Goal: Task Accomplishment & Management: Manage account settings

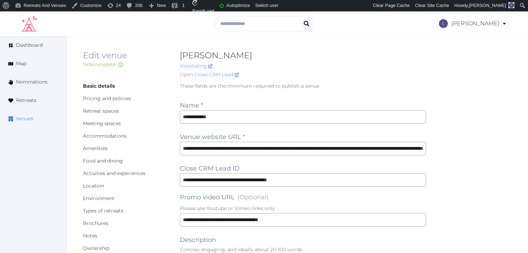
click at [26, 119] on span "Venues" at bounding box center [24, 118] width 17 height 7
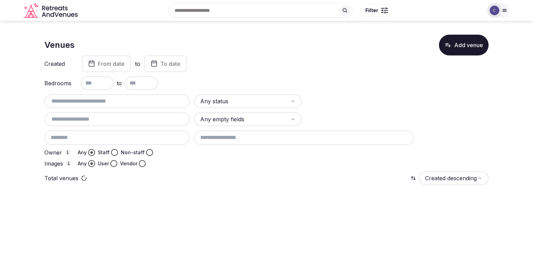
click at [147, 102] on input "text" at bounding box center [117, 101] width 140 height 8
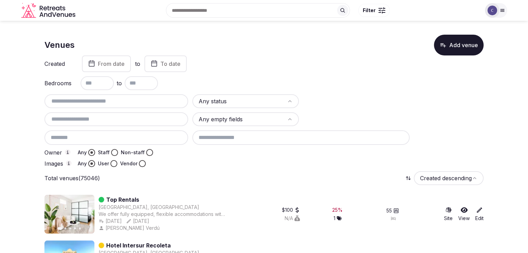
paste input "**********"
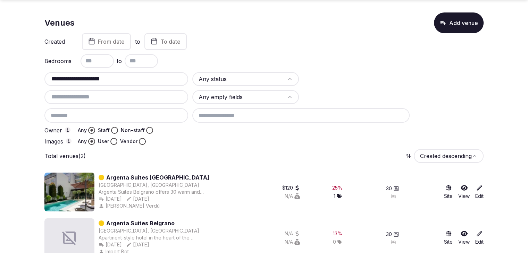
scroll to position [34, 0]
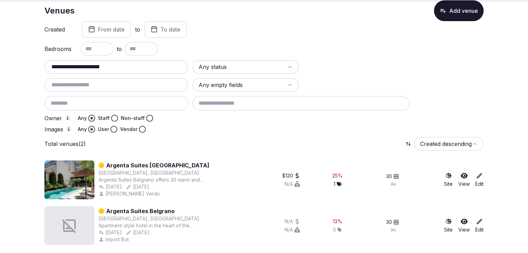
type input "**********"
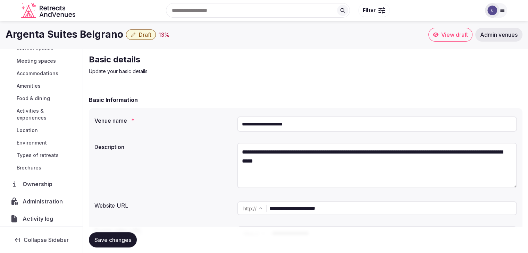
scroll to position [74, 0]
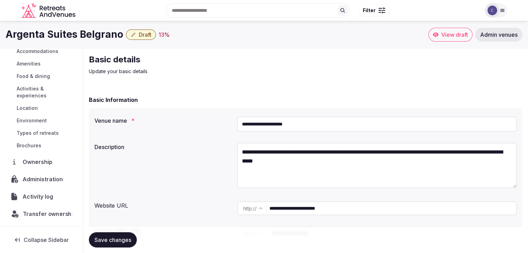
click at [49, 213] on span "Transfer ownership" at bounding box center [49, 214] width 53 height 8
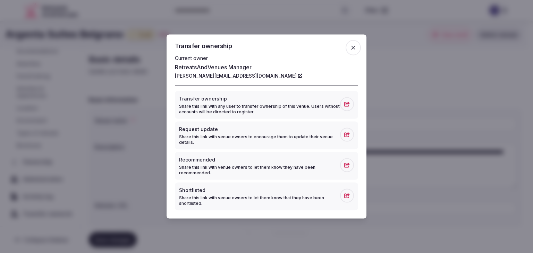
click at [350, 46] on icon "button" at bounding box center [353, 47] width 7 height 7
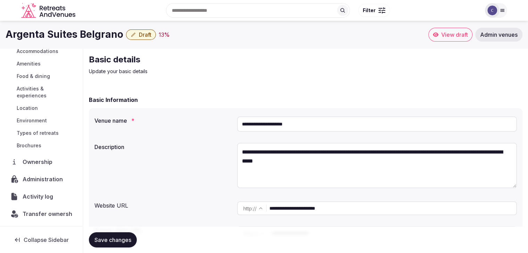
click at [263, 152] on textarea "**********" at bounding box center [377, 165] width 280 height 45
paste textarea "**********"
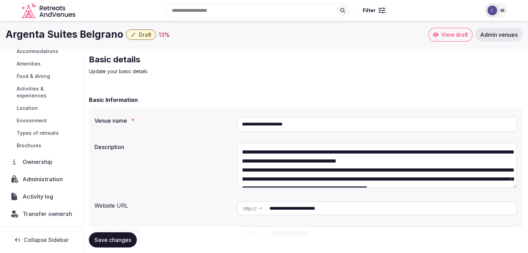
scroll to position [40, 0]
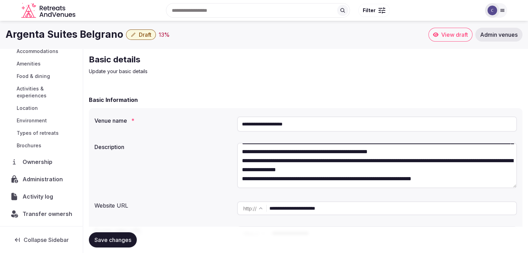
type textarea "**********"
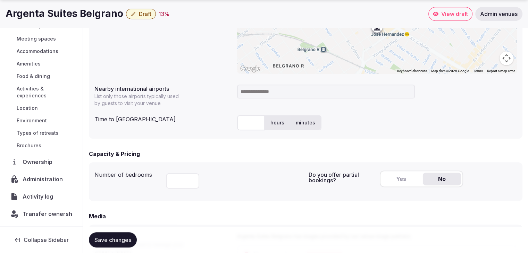
scroll to position [347, 0]
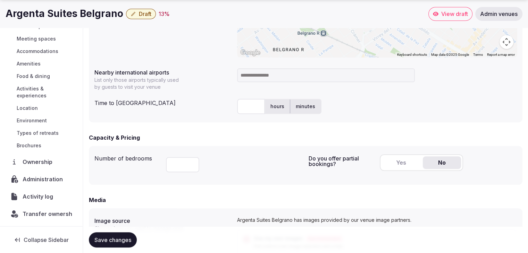
click at [246, 100] on input "text" at bounding box center [251, 106] width 28 height 15
type input "*"
click at [261, 74] on input at bounding box center [326, 75] width 178 height 14
type input "***"
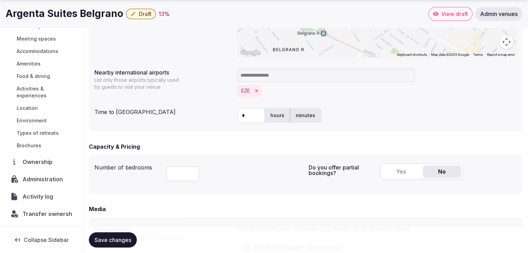
click at [258, 178] on div "**" at bounding box center [234, 173] width 137 height 24
click at [400, 176] on button "Yes" at bounding box center [401, 171] width 38 height 12
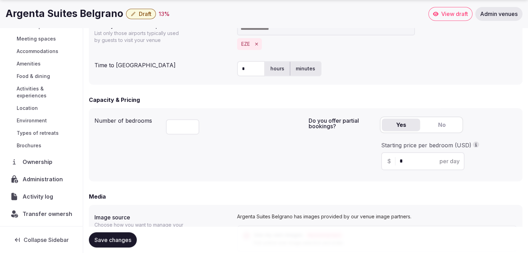
scroll to position [451, 0]
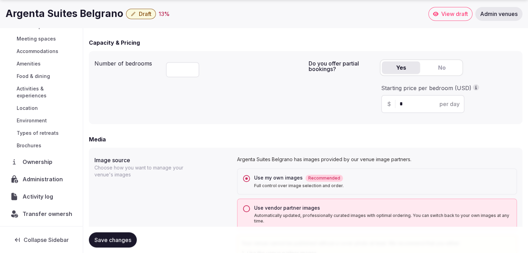
drag, startPoint x: 413, startPoint y: 100, endPoint x: 364, endPoint y: 100, distance: 49.3
click at [364, 100] on div "Do you offer partial bookings? Yes No Starting price per bedroom (USD) $ * per …" at bounding box center [412, 88] width 208 height 62
type input "***"
click at [273, 120] on div "Number of bedrooms ** Do you offer partial bookings? Yes No Starting price per …" at bounding box center [305, 87] width 433 height 73
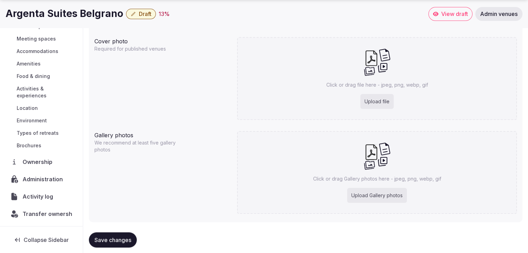
scroll to position [717, 0]
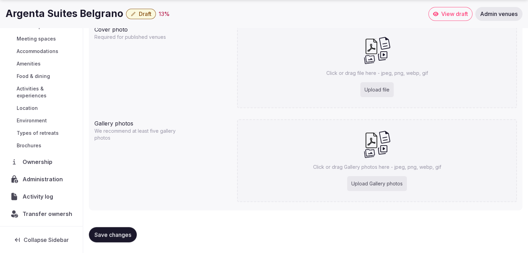
click at [108, 232] on span "Save changes" at bounding box center [112, 234] width 37 height 7
click at [42, 39] on span "Meeting spaces" at bounding box center [36, 38] width 39 height 7
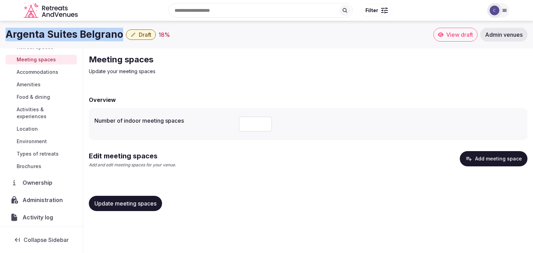
drag, startPoint x: 9, startPoint y: 33, endPoint x: 120, endPoint y: 34, distance: 111.4
click at [120, 34] on h1 "Argenta Suites Belgrano" at bounding box center [65, 35] width 118 height 14
copy h1 "Argenta Suites Belgrano"
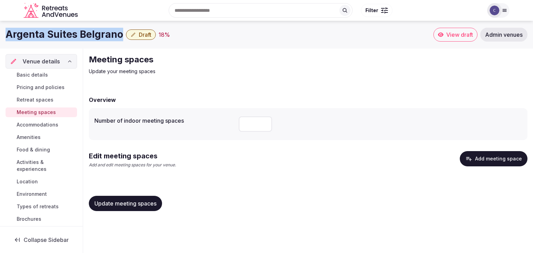
drag, startPoint x: 49, startPoint y: 74, endPoint x: 53, endPoint y: 80, distance: 7.7
click at [49, 74] on link "Basic details" at bounding box center [41, 75] width 71 height 10
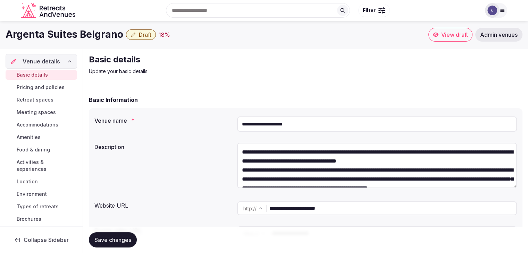
click at [341, 207] on input "**********" at bounding box center [392, 209] width 247 height 14
click at [85, 36] on h1 "Argenta Suites Belgrano" at bounding box center [65, 35] width 118 height 14
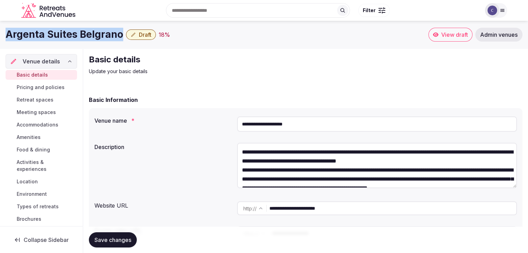
click at [85, 36] on h1 "Argenta Suites Belgrano" at bounding box center [65, 35] width 118 height 14
copy div "Argenta Suites Belgrano"
drag, startPoint x: 53, startPoint y: 123, endPoint x: 57, endPoint y: 125, distance: 4.4
click at [53, 124] on span "Accommodations" at bounding box center [38, 124] width 42 height 7
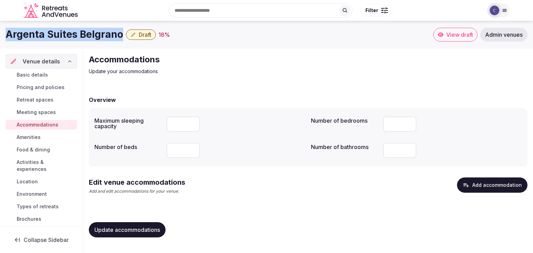
click at [489, 185] on button "Add accommodation" at bounding box center [492, 185] width 70 height 15
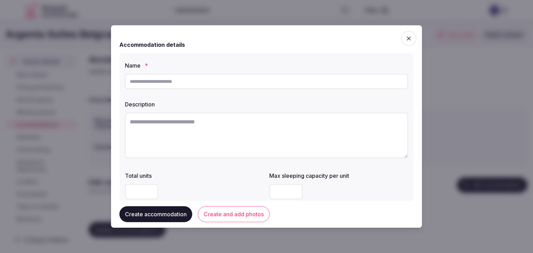
click at [222, 82] on input "text" at bounding box center [266, 81] width 283 height 15
type input "**********"
click at [235, 138] on textarea at bounding box center [266, 136] width 283 height 46
paste textarea "**********"
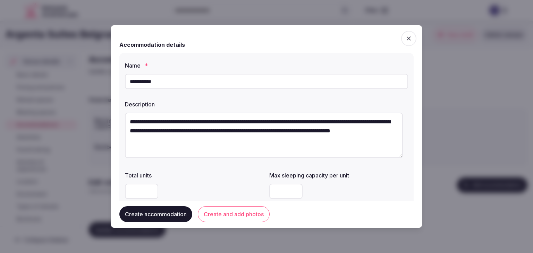
scroll to position [4, 0]
type textarea "**********"
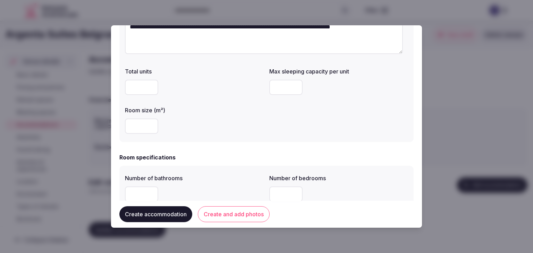
click at [137, 122] on input "number" at bounding box center [141, 126] width 33 height 15
type input "**"
click at [284, 91] on input "number" at bounding box center [285, 87] width 33 height 15
type input "*"
click at [283, 111] on div "Total units Max sleeping capacity per unit * Room size (m²) **" at bounding box center [266, 101] width 283 height 72
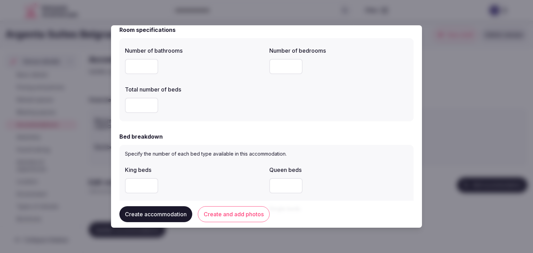
scroll to position [243, 0]
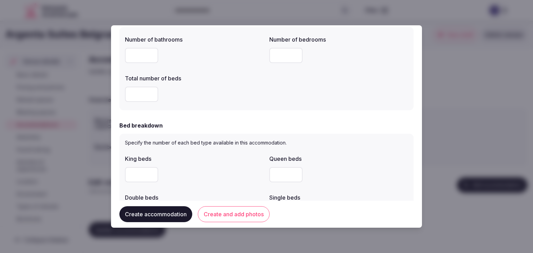
click at [139, 55] on input "number" at bounding box center [141, 55] width 33 height 15
type input "*"
click at [281, 53] on input "number" at bounding box center [285, 55] width 33 height 15
type input "*"
click at [137, 94] on input "number" at bounding box center [141, 94] width 33 height 15
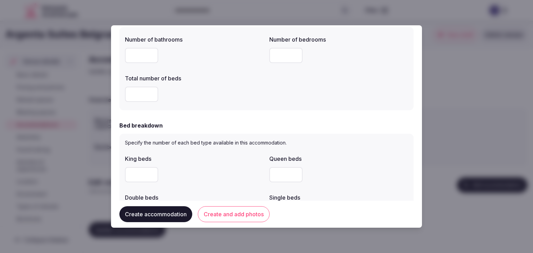
type input "*"
click at [209, 99] on div "*" at bounding box center [194, 94] width 139 height 15
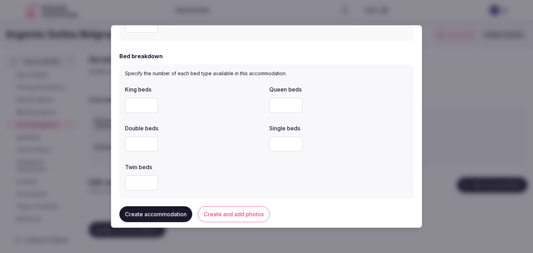
click at [285, 105] on input "number" at bounding box center [285, 105] width 33 height 15
type input "*"
click at [372, 131] on label "Single beds" at bounding box center [338, 129] width 139 height 6
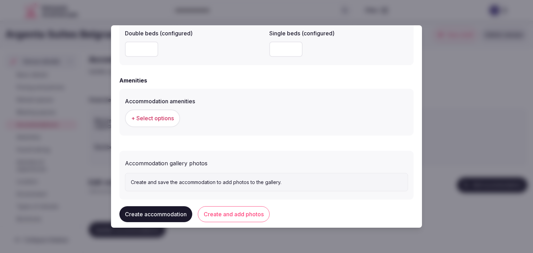
scroll to position [637, 0]
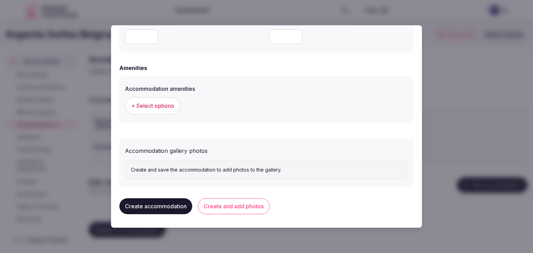
click at [167, 102] on span "+ Select options" at bounding box center [152, 106] width 43 height 8
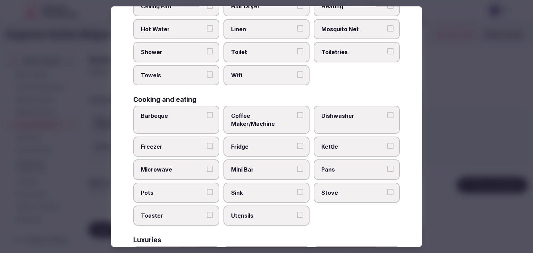
scroll to position [0, 0]
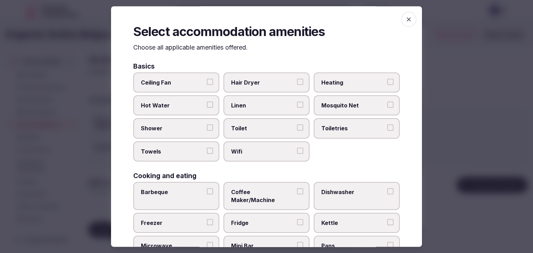
click at [259, 148] on span "Wifi" at bounding box center [263, 152] width 64 height 8
click at [297, 148] on button "Wifi" at bounding box center [300, 151] width 6 height 6
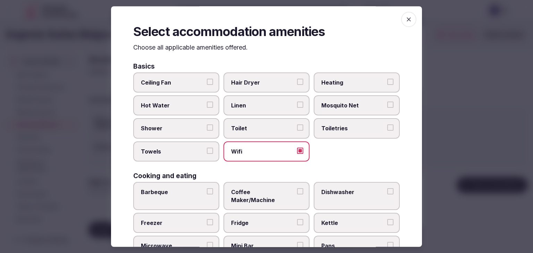
click at [329, 129] on span "Toiletries" at bounding box center [353, 129] width 64 height 8
click at [387, 129] on button "Toiletries" at bounding box center [390, 128] width 6 height 6
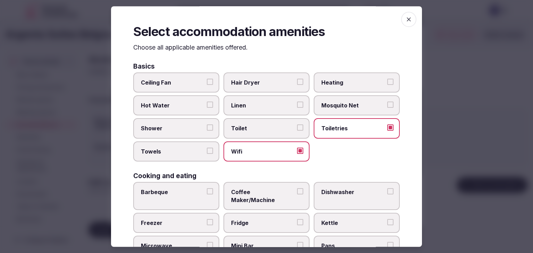
drag, startPoint x: 258, startPoint y: 86, endPoint x: 201, endPoint y: 117, distance: 65.5
click at [258, 86] on label "Hair Dryer" at bounding box center [266, 82] width 86 height 20
click at [297, 85] on button "Hair Dryer" at bounding box center [300, 82] width 6 height 6
drag, startPoint x: 201, startPoint y: 117, endPoint x: 194, endPoint y: 131, distance: 15.2
click at [199, 119] on div "Ceiling Fan Hair Dryer Heating Hot Water Linen Mosquito Net Shower Toilet Toile…" at bounding box center [266, 116] width 266 height 89
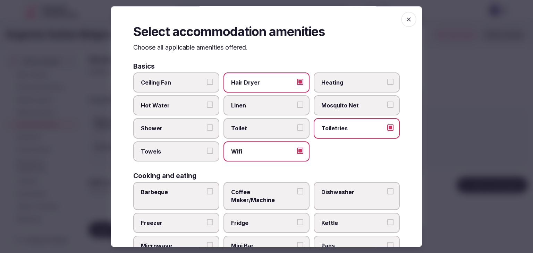
click at [194, 131] on span "Shower" at bounding box center [173, 129] width 64 height 8
click at [207, 131] on button "Shower" at bounding box center [210, 128] width 6 height 6
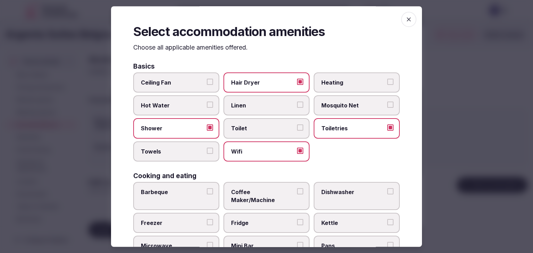
click at [191, 151] on span "Towels" at bounding box center [173, 152] width 64 height 8
click at [207, 151] on button "Towels" at bounding box center [210, 151] width 6 height 6
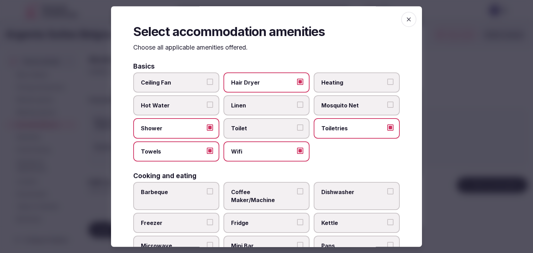
scroll to position [69, 0]
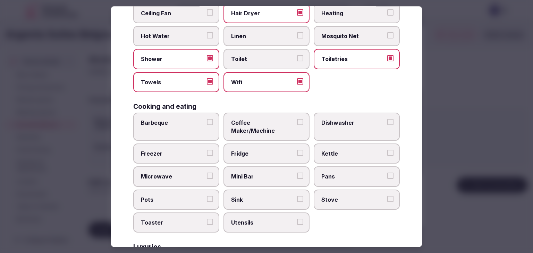
click at [183, 172] on label "Microwave" at bounding box center [176, 177] width 86 height 20
click at [207, 173] on button "Microwave" at bounding box center [210, 176] width 6 height 6
click at [342, 149] on label "Kettle" at bounding box center [357, 154] width 86 height 20
click at [387, 150] on button "Kettle" at bounding box center [390, 153] width 6 height 6
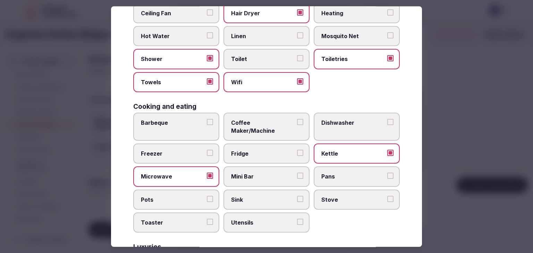
scroll to position [243, 0]
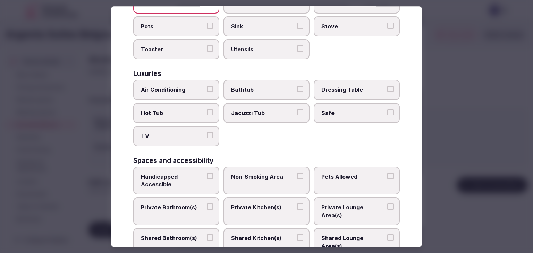
drag, startPoint x: 181, startPoint y: 125, endPoint x: 181, endPoint y: 165, distance: 39.5
click at [181, 133] on span "TV" at bounding box center [173, 137] width 64 height 8
click at [207, 133] on button "TV" at bounding box center [210, 136] width 6 height 6
click at [178, 204] on span "Private Bathroom(s)" at bounding box center [173, 208] width 64 height 8
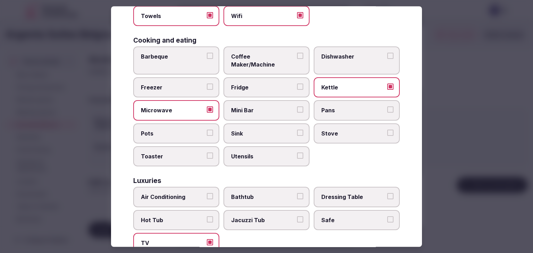
scroll to position [104, 0]
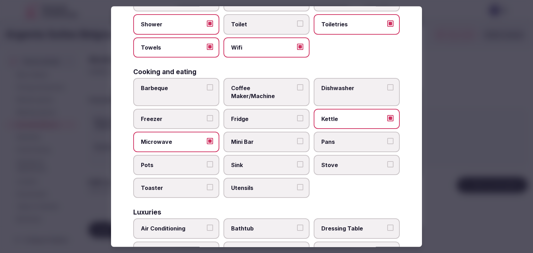
click at [259, 84] on span "Coffee Maker/Machine" at bounding box center [263, 92] width 64 height 16
click at [297, 84] on button "Coffee Maker/Machine" at bounding box center [300, 87] width 6 height 6
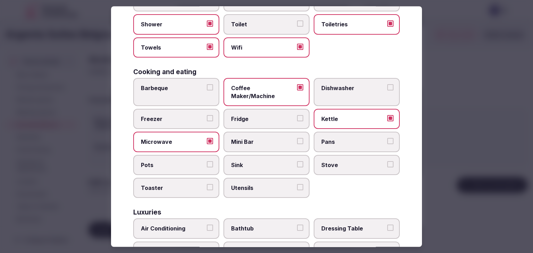
drag, startPoint x: 261, startPoint y: 137, endPoint x: 263, endPoint y: 141, distance: 4.8
click at [261, 137] on label "Mini Bar" at bounding box center [266, 142] width 86 height 20
click at [297, 138] on button "Mini Bar" at bounding box center [300, 141] width 6 height 6
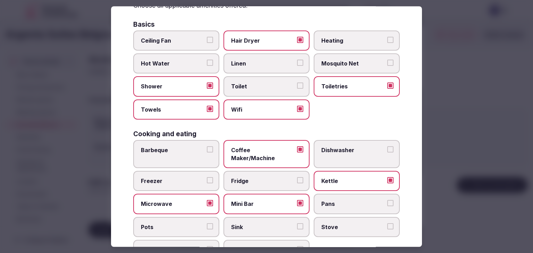
scroll to position [0, 0]
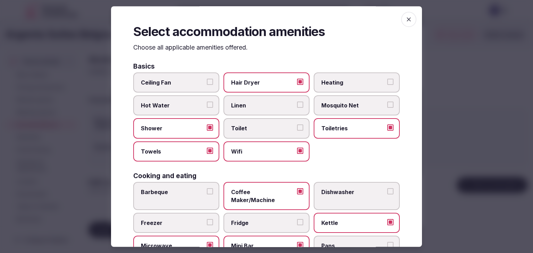
click at [346, 74] on label "Heating" at bounding box center [357, 82] width 86 height 20
click at [387, 79] on button "Heating" at bounding box center [390, 82] width 6 height 6
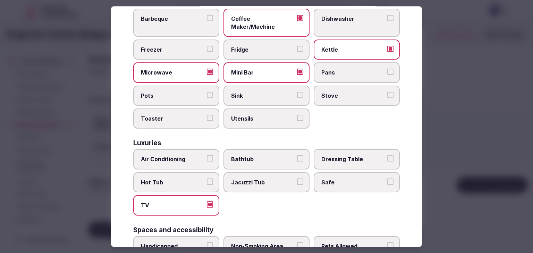
click at [341, 176] on label "Safe" at bounding box center [357, 182] width 86 height 20
click at [387, 179] on button "Safe" at bounding box center [390, 182] width 6 height 6
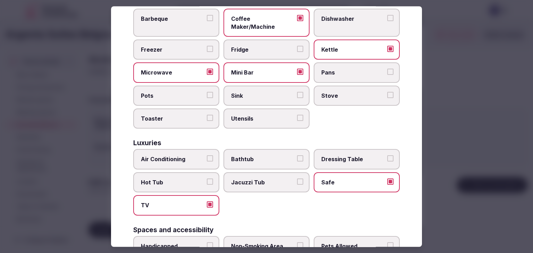
click at [179, 150] on label "Air Conditioning" at bounding box center [176, 160] width 86 height 20
click at [207, 156] on button "Air Conditioning" at bounding box center [210, 159] width 6 height 6
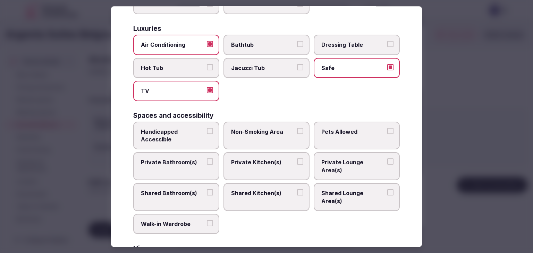
scroll to position [312, 0]
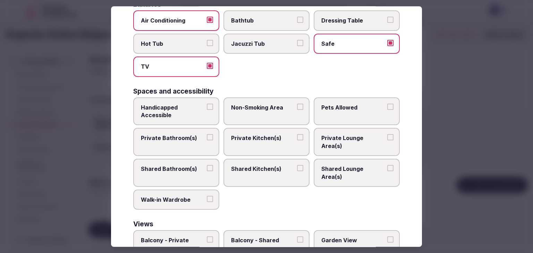
click at [180, 131] on label "Private Bathroom(s)" at bounding box center [176, 142] width 86 height 28
click at [207, 135] on button "Private Bathroom(s)" at bounding box center [210, 138] width 6 height 6
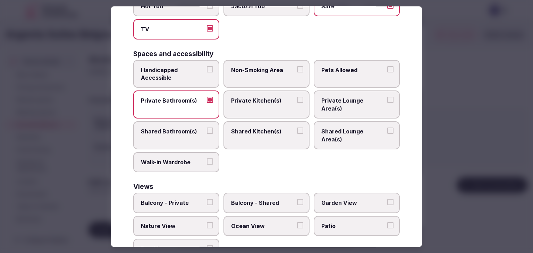
scroll to position [350, 0]
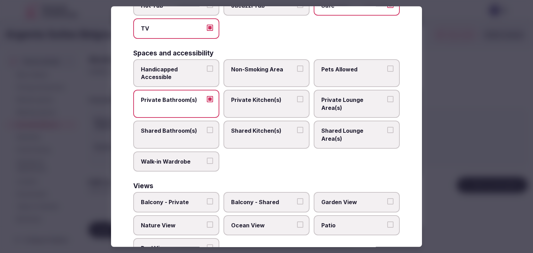
click at [180, 199] on span "Balcony - Private" at bounding box center [173, 203] width 64 height 8
click at [207, 199] on button "Balcony - Private" at bounding box center [210, 202] width 6 height 6
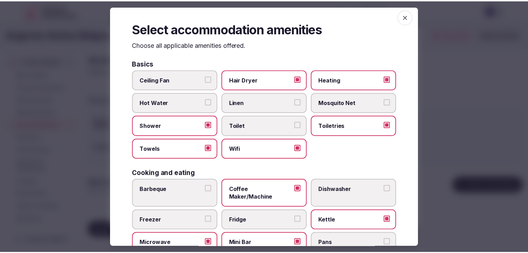
scroll to position [0, 0]
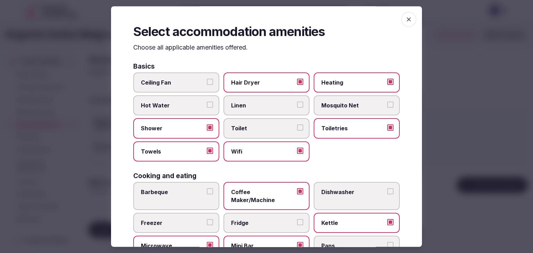
click at [409, 16] on span "button" at bounding box center [408, 19] width 15 height 15
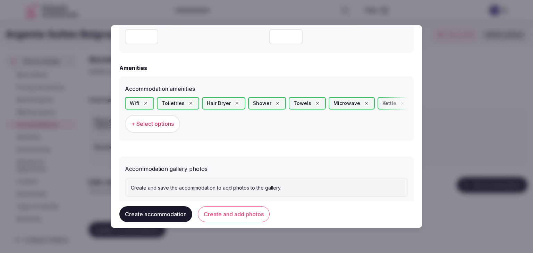
click at [245, 210] on button "Create and add photos" at bounding box center [234, 214] width 72 height 16
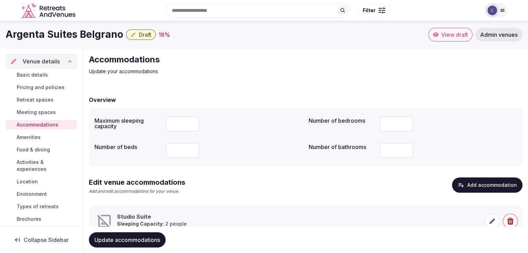
click at [494, 222] on icon at bounding box center [491, 221] width 7 height 7
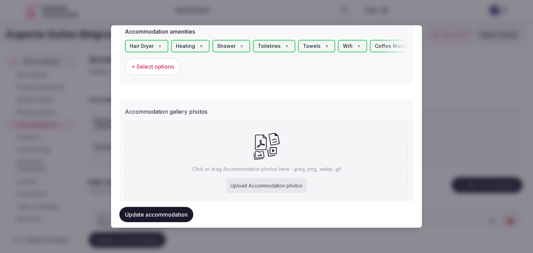
scroll to position [684, 0]
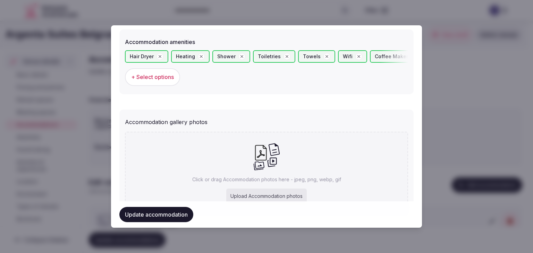
click at [162, 76] on span "+ Select options" at bounding box center [152, 77] width 43 height 8
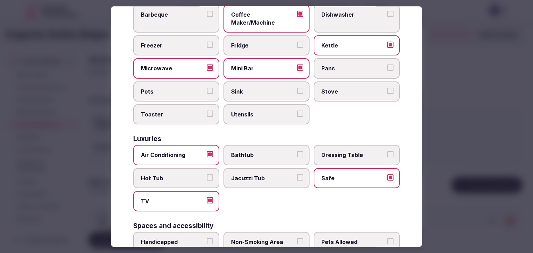
scroll to position [278, 0]
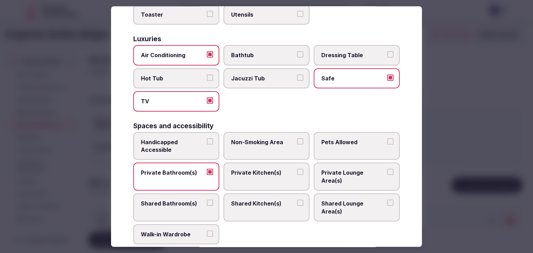
click at [256, 163] on label "Private Kitchen(s)" at bounding box center [266, 177] width 86 height 28
click at [297, 169] on button "Private Kitchen(s)" at bounding box center [300, 172] width 6 height 6
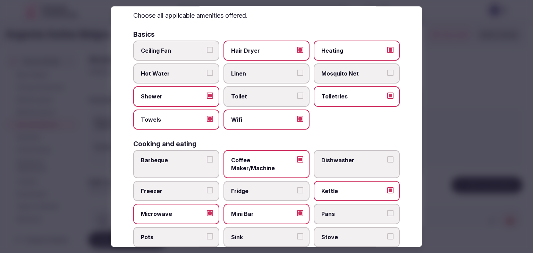
scroll to position [0, 0]
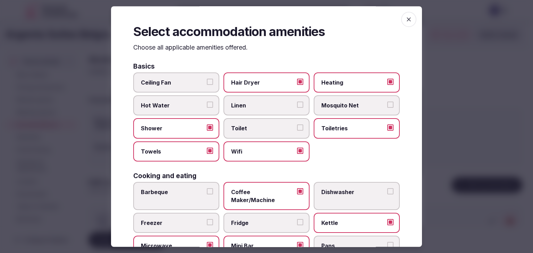
drag, startPoint x: 405, startPoint y: 17, endPoint x: 299, endPoint y: 131, distance: 155.9
click at [405, 18] on icon "button" at bounding box center [408, 19] width 7 height 7
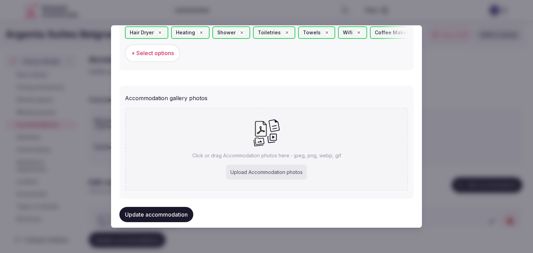
scroll to position [718, 0]
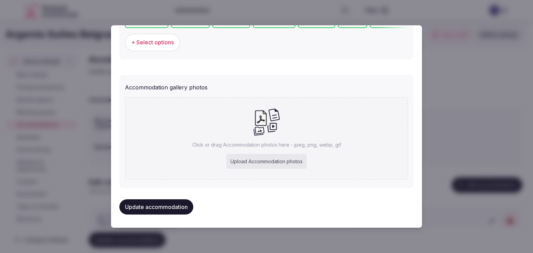
click at [270, 160] on div "Upload Accommodation photos" at bounding box center [266, 161] width 80 height 15
type input "**********"
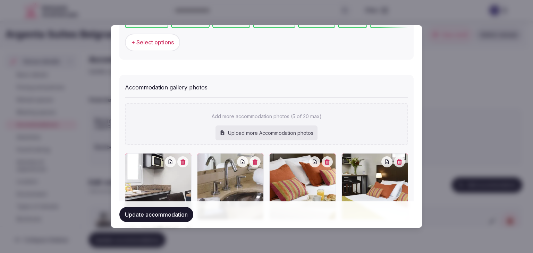
scroll to position [788, 0]
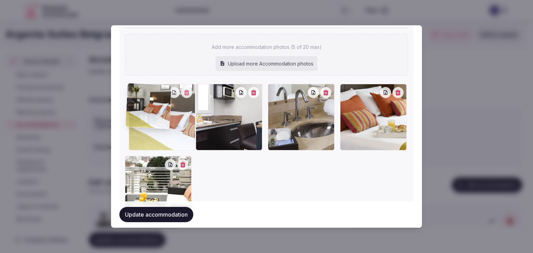
drag, startPoint x: 306, startPoint y: 92, endPoint x: 197, endPoint y: 99, distance: 108.8
click at [143, 98] on div at bounding box center [162, 117] width 67 height 67
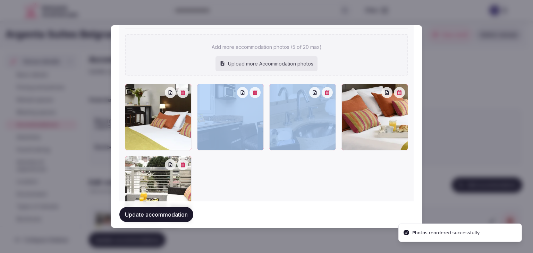
drag, startPoint x: 318, startPoint y: 91, endPoint x: 255, endPoint y: 92, distance: 62.4
click at [255, 92] on div at bounding box center [266, 153] width 283 height 139
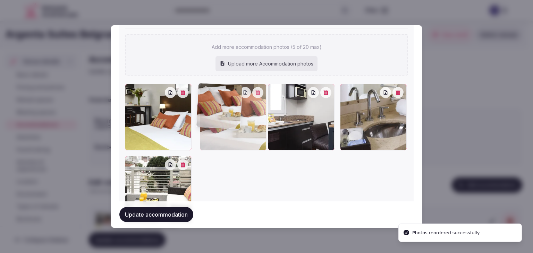
drag, startPoint x: 346, startPoint y: 92, endPoint x: 236, endPoint y: 95, distance: 109.3
click at [236, 95] on div at bounding box center [233, 117] width 67 height 67
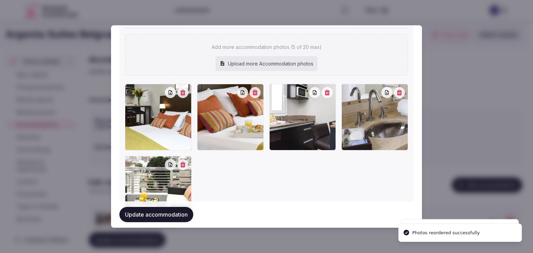
click at [161, 213] on button "Update accommodation" at bounding box center [156, 214] width 74 height 15
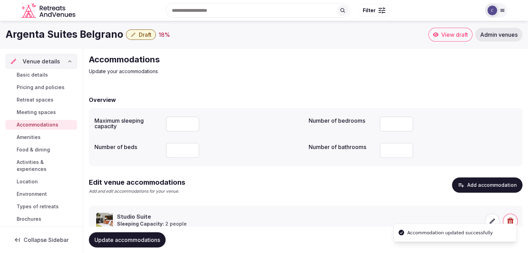
click at [42, 150] on span "Food & dining" at bounding box center [33, 149] width 33 height 7
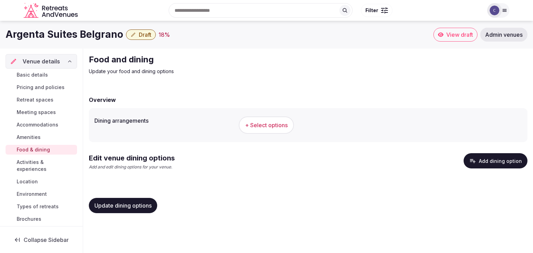
click at [275, 122] on span "+ Select options" at bounding box center [266, 125] width 43 height 8
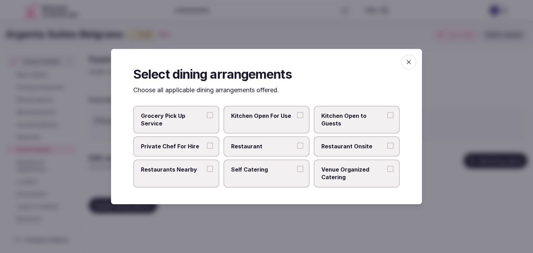
click at [409, 64] on icon "button" at bounding box center [408, 62] width 7 height 7
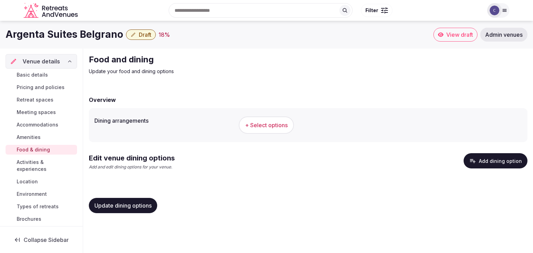
click at [65, 34] on h1 "Argenta Suites Belgrano" at bounding box center [65, 35] width 118 height 14
copy div "Argenta Suites Belgrano"
click at [275, 128] on span "+ Select options" at bounding box center [266, 125] width 43 height 8
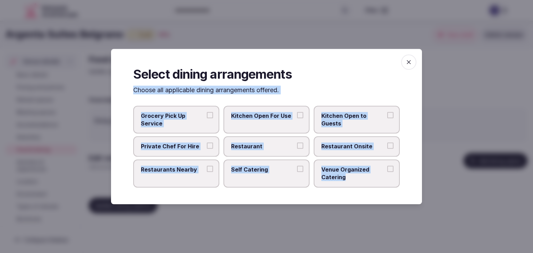
drag, startPoint x: 131, startPoint y: 92, endPoint x: 364, endPoint y: 185, distance: 250.8
click at [364, 185] on div "Select dining arrangements Choose all applicable dining arrangements offered. G…" at bounding box center [266, 126] width 311 height 155
copy div "Choose all applicable dining arrangements offered. Grocery Pick Up Service Kitc…"
click at [341, 132] on label "Kitchen Open to Guests" at bounding box center [357, 120] width 86 height 28
click at [387, 118] on button "Kitchen Open to Guests" at bounding box center [390, 115] width 6 height 6
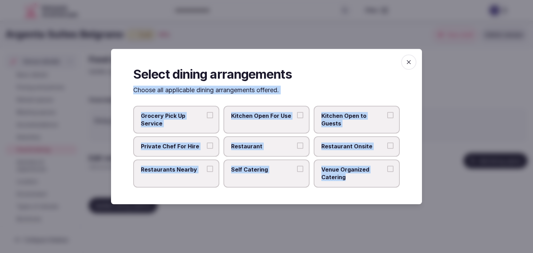
type button "on"
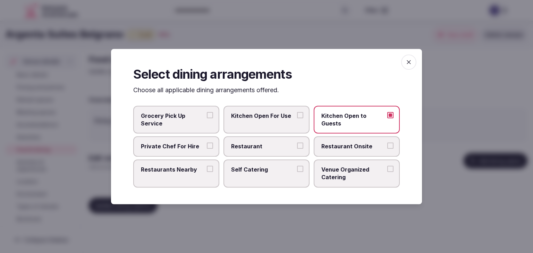
click at [273, 171] on span "Self Catering" at bounding box center [263, 170] width 64 height 8
click at [297, 171] on button "Self Catering" at bounding box center [300, 169] width 6 height 6
type button "on"
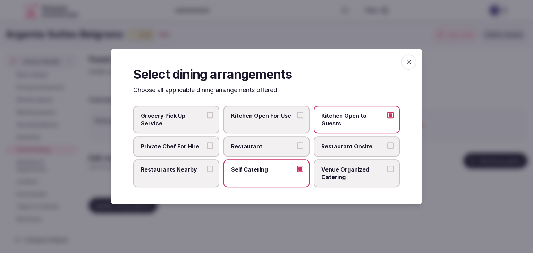
drag, startPoint x: 409, startPoint y: 63, endPoint x: 401, endPoint y: 96, distance: 33.8
click at [409, 64] on icon "button" at bounding box center [408, 62] width 7 height 7
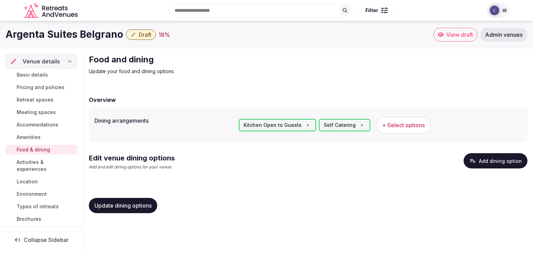
click at [124, 208] on span "Update dining options" at bounding box center [122, 205] width 57 height 7
click at [492, 160] on button "Add dining option" at bounding box center [495, 160] width 64 height 15
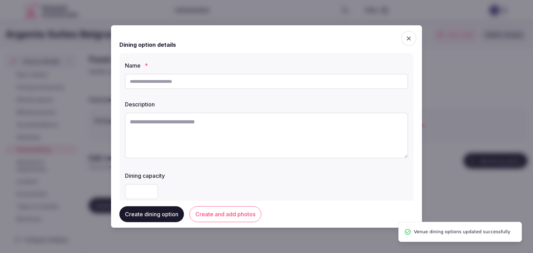
click at [285, 84] on input "text" at bounding box center [266, 81] width 283 height 15
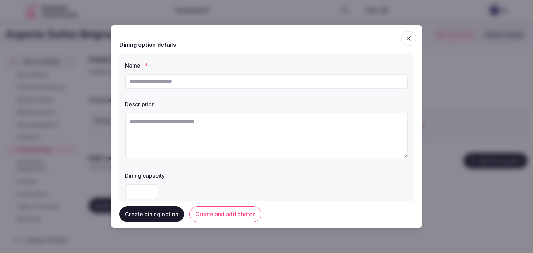
click at [285, 80] on input "text" at bounding box center [266, 81] width 283 height 15
click at [280, 100] on div "Description" at bounding box center [266, 102] width 283 height 10
click at [229, 76] on input "text" at bounding box center [266, 81] width 283 height 15
click at [186, 79] on input "text" at bounding box center [266, 81] width 283 height 15
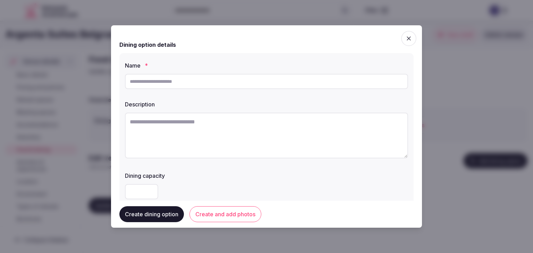
click at [260, 113] on textarea at bounding box center [266, 136] width 283 height 46
click at [232, 77] on input "text" at bounding box center [266, 81] width 283 height 15
click at [232, 104] on label "Description" at bounding box center [266, 105] width 283 height 6
click at [215, 83] on input "text" at bounding box center [266, 81] width 283 height 15
type input "**********"
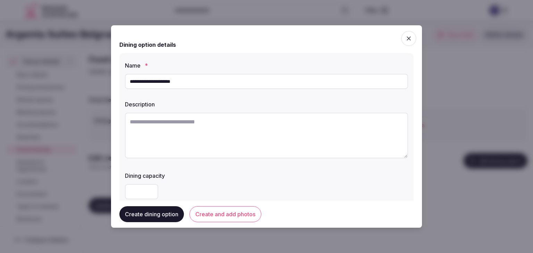
click at [238, 132] on textarea at bounding box center [266, 136] width 283 height 46
click at [199, 125] on textarea at bounding box center [266, 136] width 283 height 46
click at [200, 119] on textarea at bounding box center [266, 136] width 283 height 46
click at [200, 117] on textarea at bounding box center [266, 136] width 283 height 46
click at [197, 122] on textarea at bounding box center [266, 136] width 283 height 46
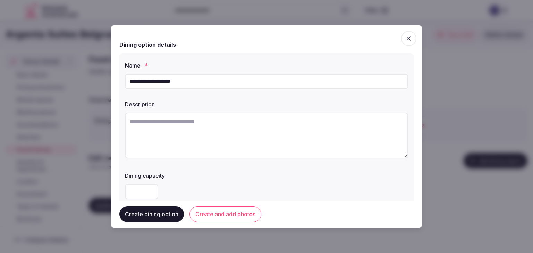
click at [189, 124] on textarea at bounding box center [266, 136] width 283 height 46
paste textarea "**********"
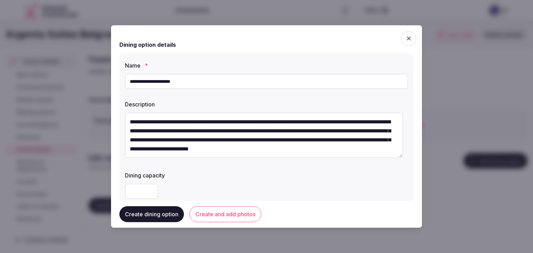
scroll to position [22, 0]
type textarea "**********"
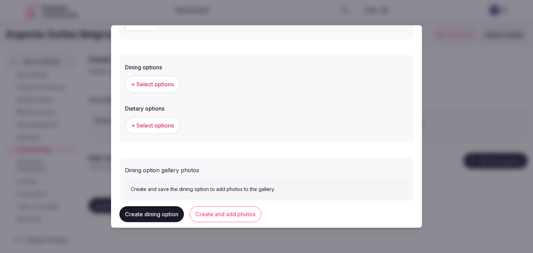
scroll to position [173, 0]
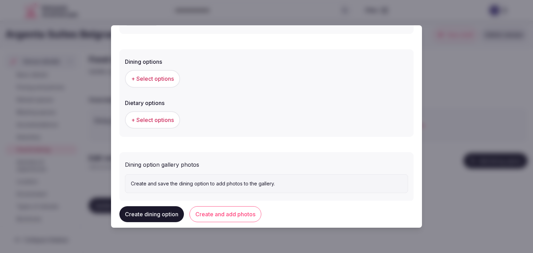
click at [167, 78] on span "+ Select options" at bounding box center [152, 79] width 43 height 8
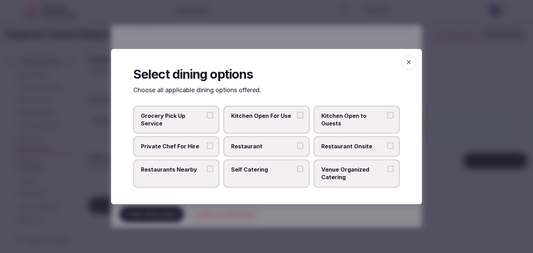
click at [268, 170] on span "Self Catering" at bounding box center [263, 170] width 64 height 8
click at [297, 170] on button "Self Catering" at bounding box center [300, 169] width 6 height 6
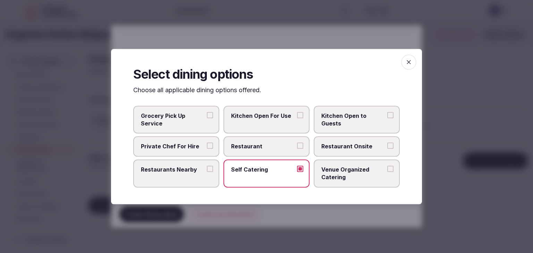
click at [373, 118] on span "Kitchen Open to Guests" at bounding box center [353, 120] width 64 height 16
click at [387, 118] on button "Kitchen Open to Guests" at bounding box center [390, 115] width 6 height 6
click at [411, 66] on icon "button" at bounding box center [408, 62] width 7 height 7
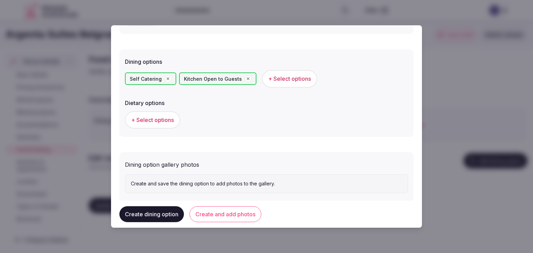
click at [231, 218] on button "Create and add photos" at bounding box center [225, 214] width 72 height 16
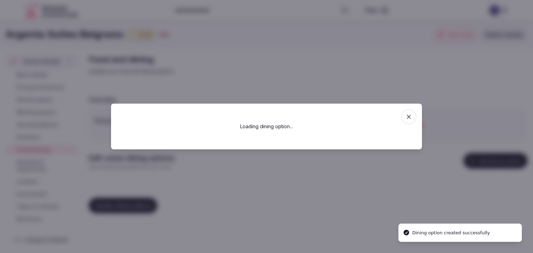
scroll to position [0, 0]
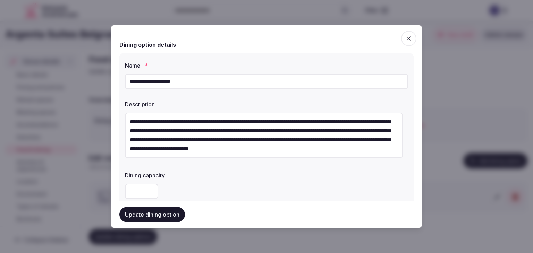
click at [153, 214] on button "Update dining option" at bounding box center [152, 214] width 66 height 15
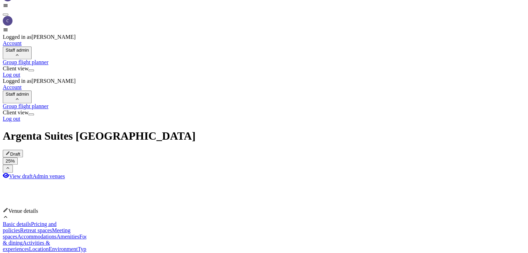
scroll to position [659, 0]
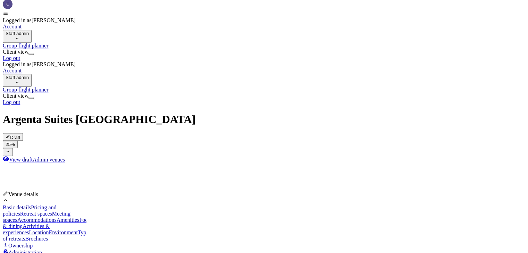
drag, startPoint x: 37, startPoint y: 90, endPoint x: 41, endPoint y: 95, distance: 6.0
click at [37, 211] on span "Meeting spaces" at bounding box center [37, 217] width 68 height 12
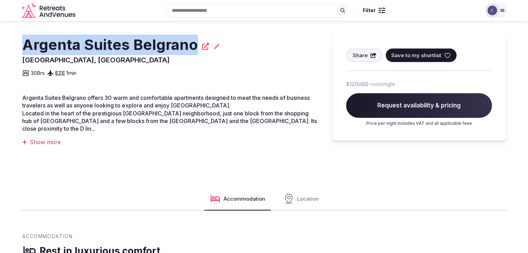
drag, startPoint x: 27, startPoint y: 46, endPoint x: 192, endPoint y: 48, distance: 165.1
click at [192, 48] on h2 "Argenta Suites Belgrano" at bounding box center [110, 45] width 176 height 20
copy h2 "Argenta Suites Belgrano"
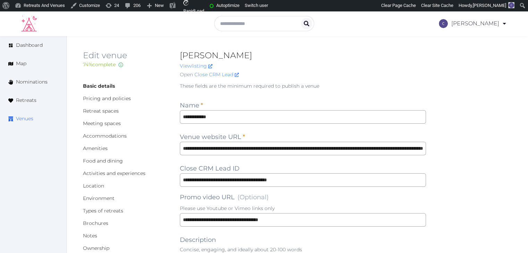
click at [26, 117] on span "Venues" at bounding box center [24, 118] width 17 height 7
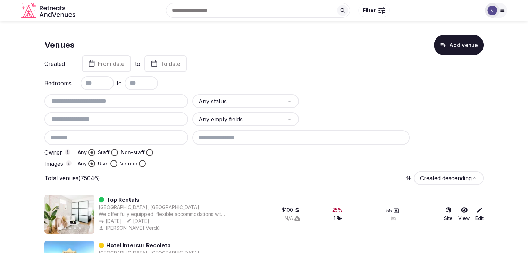
click at [120, 103] on input "text" at bounding box center [116, 101] width 138 height 8
paste input "**********"
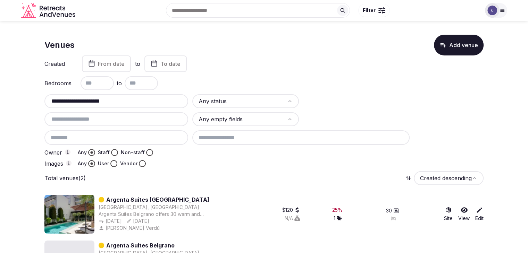
scroll to position [34, 0]
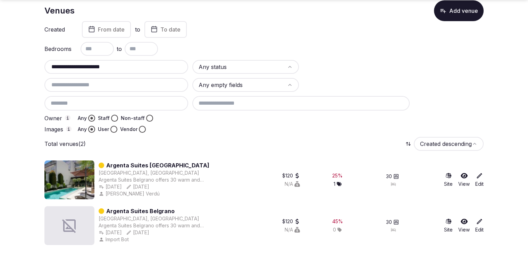
type input "**********"
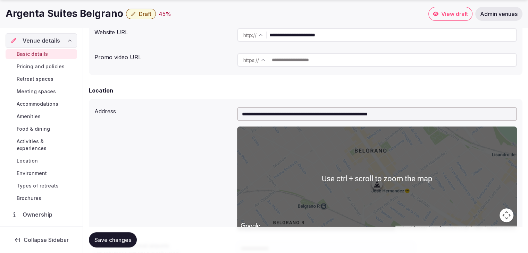
scroll to position [208, 0]
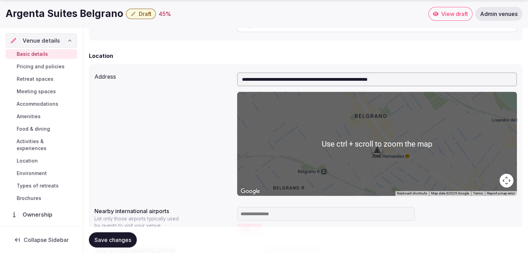
drag, startPoint x: 37, startPoint y: 128, endPoint x: 44, endPoint y: 135, distance: 9.3
click at [37, 128] on span "Food & dining" at bounding box center [33, 129] width 33 height 7
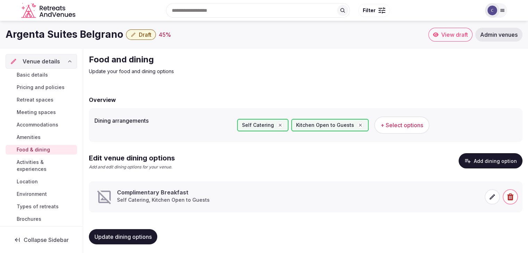
click at [491, 197] on icon at bounding box center [491, 197] width 7 height 7
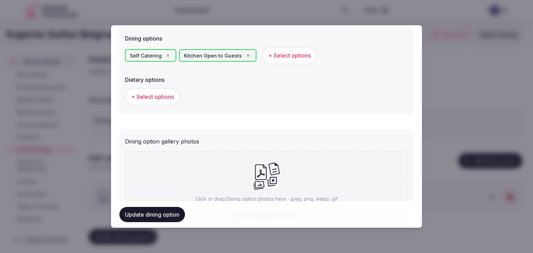
scroll to position [251, 0]
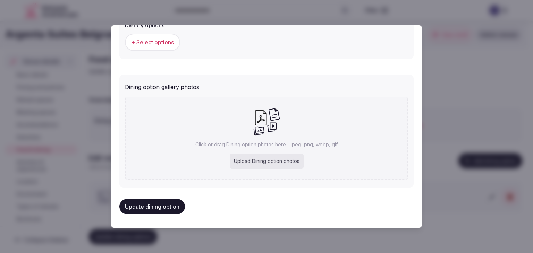
click at [268, 157] on div "Upload Dining option photos" at bounding box center [267, 161] width 74 height 15
type input "**********"
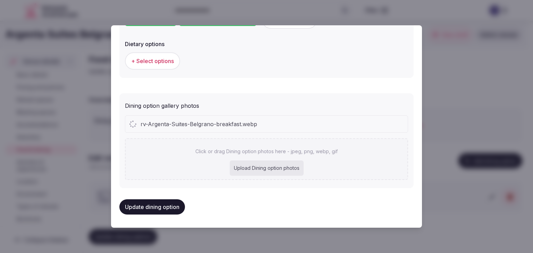
click at [166, 55] on button "+ Select options" at bounding box center [152, 60] width 55 height 17
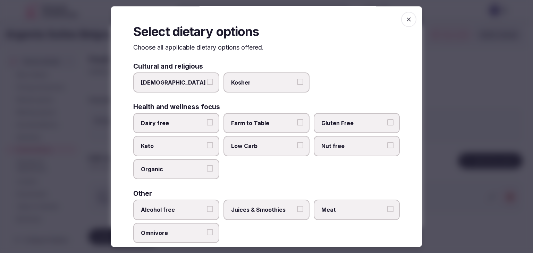
click at [405, 20] on icon "button" at bounding box center [408, 19] width 7 height 7
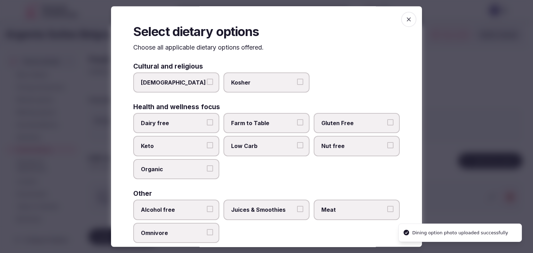
scroll to position [251, 0]
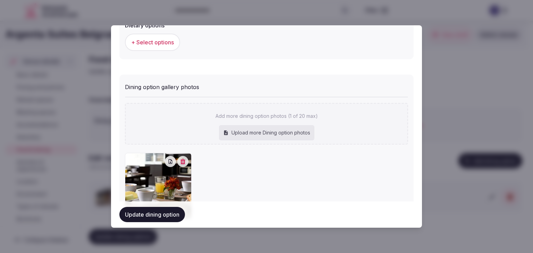
click at [167, 213] on button "Update dining option" at bounding box center [152, 214] width 66 height 15
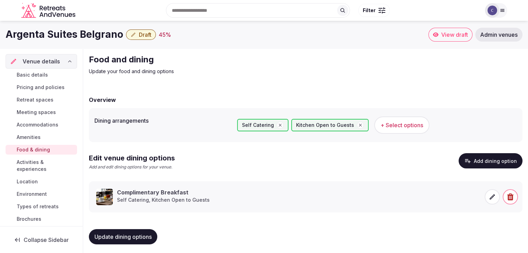
drag, startPoint x: 119, startPoint y: 231, endPoint x: 122, endPoint y: 236, distance: 5.6
click at [119, 231] on button "Update dining options" at bounding box center [123, 236] width 68 height 15
click at [33, 195] on span "Environment" at bounding box center [32, 194] width 30 height 7
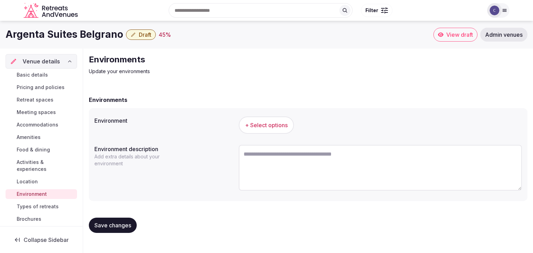
click at [278, 163] on textarea at bounding box center [380, 168] width 283 height 46
paste textarea "**********"
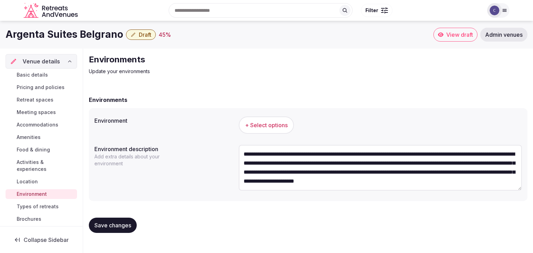
scroll to position [22, 0]
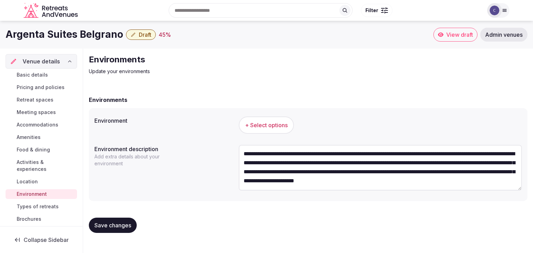
type textarea "**********"
click at [272, 122] on span "+ Select options" at bounding box center [266, 125] width 43 height 8
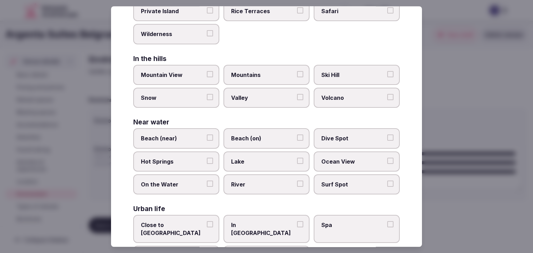
scroll to position [166, 0]
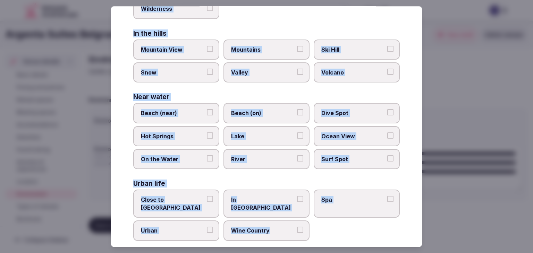
drag, startPoint x: 133, startPoint y: 49, endPoint x: 298, endPoint y: 233, distance: 247.6
click at [298, 233] on div "Select your environment Choose all applicable environments offered. In nature C…" at bounding box center [266, 126] width 311 height 241
copy div "Choose all applicable environments offered. In nature Close to Nature Countrysi…"
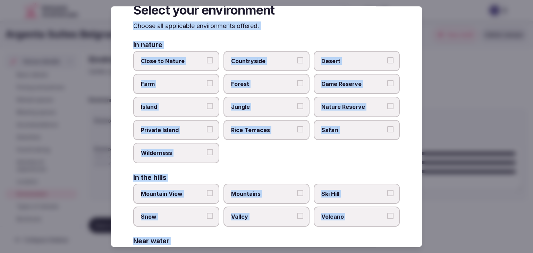
scroll to position [0, 0]
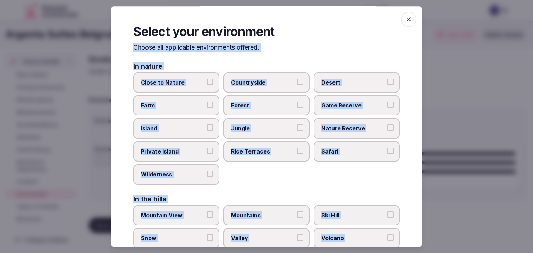
click at [407, 18] on icon "button" at bounding box center [409, 19] width 4 height 4
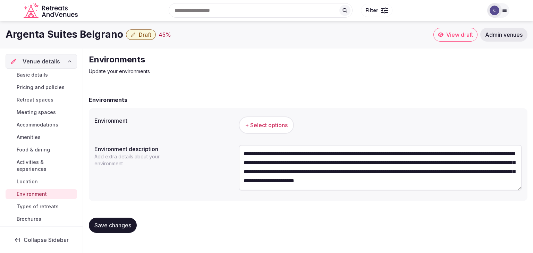
click at [75, 32] on h1 "Argenta Suites Belgrano" at bounding box center [65, 35] width 118 height 14
copy div "Argenta Suites Belgrano"
click at [278, 121] on span "+ Select options" at bounding box center [266, 125] width 43 height 8
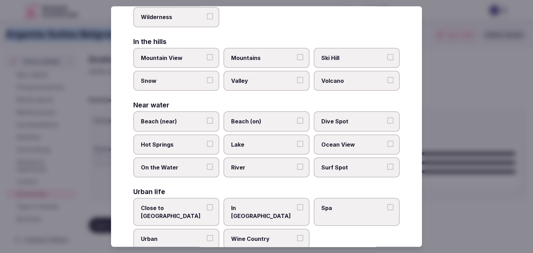
scroll to position [166, 0]
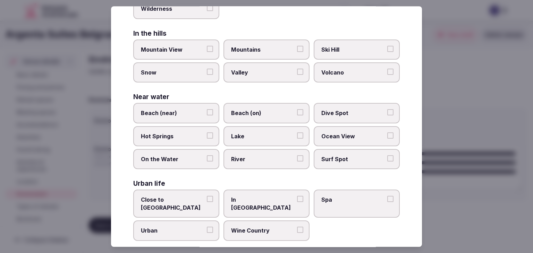
click at [176, 225] on label "Urban" at bounding box center [176, 231] width 86 height 20
click at [207, 227] on button "Urban" at bounding box center [210, 230] width 6 height 6
drag, startPoint x: 177, startPoint y: 198, endPoint x: 268, endPoint y: 196, distance: 90.9
click at [179, 196] on span "Close to City Center" at bounding box center [173, 204] width 64 height 16
click at [268, 196] on span "In City Center" at bounding box center [263, 204] width 64 height 16
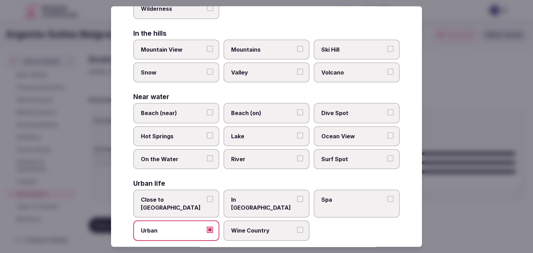
click at [297, 196] on button "In City Center" at bounding box center [300, 199] width 6 height 6
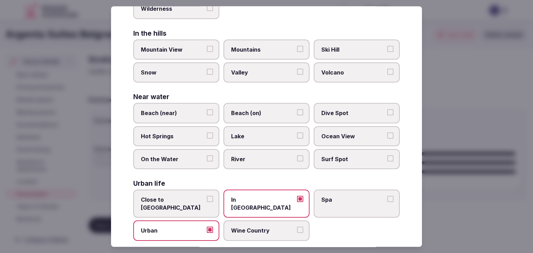
click at [172, 199] on span "Close to City Center" at bounding box center [173, 204] width 64 height 16
click at [207, 199] on button "Close to City Center" at bounding box center [210, 199] width 6 height 6
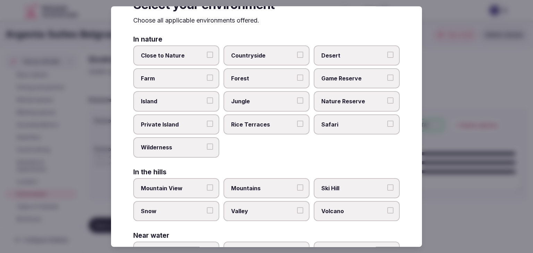
scroll to position [0, 0]
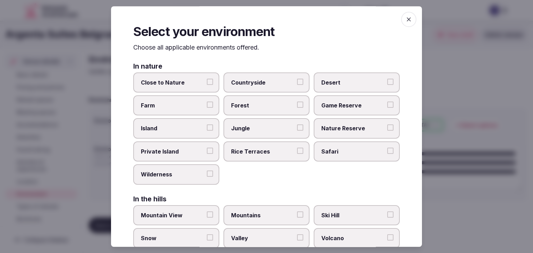
click at [405, 19] on icon "button" at bounding box center [408, 19] width 7 height 7
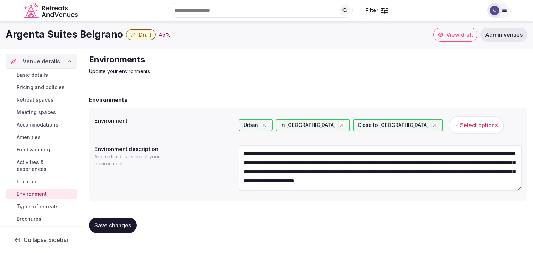
click at [114, 222] on span "Save changes" at bounding box center [112, 225] width 37 height 7
click at [37, 207] on span "Types of retreats" at bounding box center [38, 206] width 42 height 7
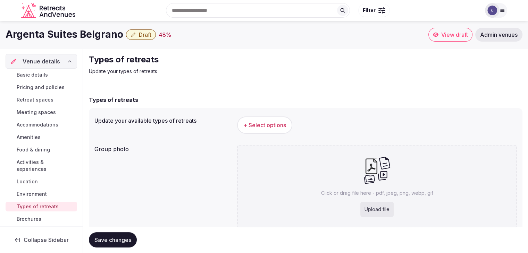
click at [279, 126] on span "+ Select options" at bounding box center [264, 125] width 43 height 8
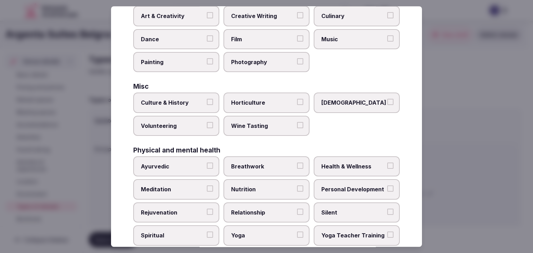
scroll to position [282, 0]
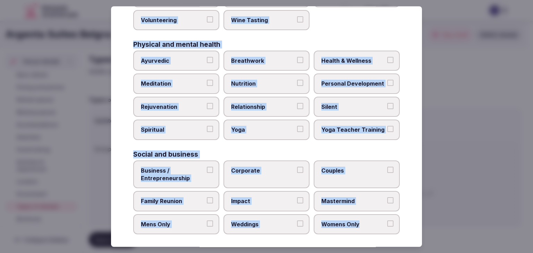
drag, startPoint x: 134, startPoint y: 49, endPoint x: 391, endPoint y: 221, distance: 309.4
click at [391, 221] on div "Select your types of retreats Choose all applicable types of retreats offered. …" at bounding box center [266, 126] width 311 height 241
copy div "Choose all applicable types of retreats offered. Active Adventure Cold Water Ex…"
click at [349, 57] on span "Health & Wellness" at bounding box center [353, 61] width 64 height 8
click at [387, 57] on button "Health & Wellness" at bounding box center [390, 60] width 6 height 6
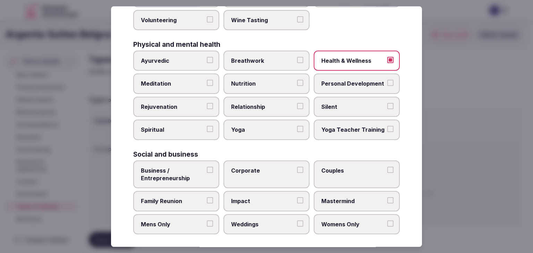
drag, startPoint x: 362, startPoint y: 57, endPoint x: 343, endPoint y: 71, distance: 24.3
click at [362, 57] on span "Health & Wellness" at bounding box center [353, 61] width 64 height 8
click at [387, 57] on button "Health & Wellness" at bounding box center [390, 60] width 6 height 6
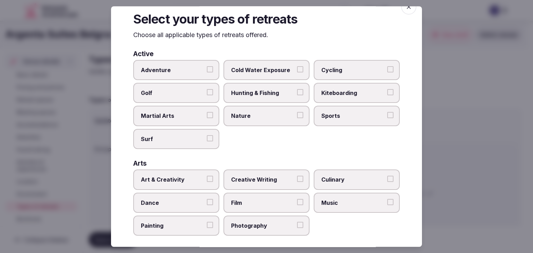
scroll to position [0, 0]
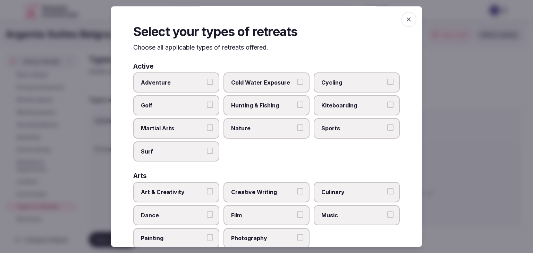
click at [405, 22] on icon "button" at bounding box center [408, 19] width 7 height 7
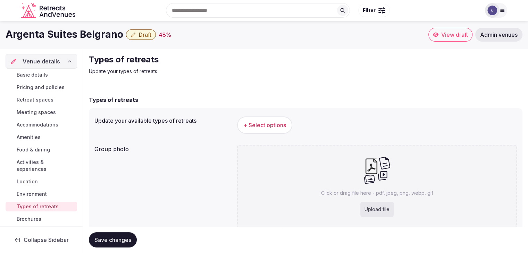
click at [106, 245] on button "Save changes" at bounding box center [113, 239] width 48 height 15
click at [29, 135] on span "Amenities" at bounding box center [29, 137] width 24 height 7
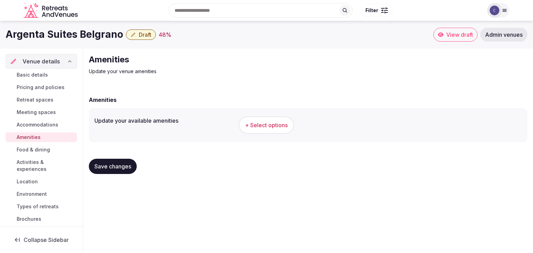
click at [259, 128] on span "+ Select options" at bounding box center [266, 125] width 43 height 8
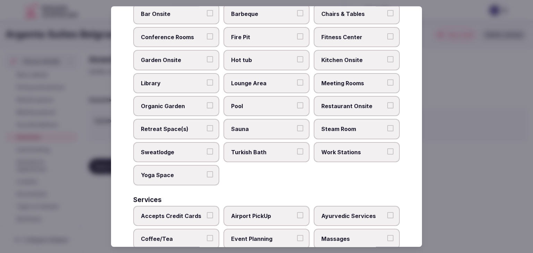
scroll to position [374, 0]
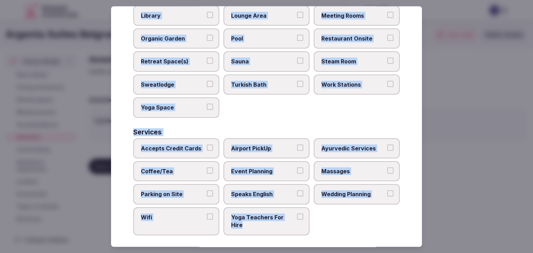
drag, startPoint x: 135, startPoint y: 45, endPoint x: 321, endPoint y: 223, distance: 257.6
click at [321, 223] on div "Select your venue amenities Choose all applicable amenities offered. Activities…" at bounding box center [266, 126] width 311 height 241
copy div "Choose all applicable amenities offered. Activities Bicycles Camping Allowed On…"
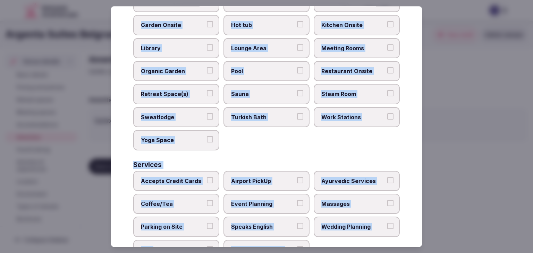
scroll to position [270, 0]
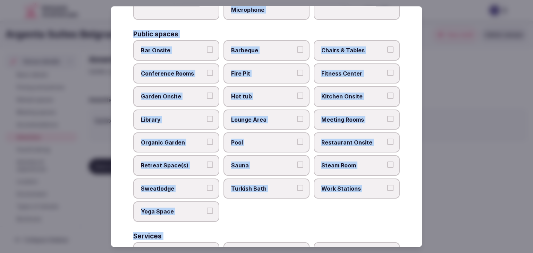
click at [262, 142] on span "Pool" at bounding box center [263, 143] width 64 height 8
click at [297, 142] on button "Pool" at bounding box center [300, 142] width 6 height 6
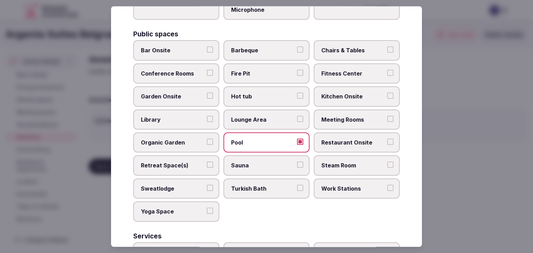
click at [344, 47] on span "Chairs & Tables" at bounding box center [353, 51] width 64 height 8
click at [387, 47] on button "Chairs & Tables" at bounding box center [390, 50] width 6 height 6
click at [249, 89] on label "Hot tub" at bounding box center [266, 97] width 86 height 20
click at [297, 93] on button "Hot tub" at bounding box center [300, 96] width 6 height 6
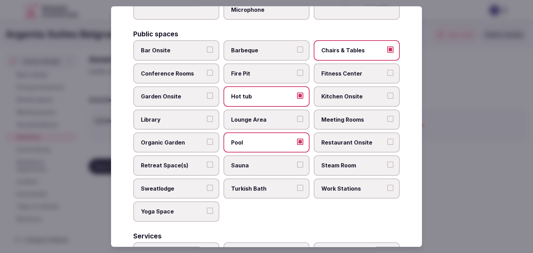
click at [250, 162] on span "Sauna" at bounding box center [263, 166] width 64 height 8
click at [297, 162] on button "Sauna" at bounding box center [300, 165] width 6 height 6
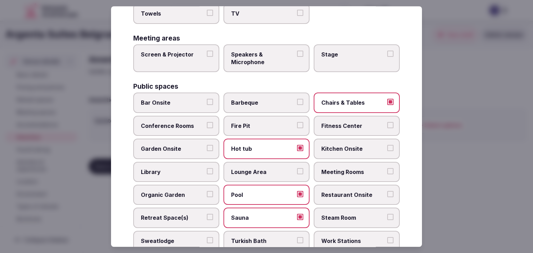
scroll to position [131, 0]
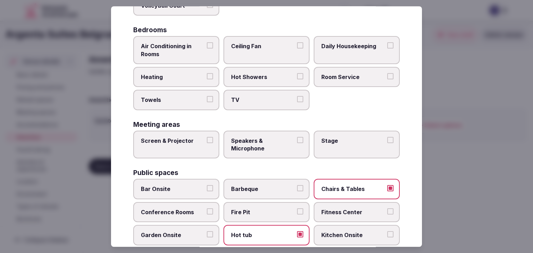
drag, startPoint x: 263, startPoint y: 75, endPoint x: 263, endPoint y: 79, distance: 4.2
click at [263, 76] on span "Hot Showers" at bounding box center [263, 77] width 64 height 8
click at [297, 76] on button "Hot Showers" at bounding box center [300, 76] width 6 height 6
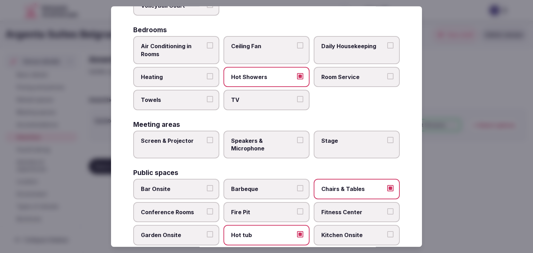
click at [259, 96] on span "TV" at bounding box center [263, 100] width 64 height 8
click at [297, 96] on button "TV" at bounding box center [300, 99] width 6 height 6
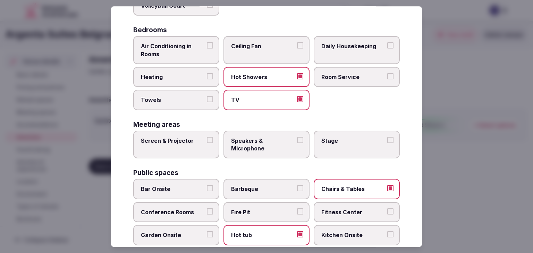
drag, startPoint x: 195, startPoint y: 100, endPoint x: 190, endPoint y: 77, distance: 24.1
click at [194, 100] on span "Towels" at bounding box center [173, 100] width 64 height 8
click at [207, 100] on button "Towels" at bounding box center [210, 99] width 6 height 6
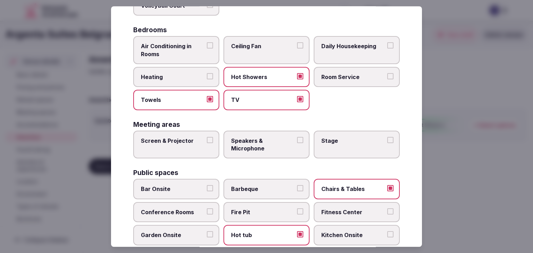
drag, startPoint x: 190, startPoint y: 76, endPoint x: 190, endPoint y: 47, distance: 28.8
click at [190, 75] on span "Heating" at bounding box center [173, 77] width 64 height 8
click at [207, 75] on button "Heating" at bounding box center [210, 76] width 6 height 6
click at [190, 47] on span "Air Conditioning in Rooms" at bounding box center [173, 50] width 64 height 16
click at [207, 47] on button "Air Conditioning in Rooms" at bounding box center [210, 45] width 6 height 6
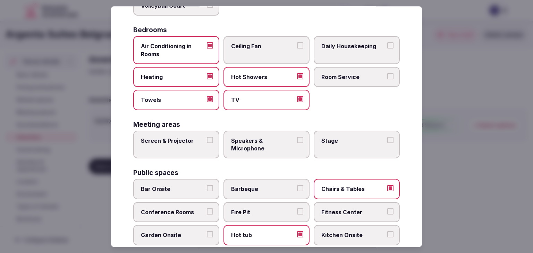
click at [332, 73] on span "Room Service" at bounding box center [353, 77] width 64 height 8
click at [387, 73] on button "Room Service" at bounding box center [390, 76] width 6 height 6
click at [336, 51] on label "Daily Housekeeping" at bounding box center [357, 50] width 86 height 28
click at [387, 49] on button "Daily Housekeeping" at bounding box center [390, 45] width 6 height 6
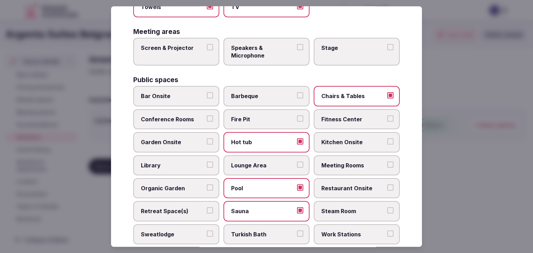
scroll to position [235, 0]
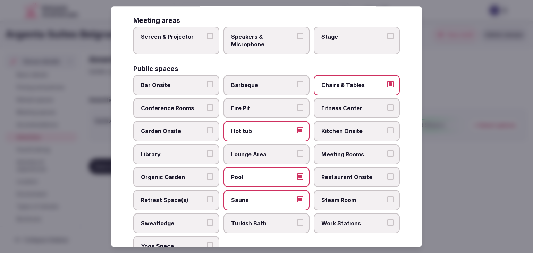
click at [179, 179] on label "Organic Garden" at bounding box center [176, 177] width 86 height 20
click at [207, 179] on button "Organic Garden" at bounding box center [210, 176] width 6 height 6
click at [268, 151] on span "Lounge Area" at bounding box center [263, 155] width 64 height 8
click at [297, 151] on button "Lounge Area" at bounding box center [300, 154] width 6 height 6
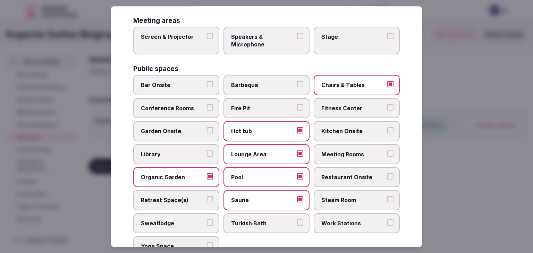
click at [329, 197] on span "Steam Room" at bounding box center [353, 201] width 64 height 8
click at [387, 197] on button "Steam Room" at bounding box center [390, 200] width 6 height 6
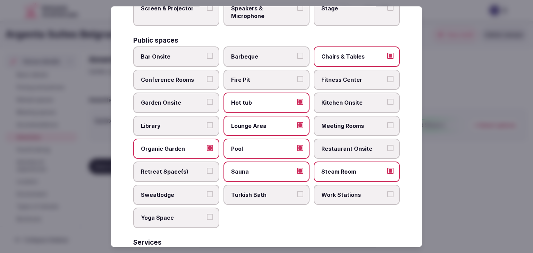
scroll to position [304, 0]
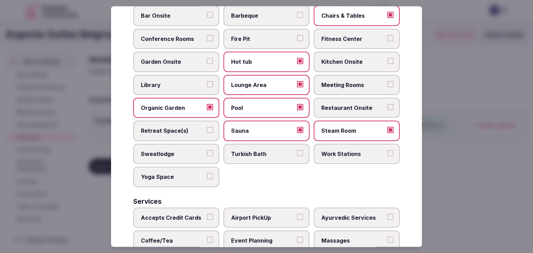
click at [342, 152] on span "Work Stations" at bounding box center [353, 154] width 64 height 8
click at [387, 152] on button "Work Stations" at bounding box center [390, 153] width 6 height 6
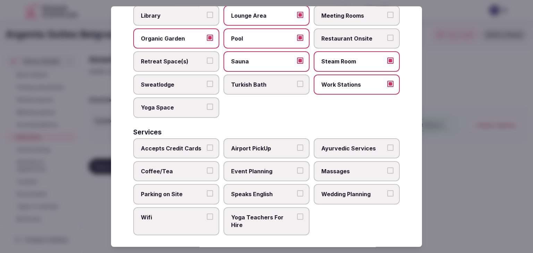
click at [171, 147] on span "Accepts Credit Cards" at bounding box center [173, 149] width 64 height 8
click at [207, 147] on button "Accepts Credit Cards" at bounding box center [210, 148] width 6 height 6
click at [176, 224] on label "Wifi" at bounding box center [176, 221] width 86 height 28
click at [207, 220] on button "Wifi" at bounding box center [210, 217] width 6 height 6
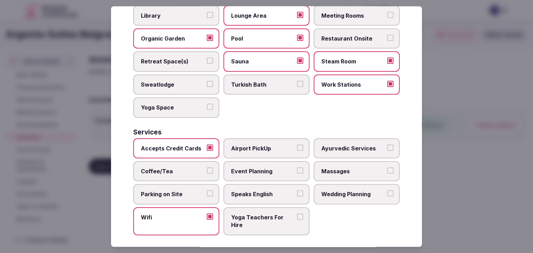
click at [269, 138] on label "Airport PickUp" at bounding box center [266, 148] width 86 height 20
click at [297, 145] on button "Airport PickUp" at bounding box center [300, 148] width 6 height 6
click at [193, 168] on span "Coffee/Tea" at bounding box center [173, 172] width 64 height 8
click at [207, 168] on button "Coffee/Tea" at bounding box center [210, 171] width 6 height 6
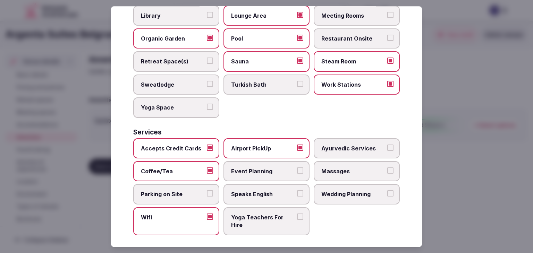
click at [251, 168] on span "Event Planning" at bounding box center [263, 172] width 64 height 8
click at [297, 168] on button "Event Planning" at bounding box center [300, 171] width 6 height 6
click at [350, 168] on span "Massages" at bounding box center [353, 172] width 64 height 8
click at [387, 168] on button "Massages" at bounding box center [390, 171] width 6 height 6
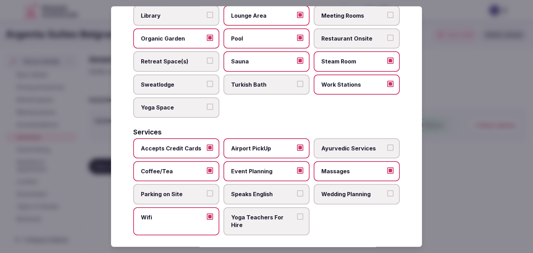
drag, startPoint x: 253, startPoint y: 190, endPoint x: 258, endPoint y: 7, distance: 183.3
click at [254, 191] on span "Speaks English" at bounding box center [263, 195] width 64 height 8
click at [297, 191] on button "Speaks English" at bounding box center [300, 194] width 6 height 6
click at [202, 192] on span "Parking on Site" at bounding box center [173, 195] width 64 height 8
click at [207, 192] on button "Parking on Site" at bounding box center [210, 194] width 6 height 6
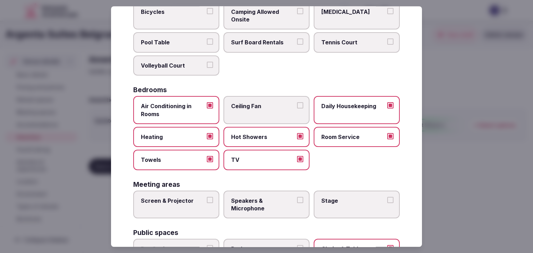
scroll to position [0, 0]
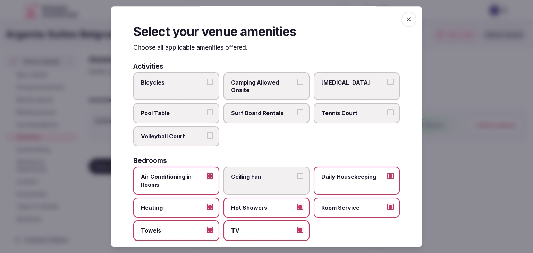
click at [405, 22] on icon "button" at bounding box center [408, 19] width 7 height 7
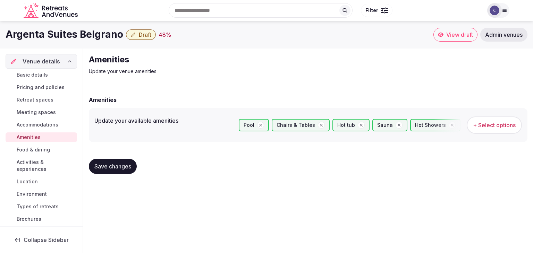
click at [114, 162] on button "Save changes" at bounding box center [113, 166] width 48 height 15
click at [31, 100] on span "Retreat spaces" at bounding box center [35, 99] width 37 height 7
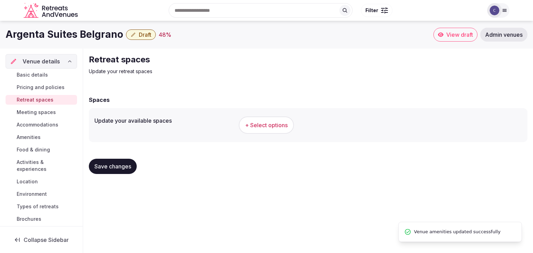
click at [258, 125] on span "+ Select options" at bounding box center [266, 125] width 43 height 8
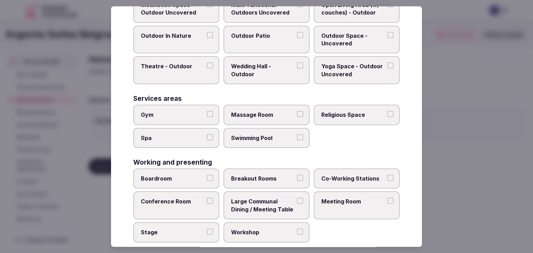
scroll to position [314, 0]
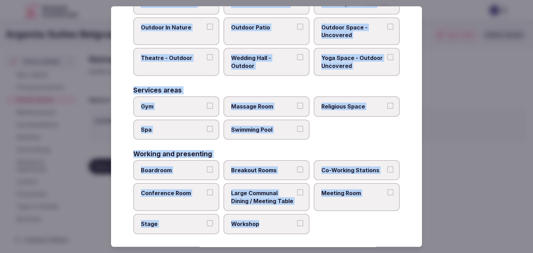
drag, startPoint x: 135, startPoint y: 46, endPoint x: 303, endPoint y: 219, distance: 241.6
click at [303, 219] on div "Select your retreat spaces Choose all applicable retreat spaces offered. Covere…" at bounding box center [266, 126] width 311 height 241
copy div "Choose all applicable retreat spaces offered. Covered outdoor spaces Meditation…"
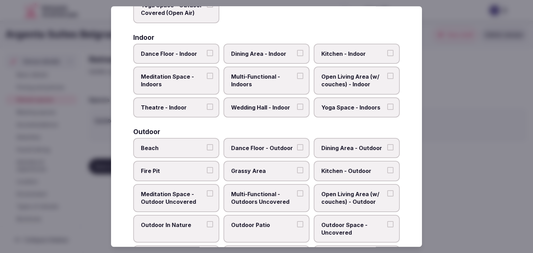
scroll to position [105, 0]
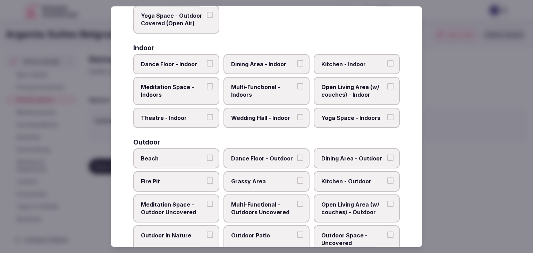
click at [276, 85] on span "Multi-Functional - Indoors" at bounding box center [263, 91] width 64 height 16
click at [297, 85] on button "Multi-Functional - Indoors" at bounding box center [300, 86] width 6 height 6
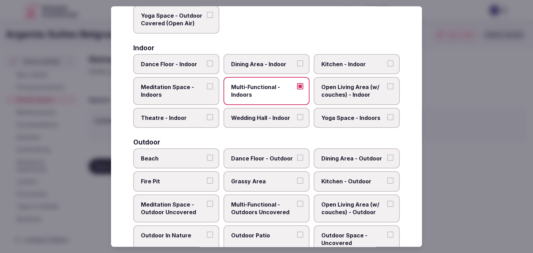
click at [271, 65] on span "Dining Area - Indoor" at bounding box center [263, 64] width 64 height 8
click at [297, 65] on button "Dining Area - Indoor" at bounding box center [300, 63] width 6 height 6
click at [347, 56] on label "Kitchen - Indoor" at bounding box center [357, 64] width 86 height 20
click at [387, 60] on button "Kitchen - Indoor" at bounding box center [390, 63] width 6 height 6
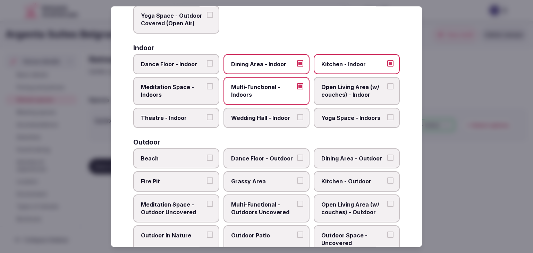
click at [350, 89] on span "Open Living Area (w/ couches) - Indoor" at bounding box center [353, 91] width 64 height 16
click at [387, 89] on button "Open Living Area (w/ couches) - Indoor" at bounding box center [390, 86] width 6 height 6
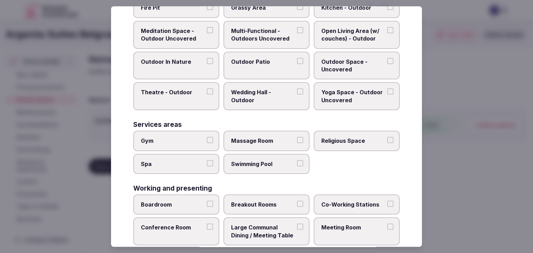
scroll to position [314, 0]
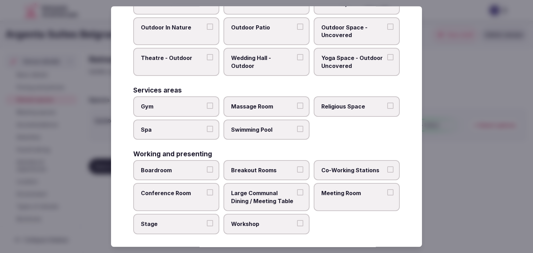
click at [196, 130] on span "Spa" at bounding box center [173, 130] width 64 height 8
click at [207, 130] on button "Spa" at bounding box center [210, 129] width 6 height 6
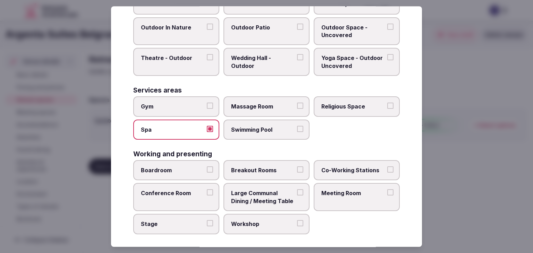
click at [249, 126] on span "Swimming Pool" at bounding box center [263, 130] width 64 height 8
click at [297, 126] on button "Swimming Pool" at bounding box center [300, 129] width 6 height 6
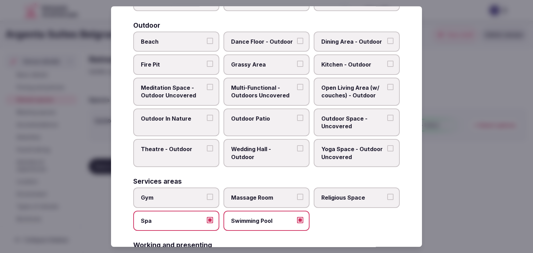
scroll to position [210, 0]
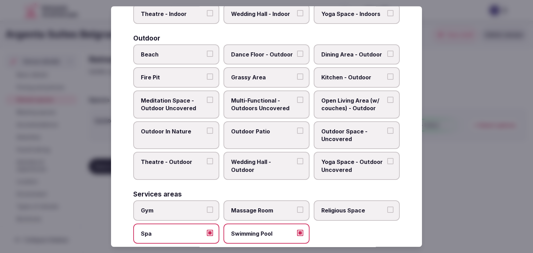
click at [267, 97] on span "Multi-Functional - Outdoors Uncovered" at bounding box center [263, 105] width 64 height 16
click at [297, 97] on button "Multi-Functional - Outdoors Uncovered" at bounding box center [300, 100] width 6 height 6
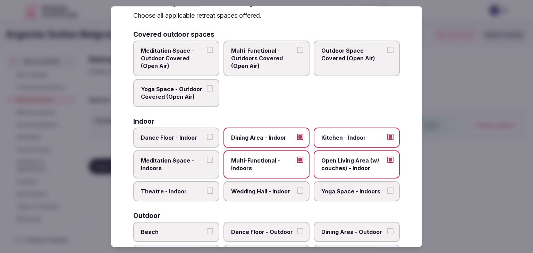
scroll to position [0, 0]
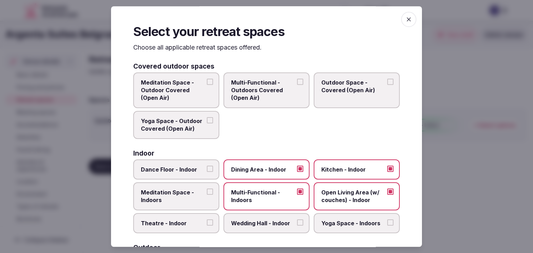
drag, startPoint x: 400, startPoint y: 18, endPoint x: 325, endPoint y: 89, distance: 103.1
click at [405, 18] on icon "button" at bounding box center [408, 19] width 7 height 7
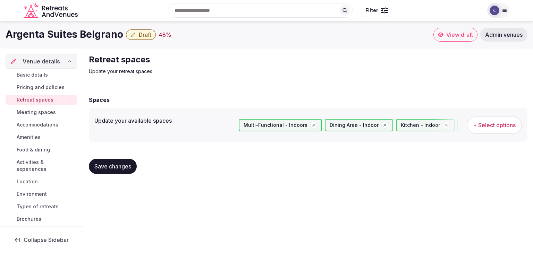
click at [128, 164] on span "Save changes" at bounding box center [112, 166] width 37 height 7
click at [108, 164] on span "Save changes" at bounding box center [112, 166] width 37 height 7
click at [35, 164] on span "Activities & experiences" at bounding box center [46, 166] width 58 height 14
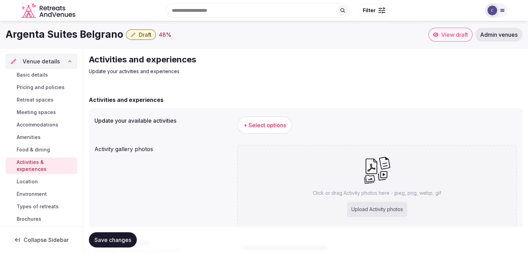
click at [258, 122] on span "+ Select options" at bounding box center [264, 125] width 43 height 8
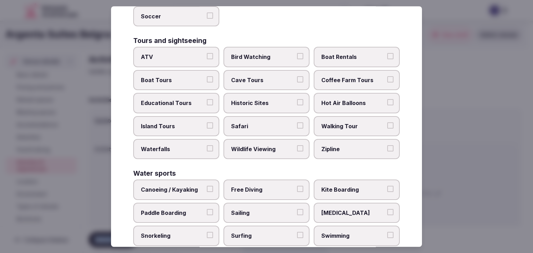
scroll to position [536, 0]
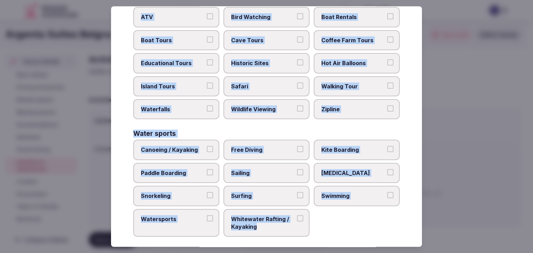
drag, startPoint x: 132, startPoint y: 48, endPoint x: 312, endPoint y: 229, distance: 256.1
click at [314, 230] on div "Select your activities Choose all applicable activities offered. Culture Dancin…" at bounding box center [266, 126] width 311 height 241
copy div "Choose all applicable activities offered. Culture Dancing Food and Culinary Cla…"
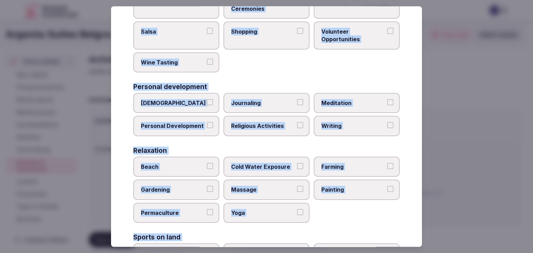
scroll to position [50, 0]
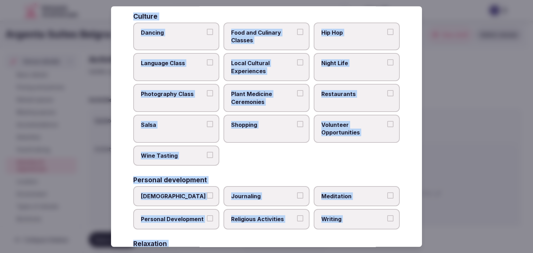
click at [279, 70] on span "Local Cultural Experiences" at bounding box center [263, 68] width 64 height 16
click at [297, 66] on button "Local Cultural Experiences" at bounding box center [300, 63] width 6 height 6
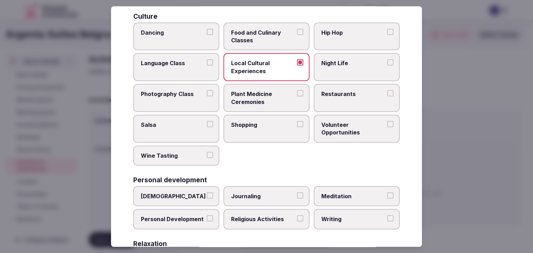
click at [347, 94] on span "Restaurants" at bounding box center [353, 94] width 64 height 8
click at [387, 94] on button "Restaurants" at bounding box center [390, 93] width 6 height 6
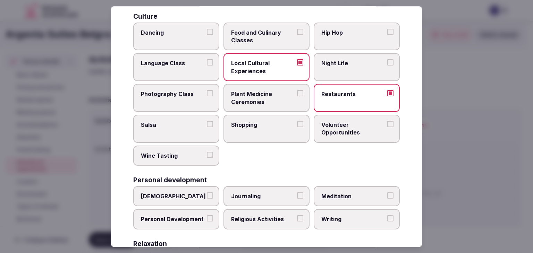
click at [339, 65] on span "Night Life" at bounding box center [353, 64] width 64 height 8
click at [387, 65] on button "Night Life" at bounding box center [390, 63] width 6 height 6
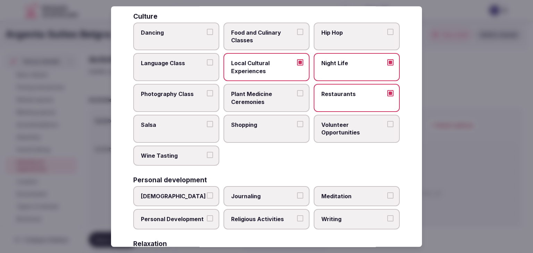
click at [276, 137] on label "Shopping" at bounding box center [266, 129] width 86 height 28
click at [297, 127] on button "Shopping" at bounding box center [300, 124] width 6 height 6
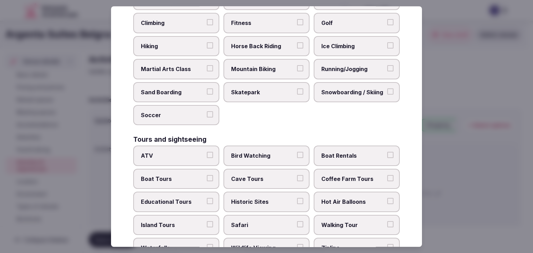
scroll to position [397, 0]
click at [266, 198] on span "Historic Sites" at bounding box center [263, 202] width 64 height 8
click at [297, 198] on button "Historic Sites" at bounding box center [300, 201] width 6 height 6
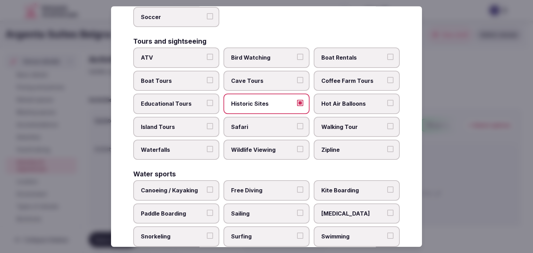
scroll to position [536, 0]
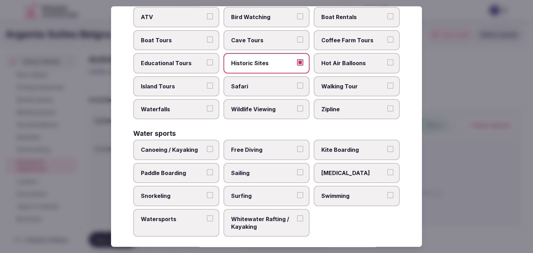
click at [361, 194] on label "Swimming" at bounding box center [357, 196] width 86 height 20
click at [387, 194] on button "Swimming" at bounding box center [390, 195] width 6 height 6
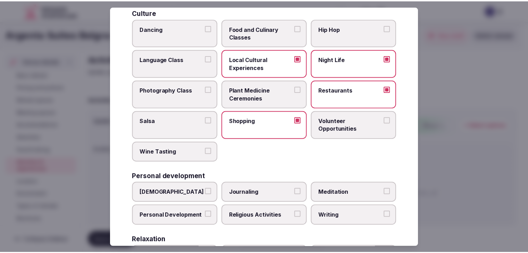
scroll to position [0, 0]
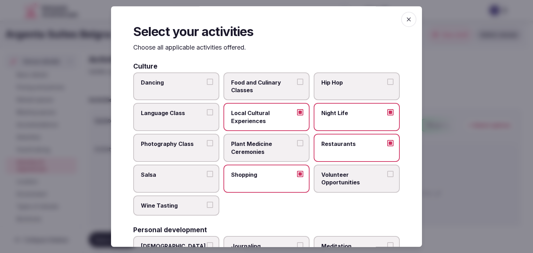
click at [405, 19] on icon "button" at bounding box center [408, 19] width 7 height 7
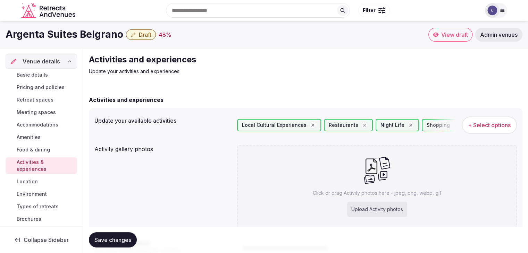
click at [381, 207] on div "Upload Activity photos" at bounding box center [377, 209] width 60 height 15
type input "**********"
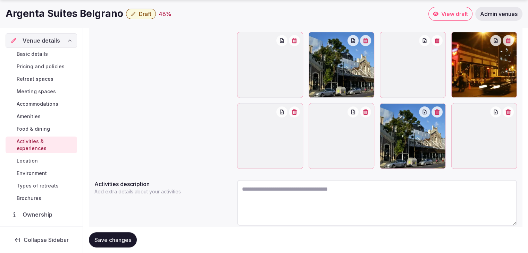
scroll to position [173, 0]
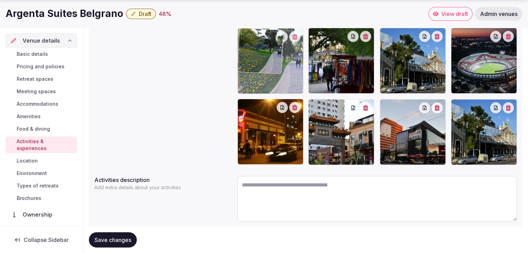
drag, startPoint x: 460, startPoint y: 110, endPoint x: 310, endPoint y: 73, distance: 153.7
click at [275, 60] on body "Search Popular Destinations Toscana, Italy Riviera Maya, Mexico Indonesia, Bali…" at bounding box center [264, 51] width 528 height 449
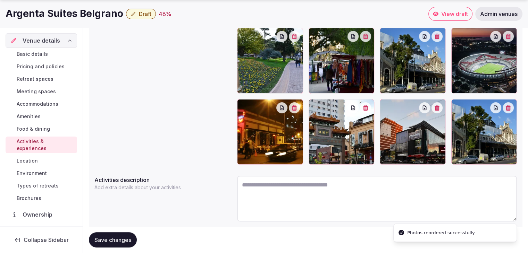
click at [509, 108] on icon "button" at bounding box center [508, 108] width 6 height 6
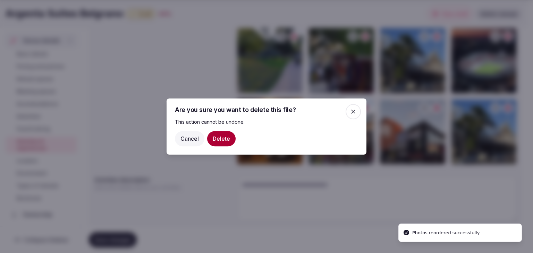
click at [219, 139] on button "Delete" at bounding box center [221, 138] width 28 height 15
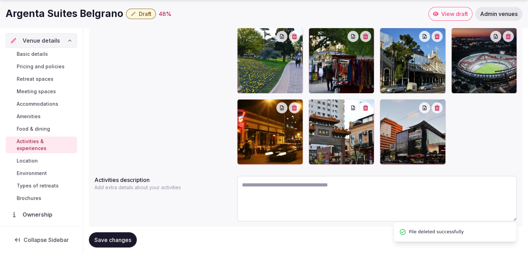
click at [106, 237] on span "Save changes" at bounding box center [112, 240] width 37 height 7
click at [121, 236] on button "Save changes" at bounding box center [113, 239] width 48 height 15
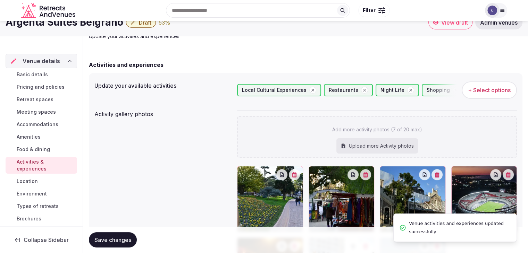
scroll to position [0, 0]
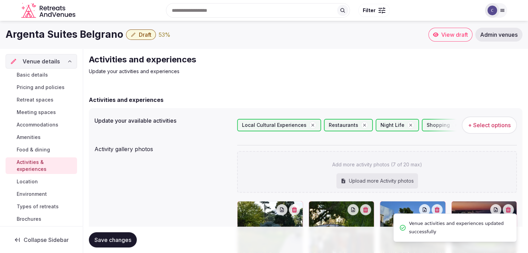
click at [36, 73] on span "Basic details" at bounding box center [32, 74] width 31 height 7
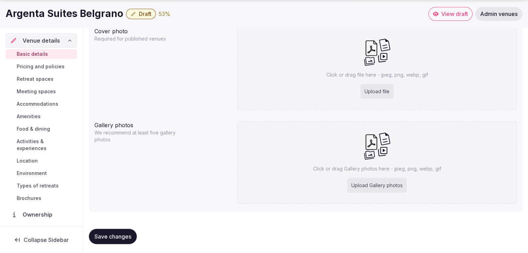
scroll to position [717, 0]
click at [384, 88] on div "Upload file" at bounding box center [376, 89] width 33 height 15
type input "**********"
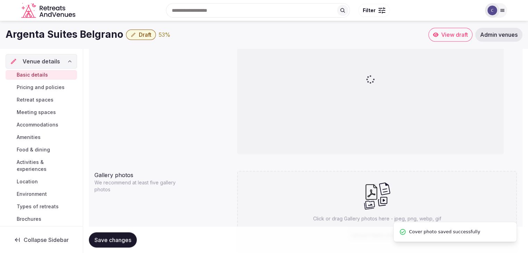
click at [393, 186] on div "Click or drag Gallery photos here - jpeg, png, webp, gif Upload Gallery photos" at bounding box center [377, 212] width 280 height 83
type input "**********"
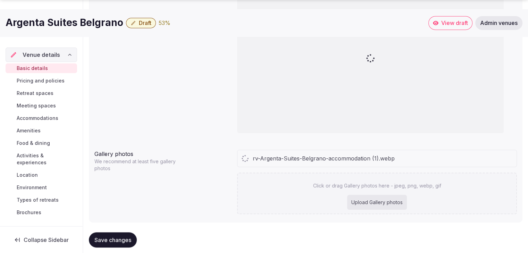
scroll to position [732, 0]
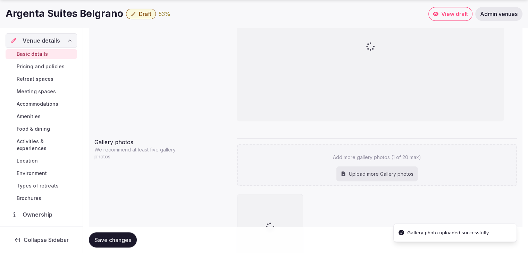
click at [377, 173] on div "Upload more Gallery photos" at bounding box center [376, 174] width 81 height 15
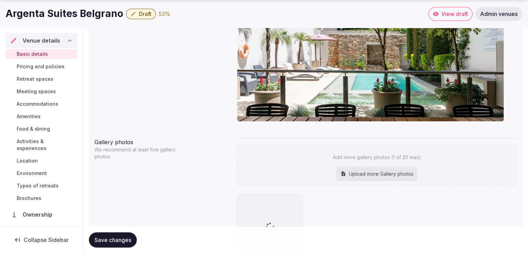
type input "**********"
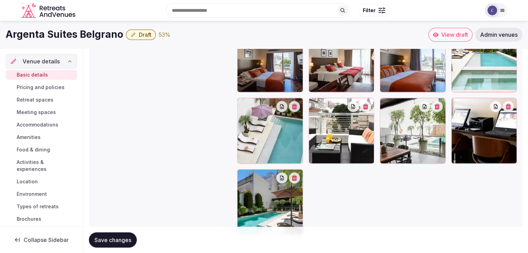
scroll to position [870, 0]
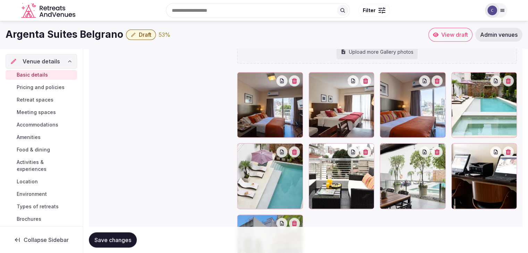
click at [460, 81] on div at bounding box center [456, 77] width 11 height 11
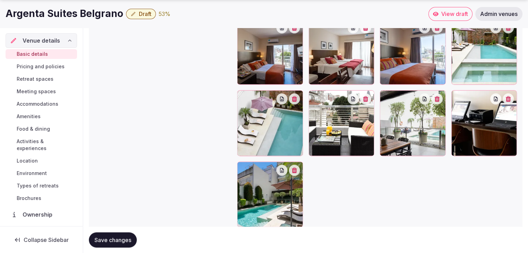
scroll to position [940, 0]
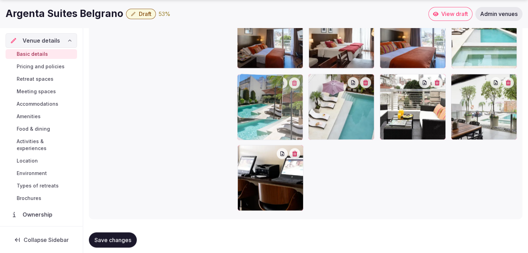
drag, startPoint x: 243, startPoint y: 157, endPoint x: 251, endPoint y: 112, distance: 45.5
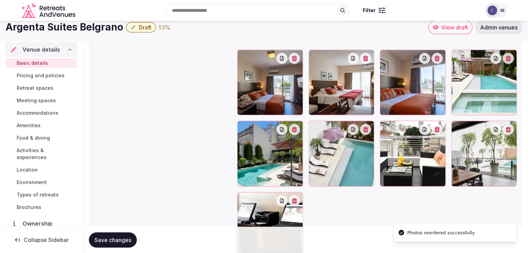
scroll to position [870, 0]
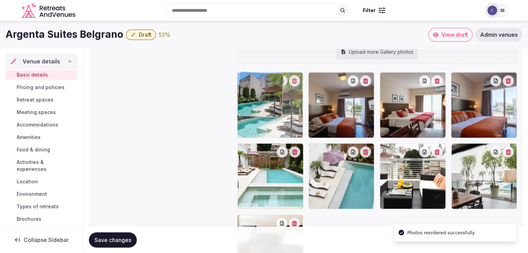
drag, startPoint x: 245, startPoint y: 152, endPoint x: 249, endPoint y: 123, distance: 28.5
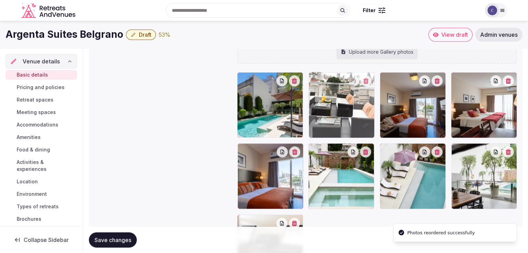
drag, startPoint x: 382, startPoint y: 149, endPoint x: 332, endPoint y: 106, distance: 65.2
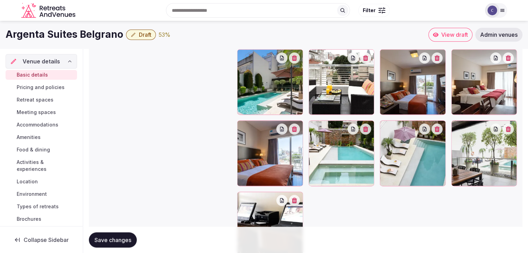
scroll to position [879, 0]
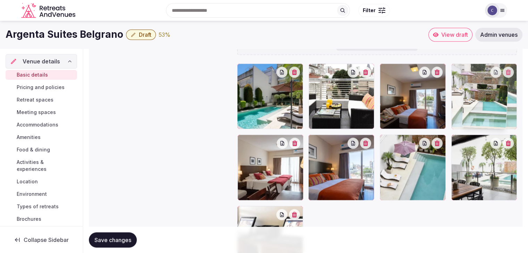
drag, startPoint x: 315, startPoint y: 144, endPoint x: 469, endPoint y: 94, distance: 162.2
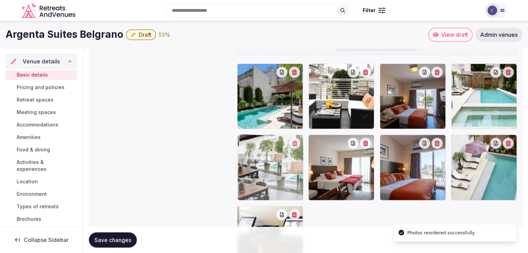
drag, startPoint x: 454, startPoint y: 141, endPoint x: 273, endPoint y: 161, distance: 182.5
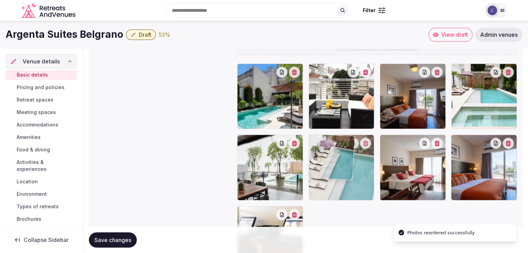
drag, startPoint x: 458, startPoint y: 143, endPoint x: 333, endPoint y: 164, distance: 126.6
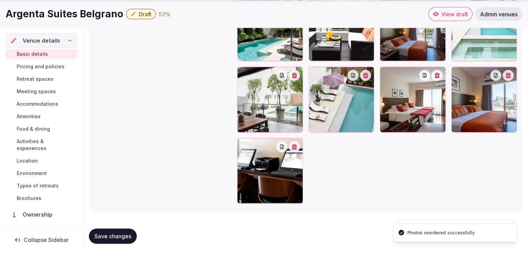
scroll to position [948, 0]
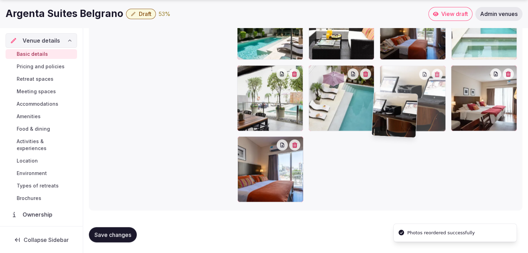
drag, startPoint x: 244, startPoint y: 147, endPoint x: 397, endPoint y: 92, distance: 162.4
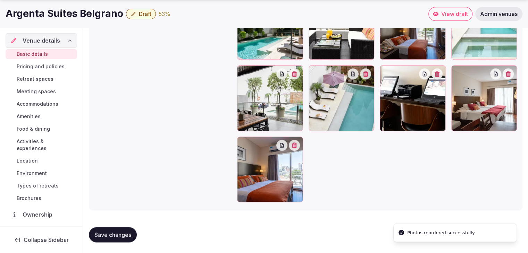
click at [116, 233] on span "Save changes" at bounding box center [112, 234] width 37 height 7
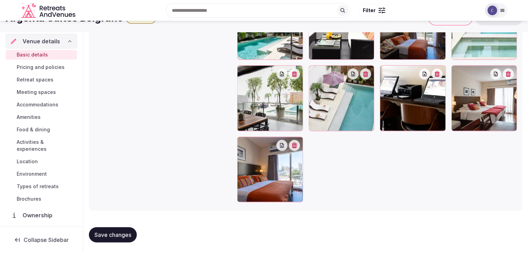
scroll to position [914, 0]
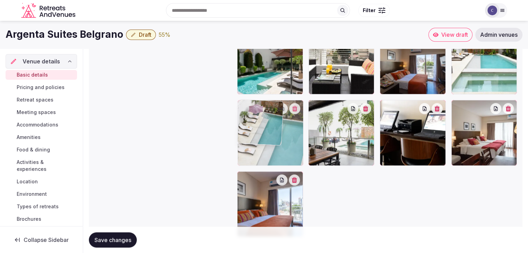
drag, startPoint x: 310, startPoint y: 105, endPoint x: 251, endPoint y: 104, distance: 59.7
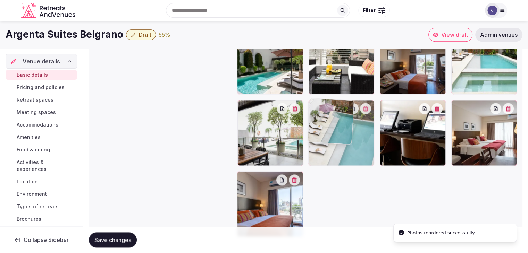
drag, startPoint x: 246, startPoint y: 104, endPoint x: 317, endPoint y: 107, distance: 70.8
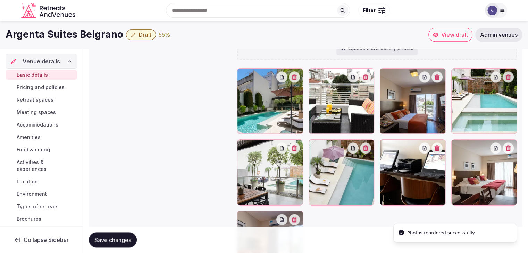
scroll to position [844, 0]
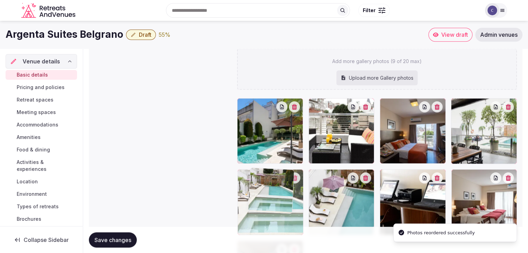
drag, startPoint x: 460, startPoint y: 99, endPoint x: 258, endPoint y: 170, distance: 213.9
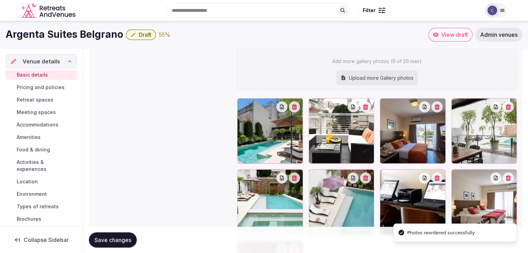
click at [123, 233] on button "Save changes" at bounding box center [113, 239] width 48 height 15
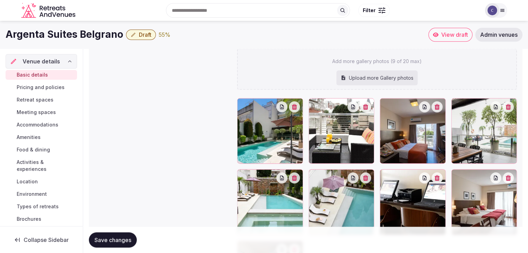
click at [39, 115] on span "Meeting spaces" at bounding box center [36, 112] width 39 height 7
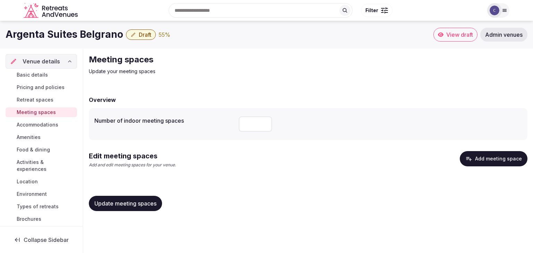
click at [498, 156] on button "Add meeting space" at bounding box center [494, 158] width 68 height 15
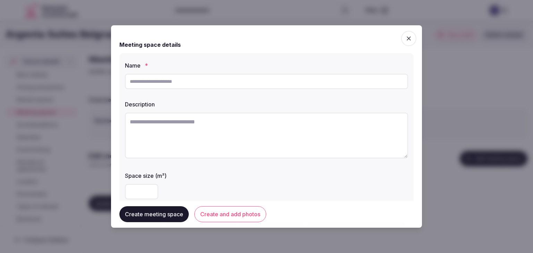
click at [209, 82] on input "text" at bounding box center [266, 81] width 283 height 15
type input "**********"
click at [223, 215] on button "Create and add photos" at bounding box center [230, 214] width 72 height 16
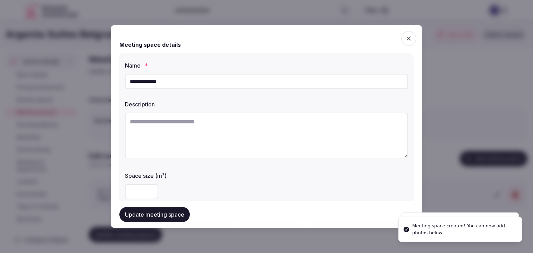
click at [407, 38] on span "button" at bounding box center [408, 38] width 15 height 15
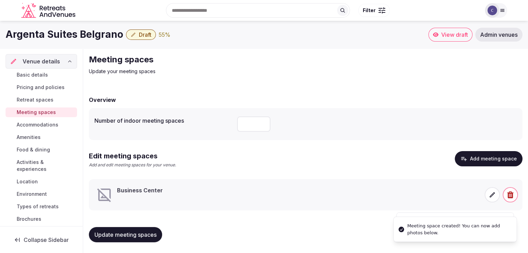
click at [95, 35] on h1 "Argenta Suites Belgrano" at bounding box center [65, 35] width 118 height 14
copy div "Argenta Suites Belgrano"
click at [492, 201] on span at bounding box center [491, 194] width 15 height 15
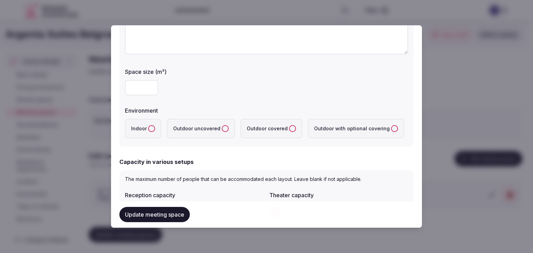
click at [220, 42] on textarea at bounding box center [266, 32] width 283 height 46
paste textarea "**********"
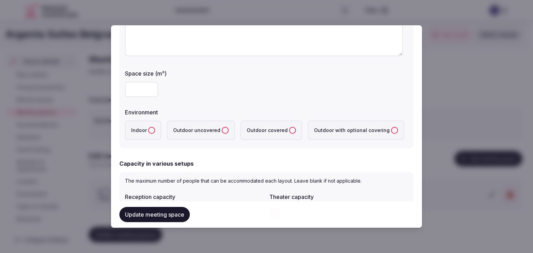
type textarea "**********"
drag, startPoint x: 150, startPoint y: 132, endPoint x: 273, endPoint y: 35, distance: 157.4
click at [150, 131] on button "Indoor" at bounding box center [151, 130] width 7 height 7
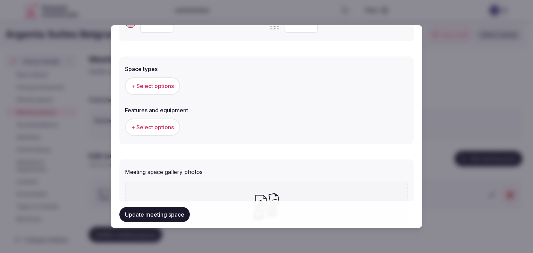
scroll to position [379, 0]
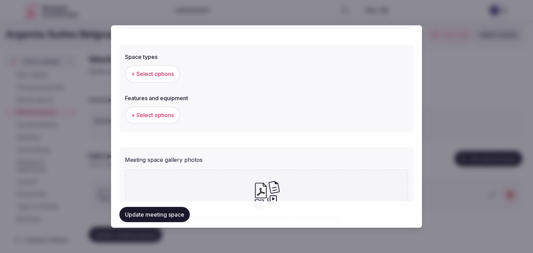
click at [163, 74] on span "+ Select options" at bounding box center [152, 74] width 43 height 8
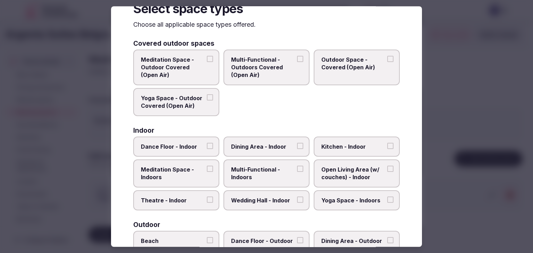
scroll to position [35, 0]
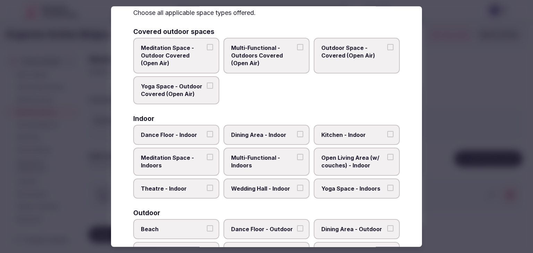
drag, startPoint x: 268, startPoint y: 161, endPoint x: 269, endPoint y: 157, distance: 3.7
click at [268, 161] on span "Multi-Functional - Indoors" at bounding box center [263, 162] width 64 height 16
click at [297, 160] on button "Multi-Functional - Indoors" at bounding box center [300, 157] width 6 height 6
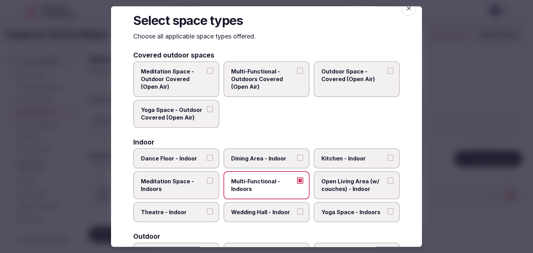
scroll to position [0, 0]
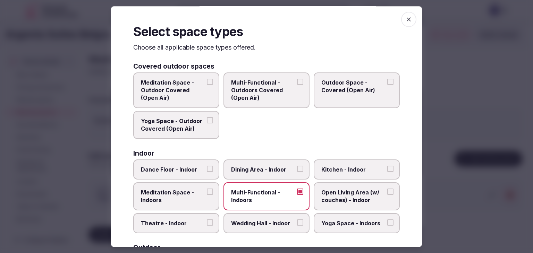
drag, startPoint x: 402, startPoint y: 18, endPoint x: 399, endPoint y: 29, distance: 11.1
click at [405, 19] on icon "button" at bounding box center [408, 19] width 7 height 7
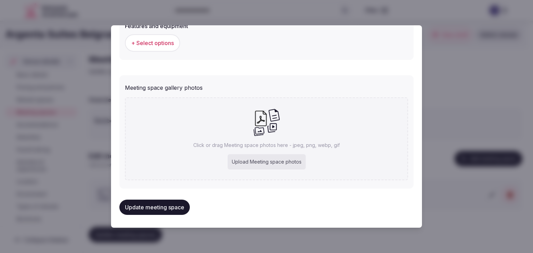
scroll to position [452, 0]
click at [291, 162] on div "Upload Meeting space photos" at bounding box center [267, 161] width 78 height 15
type input "**********"
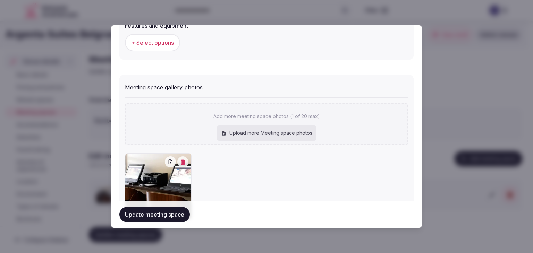
click at [170, 214] on button "Update meeting space" at bounding box center [154, 214] width 70 height 15
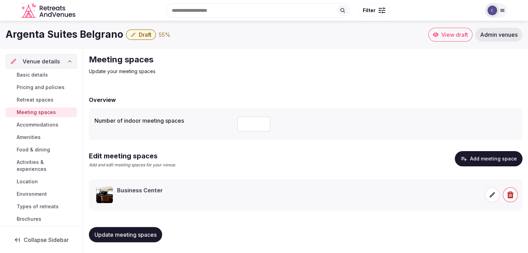
click at [146, 231] on span "Update meeting spaces" at bounding box center [125, 234] width 62 height 7
click at [43, 180] on link "Location" at bounding box center [41, 182] width 71 height 10
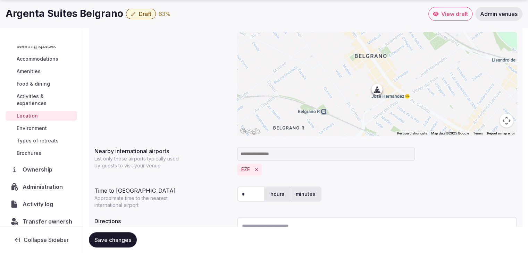
scroll to position [53, 0]
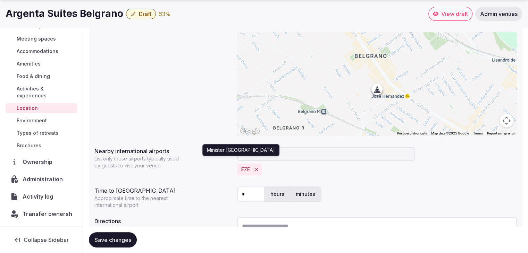
click at [255, 170] on icon "Remove EZE" at bounding box center [256, 169] width 5 height 5
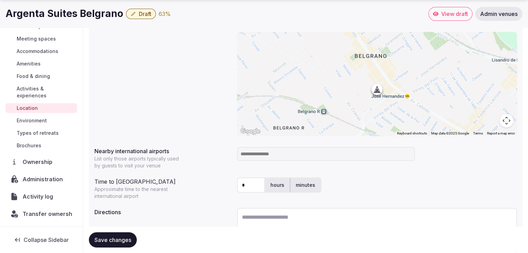
click at [258, 154] on input at bounding box center [326, 154] width 178 height 14
type input "***"
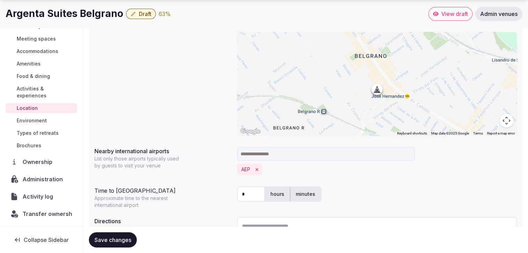
drag, startPoint x: 237, startPoint y: 196, endPoint x: 224, endPoint y: 196, distance: 12.8
click at [224, 196] on div "Time to international airport Approximate time to the nearest international air…" at bounding box center [305, 196] width 422 height 25
type input "*"
click at [404, 181] on div "**********" at bounding box center [305, 138] width 433 height 269
click at [118, 238] on span "Save changes" at bounding box center [112, 240] width 37 height 7
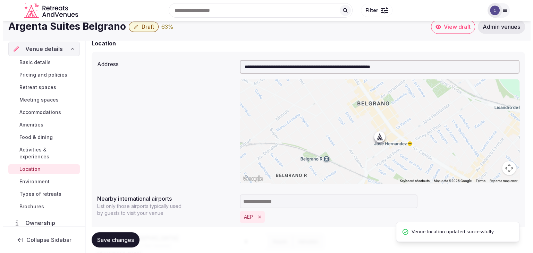
scroll to position [0, 0]
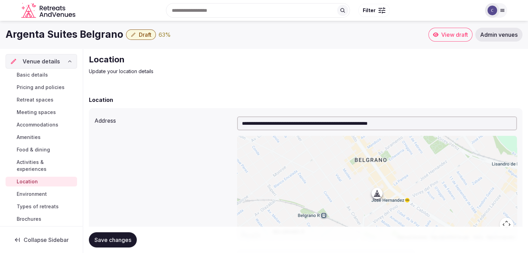
click at [33, 115] on span "Meeting spaces" at bounding box center [36, 112] width 39 height 7
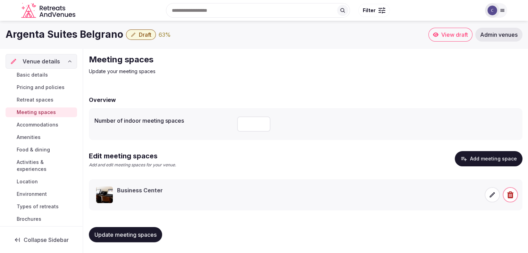
click at [500, 200] on div at bounding box center [500, 195] width 33 height 17
click at [492, 196] on icon at bounding box center [491, 194] width 7 height 7
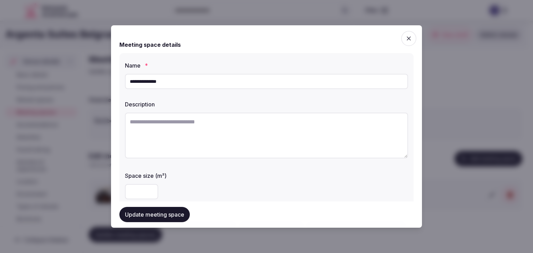
click at [227, 127] on textarea at bounding box center [266, 136] width 283 height 46
paste textarea "**********"
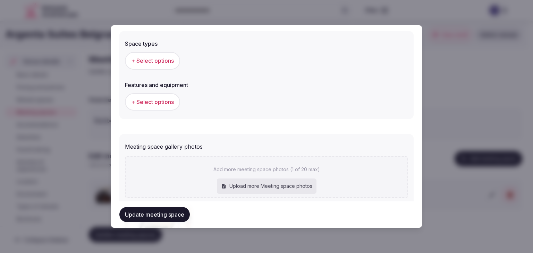
scroll to position [346, 0]
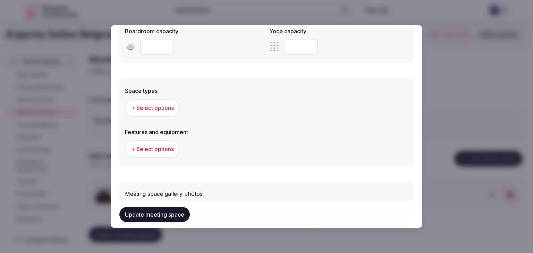
type textarea "**********"
click at [155, 109] on span "+ Select options" at bounding box center [152, 108] width 43 height 8
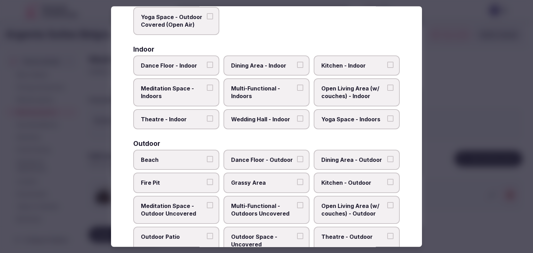
click at [262, 91] on span "Multi-Functional - Indoors" at bounding box center [263, 93] width 64 height 16
click at [297, 91] on button "Multi-Functional - Indoors" at bounding box center [300, 88] width 6 height 6
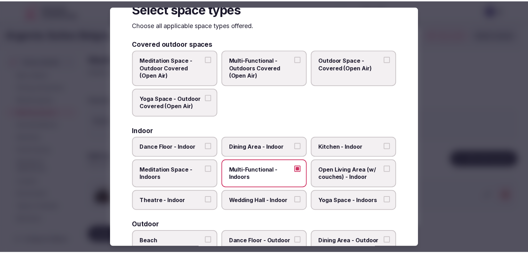
scroll to position [0, 0]
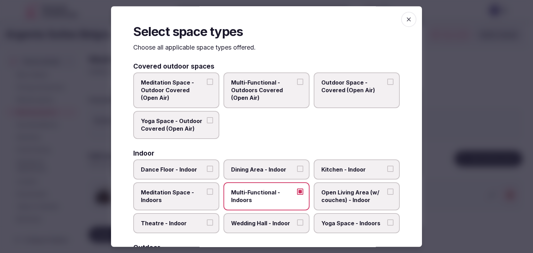
drag, startPoint x: 402, startPoint y: 21, endPoint x: 288, endPoint y: 119, distance: 150.3
click at [407, 20] on icon "button" at bounding box center [409, 19] width 4 height 4
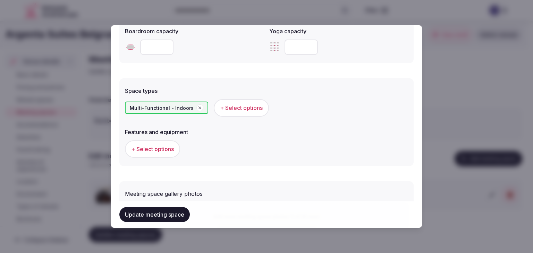
click at [167, 216] on button "Update meeting space" at bounding box center [154, 214] width 70 height 15
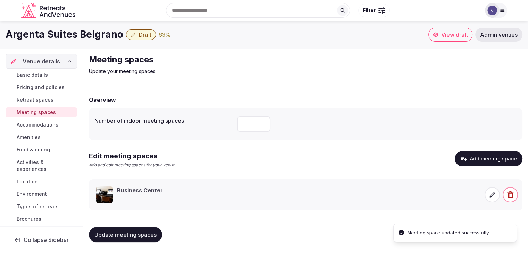
click at [146, 233] on span "Update meeting spaces" at bounding box center [125, 234] width 62 height 7
click at [144, 37] on span "Draft" at bounding box center [145, 34] width 12 height 7
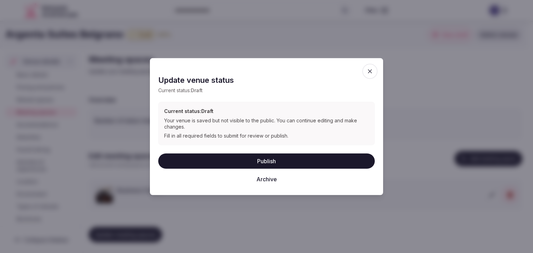
click at [277, 161] on button "Publish" at bounding box center [266, 160] width 216 height 15
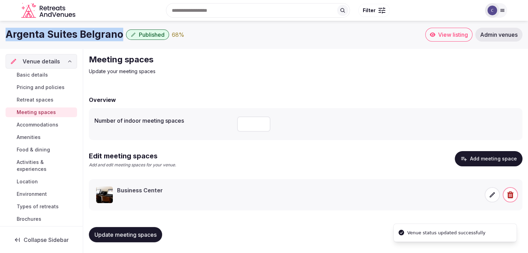
drag, startPoint x: 8, startPoint y: 33, endPoint x: 120, endPoint y: 38, distance: 112.5
click at [120, 38] on h1 "Argenta Suites Belgrano" at bounding box center [65, 35] width 118 height 14
copy h1 "Argenta Suites Belgrano"
click at [34, 72] on span "Basic details" at bounding box center [32, 74] width 31 height 7
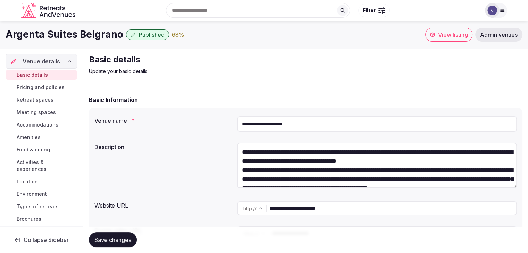
click at [345, 207] on input "**********" at bounding box center [392, 209] width 247 height 14
click at [287, 72] on p "Update your basic details" at bounding box center [205, 71] width 233 height 7
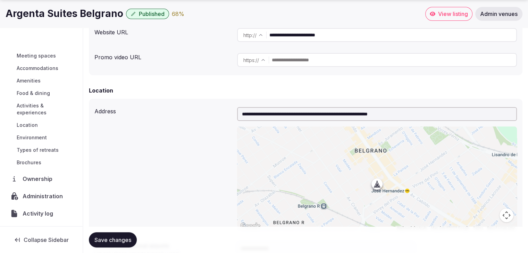
scroll to position [53, 0]
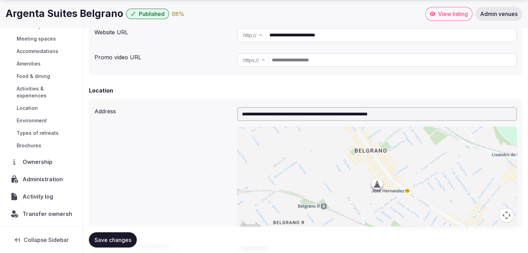
click at [47, 214] on span "Transfer ownership" at bounding box center [50, 214] width 54 height 8
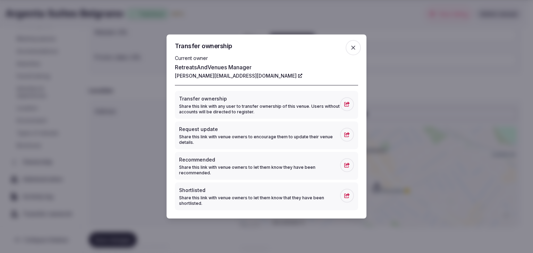
click at [355, 46] on icon "button" at bounding box center [353, 47] width 7 height 7
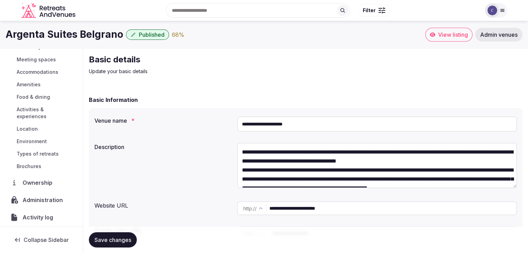
scroll to position [104, 0]
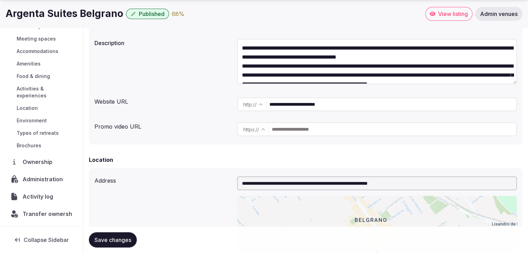
click at [42, 178] on span "Administration" at bounding box center [44, 179] width 43 height 8
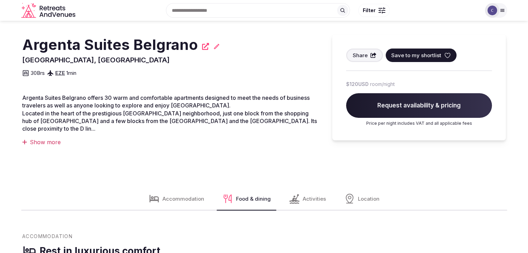
click at [123, 45] on h2 "Argenta Suites Belgrano" at bounding box center [110, 45] width 176 height 20
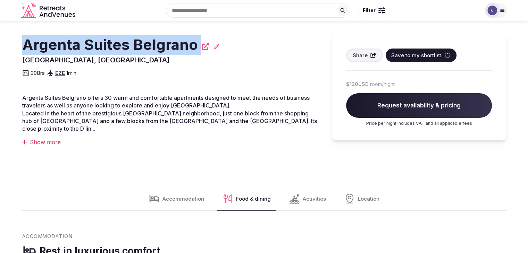
click at [123, 45] on h2 "Argenta Suites Belgrano" at bounding box center [110, 45] width 176 height 20
copy div "Argenta Suites Belgrano"
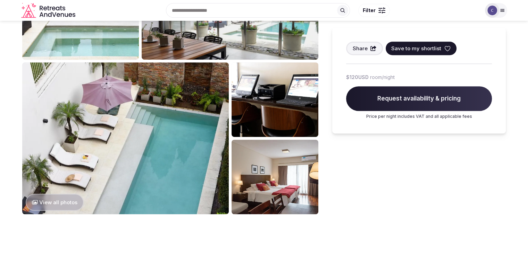
scroll to position [312, 0]
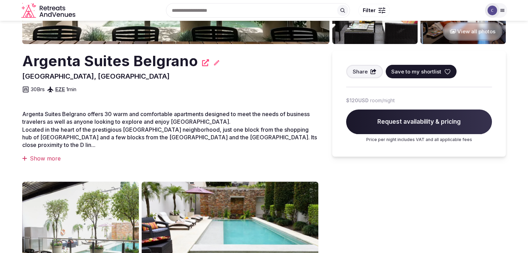
scroll to position [69, 0]
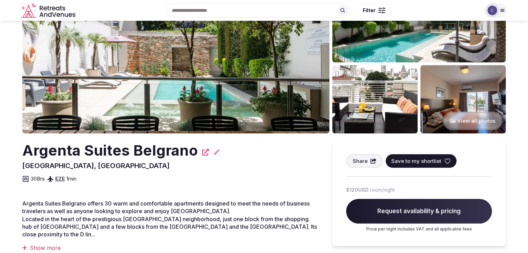
click at [105, 145] on h2 "Argenta Suites Belgrano" at bounding box center [110, 150] width 176 height 20
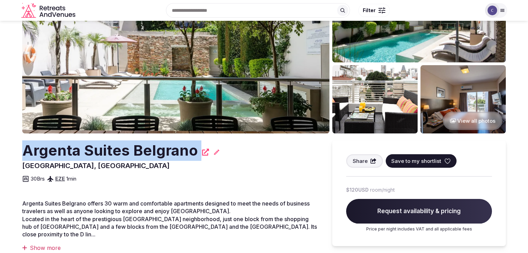
click at [105, 145] on h2 "Argenta Suites Belgrano" at bounding box center [110, 150] width 176 height 20
copy div "Argenta Suites Belgrano"
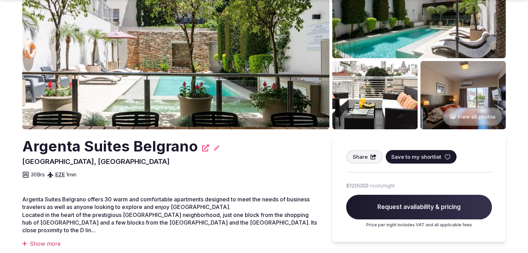
scroll to position [69, 0]
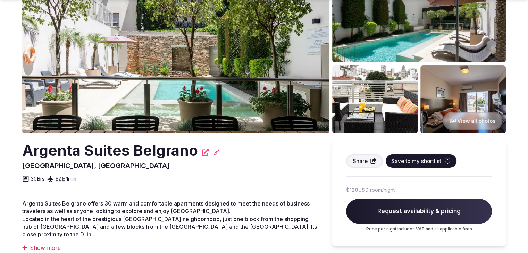
click at [135, 150] on h2 "Argenta Suites Belgrano" at bounding box center [110, 150] width 176 height 20
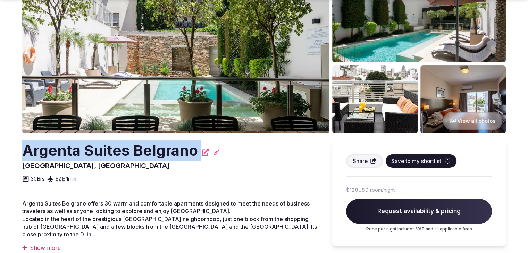
click at [135, 150] on h2 "Argenta Suites Belgrano" at bounding box center [110, 150] width 176 height 20
copy div "Argenta Suites Belgrano"
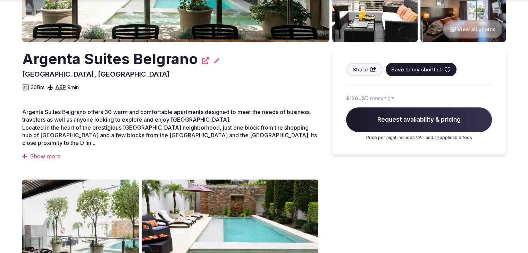
scroll to position [208, 0]
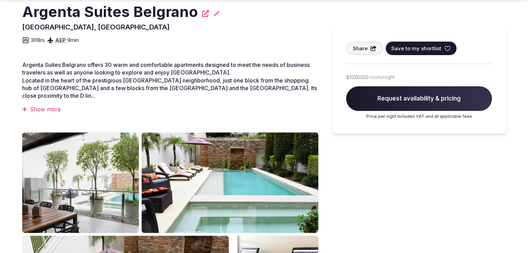
click at [48, 107] on div "Show more" at bounding box center [170, 109] width 296 height 8
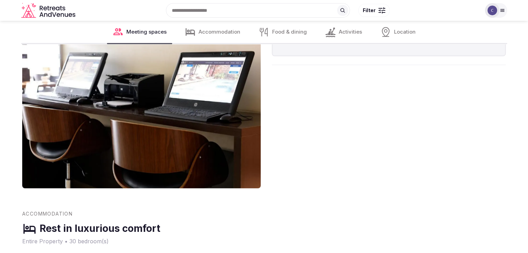
scroll to position [694, 0]
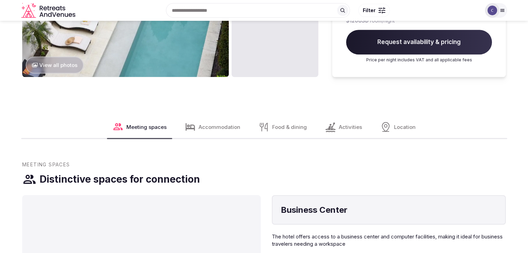
scroll to position [486, 0]
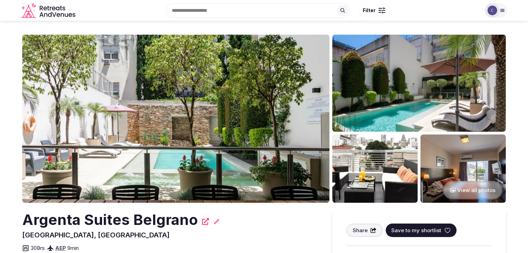
click at [146, 217] on h2 "Argenta Suites Belgrano" at bounding box center [110, 220] width 176 height 20
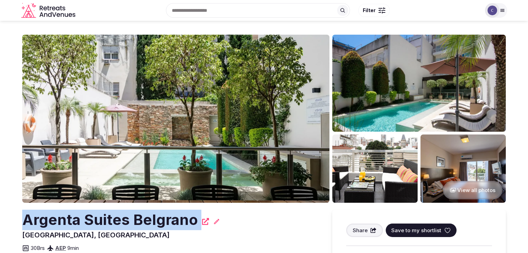
click at [146, 217] on h2 "Argenta Suites Belgrano" at bounding box center [110, 220] width 176 height 20
copy div "Argenta Suites Belgrano"
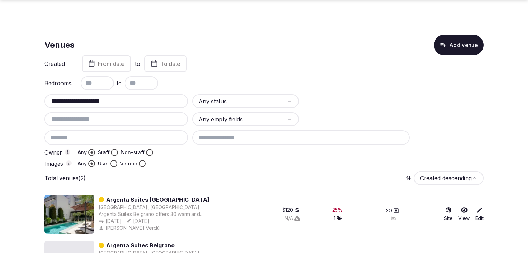
scroll to position [34, 0]
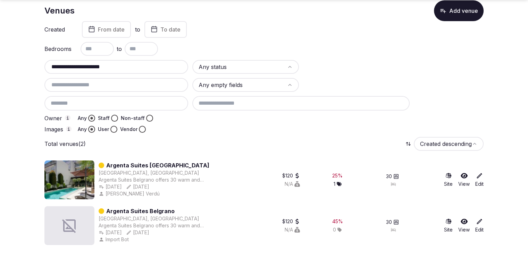
click at [153, 63] on input "**********" at bounding box center [116, 67] width 138 height 8
paste input "******"
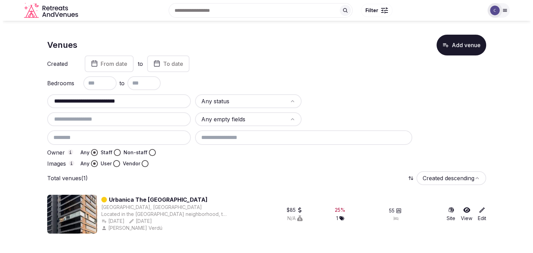
scroll to position [0, 0]
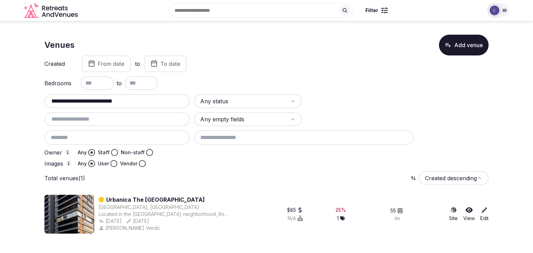
type input "**********"
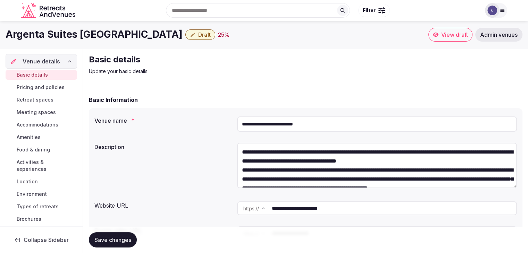
click at [198, 35] on span "Draft" at bounding box center [204, 34] width 12 height 7
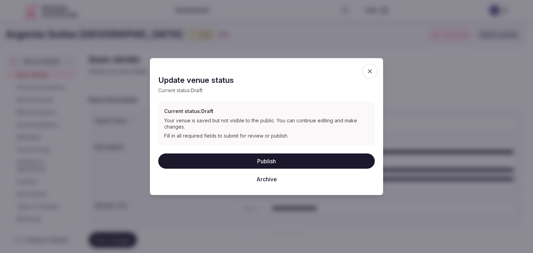
click at [272, 180] on button "Archive" at bounding box center [266, 178] width 216 height 15
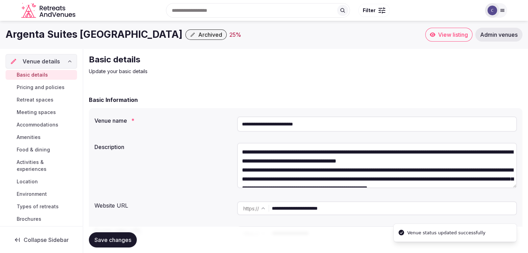
click at [198, 35] on span "Archived" at bounding box center [210, 34] width 24 height 7
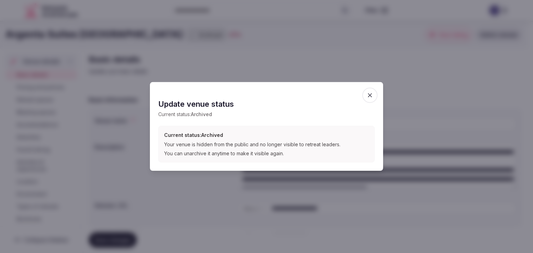
click at [371, 97] on icon "button" at bounding box center [370, 95] width 4 height 4
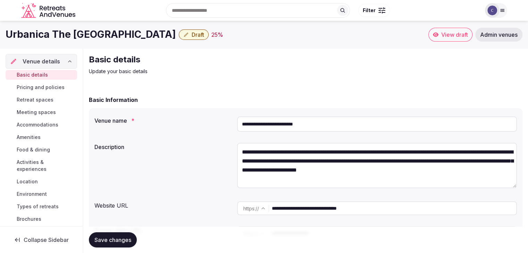
click at [321, 213] on input "**********" at bounding box center [394, 209] width 244 height 14
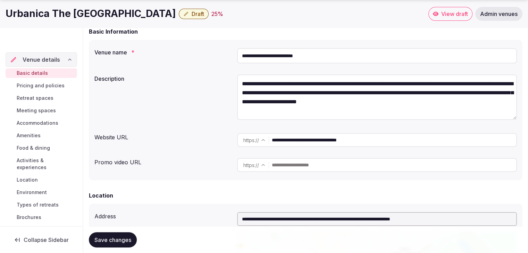
scroll to position [69, 0]
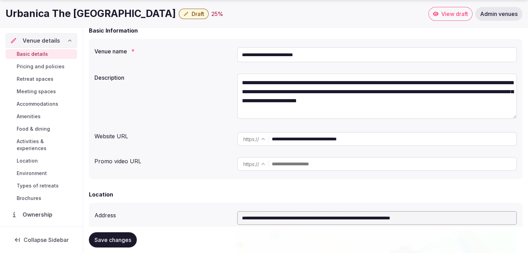
click at [34, 127] on span "Food & dining" at bounding box center [33, 129] width 33 height 7
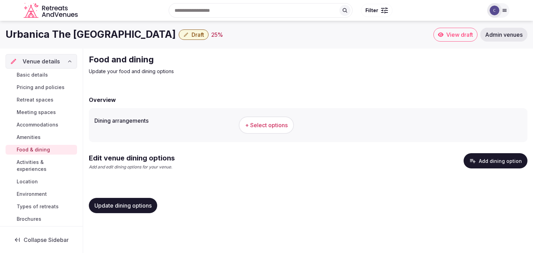
click at [274, 125] on span "+ Select options" at bounding box center [266, 125] width 43 height 8
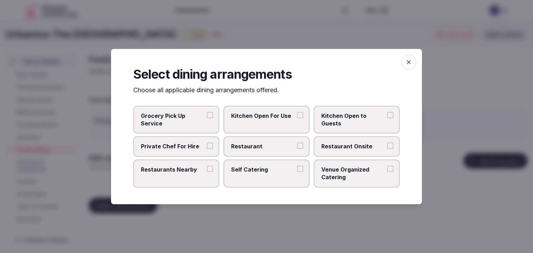
drag, startPoint x: 288, startPoint y: 144, endPoint x: 359, endPoint y: 147, distance: 70.5
click at [292, 144] on span "Restaurant" at bounding box center [263, 147] width 64 height 8
click at [297, 144] on button "Restaurant" at bounding box center [300, 146] width 6 height 6
click at [359, 147] on span "Restaurant Onsite" at bounding box center [353, 147] width 64 height 8
click at [387, 147] on button "Restaurant Onsite" at bounding box center [390, 146] width 6 height 6
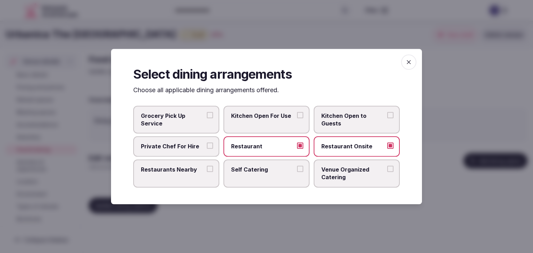
click at [409, 60] on icon "button" at bounding box center [408, 62] width 7 height 7
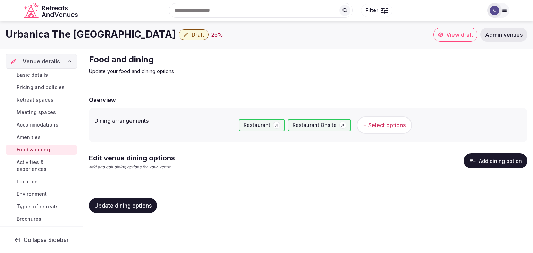
drag, startPoint x: 129, startPoint y: 201, endPoint x: 139, endPoint y: 210, distance: 13.0
click at [129, 202] on button "Update dining options" at bounding box center [123, 205] width 68 height 15
click at [493, 158] on button "Add dining option" at bounding box center [495, 160] width 64 height 15
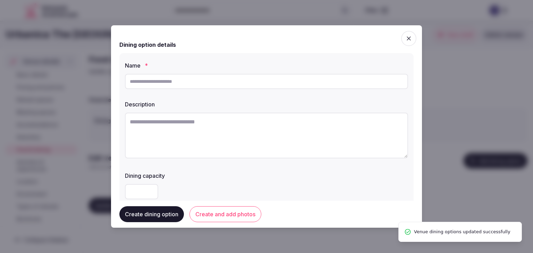
click at [186, 83] on input "text" at bounding box center [266, 81] width 283 height 15
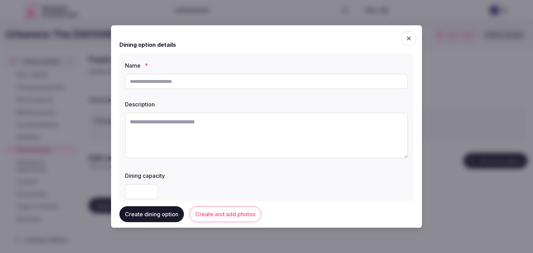
paste input "**********"
type input "**********"
click at [249, 143] on textarea at bounding box center [266, 136] width 283 height 46
paste textarea "**********"
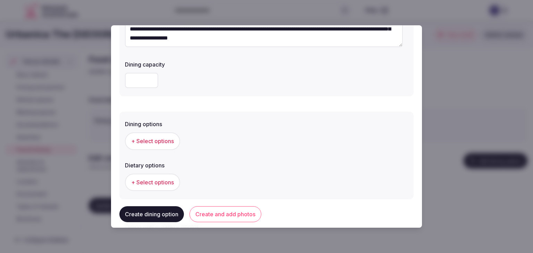
scroll to position [139, 0]
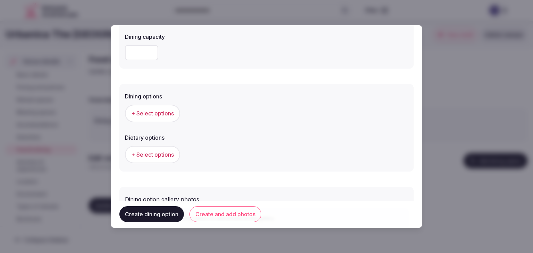
type textarea "**********"
click at [157, 118] on button "+ Select options" at bounding box center [152, 113] width 55 height 17
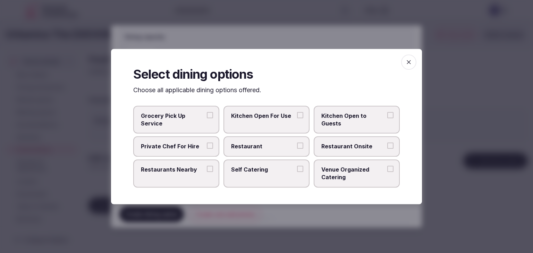
click at [338, 143] on span "Restaurant Onsite" at bounding box center [353, 147] width 64 height 8
click at [387, 143] on button "Restaurant Onsite" at bounding box center [390, 146] width 6 height 6
click at [279, 146] on span "Restaurant" at bounding box center [263, 147] width 64 height 8
click at [297, 146] on button "Restaurant" at bounding box center [300, 146] width 6 height 6
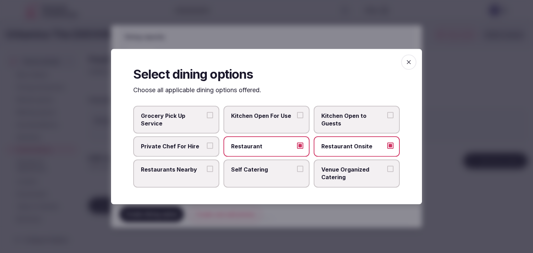
click at [412, 62] on span "button" at bounding box center [408, 61] width 15 height 15
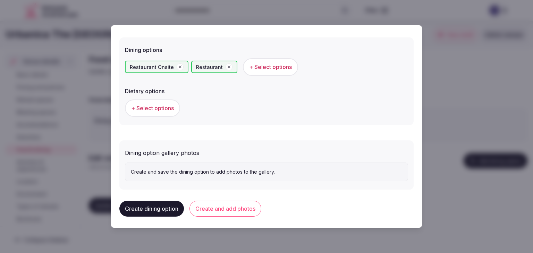
scroll to position [187, 0]
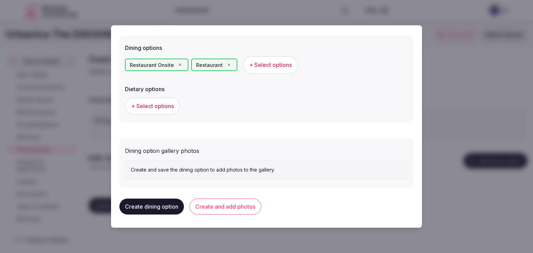
click at [234, 206] on button "Create and add photos" at bounding box center [225, 207] width 72 height 16
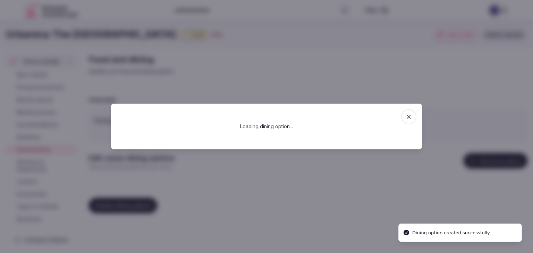
scroll to position [0, 0]
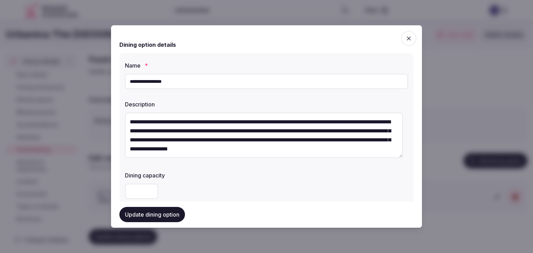
click at [244, 161] on div "**********" at bounding box center [266, 136] width 283 height 53
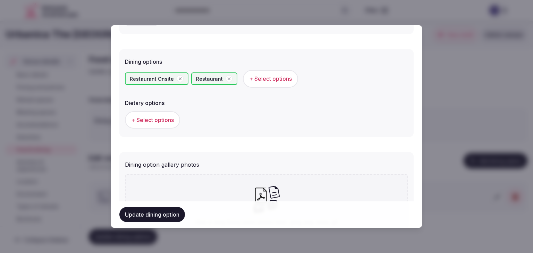
scroll to position [251, 0]
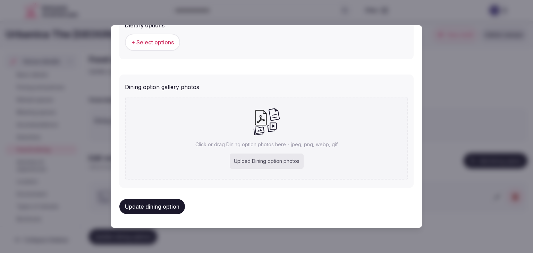
click at [261, 164] on div "Upload Dining option photos" at bounding box center [267, 161] width 74 height 15
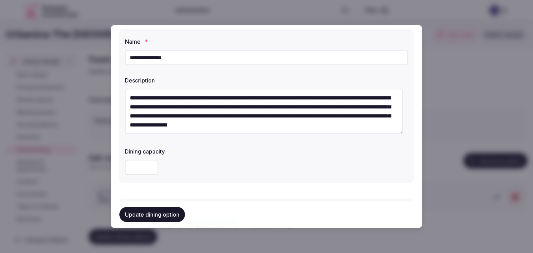
scroll to position [0, 0]
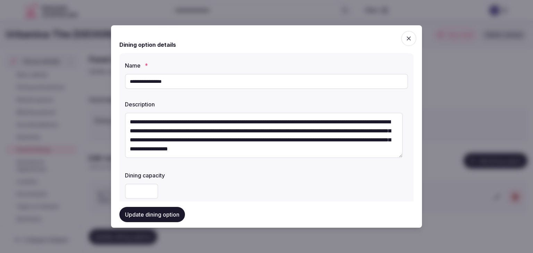
click at [160, 214] on button "Update dining option" at bounding box center [152, 214] width 66 height 15
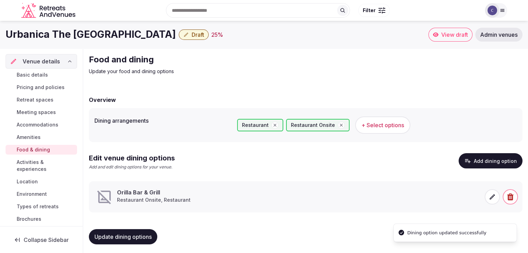
click at [107, 36] on h1 "Urbanica The [GEOGRAPHIC_DATA]" at bounding box center [91, 35] width 170 height 14
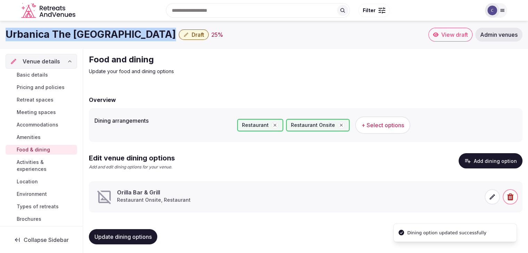
click at [107, 36] on h1 "Urbanica The [GEOGRAPHIC_DATA]" at bounding box center [91, 35] width 170 height 14
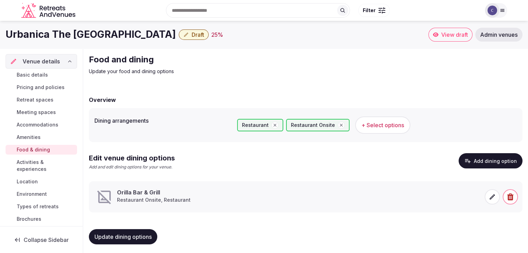
click at [492, 202] on span at bounding box center [491, 196] width 15 height 15
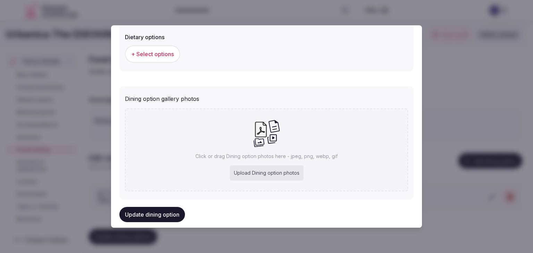
scroll to position [251, 0]
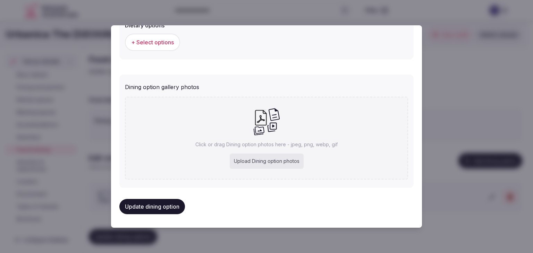
click at [271, 159] on div "Upload Dining option photos" at bounding box center [267, 161] width 74 height 15
type input "**********"
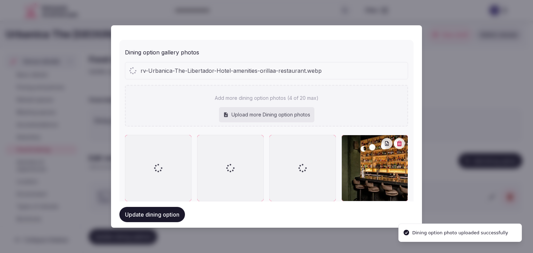
scroll to position [306, 0]
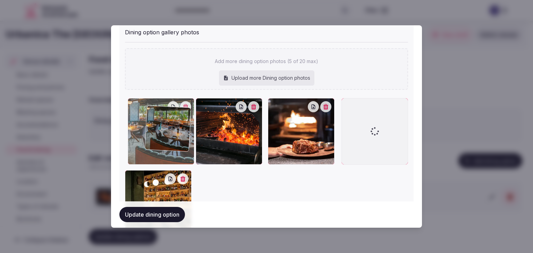
drag, startPoint x: 274, startPoint y: 106, endPoint x: 153, endPoint y: 116, distance: 121.1
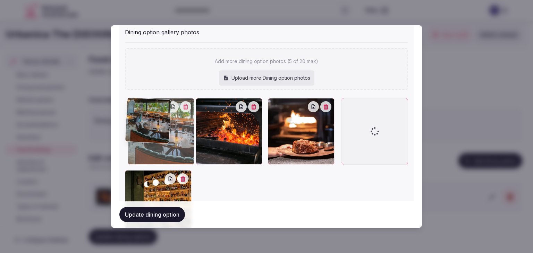
click at [153, 116] on div at bounding box center [161, 131] width 67 height 67
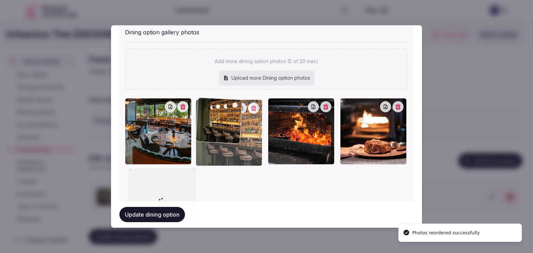
drag, startPoint x: 127, startPoint y: 174, endPoint x: 211, endPoint y: 126, distance: 96.3
click at [208, 123] on div at bounding box center [229, 133] width 67 height 67
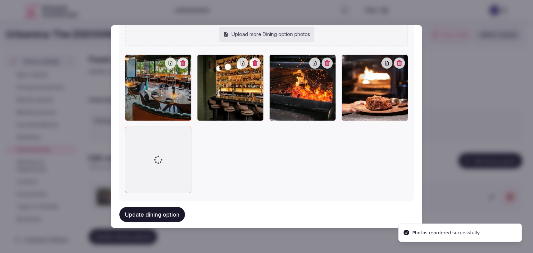
scroll to position [360, 0]
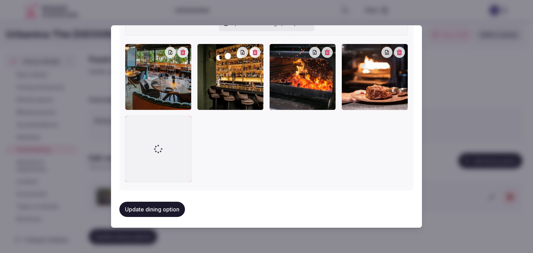
click at [168, 208] on button "Update dining option" at bounding box center [152, 209] width 66 height 15
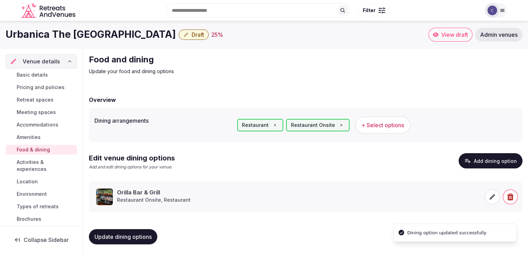
click at [491, 195] on icon at bounding box center [491, 197] width 7 height 7
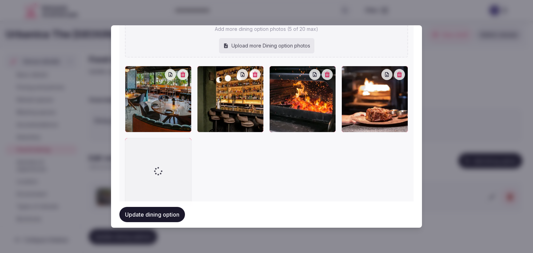
scroll to position [354, 0]
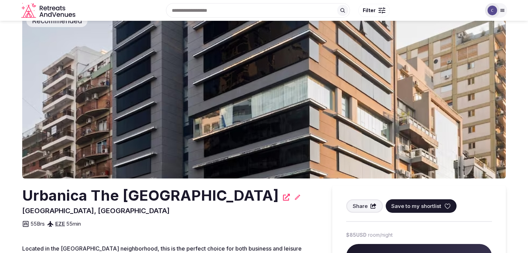
scroll to position [35, 0]
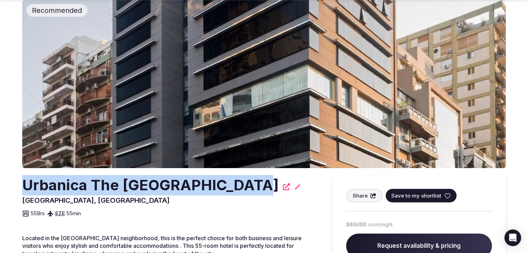
drag, startPoint x: 25, startPoint y: 187, endPoint x: 236, endPoint y: 188, distance: 210.6
click at [236, 188] on h2 "Urbanica The [GEOGRAPHIC_DATA]" at bounding box center [150, 185] width 256 height 20
copy h2 "Urbanica The [GEOGRAPHIC_DATA]"
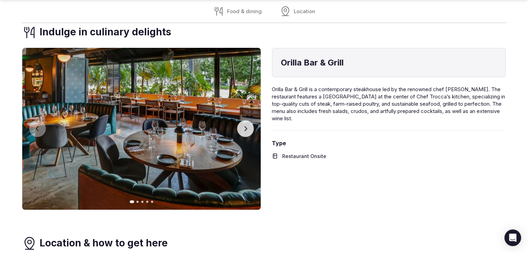
scroll to position [416, 0]
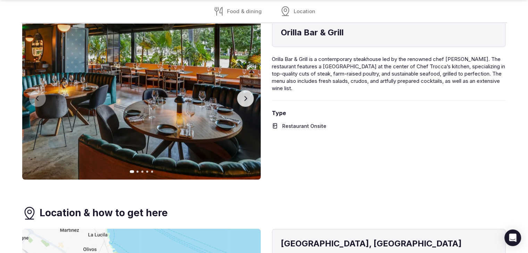
click at [247, 101] on button "Next slide" at bounding box center [245, 98] width 17 height 17
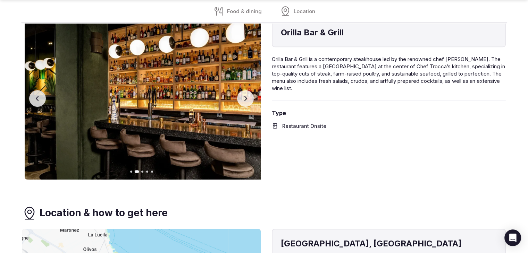
click at [247, 101] on button "Next slide" at bounding box center [245, 98] width 17 height 17
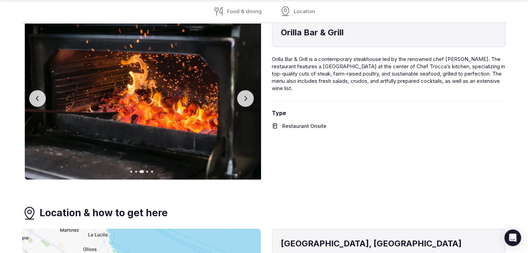
click at [247, 102] on button "Next slide" at bounding box center [245, 98] width 17 height 17
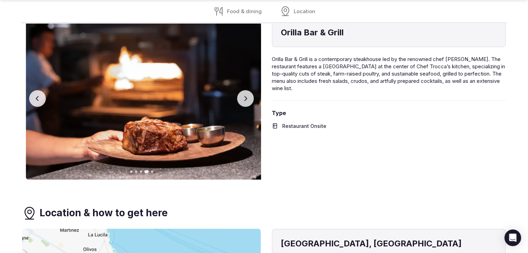
click at [247, 103] on button "Next slide" at bounding box center [245, 98] width 17 height 17
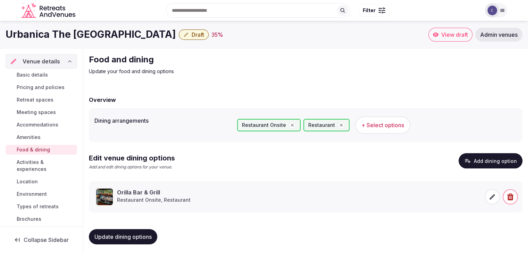
click at [489, 194] on icon at bounding box center [491, 197] width 7 height 7
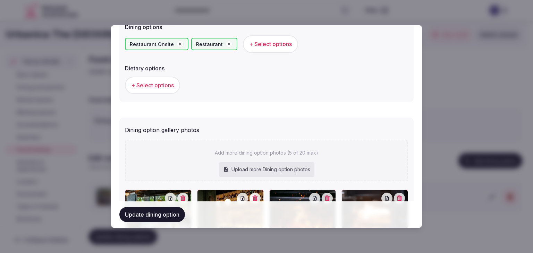
scroll to position [347, 0]
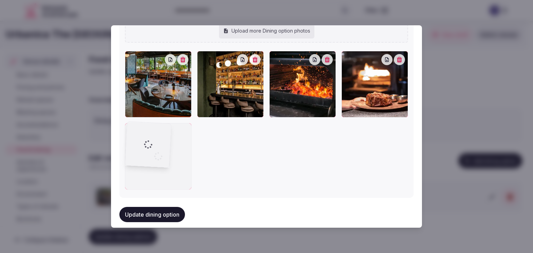
drag, startPoint x: 135, startPoint y: 125, endPoint x: 146, endPoint y: 145, distance: 23.5
click at [146, 145] on div at bounding box center [158, 156] width 67 height 67
click at [148, 211] on button "Update dining option" at bounding box center [152, 214] width 66 height 15
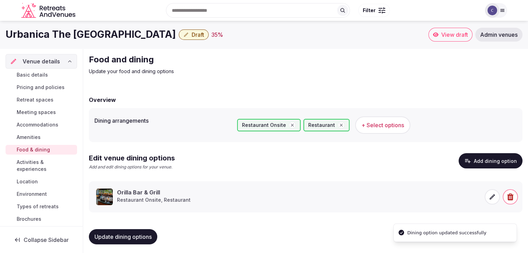
click at [140, 239] on span "Update dining options" at bounding box center [122, 236] width 57 height 7
click at [38, 112] on span "Meeting spaces" at bounding box center [36, 112] width 39 height 7
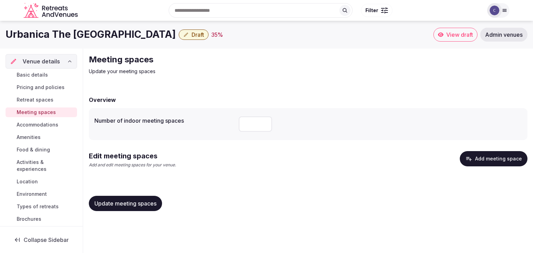
drag, startPoint x: 46, startPoint y: 125, endPoint x: 46, endPoint y: 128, distance: 3.9
click at [46, 125] on span "Accommodations" at bounding box center [38, 124] width 42 height 7
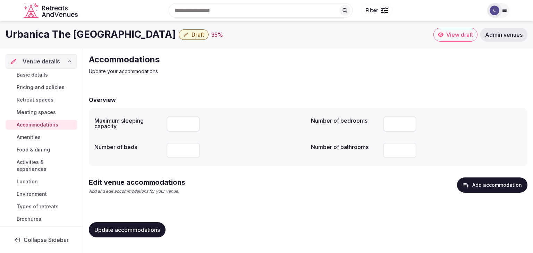
click at [488, 189] on button "Add accommodation" at bounding box center [492, 185] width 70 height 15
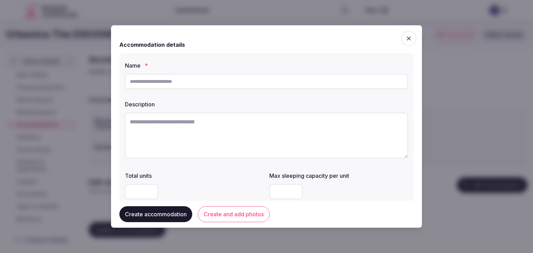
click at [254, 86] on input "text" at bounding box center [266, 81] width 283 height 15
paste input "**********"
type input "**********"
click at [231, 148] on textarea at bounding box center [266, 136] width 283 height 46
click at [195, 134] on textarea at bounding box center [266, 136] width 283 height 46
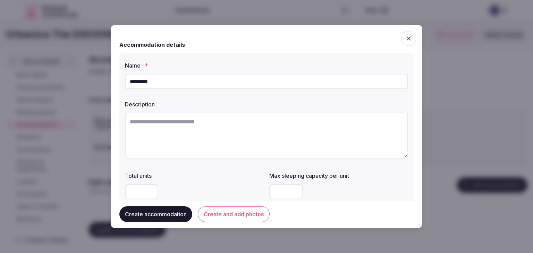
paste textarea "**********"
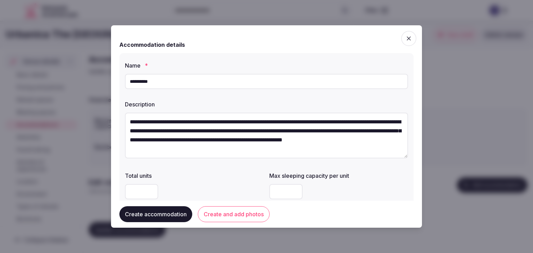
scroll to position [12, 0]
type textarea "**********"
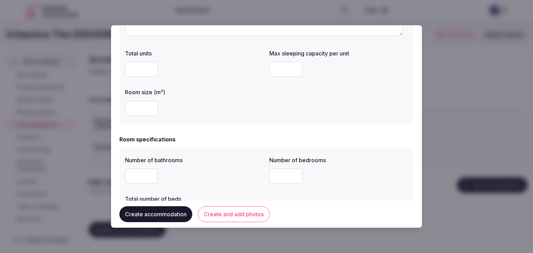
scroll to position [139, 0]
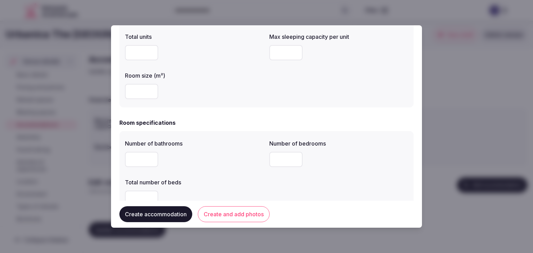
click at [136, 86] on input "number" at bounding box center [141, 91] width 33 height 15
type input "**"
drag, startPoint x: 266, startPoint y: 56, endPoint x: 274, endPoint y: 61, distance: 10.0
click at [271, 59] on div "Total units Max sleeping capacity per unit Room size (m²) **" at bounding box center [266, 66] width 283 height 72
type input "*"
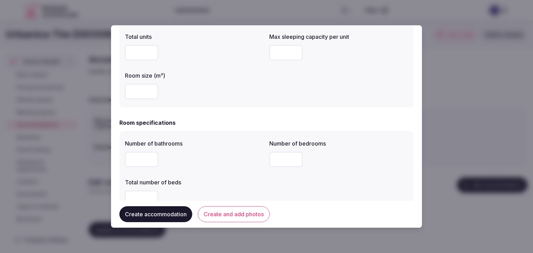
click at [256, 98] on div "**" at bounding box center [194, 91] width 139 height 15
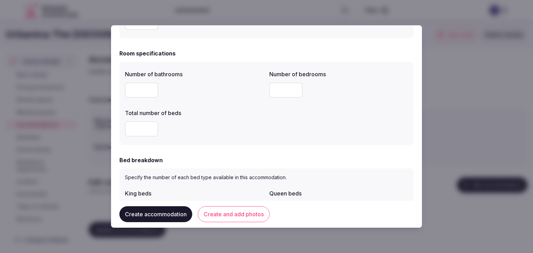
scroll to position [208, 0]
click at [136, 91] on input "number" at bounding box center [141, 90] width 33 height 15
type input "*"
click at [275, 91] on input "number" at bounding box center [285, 90] width 33 height 15
type input "*"
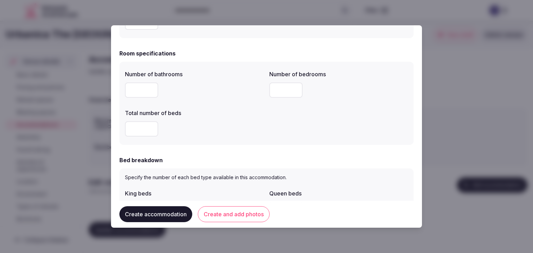
click at [136, 128] on input "number" at bounding box center [141, 128] width 33 height 15
type input "*"
click at [257, 132] on div "*" at bounding box center [194, 128] width 139 height 15
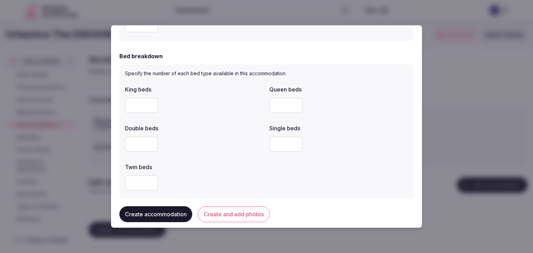
click at [128, 98] on input "number" at bounding box center [141, 105] width 33 height 15
type input "*"
click at [207, 120] on div "King beds * Queen beds Double beds Single beds Twin beds" at bounding box center [266, 138] width 283 height 111
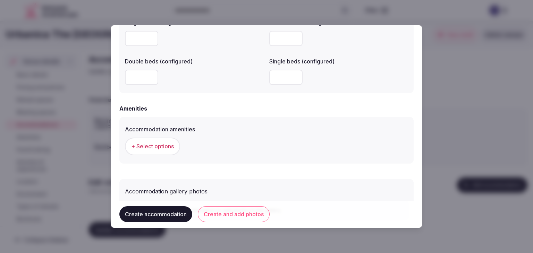
scroll to position [637, 0]
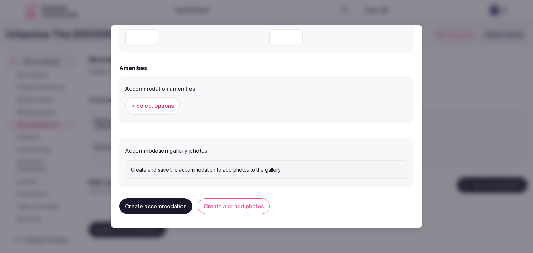
click at [165, 106] on span "+ Select options" at bounding box center [152, 106] width 43 height 8
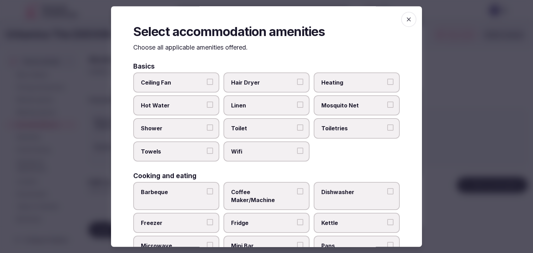
click at [264, 153] on span "Wifi" at bounding box center [263, 152] width 64 height 8
click at [297, 153] on button "Wifi" at bounding box center [300, 151] width 6 height 6
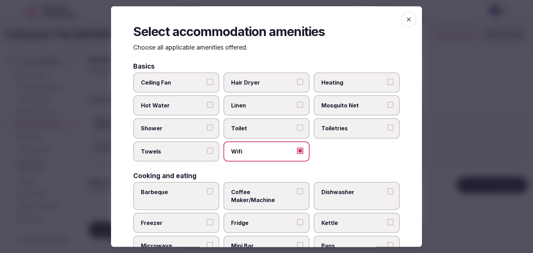
drag, startPoint x: 338, startPoint y: 131, endPoint x: 277, endPoint y: 88, distance: 74.9
click at [336, 129] on span "Toiletries" at bounding box center [353, 129] width 64 height 8
click at [387, 129] on button "Toiletries" at bounding box center [390, 128] width 6 height 6
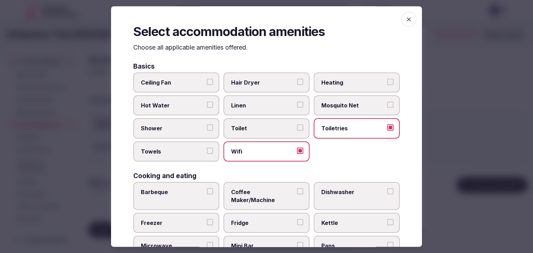
click at [276, 84] on span "Hair Dryer" at bounding box center [263, 83] width 64 height 8
click at [297, 84] on button "Hair Dryer" at bounding box center [300, 82] width 6 height 6
click at [173, 129] on span "Shower" at bounding box center [173, 129] width 64 height 8
click at [207, 129] on button "Shower" at bounding box center [210, 128] width 6 height 6
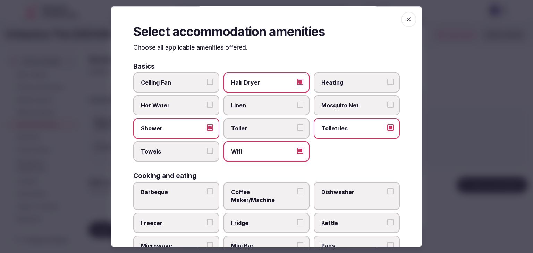
click at [176, 150] on span "Towels" at bounding box center [173, 152] width 64 height 8
click at [207, 150] on button "Towels" at bounding box center [210, 151] width 6 height 6
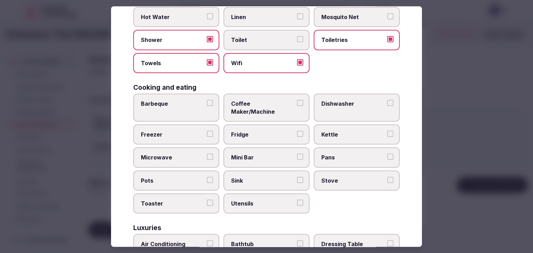
scroll to position [139, 0]
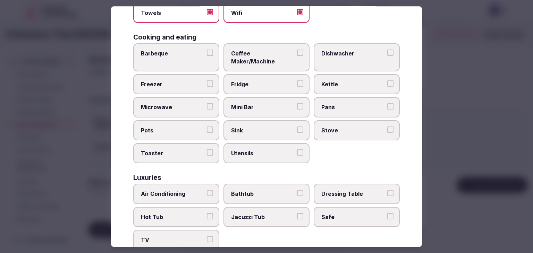
click at [178, 190] on span "Air Conditioning" at bounding box center [173, 194] width 64 height 8
click at [207, 190] on button "Air Conditioning" at bounding box center [210, 193] width 6 height 6
drag, startPoint x: 179, startPoint y: 228, endPoint x: 316, endPoint y: 203, distance: 138.6
click at [181, 237] on span "TV" at bounding box center [173, 241] width 64 height 8
click at [207, 237] on button "TV" at bounding box center [210, 240] width 6 height 6
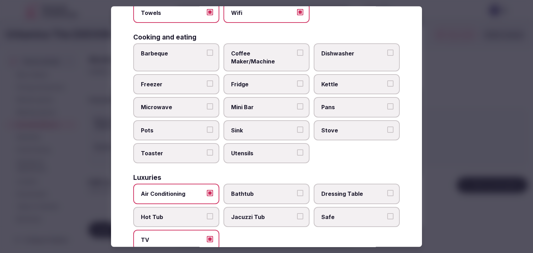
click at [343, 195] on div "Air Conditioning Bathtub Dressing Table Hot Tub Jacuzzi Tub Safe TV" at bounding box center [266, 217] width 266 height 66
click at [339, 213] on span "Safe" at bounding box center [353, 217] width 64 height 8
click at [387, 213] on button "Safe" at bounding box center [390, 216] width 6 height 6
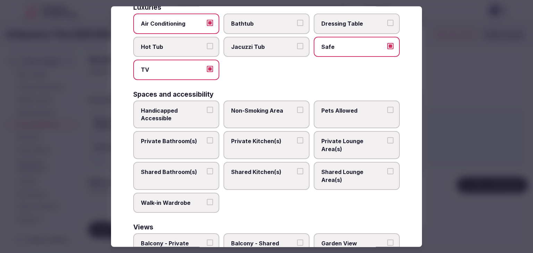
scroll to position [312, 0]
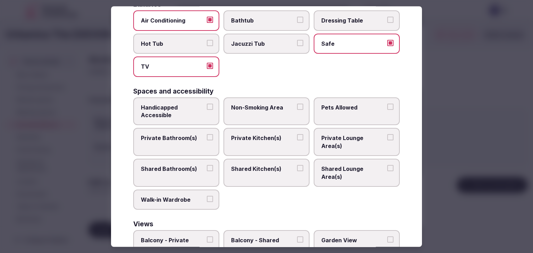
click at [173, 135] on span "Private Bathroom(s)" at bounding box center [173, 139] width 64 height 8
click at [207, 135] on button "Private Bathroom(s)" at bounding box center [210, 138] width 6 height 6
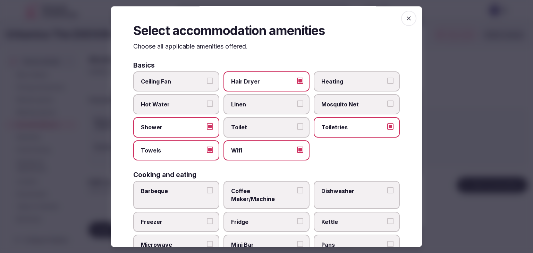
scroll to position [0, 0]
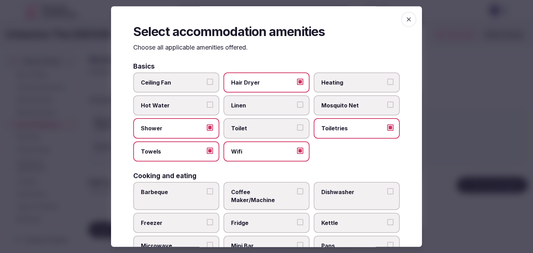
click at [405, 20] on icon "button" at bounding box center [408, 19] width 7 height 7
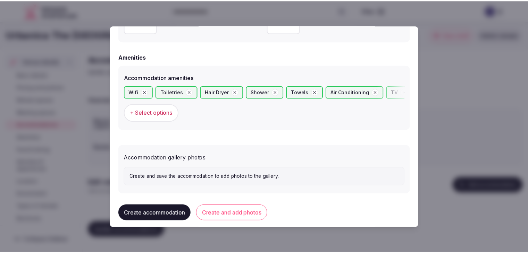
scroll to position [655, 0]
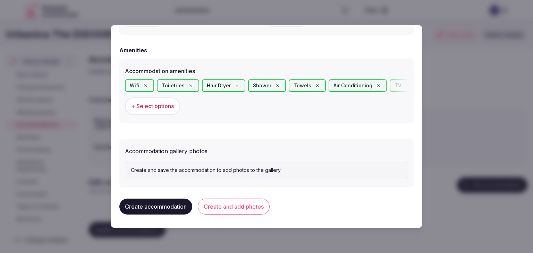
click at [242, 211] on button "Create and add photos" at bounding box center [234, 207] width 72 height 16
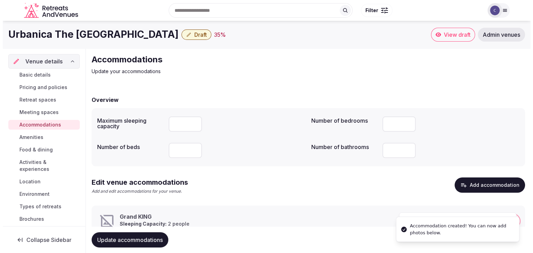
scroll to position [26, 0]
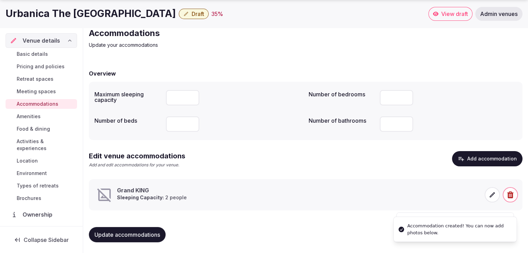
click at [493, 193] on icon at bounding box center [491, 194] width 5 height 5
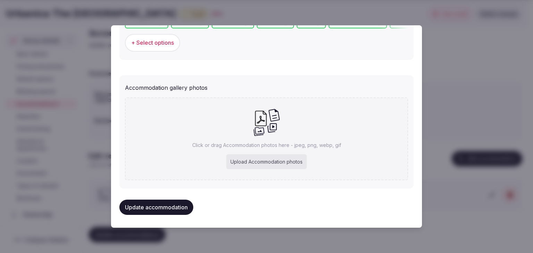
scroll to position [718, 0]
click at [298, 162] on div "Upload Accommodation photos" at bounding box center [266, 161] width 80 height 15
type input "**********"
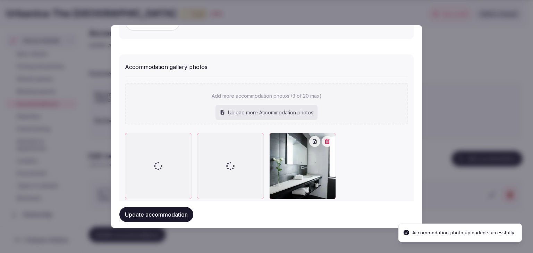
scroll to position [757, 0]
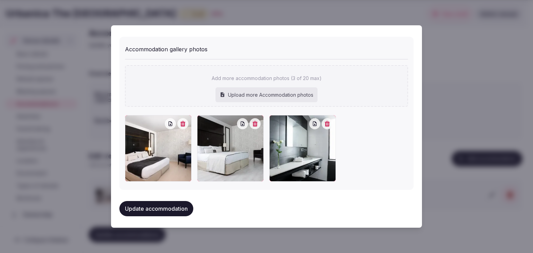
click at [180, 207] on button "Update accommodation" at bounding box center [156, 208] width 74 height 15
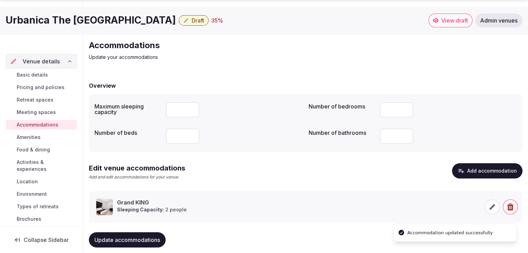
scroll to position [26, 0]
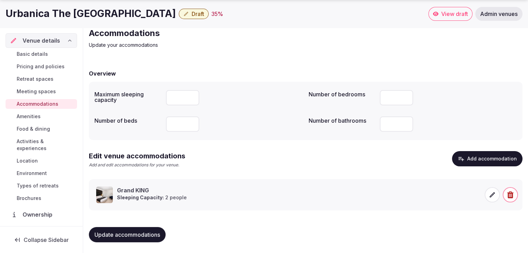
click at [43, 92] on span "Meeting spaces" at bounding box center [36, 91] width 39 height 7
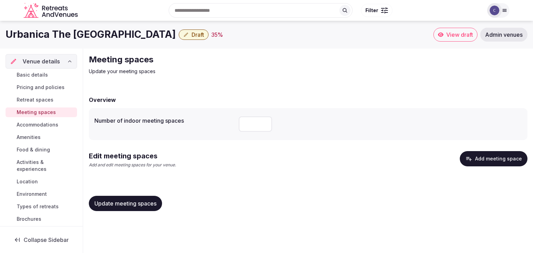
click at [49, 124] on span "Accommodations" at bounding box center [38, 124] width 42 height 7
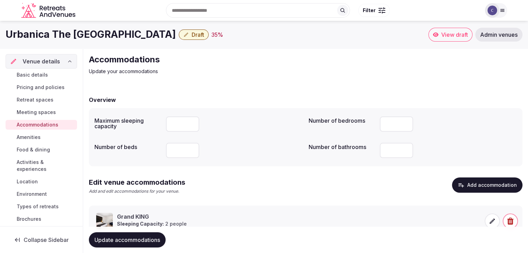
click at [488, 218] on icon at bounding box center [491, 221] width 7 height 7
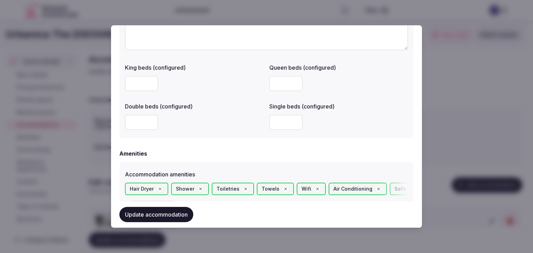
scroll to position [659, 0]
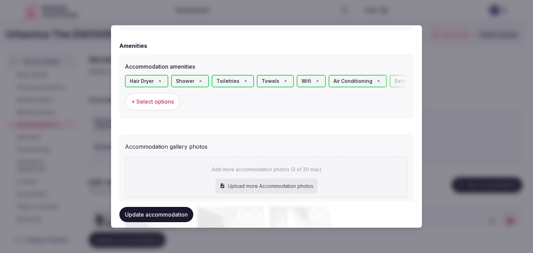
click at [142, 101] on span "+ Select options" at bounding box center [152, 102] width 43 height 8
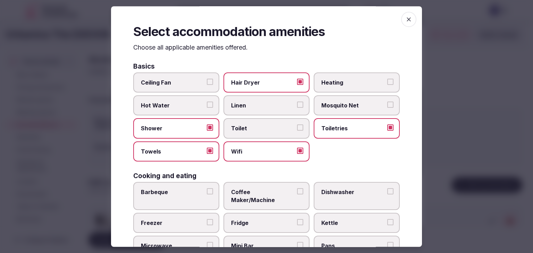
click at [350, 213] on label "Kettle" at bounding box center [357, 223] width 86 height 20
click at [387, 219] on button "Kettle" at bounding box center [390, 222] width 6 height 6
click at [405, 22] on icon "button" at bounding box center [408, 19] width 7 height 7
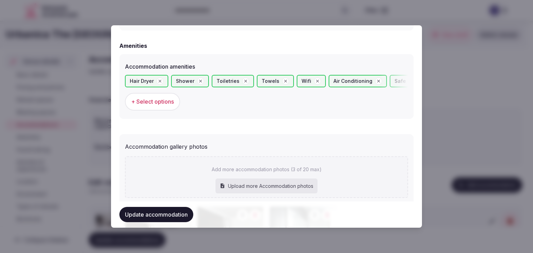
click at [167, 214] on button "Update accommodation" at bounding box center [156, 214] width 74 height 15
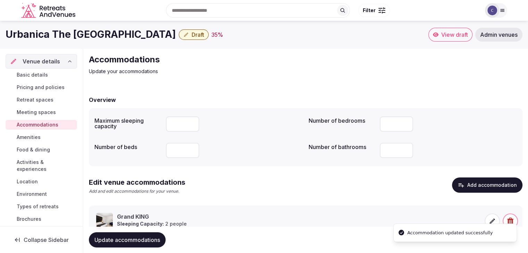
click at [145, 240] on span "Update accommodations" at bounding box center [127, 240] width 66 height 7
drag, startPoint x: 29, startPoint y: 111, endPoint x: 44, endPoint y: 127, distance: 22.1
click at [29, 111] on span "Meeting spaces" at bounding box center [36, 112] width 39 height 7
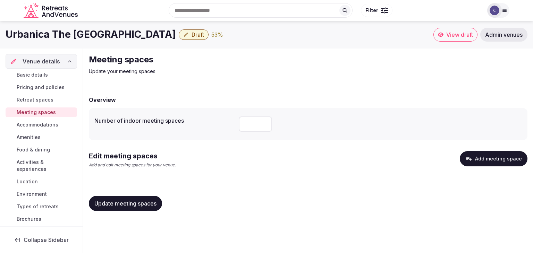
click at [496, 162] on button "Add meeting space" at bounding box center [494, 158] width 68 height 15
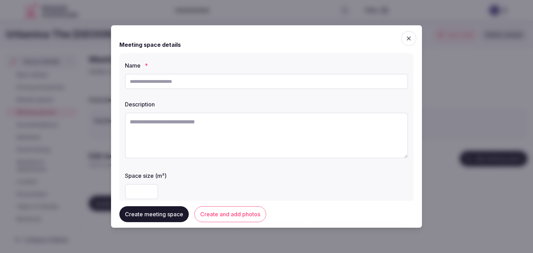
click at [214, 81] on input "text" at bounding box center [266, 81] width 283 height 15
paste input "**********"
click at [134, 81] on input "**********" at bounding box center [266, 81] width 283 height 15
type input "**********"
click at [229, 149] on textarea at bounding box center [266, 136] width 283 height 46
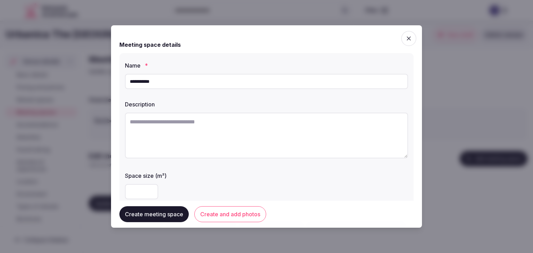
paste textarea "**********"
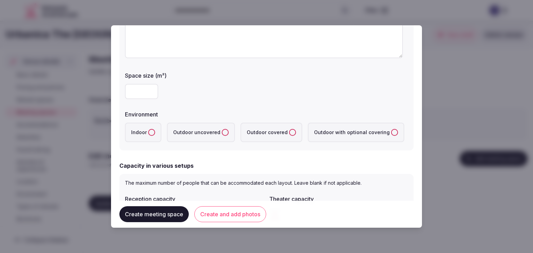
scroll to position [104, 0]
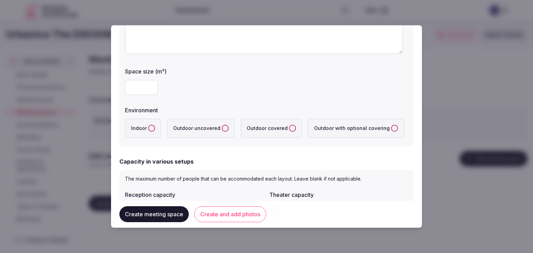
type textarea "**********"
click at [148, 127] on button "Indoor" at bounding box center [151, 128] width 7 height 7
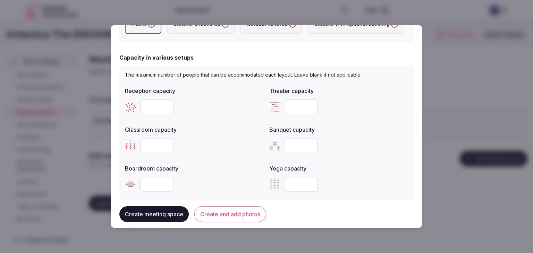
click at [298, 106] on input "number" at bounding box center [300, 106] width 33 height 15
type input "**"
drag, startPoint x: 355, startPoint y: 124, endPoint x: 355, endPoint y: 132, distance: 7.7
click at [355, 125] on div "Banquet capacity" at bounding box center [338, 128] width 139 height 10
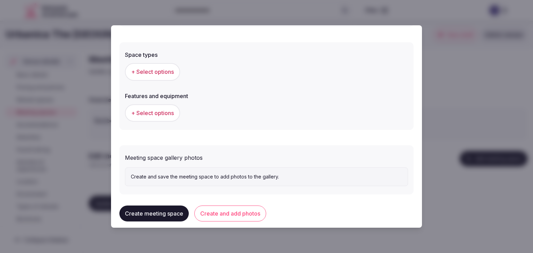
click at [167, 71] on span "+ Select options" at bounding box center [152, 72] width 43 height 8
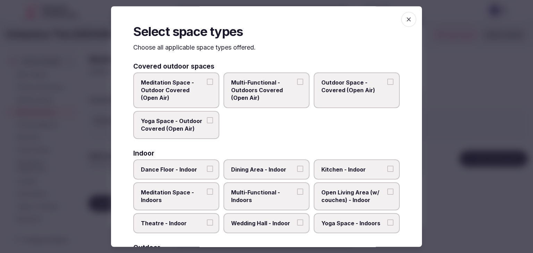
scroll to position [69, 0]
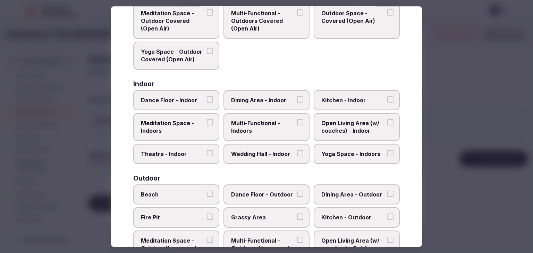
click at [257, 126] on span "Multi-Functional - Indoors" at bounding box center [263, 127] width 64 height 16
click at [297, 126] on button "Multi-Functional - Indoors" at bounding box center [300, 122] width 6 height 6
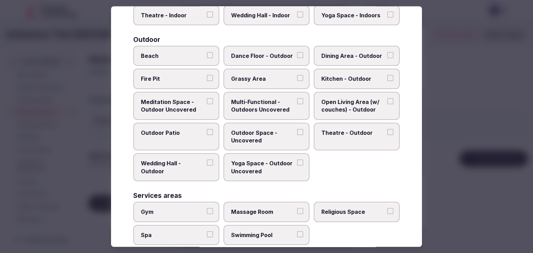
scroll to position [283, 0]
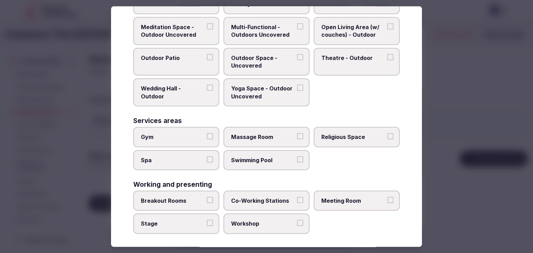
click at [334, 199] on span "Meeting Room" at bounding box center [353, 201] width 64 height 8
click at [387, 199] on button "Meeting Room" at bounding box center [390, 200] width 6 height 6
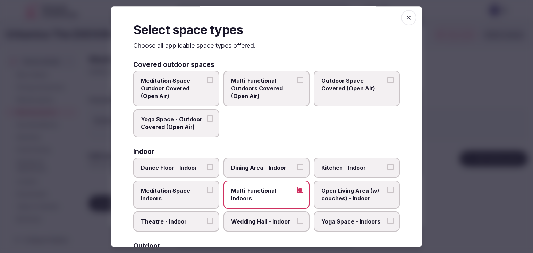
scroll to position [0, 0]
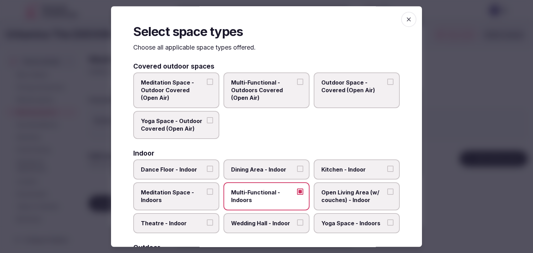
click at [410, 21] on span "button" at bounding box center [408, 19] width 15 height 15
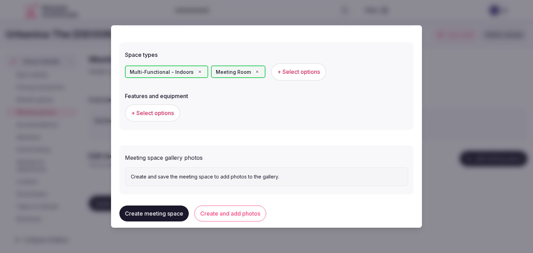
click at [254, 216] on button "Create and add photos" at bounding box center [230, 214] width 72 height 16
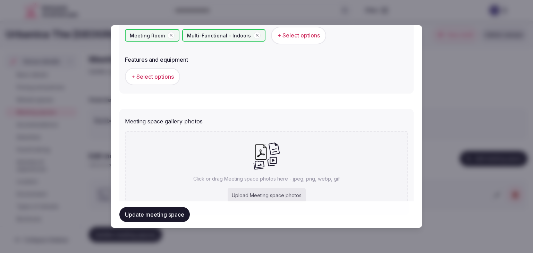
scroll to position [452, 0]
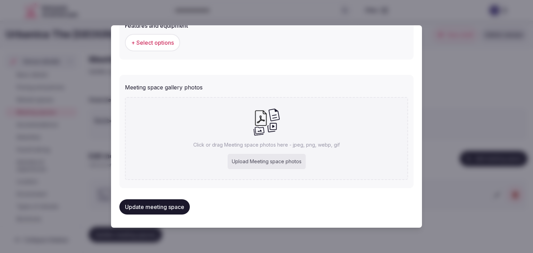
click at [285, 163] on div "Upload Meeting space photos" at bounding box center [267, 161] width 78 height 15
click at [281, 164] on div "Upload Meeting space photos" at bounding box center [267, 161] width 78 height 15
click at [255, 160] on div "Upload Meeting space photos" at bounding box center [267, 161] width 78 height 15
type input "**********"
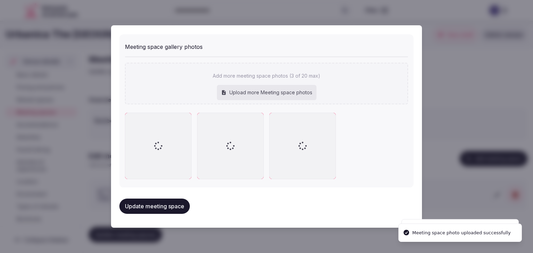
scroll to position [490, 0]
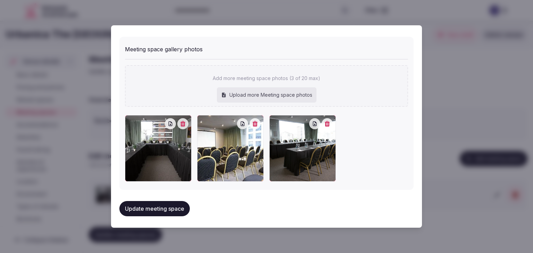
click at [164, 204] on button "Update meeting space" at bounding box center [154, 208] width 70 height 15
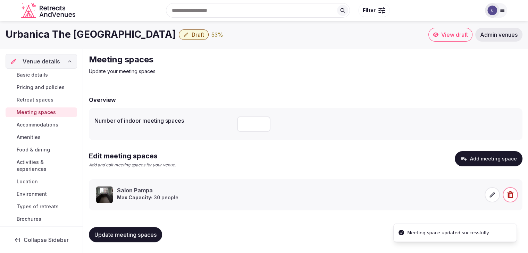
drag, startPoint x: 143, startPoint y: 233, endPoint x: 183, endPoint y: 236, distance: 40.7
click at [143, 234] on span "Update meeting spaces" at bounding box center [125, 234] width 62 height 7
click at [125, 32] on h1 "Urbanica The [GEOGRAPHIC_DATA]" at bounding box center [91, 35] width 170 height 14
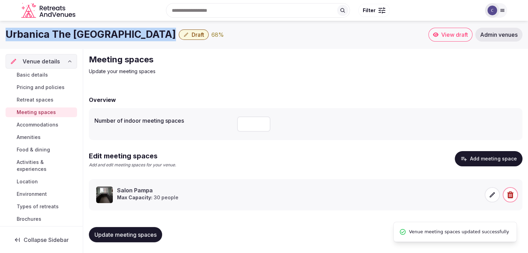
click at [125, 32] on h1 "Urbanica The [GEOGRAPHIC_DATA]" at bounding box center [91, 35] width 170 height 14
copy div "Urbanica The [GEOGRAPHIC_DATA]"
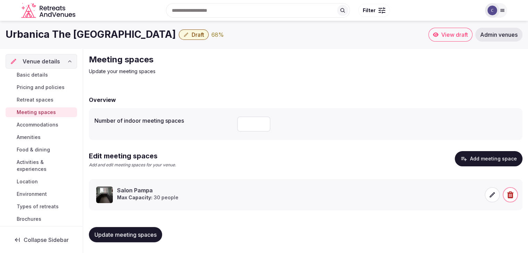
click at [251, 126] on input "number" at bounding box center [253, 124] width 33 height 15
type input "*"
click at [159, 239] on button "Update meeting spaces" at bounding box center [125, 234] width 73 height 15
click at [71, 33] on h1 "Urbanica The [GEOGRAPHIC_DATA]" at bounding box center [91, 35] width 170 height 14
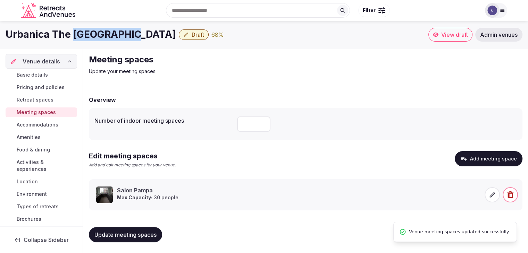
click at [71, 33] on h1 "Urbanica The [GEOGRAPHIC_DATA]" at bounding box center [91, 35] width 170 height 14
copy div "Urbanica The [GEOGRAPHIC_DATA]"
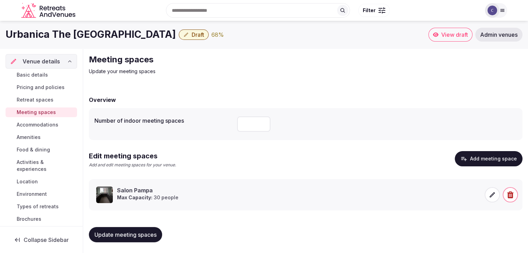
click at [492, 198] on icon at bounding box center [491, 194] width 7 height 7
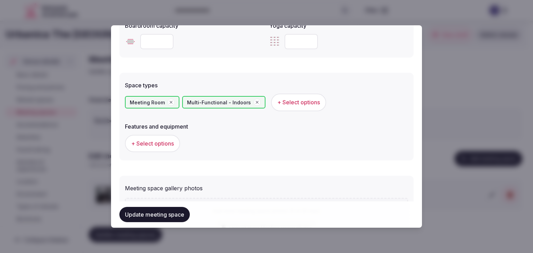
scroll to position [382, 0]
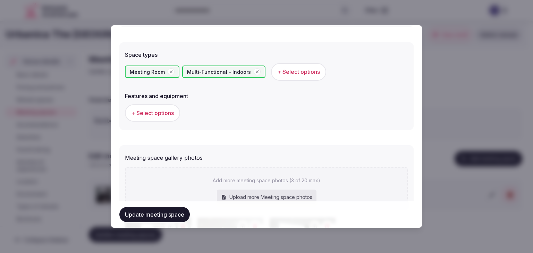
click at [160, 115] on span "+ Select options" at bounding box center [152, 113] width 43 height 8
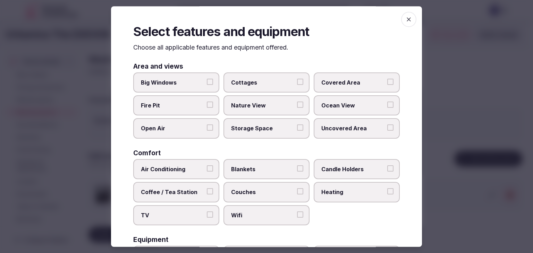
click at [256, 212] on span "Wifi" at bounding box center [263, 216] width 64 height 8
click at [297, 212] on button "Wifi" at bounding box center [300, 215] width 6 height 6
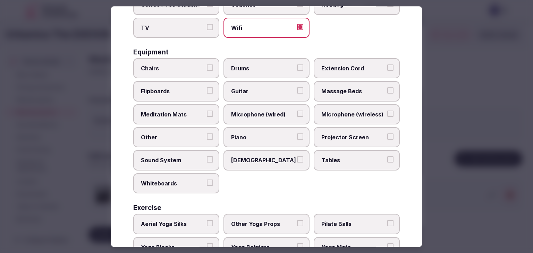
scroll to position [234, 0]
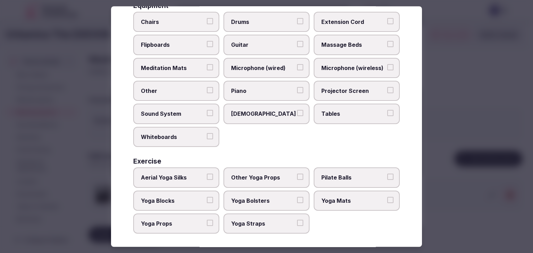
drag, startPoint x: 324, startPoint y: 113, endPoint x: 331, endPoint y: 99, distance: 15.2
click at [325, 112] on span "Tables" at bounding box center [353, 114] width 64 height 8
click at [387, 112] on button "Tables" at bounding box center [390, 113] width 6 height 6
click at [334, 87] on span "Projector Screen" at bounding box center [353, 91] width 64 height 8
click at [387, 87] on button "Projector Screen" at bounding box center [390, 90] width 6 height 6
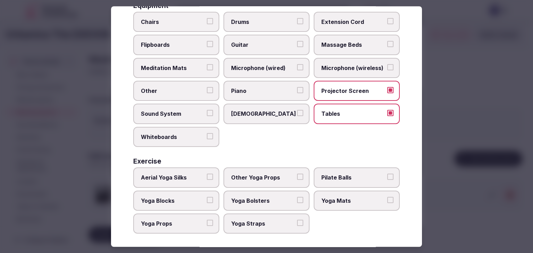
click at [344, 64] on span "Microphone (wireless)" at bounding box center [353, 68] width 64 height 8
click at [387, 64] on button "Microphone (wireless)" at bounding box center [390, 67] width 6 height 6
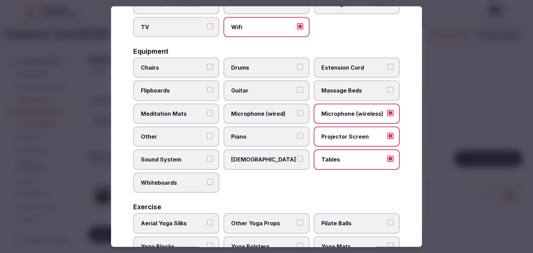
scroll to position [165, 0]
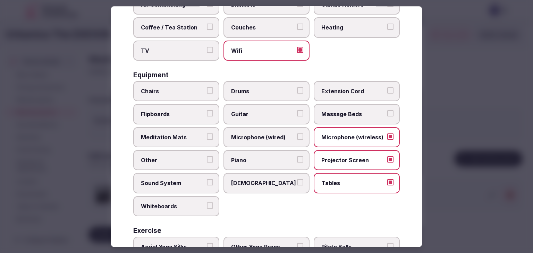
drag, startPoint x: 166, startPoint y: 81, endPoint x: 171, endPoint y: 100, distance: 20.1
click at [167, 82] on label "Chairs" at bounding box center [176, 91] width 86 height 20
click at [207, 87] on button "Chairs" at bounding box center [210, 90] width 6 height 6
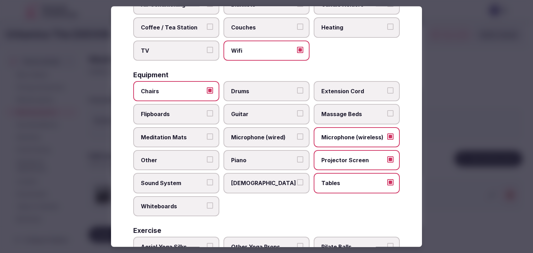
drag, startPoint x: 169, startPoint y: 110, endPoint x: 171, endPoint y: 116, distance: 6.3
click at [170, 111] on span "Flipboards" at bounding box center [173, 115] width 64 height 8
click at [207, 111] on button "Flipboards" at bounding box center [210, 114] width 6 height 6
click at [180, 182] on span "Sound System" at bounding box center [173, 184] width 64 height 8
click at [207, 182] on button "Sound System" at bounding box center [210, 183] width 6 height 6
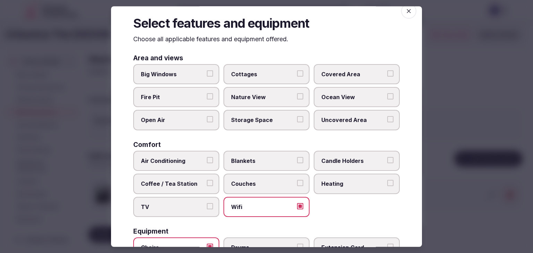
scroll to position [0, 0]
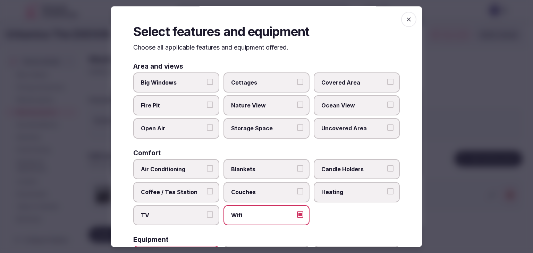
click at [179, 81] on span "Big Windows" at bounding box center [173, 83] width 64 height 8
click at [207, 81] on button "Big Windows" at bounding box center [210, 82] width 6 height 6
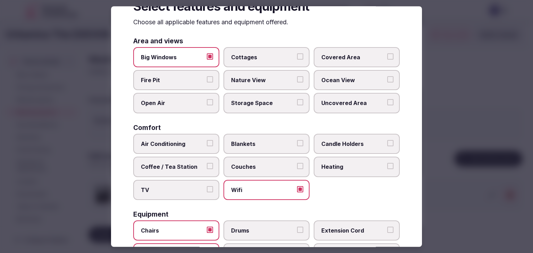
scroll to position [35, 0]
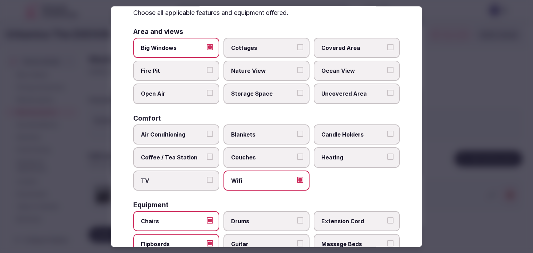
click at [179, 137] on span "Air Conditioning" at bounding box center [173, 135] width 64 height 8
click at [207, 137] on button "Air Conditioning" at bounding box center [210, 134] width 6 height 6
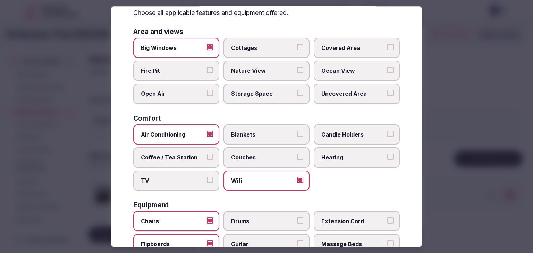
click at [178, 184] on label "TV" at bounding box center [176, 181] width 86 height 20
click at [207, 183] on button "TV" at bounding box center [210, 180] width 6 height 6
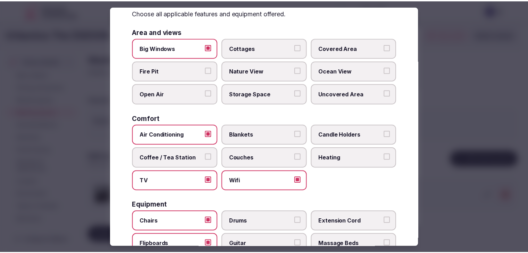
scroll to position [0, 0]
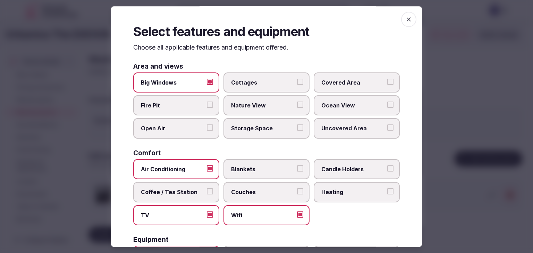
click at [408, 21] on span "button" at bounding box center [408, 19] width 15 height 15
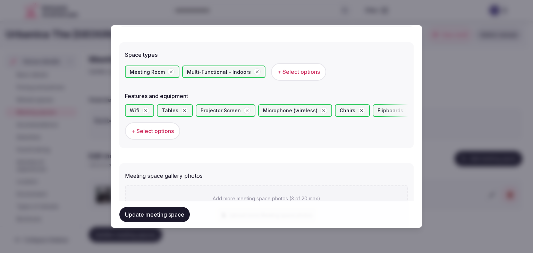
click at [156, 216] on button "Update meeting space" at bounding box center [154, 214] width 70 height 15
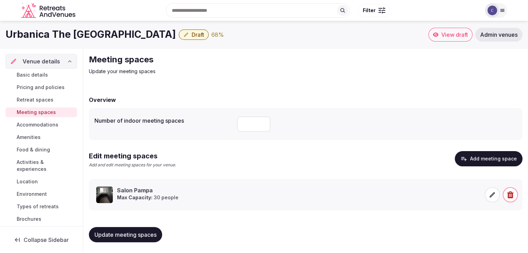
click at [484, 199] on div "Salon Pampa Max Capacity: 30 people" at bounding box center [306, 195] width 421 height 17
click at [490, 196] on icon at bounding box center [491, 194] width 7 height 7
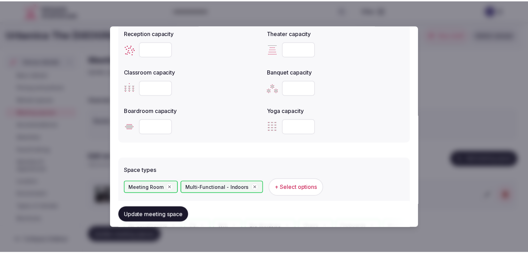
scroll to position [347, 0]
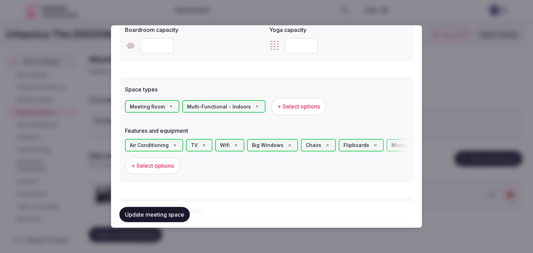
click at [145, 164] on span "+ Select options" at bounding box center [152, 166] width 43 height 8
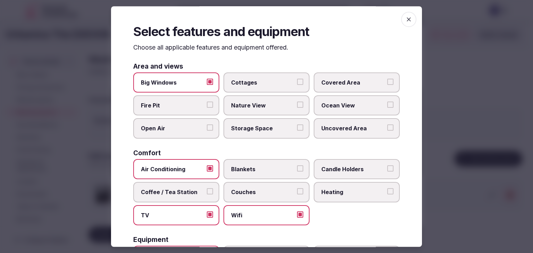
click at [191, 215] on span "TV" at bounding box center [173, 216] width 64 height 8
click at [207, 215] on button "TV" at bounding box center [210, 215] width 6 height 6
click at [407, 20] on icon "button" at bounding box center [409, 19] width 4 height 4
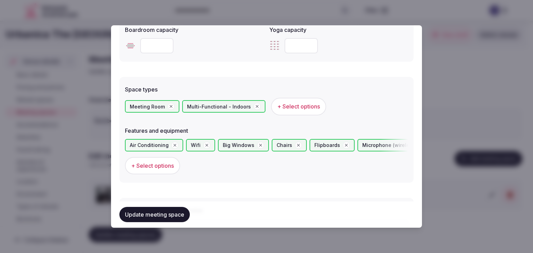
click at [162, 211] on button "Update meeting space" at bounding box center [154, 214] width 70 height 15
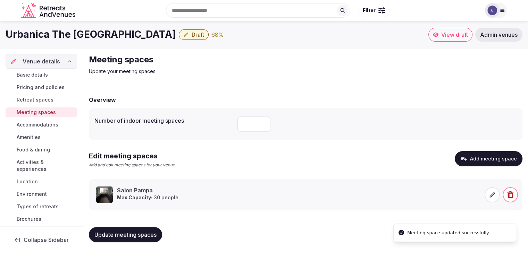
click at [131, 231] on span "Update meeting spaces" at bounding box center [125, 234] width 62 height 7
click at [39, 75] on span "Basic details" at bounding box center [32, 74] width 31 height 7
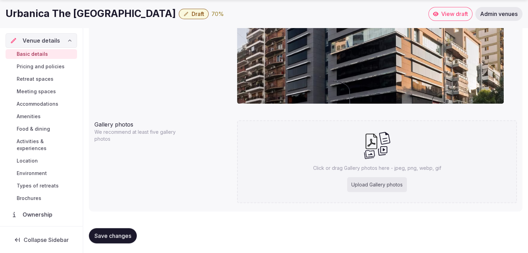
scroll to position [666, 0]
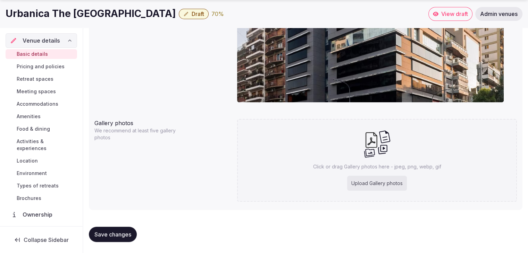
click at [383, 185] on div "Upload Gallery photos" at bounding box center [377, 183] width 60 height 15
type input "**********"
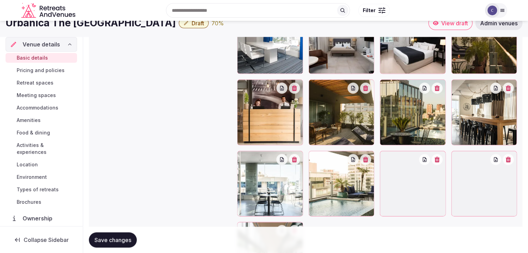
scroll to position [814, 0]
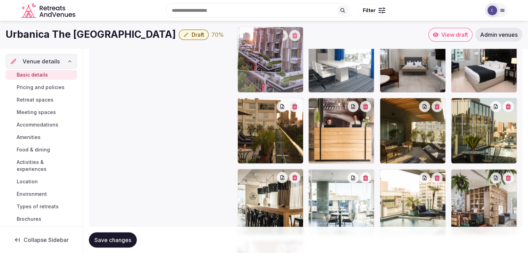
drag, startPoint x: 457, startPoint y: 177, endPoint x: 268, endPoint y: 71, distance: 216.6
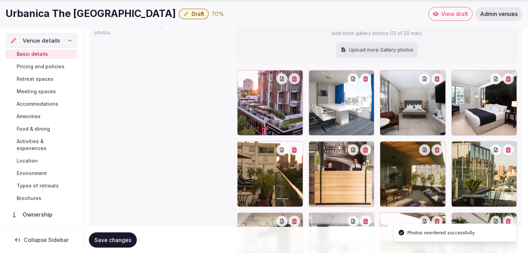
scroll to position [849, 0]
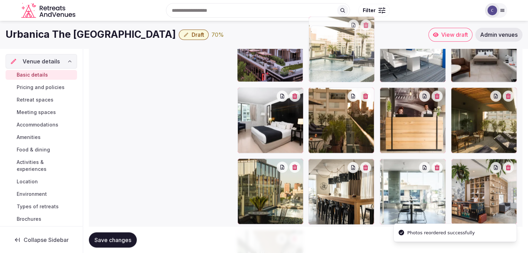
drag, startPoint x: 383, startPoint y: 138, endPoint x: 320, endPoint y: 43, distance: 113.8
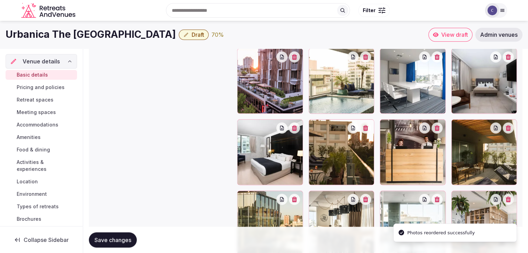
scroll to position [781, 0]
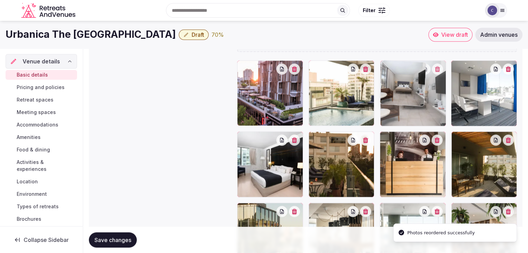
drag, startPoint x: 455, startPoint y: 65, endPoint x: 403, endPoint y: 74, distance: 53.2
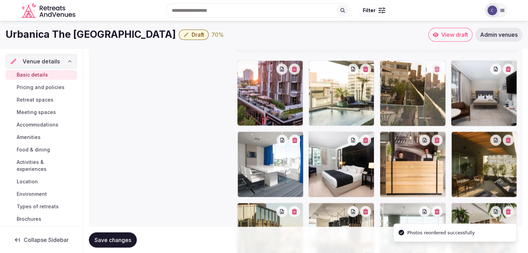
drag, startPoint x: 308, startPoint y: 139, endPoint x: 441, endPoint y: 102, distance: 137.4
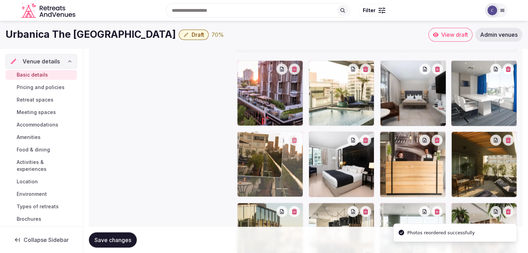
drag, startPoint x: 385, startPoint y: 68, endPoint x: 249, endPoint y: 156, distance: 162.4
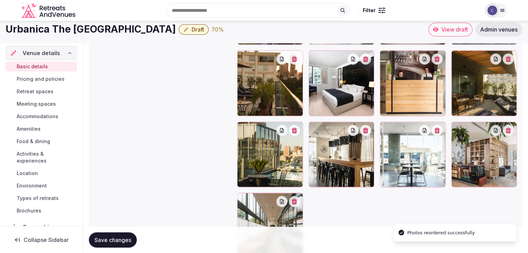
scroll to position [850, 0]
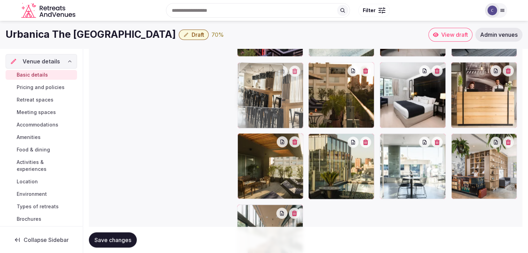
drag, startPoint x: 315, startPoint y: 138, endPoint x: 257, endPoint y: 99, distance: 69.2
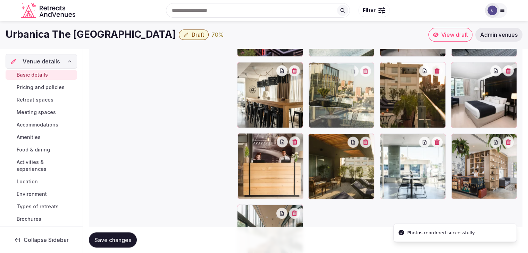
drag, startPoint x: 315, startPoint y: 140, endPoint x: 317, endPoint y: 110, distance: 29.9
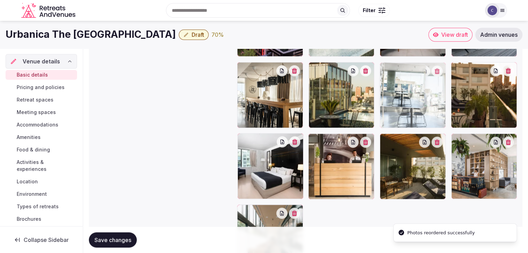
drag, startPoint x: 382, startPoint y: 141, endPoint x: 390, endPoint y: 96, distance: 45.4
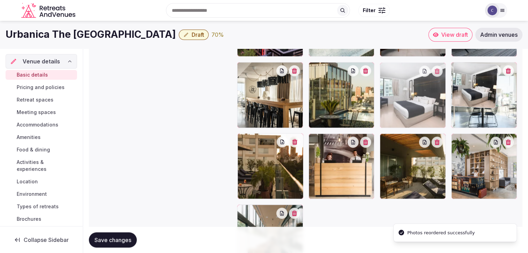
drag, startPoint x: 241, startPoint y: 139, endPoint x: 441, endPoint y: 78, distance: 209.6
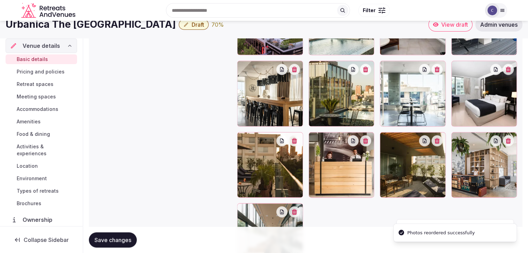
scroll to position [849, 0]
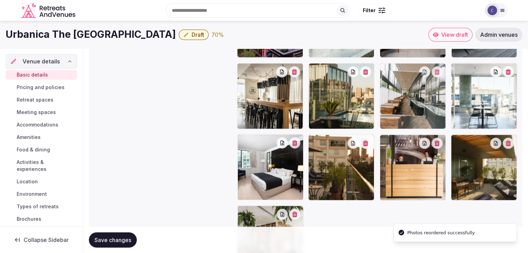
drag, startPoint x: 242, startPoint y: 211, endPoint x: 386, endPoint y: 77, distance: 196.8
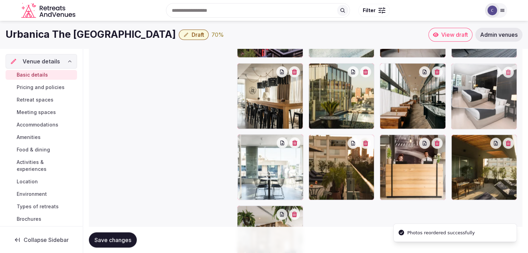
drag, startPoint x: 246, startPoint y: 142, endPoint x: 481, endPoint y: 72, distance: 244.9
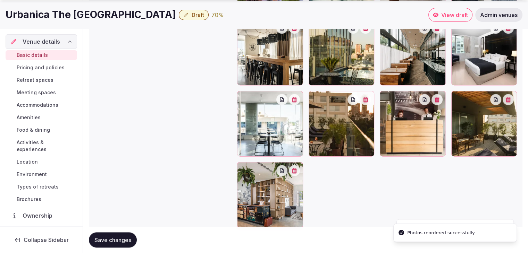
scroll to position [918, 0]
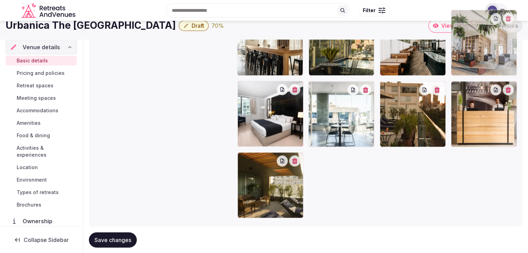
drag, startPoint x: 241, startPoint y: 142, endPoint x: 440, endPoint y: 42, distance: 222.0
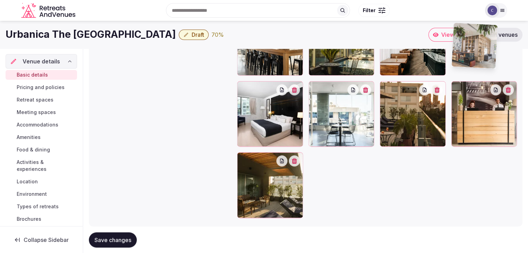
scroll to position [889, 0]
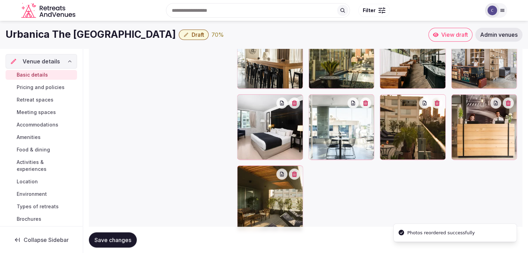
click at [110, 245] on button "Save changes" at bounding box center [113, 239] width 48 height 15
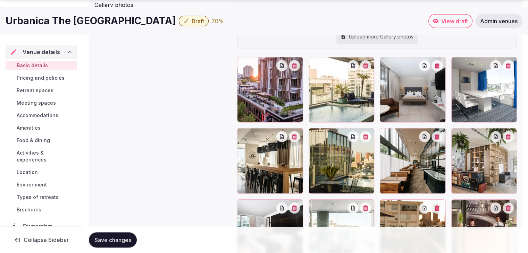
scroll to position [785, 0]
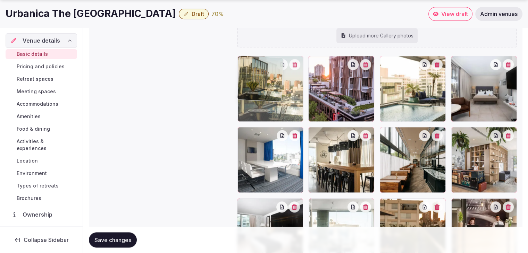
drag, startPoint x: 317, startPoint y: 131, endPoint x: 259, endPoint y: 87, distance: 73.1
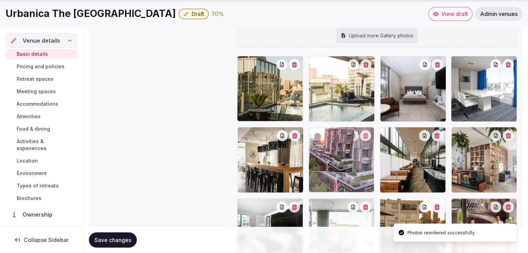
drag, startPoint x: 309, startPoint y: 60, endPoint x: 321, endPoint y: 121, distance: 61.8
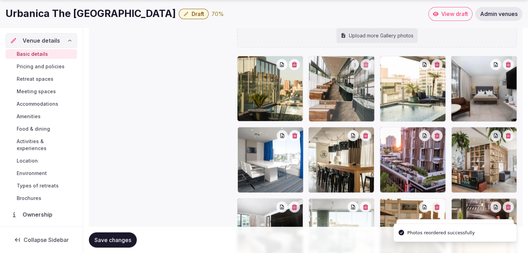
drag, startPoint x: 383, startPoint y: 133, endPoint x: 349, endPoint y: 91, distance: 54.6
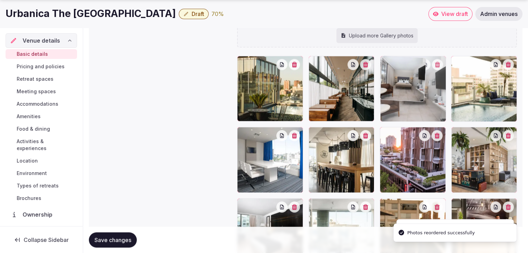
drag, startPoint x: 458, startPoint y: 63, endPoint x: 407, endPoint y: 63, distance: 50.7
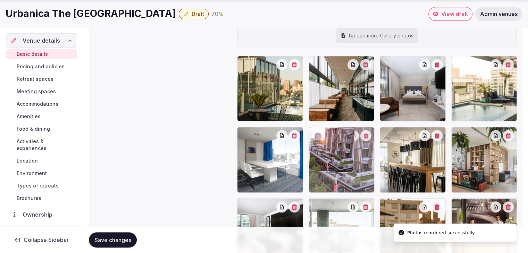
drag, startPoint x: 388, startPoint y: 134, endPoint x: 345, endPoint y: 134, distance: 43.0
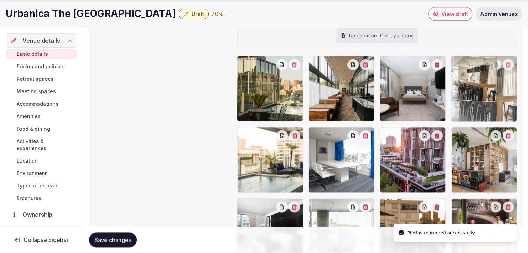
drag, startPoint x: 384, startPoint y: 133, endPoint x: 456, endPoint y: 75, distance: 92.0
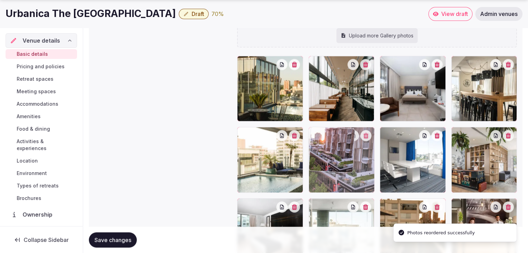
drag, startPoint x: 387, startPoint y: 136, endPoint x: 321, endPoint y: 136, distance: 66.3
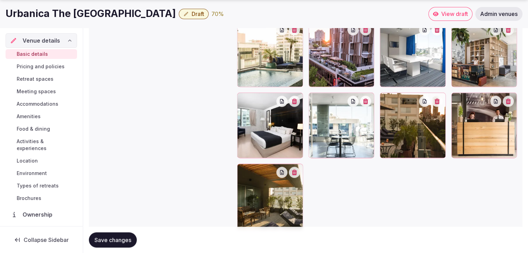
scroll to position [918, 0]
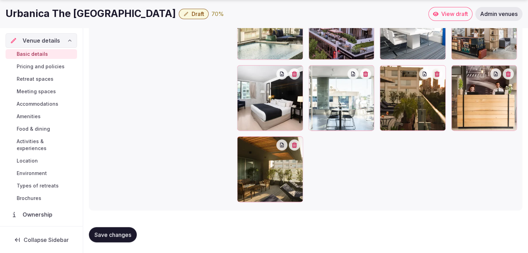
drag, startPoint x: 126, startPoint y: 231, endPoint x: 139, endPoint y: 238, distance: 14.9
click at [126, 232] on span "Save changes" at bounding box center [112, 234] width 37 height 7
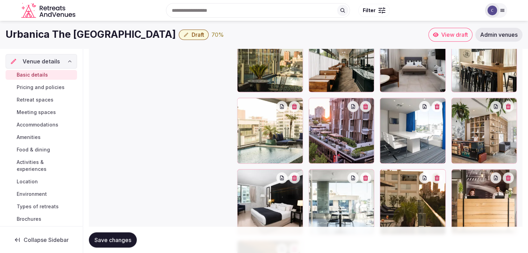
scroll to position [779, 0]
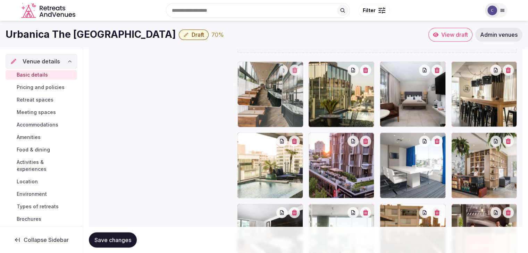
drag, startPoint x: 313, startPoint y: 68, endPoint x: 276, endPoint y: 71, distance: 36.9
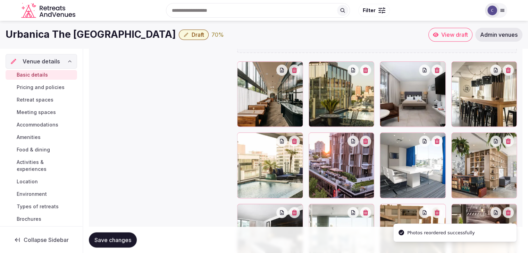
click at [112, 240] on span "Save changes" at bounding box center [112, 240] width 37 height 7
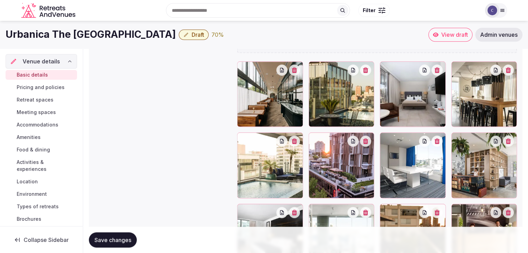
click at [119, 241] on span "Save changes" at bounding box center [112, 240] width 37 height 7
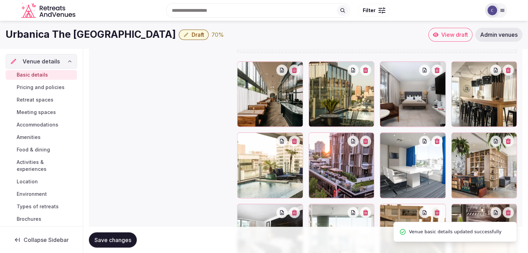
drag, startPoint x: 44, startPoint y: 206, endPoint x: 49, endPoint y: 209, distance: 5.5
click at [44, 206] on span "Types of retreats" at bounding box center [38, 206] width 42 height 7
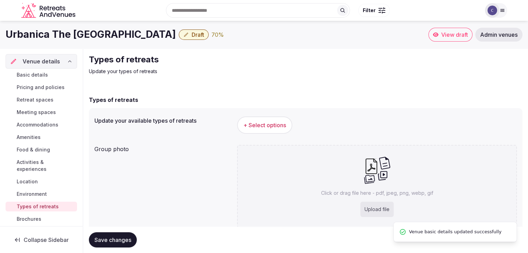
click at [261, 125] on span "+ Select options" at bounding box center [264, 125] width 43 height 8
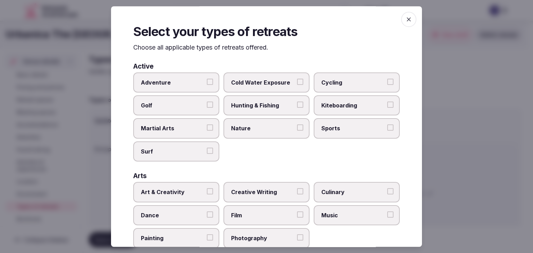
click at [133, 48] on p "Choose all applicable types of retreats offered." at bounding box center [266, 47] width 266 height 9
click at [405, 19] on icon "button" at bounding box center [408, 19] width 7 height 7
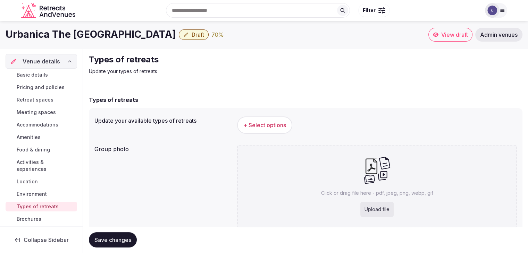
click at [94, 38] on h1 "Urbanica The Libertador Hotel" at bounding box center [91, 35] width 170 height 14
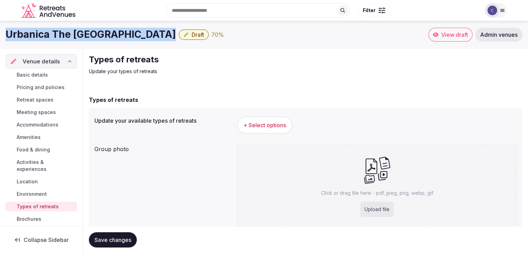
click at [93, 38] on h1 "Urbanica The Libertador Hotel" at bounding box center [91, 35] width 170 height 14
copy div "Urbanica The Libertador Hotel"
click at [271, 128] on span "+ Select options" at bounding box center [264, 125] width 43 height 8
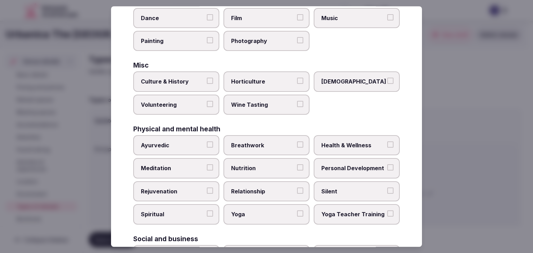
scroll to position [282, 0]
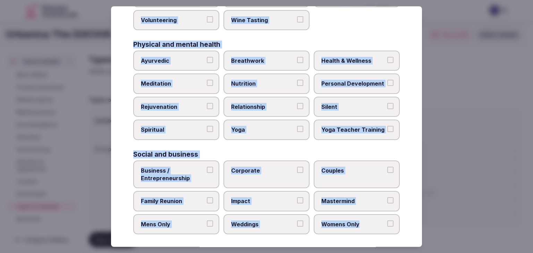
drag, startPoint x: 133, startPoint y: 48, endPoint x: 397, endPoint y: 222, distance: 316.2
click at [397, 222] on div "Select your types of retreats Choose all applicable types of retreats offered. …" at bounding box center [266, 126] width 311 height 241
copy div "Choose all applicable types of retreats offered. Active Adventure Cold Water Ex…"
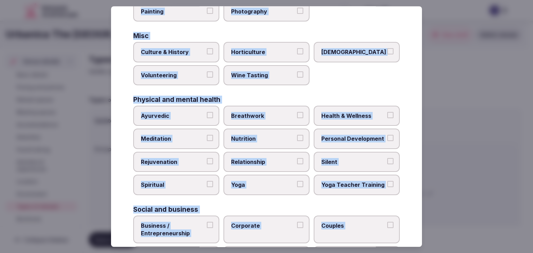
scroll to position [247, 0]
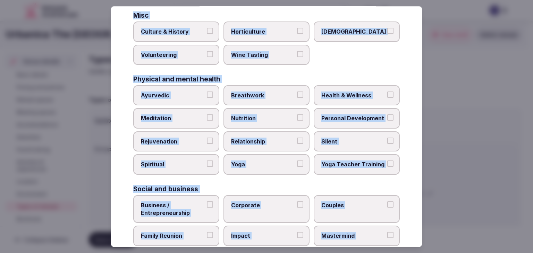
click at [254, 202] on span "Corporate" at bounding box center [263, 206] width 64 height 8
click at [297, 202] on button "Corporate" at bounding box center [300, 205] width 6 height 6
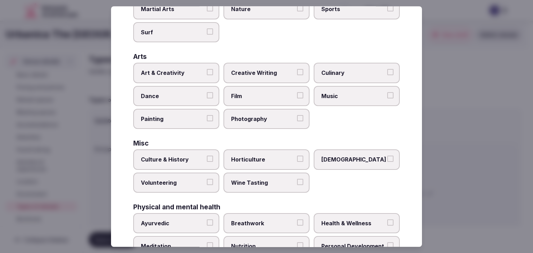
scroll to position [109, 0]
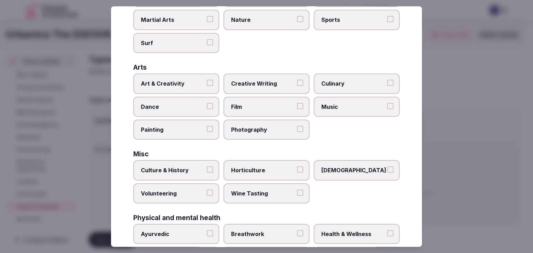
click at [195, 81] on span "Art & Creativity" at bounding box center [173, 84] width 64 height 8
click at [207, 81] on button "Art & Creativity" at bounding box center [210, 83] width 6 height 6
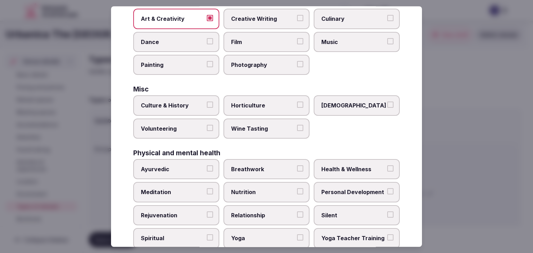
scroll to position [278, 0]
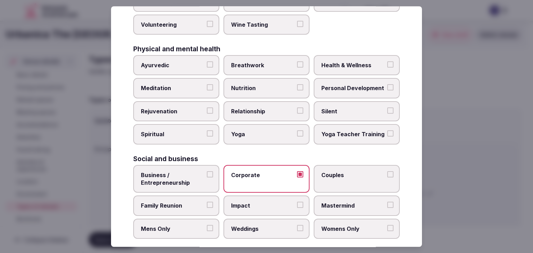
click at [257, 133] on span "Yoga" at bounding box center [263, 135] width 64 height 8
click at [297, 133] on button "Yoga" at bounding box center [300, 134] width 6 height 6
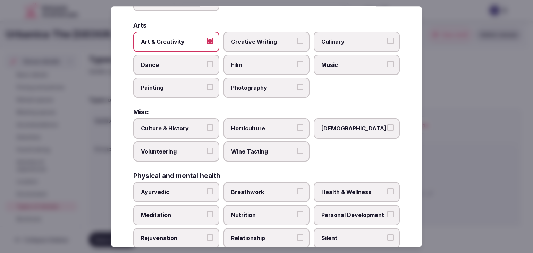
scroll to position [139, 0]
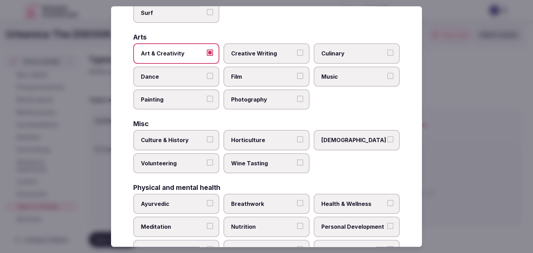
click at [271, 46] on label "Creative Writing" at bounding box center [266, 53] width 86 height 20
click at [297, 50] on button "Creative Writing" at bounding box center [300, 53] width 6 height 6
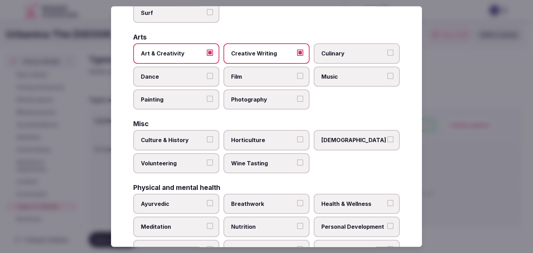
click at [337, 50] on span "Culinary" at bounding box center [353, 54] width 64 height 8
click at [387, 50] on button "Culinary" at bounding box center [390, 53] width 6 height 6
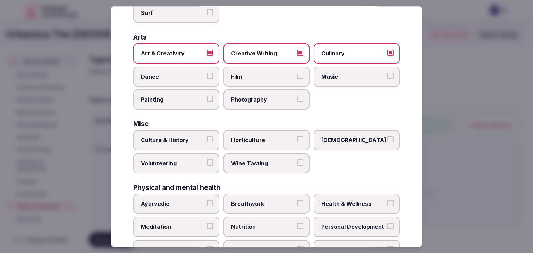
click at [186, 79] on label "Dance" at bounding box center [176, 77] width 86 height 20
click at [207, 79] on button "Dance" at bounding box center [210, 76] width 6 height 6
click at [250, 97] on span "Photography" at bounding box center [263, 100] width 64 height 8
click at [297, 97] on button "Photography" at bounding box center [300, 99] width 6 height 6
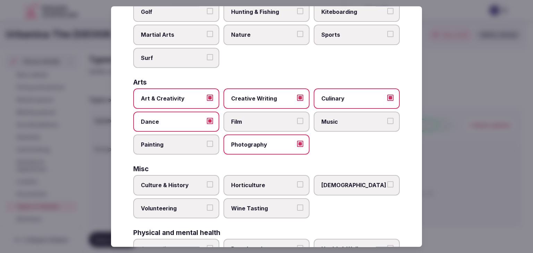
scroll to position [104, 0]
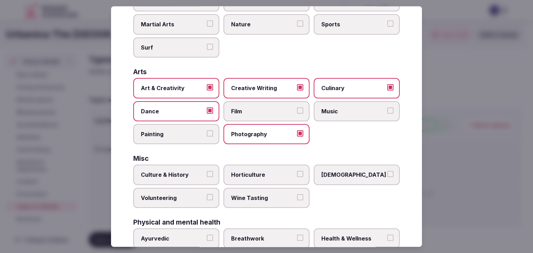
click at [243, 194] on span "Wine Tasting" at bounding box center [263, 198] width 64 height 8
click at [297, 194] on button "Wine Tasting" at bounding box center [300, 197] width 6 height 6
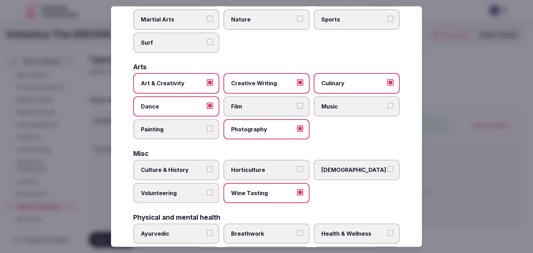
scroll to position [139, 0]
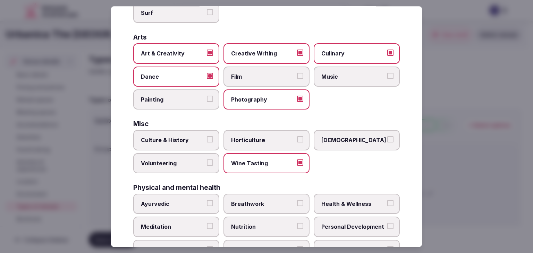
click at [181, 137] on span "Culture & History" at bounding box center [173, 141] width 64 height 8
click at [207, 137] on button "Culture & History" at bounding box center [210, 140] width 6 height 6
click at [336, 70] on label "Music" at bounding box center [357, 77] width 86 height 20
click at [387, 73] on button "Music" at bounding box center [390, 76] width 6 height 6
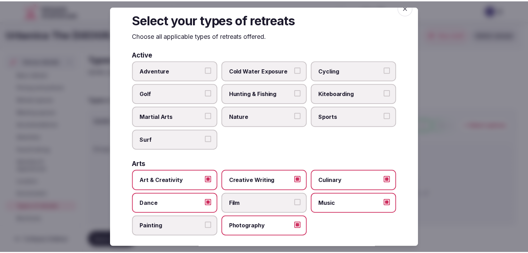
scroll to position [0, 0]
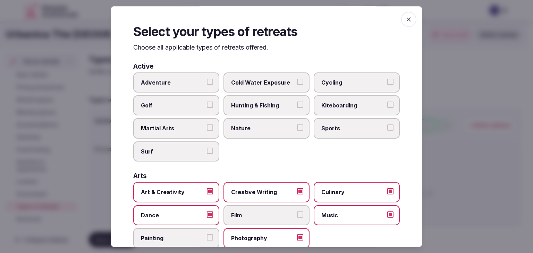
click at [405, 22] on icon "button" at bounding box center [408, 19] width 7 height 7
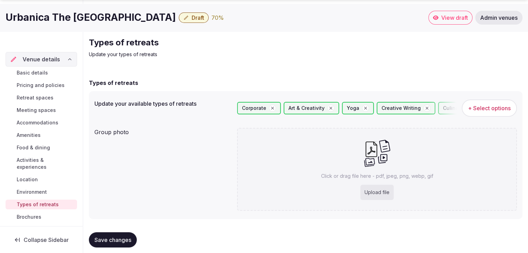
scroll to position [26, 0]
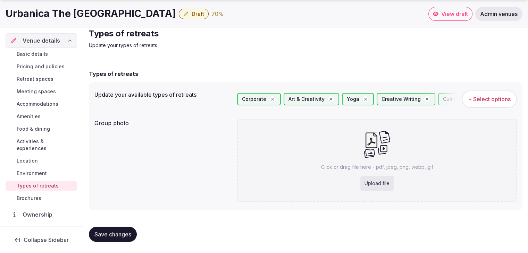
click at [389, 179] on div "Upload file" at bounding box center [376, 183] width 33 height 15
type input "**********"
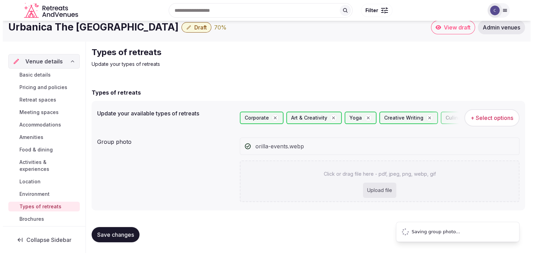
scroll to position [0, 0]
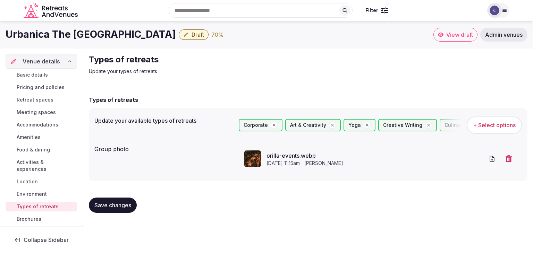
click at [118, 210] on button "Save changes" at bounding box center [113, 205] width 48 height 15
click at [123, 208] on span "Save changes" at bounding box center [112, 205] width 37 height 7
click at [59, 190] on link "Environment" at bounding box center [41, 194] width 71 height 10
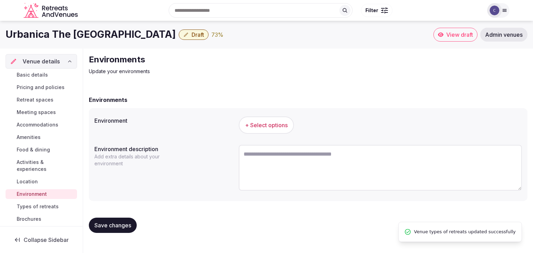
click at [262, 131] on button "+ Select options" at bounding box center [266, 125] width 55 height 17
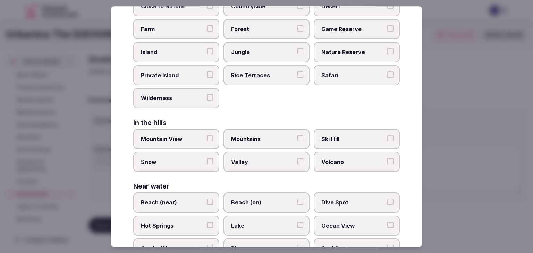
scroll to position [166, 0]
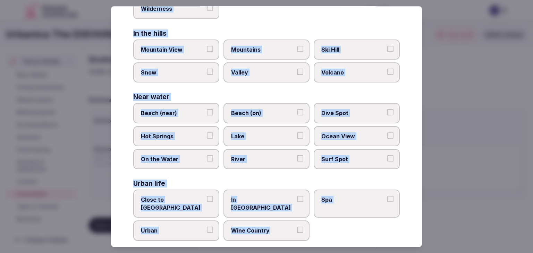
drag, startPoint x: 135, startPoint y: 48, endPoint x: 296, endPoint y: 228, distance: 241.8
click at [296, 228] on div "Select your environment Choose all applicable environments offered. In nature C…" at bounding box center [266, 126] width 311 height 241
copy div "Choose all applicable environments offered. In nature Close to Nature Countrysi…"
click at [178, 228] on label "Urban" at bounding box center [176, 231] width 86 height 20
click at [207, 228] on button "Urban" at bounding box center [210, 230] width 6 height 6
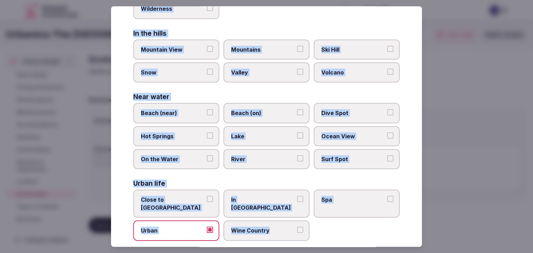
click at [178, 197] on span "Close to City Center" at bounding box center [173, 204] width 64 height 16
click at [207, 197] on button "Close to City Center" at bounding box center [210, 199] width 6 height 6
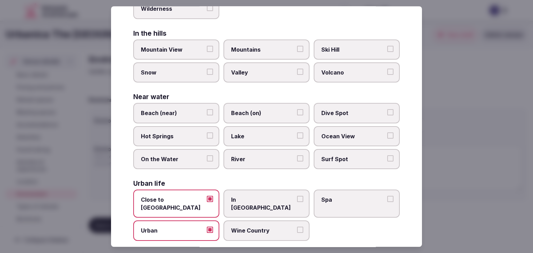
click at [274, 199] on span "In City Center" at bounding box center [263, 204] width 64 height 16
click at [297, 199] on button "In City Center" at bounding box center [300, 199] width 6 height 6
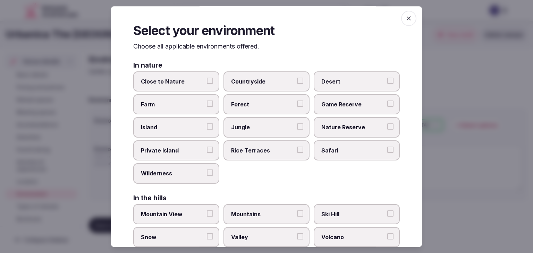
scroll to position [0, 0]
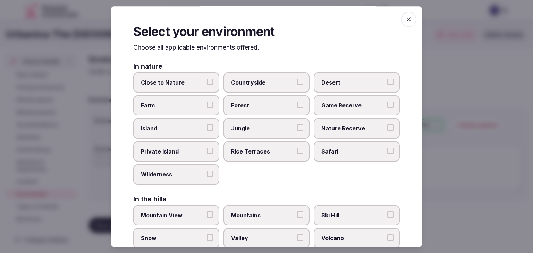
click at [405, 19] on icon "button" at bounding box center [408, 19] width 7 height 7
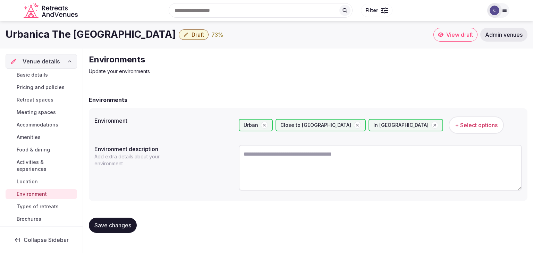
click at [131, 227] on span "Save changes" at bounding box center [112, 225] width 37 height 7
click at [38, 165] on span "Activities & experiences" at bounding box center [46, 166] width 58 height 14
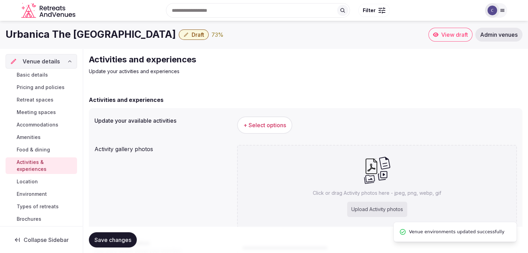
click at [266, 118] on button "+ Select options" at bounding box center [264, 125] width 55 height 17
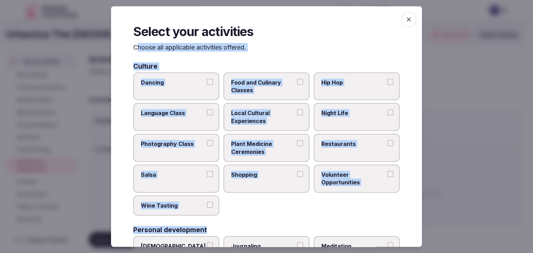
drag, startPoint x: 135, startPoint y: 47, endPoint x: 216, endPoint y: 219, distance: 189.6
click at [215, 220] on div "Select your activities Choose all applicable activities offered. Culture Dancin…" at bounding box center [266, 126] width 311 height 241
click at [183, 51] on p "Choose all applicable activities offered." at bounding box center [266, 47] width 266 height 9
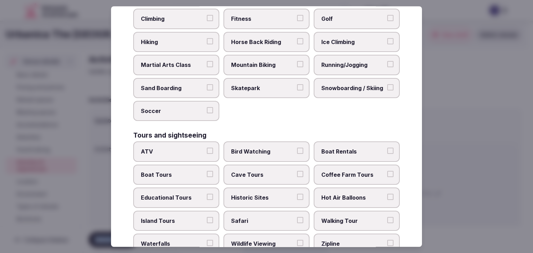
scroll to position [536, 0]
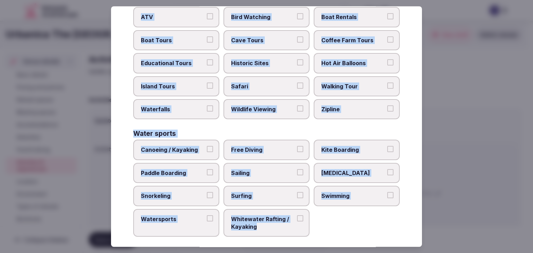
drag, startPoint x: 134, startPoint y: 48, endPoint x: 319, endPoint y: 231, distance: 261.2
click at [319, 231] on div "Select your activities Choose all applicable activities offered. Culture Dancin…" at bounding box center [266, 126] width 311 height 241
copy div "Choose all applicable activities offered. Culture Dancing Food and Culinary Cla…"
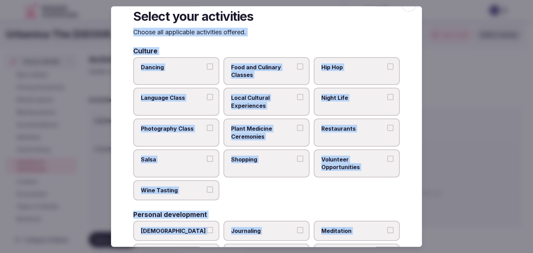
scroll to position [0, 0]
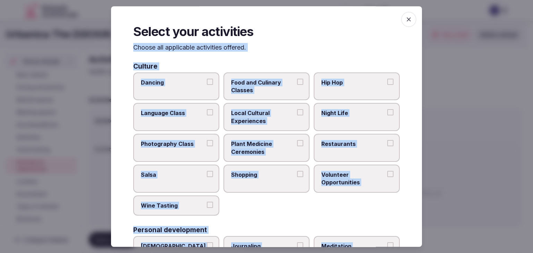
click at [405, 20] on icon "button" at bounding box center [408, 19] width 7 height 7
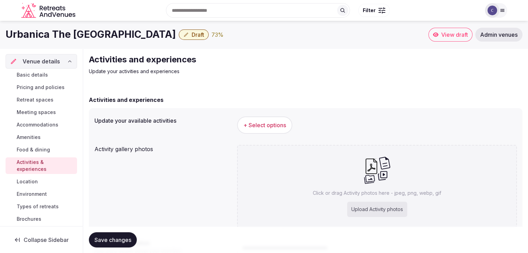
click at [62, 31] on h1 "Urbanica The Libertador Hotel" at bounding box center [91, 35] width 170 height 14
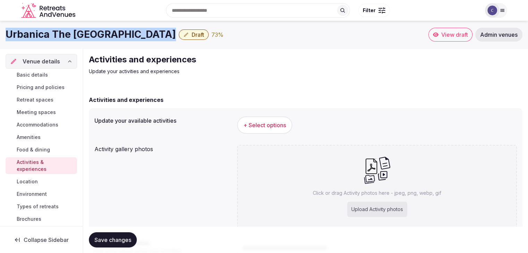
click at [62, 31] on h1 "Urbanica The Libertador Hotel" at bounding box center [91, 35] width 170 height 14
copy div "Urbanica The Libertador Hotel"
click at [264, 127] on span "+ Select options" at bounding box center [264, 125] width 43 height 8
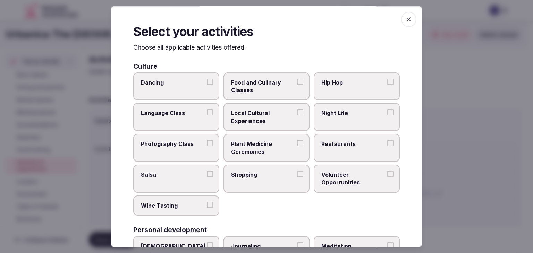
click at [275, 113] on span "Local Cultural Experiences" at bounding box center [263, 118] width 64 height 16
click at [297, 113] on button "Local Cultural Experiences" at bounding box center [300, 113] width 6 height 6
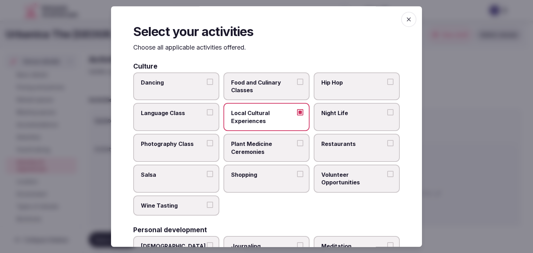
click at [352, 148] on label "Restaurants" at bounding box center [357, 148] width 86 height 28
click at [387, 146] on button "Restaurants" at bounding box center [390, 143] width 6 height 6
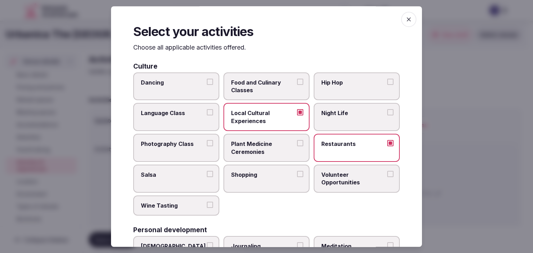
click at [354, 119] on label "Night Life" at bounding box center [357, 117] width 86 height 28
click at [387, 116] on button "Night Life" at bounding box center [390, 113] width 6 height 6
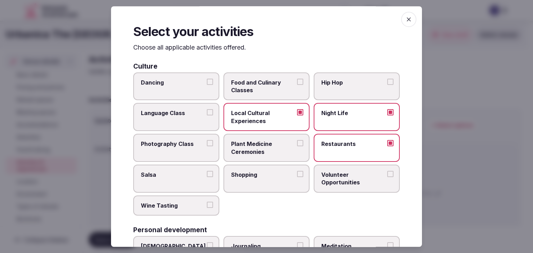
click at [262, 172] on span "Shopping" at bounding box center [263, 175] width 64 height 8
click at [297, 172] on button "Shopping" at bounding box center [300, 174] width 6 height 6
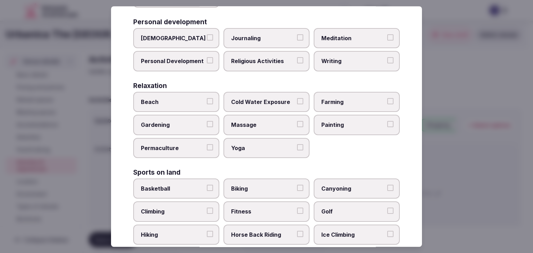
scroll to position [278, 0]
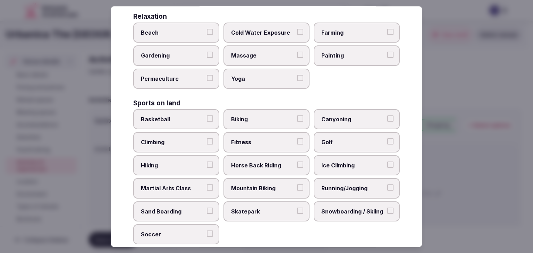
click at [268, 121] on label "Biking" at bounding box center [266, 119] width 86 height 20
click at [297, 121] on button "Biking" at bounding box center [300, 119] width 6 height 6
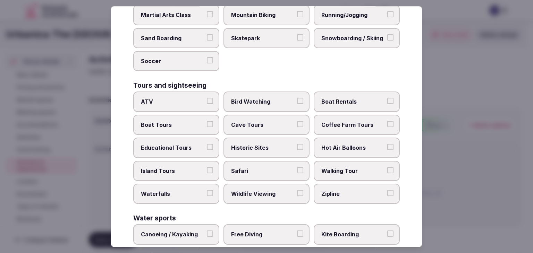
click at [330, 161] on label "Walking Tour" at bounding box center [357, 171] width 86 height 20
click at [387, 167] on button "Walking Tour" at bounding box center [390, 170] width 6 height 6
click at [269, 144] on span "Historic Sites" at bounding box center [263, 148] width 64 height 8
click at [297, 144] on button "Historic Sites" at bounding box center [300, 147] width 6 height 6
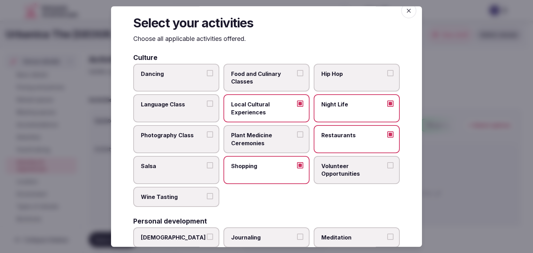
scroll to position [0, 0]
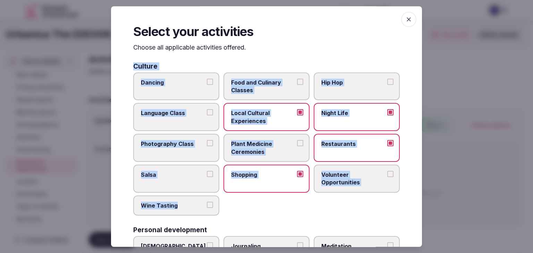
drag, startPoint x: 130, startPoint y: 67, endPoint x: 217, endPoint y: 210, distance: 167.4
click at [217, 210] on div "Select your activities Choose all applicable activities offered. Culture Dancin…" at bounding box center [266, 126] width 311 height 241
copy div "Culture Dancing Food and Culinary Classes Hip Hop Language Class Local Cultural…"
click at [267, 85] on span "Food and Culinary Classes" at bounding box center [263, 87] width 64 height 16
click at [297, 85] on button "Food and Culinary Classes" at bounding box center [300, 82] width 6 height 6
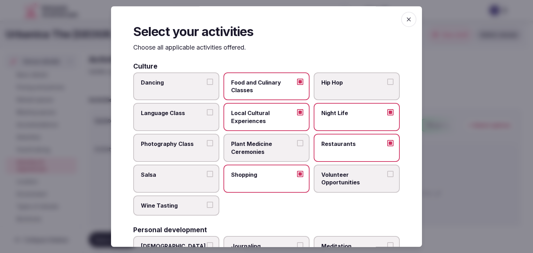
click at [178, 95] on label "Dancing" at bounding box center [176, 86] width 86 height 28
click at [207, 85] on button "Dancing" at bounding box center [210, 82] width 6 height 6
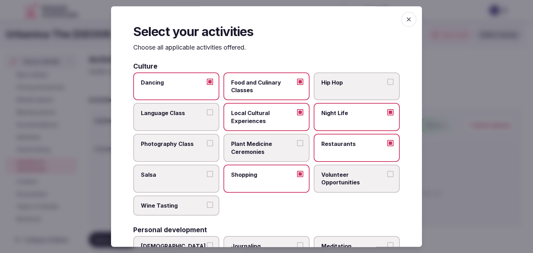
click at [178, 208] on label "Wine Tasting" at bounding box center [176, 206] width 86 height 20
click at [207, 208] on button "Wine Tasting" at bounding box center [210, 205] width 6 height 6
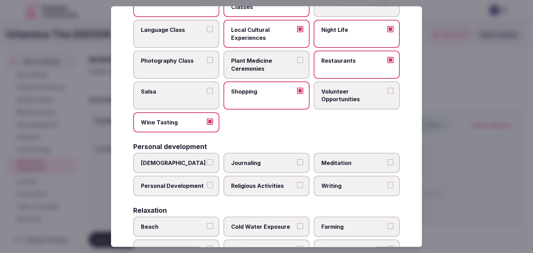
scroll to position [139, 0]
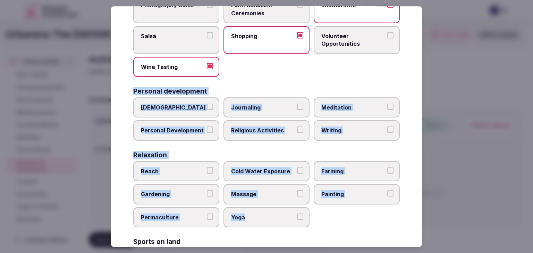
drag, startPoint x: 132, startPoint y: 89, endPoint x: 311, endPoint y: 217, distance: 220.3
click at [311, 218] on div "Select your activities Choose all applicable activities offered. Culture Dancin…" at bounding box center [266, 126] width 311 height 241
copy div "Personal development Ayurveda Journaling Meditation Personal Development Religi…"
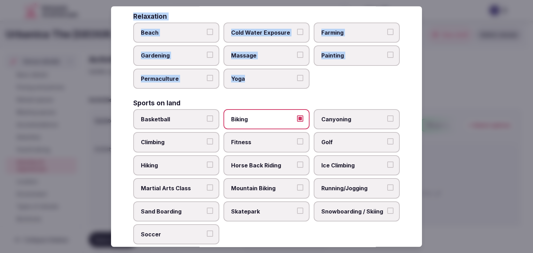
scroll to position [312, 0]
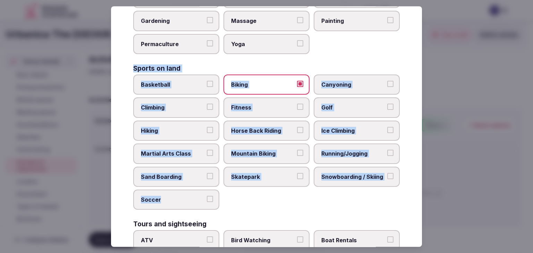
drag, startPoint x: 132, startPoint y: 66, endPoint x: 224, endPoint y: 194, distance: 157.6
click at [224, 194] on div "Select your activities Choose all applicable activities offered. Culture Dancin…" at bounding box center [266, 126] width 311 height 241
copy div "Sports on land Basketball Biking Canyoning Climbing Fitness Golf Hiking Horse B…"
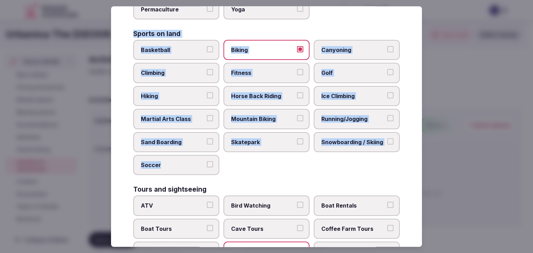
click at [270, 69] on span "Fitness" at bounding box center [263, 73] width 64 height 8
click at [297, 69] on button "Fitness" at bounding box center [300, 72] width 6 height 6
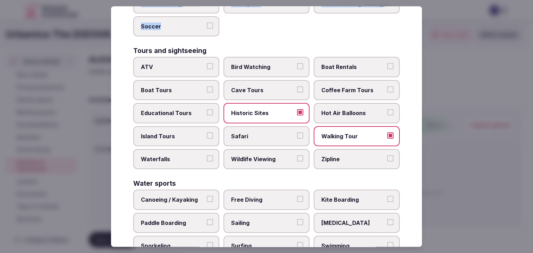
scroll to position [536, 0]
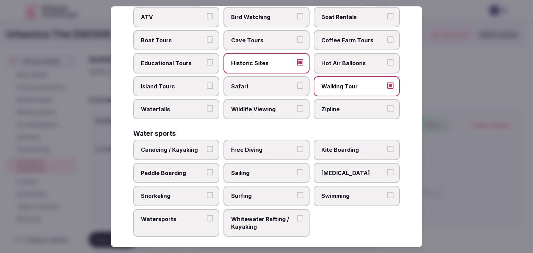
click at [343, 194] on label "Swimming" at bounding box center [357, 196] width 86 height 20
click at [387, 194] on button "Swimming" at bounding box center [390, 195] width 6 height 6
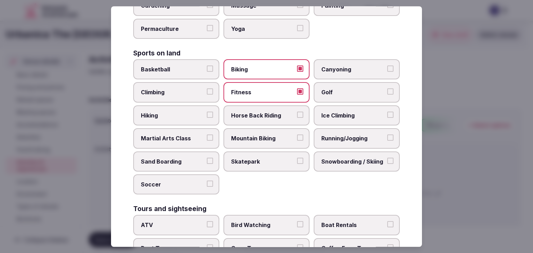
click at [355, 135] on span "Running/Jogging" at bounding box center [353, 139] width 64 height 8
click at [387, 135] on button "Running/Jogging" at bounding box center [390, 138] width 6 height 6
click at [180, 74] on label "Basketball" at bounding box center [176, 69] width 86 height 20
click at [207, 72] on button "Basketball" at bounding box center [210, 69] width 6 height 6
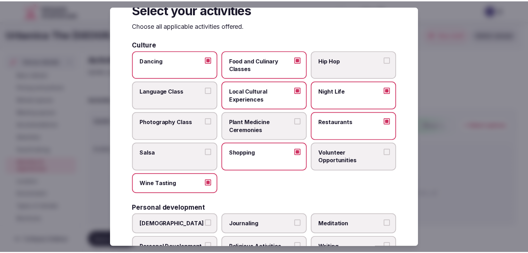
scroll to position [0, 0]
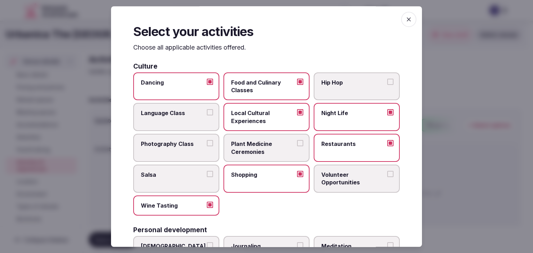
drag, startPoint x: 403, startPoint y: 16, endPoint x: 324, endPoint y: 102, distance: 115.9
click at [405, 17] on icon "button" at bounding box center [408, 19] width 7 height 7
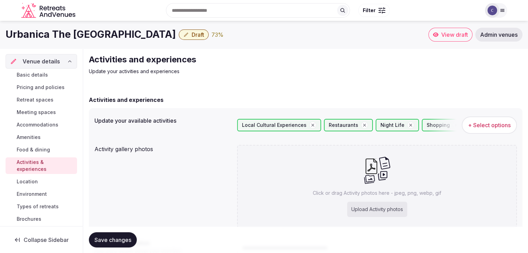
click at [371, 204] on div "Upload Activity photos" at bounding box center [377, 209] width 60 height 15
type input "**********"
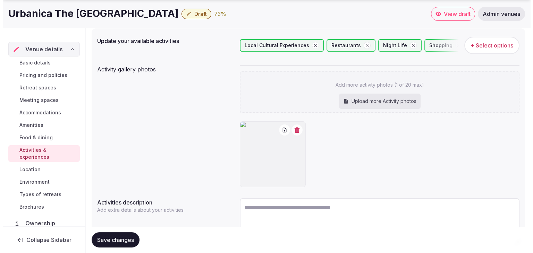
scroll to position [123, 0]
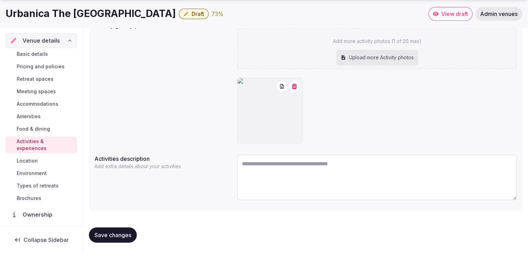
click at [130, 232] on span "Save changes" at bounding box center [112, 235] width 37 height 7
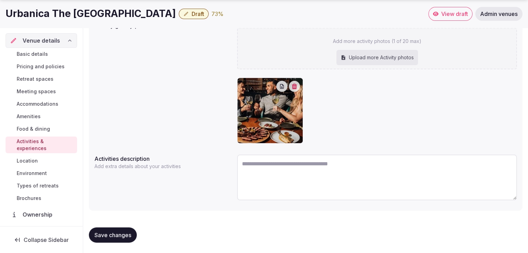
click at [295, 87] on icon "button" at bounding box center [294, 87] width 6 height 6
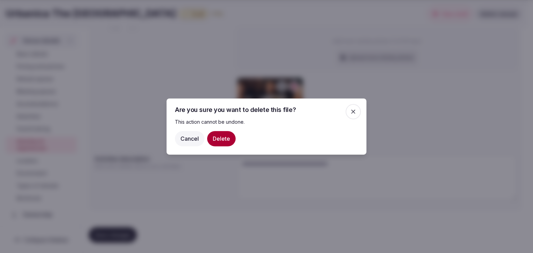
click at [221, 136] on button "Delete" at bounding box center [221, 138] width 28 height 15
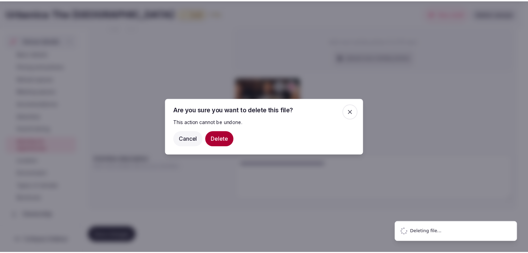
scroll to position [50, 0]
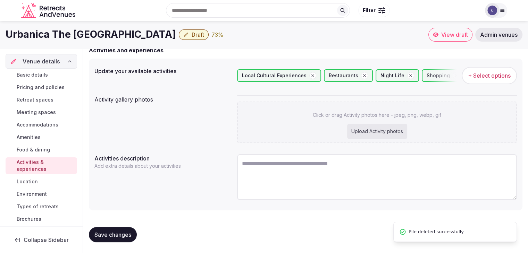
click at [392, 130] on div "Upload Activity photos" at bounding box center [377, 131] width 60 height 15
type input "**********"
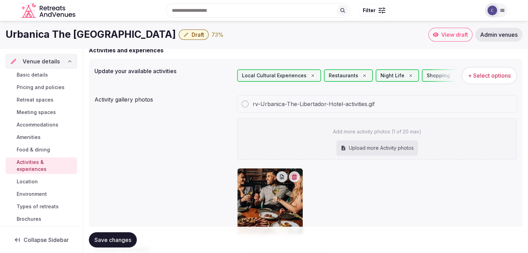
click at [122, 234] on button "Save changes" at bounding box center [113, 239] width 48 height 15
click at [293, 177] on icon "button" at bounding box center [294, 177] width 6 height 6
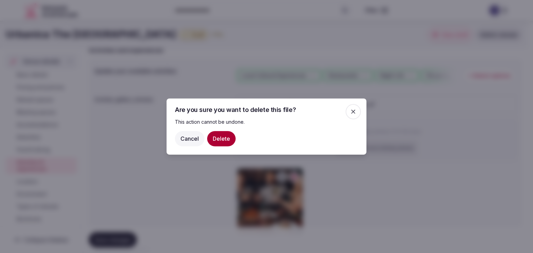
click at [222, 133] on button "Delete" at bounding box center [221, 138] width 28 height 15
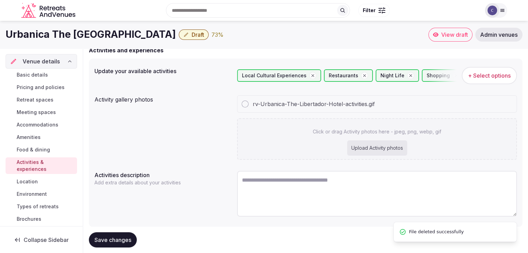
click at [381, 146] on div "Upload Activity photos" at bounding box center [377, 147] width 60 height 15
type input "**********"
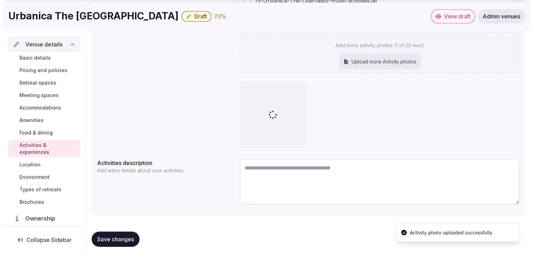
scroll to position [154, 0]
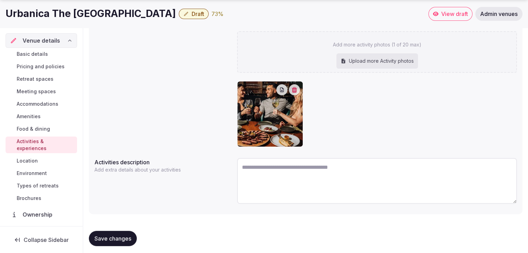
click at [121, 239] on span "Save changes" at bounding box center [112, 238] width 37 height 7
click at [296, 85] on button "button" at bounding box center [294, 89] width 11 height 11
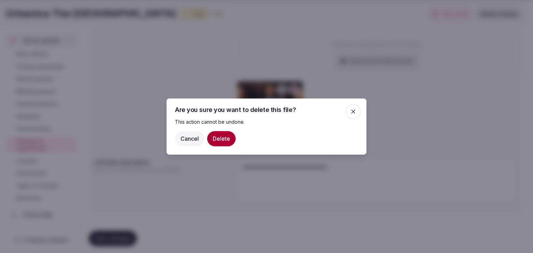
click at [228, 137] on button "Delete" at bounding box center [221, 138] width 28 height 15
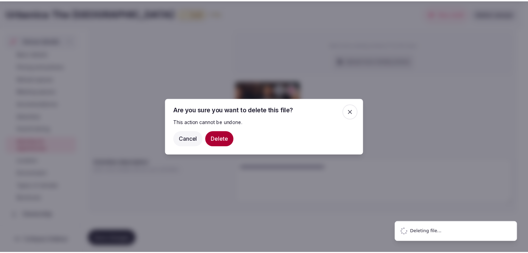
scroll to position [83, 0]
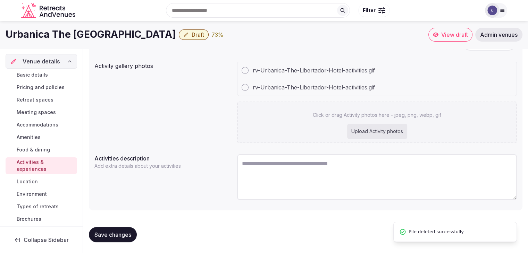
click at [380, 131] on div "Upload Activity photos" at bounding box center [377, 131] width 60 height 15
click at [389, 132] on div "Upload Activity photos" at bounding box center [377, 131] width 60 height 15
type input "**********"
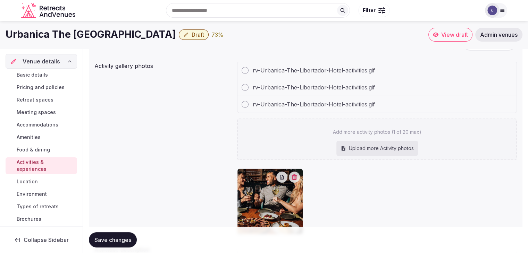
click at [120, 239] on span "Save changes" at bounding box center [112, 240] width 37 height 7
click at [114, 31] on h1 "Urbanica The Libertador Hotel" at bounding box center [91, 35] width 170 height 14
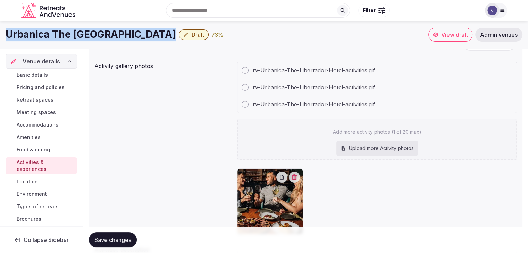
click at [114, 31] on h1 "Urbanica The Libertador Hotel" at bounding box center [91, 35] width 170 height 14
click at [295, 176] on icon "button" at bounding box center [293, 177] width 5 height 6
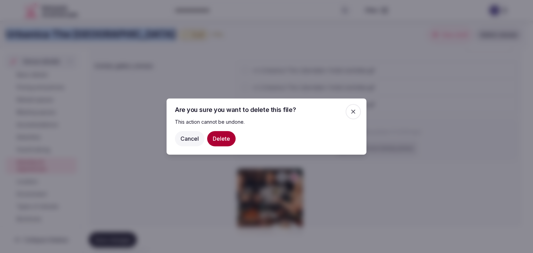
click at [227, 136] on button "Delete" at bounding box center [221, 138] width 28 height 15
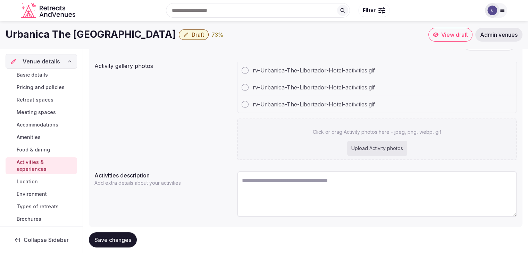
click at [373, 147] on div "Upload Activity photos" at bounding box center [377, 148] width 60 height 15
type input "**********"
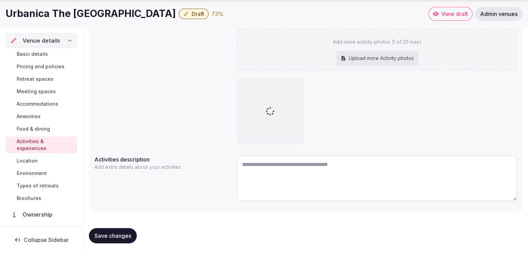
scroll to position [191, 0]
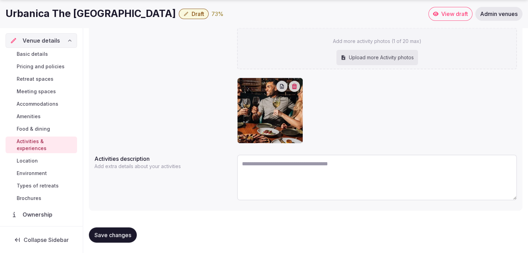
click at [129, 232] on span "Save changes" at bounding box center [112, 235] width 37 height 7
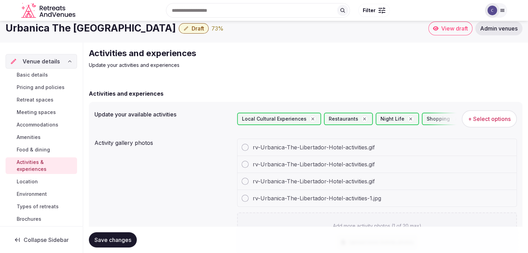
scroll to position [0, 0]
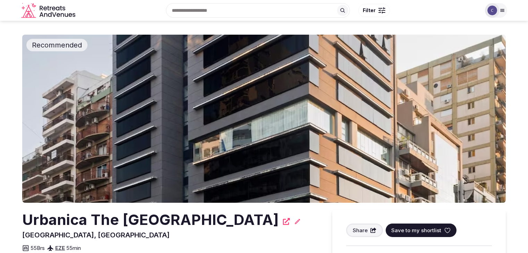
scroll to position [416, 0]
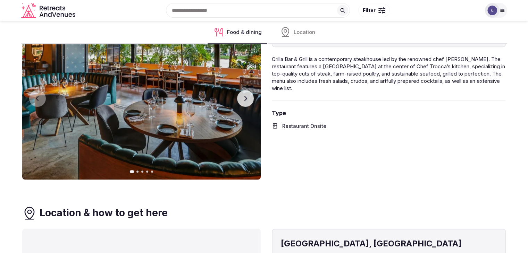
click at [244, 97] on icon "button" at bounding box center [245, 99] width 6 height 6
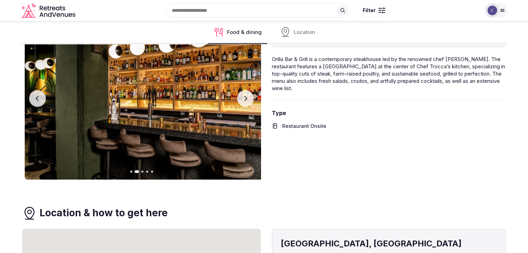
click at [248, 98] on icon "button" at bounding box center [245, 99] width 6 height 6
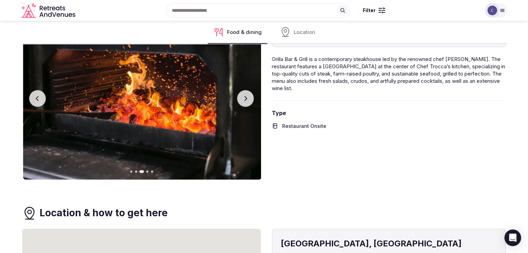
click at [248, 98] on button "Next slide" at bounding box center [245, 98] width 17 height 17
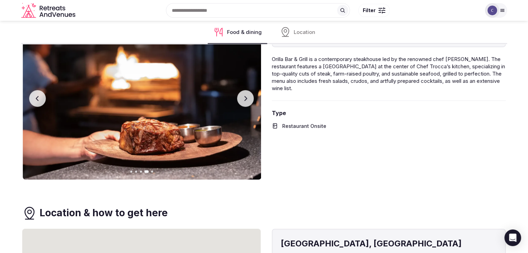
click at [248, 98] on button "Next slide" at bounding box center [245, 98] width 17 height 17
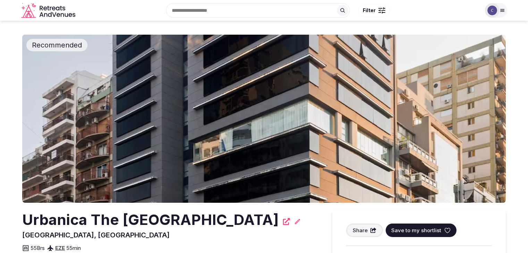
scroll to position [416, 0]
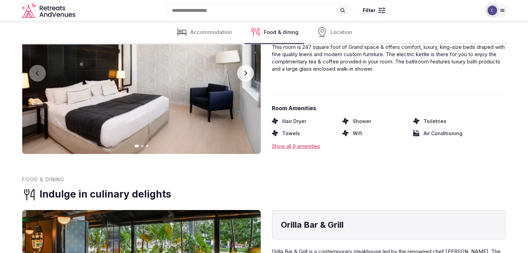
scroll to position [416, 0]
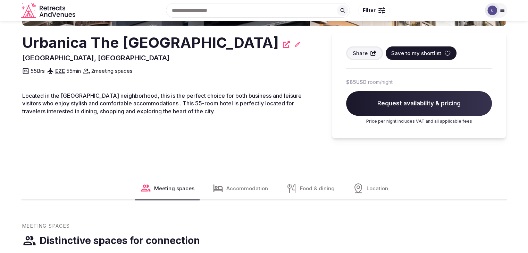
scroll to position [69, 0]
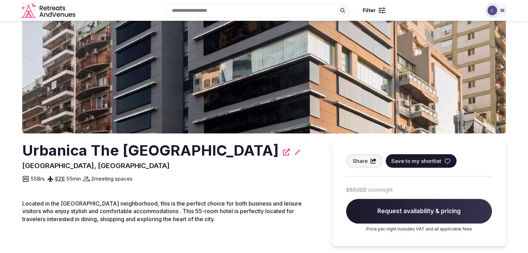
click at [170, 153] on h2 "Urbanica The [GEOGRAPHIC_DATA]" at bounding box center [150, 150] width 256 height 20
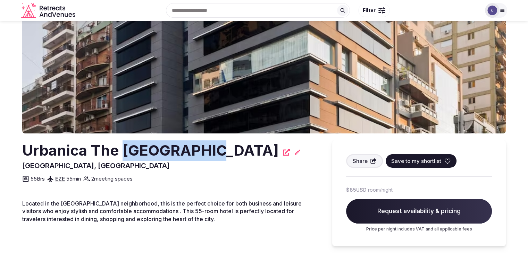
click at [170, 153] on h2 "Urbanica The [GEOGRAPHIC_DATA]" at bounding box center [150, 150] width 256 height 20
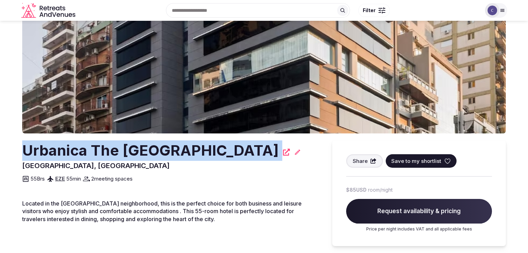
click at [170, 153] on h2 "Urbanica The [GEOGRAPHIC_DATA]" at bounding box center [150, 150] width 256 height 20
copy div "Urbanica The [GEOGRAPHIC_DATA]"
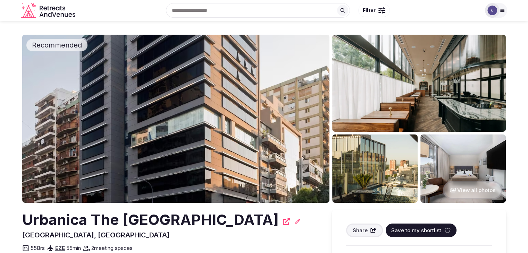
click at [105, 221] on h2 "Urbanica The [GEOGRAPHIC_DATA]" at bounding box center [150, 220] width 256 height 20
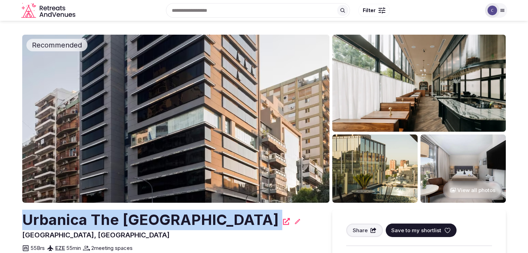
click at [105, 221] on h2 "Urbanica The [GEOGRAPHIC_DATA]" at bounding box center [150, 220] width 256 height 20
copy div "Urbanica The [GEOGRAPHIC_DATA]"
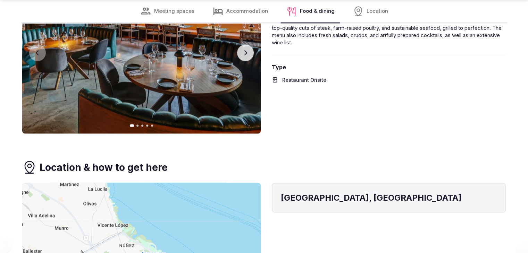
scroll to position [1179, 0]
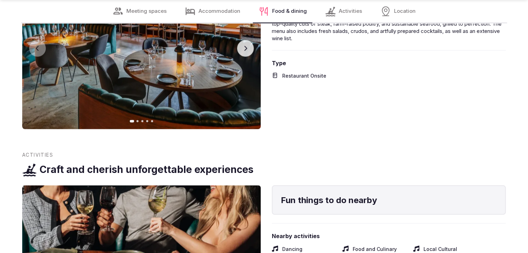
scroll to position [1436, 0]
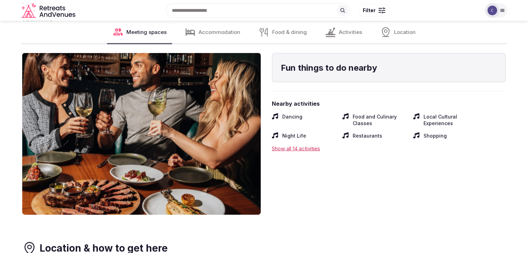
scroll to position [1436, 0]
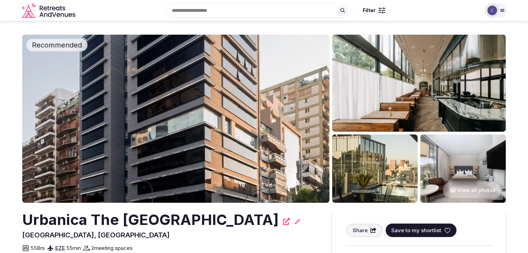
scroll to position [1430, 0]
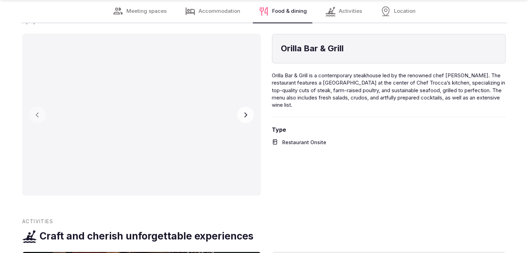
scroll to position [1256, 0]
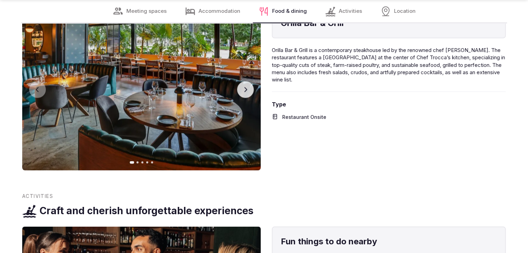
drag, startPoint x: 248, startPoint y: 81, endPoint x: 249, endPoint y: 85, distance: 4.6
click at [249, 82] on div "Previous slide Next slide" at bounding box center [141, 89] width 238 height 162
click at [247, 92] on button "Next slide" at bounding box center [245, 89] width 17 height 17
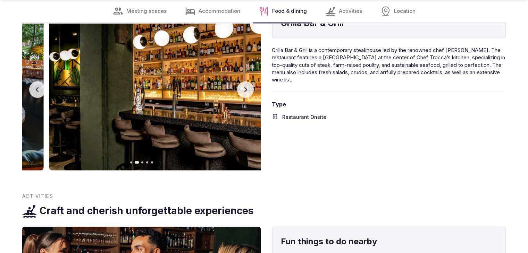
click at [246, 92] on button "Next slide" at bounding box center [245, 89] width 17 height 17
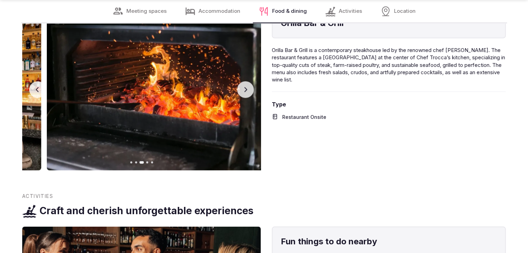
click at [246, 92] on button "Next slide" at bounding box center [245, 89] width 17 height 17
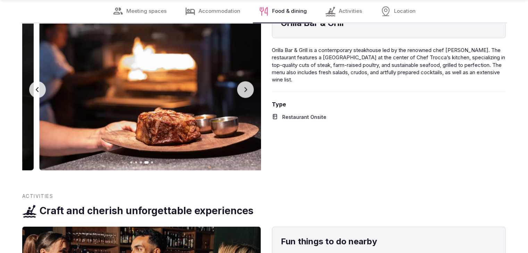
click at [246, 92] on button "Next slide" at bounding box center [245, 89] width 17 height 17
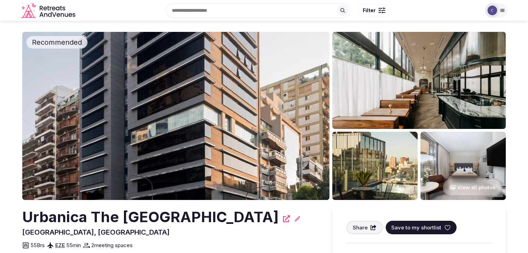
scroll to position [0, 0]
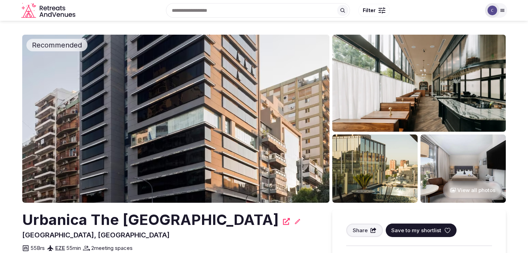
click at [101, 219] on h2 "Urbanica The [GEOGRAPHIC_DATA]" at bounding box center [150, 220] width 256 height 20
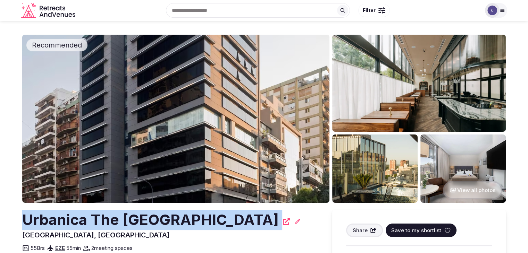
click at [101, 219] on h2 "Urbanica The [GEOGRAPHIC_DATA]" at bounding box center [150, 220] width 256 height 20
copy div "Urbanica The [GEOGRAPHIC_DATA]"
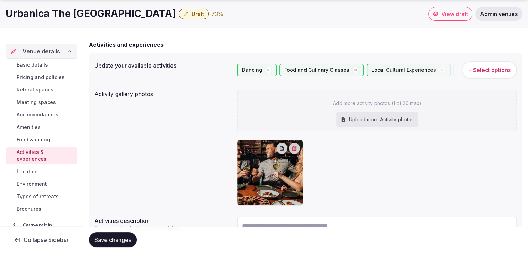
scroll to position [118, 0]
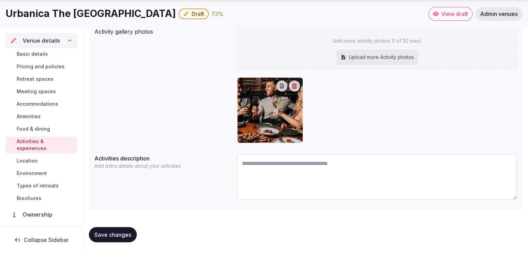
click at [47, 126] on span "Food & dining" at bounding box center [33, 129] width 33 height 7
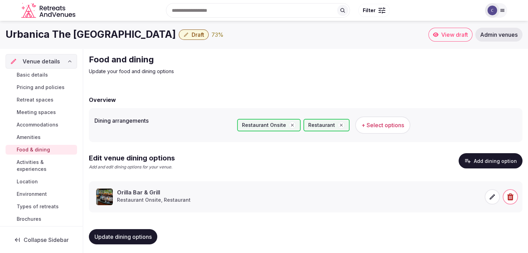
click at [493, 199] on icon at bounding box center [491, 197] width 7 height 7
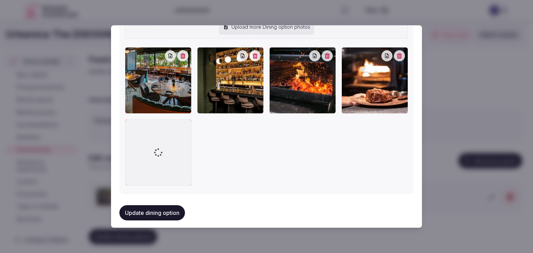
scroll to position [354, 0]
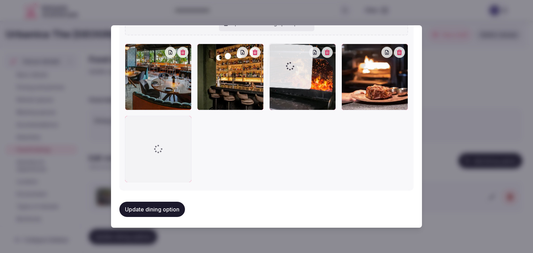
drag, startPoint x: 128, startPoint y: 120, endPoint x: 313, endPoint y: 267, distance: 235.7
click at [313, 253] on html "Search Popular Destinations [GEOGRAPHIC_DATA], [GEOGRAPHIC_DATA] [GEOGRAPHIC_DA…" at bounding box center [266, 128] width 533 height 256
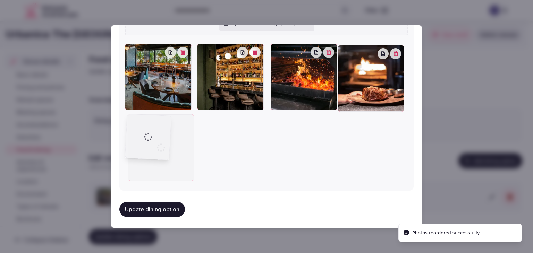
drag, startPoint x: 273, startPoint y: 48, endPoint x: 144, endPoint y: 155, distance: 167.2
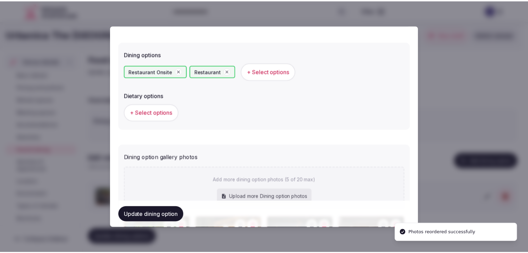
scroll to position [0, 0]
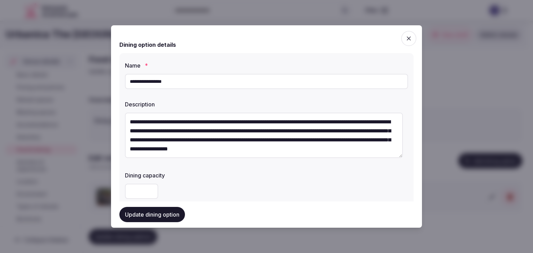
drag, startPoint x: 406, startPoint y: 39, endPoint x: 408, endPoint y: 45, distance: 6.6
click at [406, 39] on icon "button" at bounding box center [408, 38] width 7 height 7
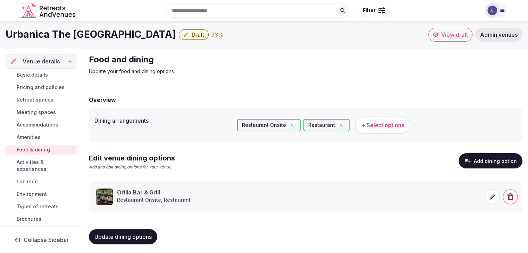
drag, startPoint x: 453, startPoint y: 36, endPoint x: 452, endPoint y: 43, distance: 6.6
click at [453, 37] on span "View draft" at bounding box center [454, 34] width 27 height 7
click at [191, 32] on span "Draft" at bounding box center [197, 34] width 12 height 7
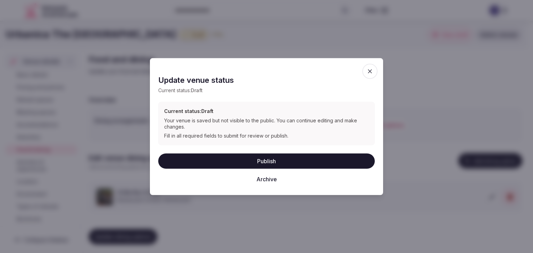
drag, startPoint x: 250, startPoint y: 157, endPoint x: 286, endPoint y: 163, distance: 36.3
click at [250, 158] on button "Publish" at bounding box center [266, 160] width 216 height 15
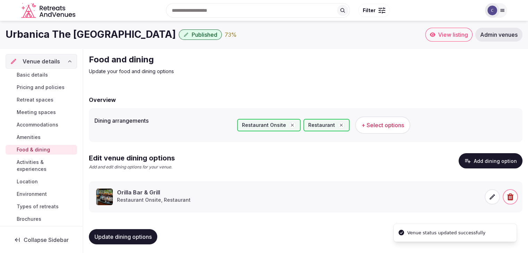
drag, startPoint x: 40, startPoint y: 85, endPoint x: 255, endPoint y: 221, distance: 254.6
click at [40, 85] on span "Pricing and policies" at bounding box center [41, 87] width 48 height 7
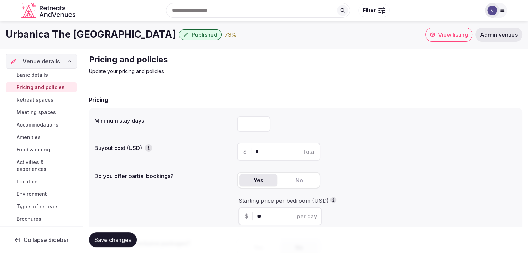
drag, startPoint x: 251, startPoint y: 124, endPoint x: 250, endPoint y: 129, distance: 5.3
click at [251, 124] on input "number" at bounding box center [253, 124] width 33 height 15
type input "*"
click at [124, 241] on span "Save changes" at bounding box center [112, 240] width 37 height 7
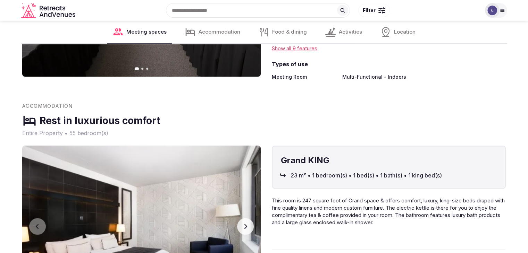
scroll to position [798, 0]
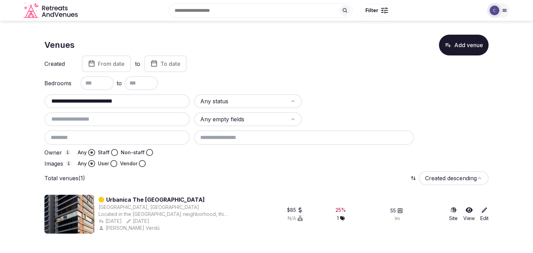
click at [159, 102] on input "**********" at bounding box center [117, 101] width 140 height 8
paste input "text"
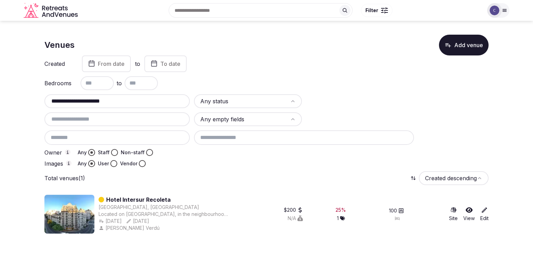
type input "**********"
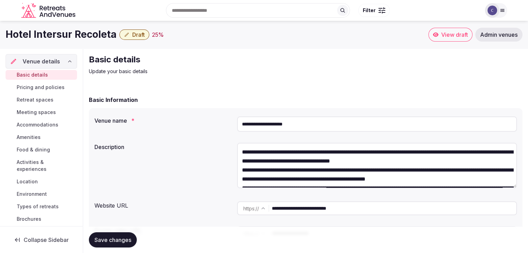
click at [364, 204] on input "**********" at bounding box center [394, 209] width 244 height 14
click at [35, 126] on span "Accommodations" at bounding box center [38, 124] width 42 height 7
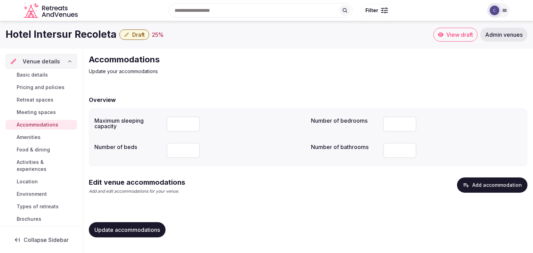
click at [476, 185] on button "Add accommodation" at bounding box center [492, 185] width 70 height 15
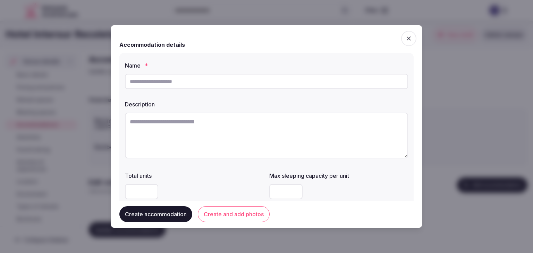
click at [265, 85] on input "text" at bounding box center [266, 81] width 283 height 15
paste input "*********"
type input "**********"
click at [237, 120] on textarea at bounding box center [266, 136] width 283 height 46
paste textarea "**********"
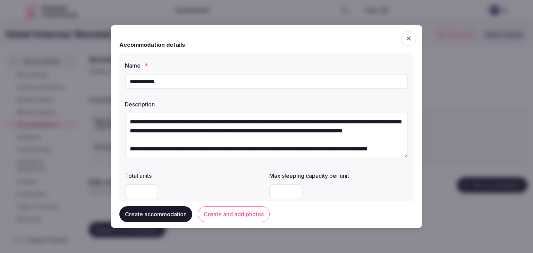
scroll to position [94, 0]
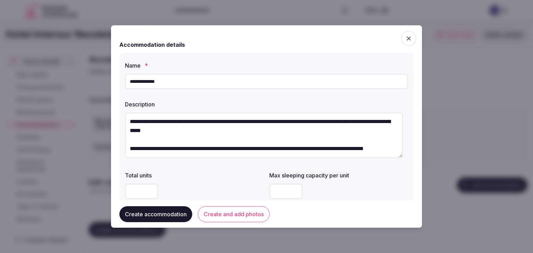
type textarea "**********"
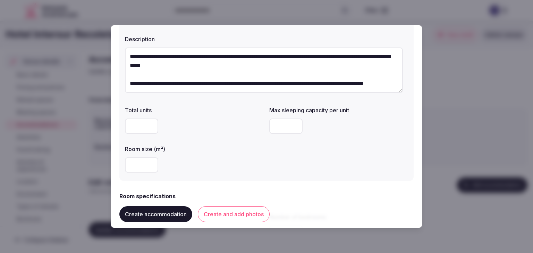
scroll to position [104, 0]
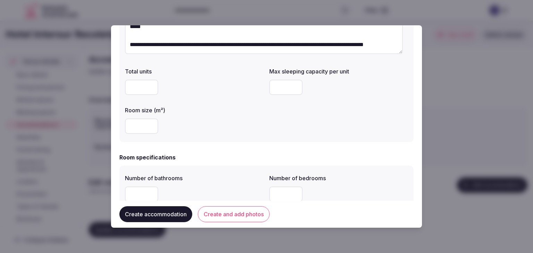
click at [139, 127] on input "number" at bounding box center [141, 126] width 33 height 15
type input "**"
click at [274, 85] on input "number" at bounding box center [285, 87] width 33 height 15
type input "*"
click at [295, 123] on div "Total units Max sleeping capacity per unit * Room size (m²) **" at bounding box center [266, 101] width 283 height 72
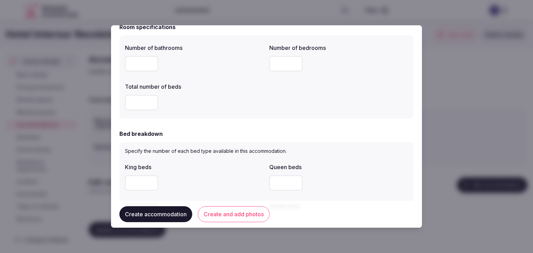
scroll to position [243, 0]
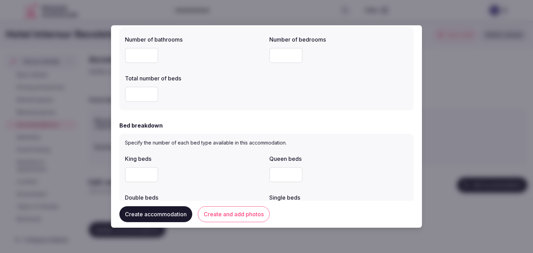
click at [138, 57] on input "number" at bounding box center [141, 55] width 33 height 15
type input "*"
click at [286, 52] on input "number" at bounding box center [285, 55] width 33 height 15
drag, startPoint x: 279, startPoint y: 53, endPoint x: 178, endPoint y: 54, distance: 101.3
click at [216, 47] on div "Number of bathrooms * Number of bedrooms * Total number of beds" at bounding box center [266, 69] width 283 height 72
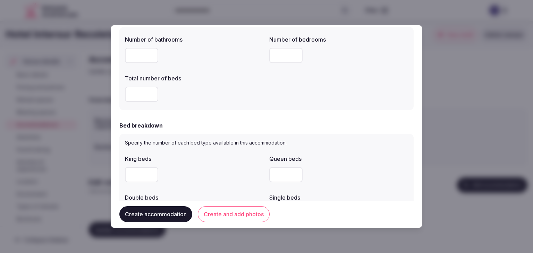
type input "*"
click at [138, 95] on input "number" at bounding box center [141, 94] width 33 height 15
type input "*"
click at [219, 106] on div "Number of bathrooms * Number of bedrooms * Total number of beds *" at bounding box center [266, 68] width 294 height 83
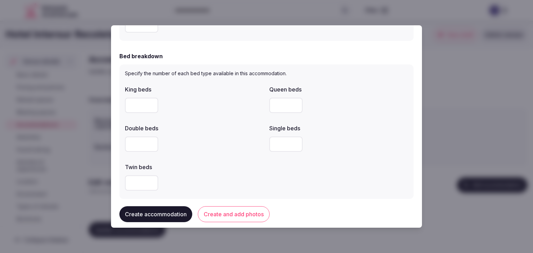
scroll to position [347, 0]
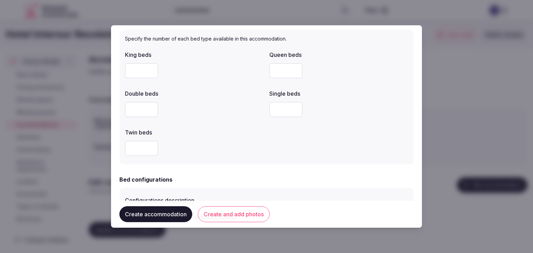
click at [293, 72] on input "number" at bounding box center [285, 70] width 33 height 15
type input "*"
click at [241, 105] on div at bounding box center [194, 109] width 139 height 15
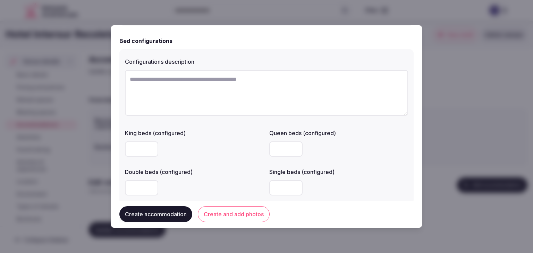
click at [140, 191] on input "number" at bounding box center [141, 187] width 33 height 15
type input "*"
drag, startPoint x: 271, startPoint y: 187, endPoint x: 275, endPoint y: 188, distance: 4.3
click at [274, 187] on input "number" at bounding box center [285, 187] width 33 height 15
type input "*"
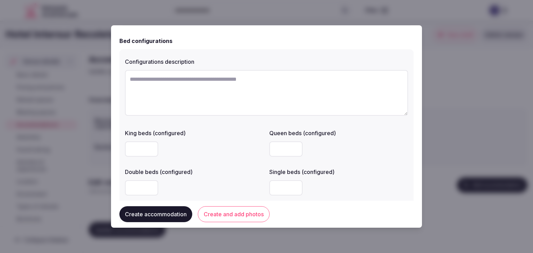
click at [374, 174] on label "Single beds (configured)" at bounding box center [338, 172] width 139 height 6
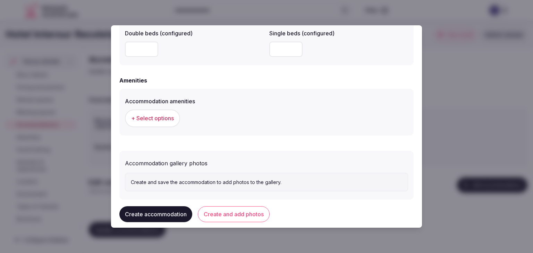
click at [164, 120] on span "+ Select options" at bounding box center [152, 118] width 43 height 8
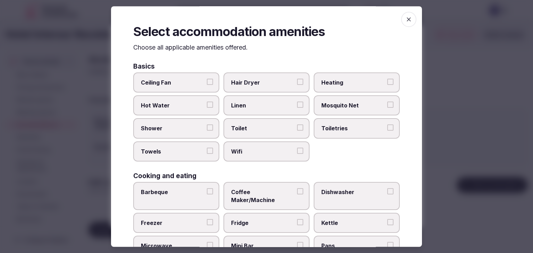
click at [270, 154] on span "Wifi" at bounding box center [263, 152] width 64 height 8
click at [297, 154] on button "Wifi" at bounding box center [300, 151] width 6 height 6
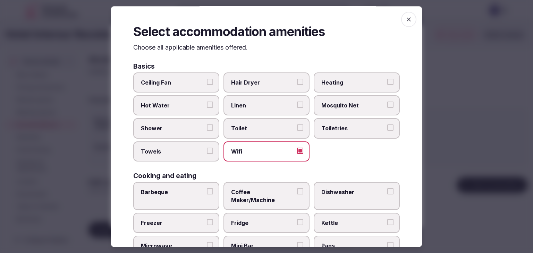
click at [356, 128] on span "Toiletries" at bounding box center [353, 129] width 64 height 8
click at [387, 128] on button "Toiletries" at bounding box center [390, 128] width 6 height 6
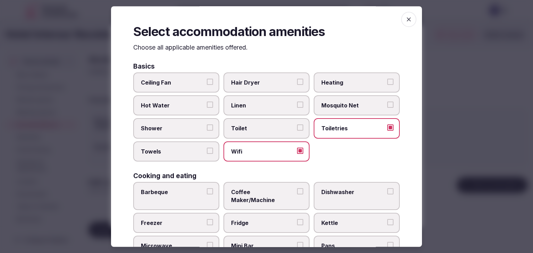
click at [261, 79] on span "Hair Dryer" at bounding box center [263, 83] width 64 height 8
click at [297, 79] on button "Hair Dryer" at bounding box center [300, 82] width 6 height 6
click at [179, 127] on span "Shower" at bounding box center [173, 129] width 64 height 8
click at [207, 127] on button "Shower" at bounding box center [210, 128] width 6 height 6
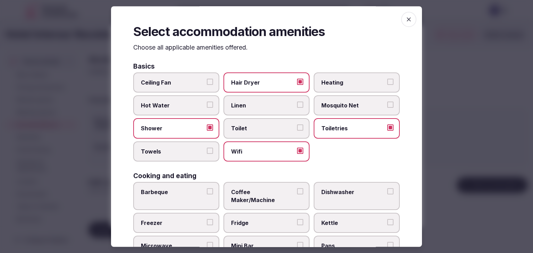
click at [174, 152] on span "Towels" at bounding box center [173, 152] width 64 height 8
click at [207, 152] on button "Towels" at bounding box center [210, 151] width 6 height 6
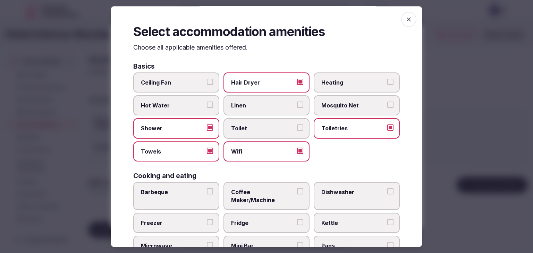
scroll to position [104, 0]
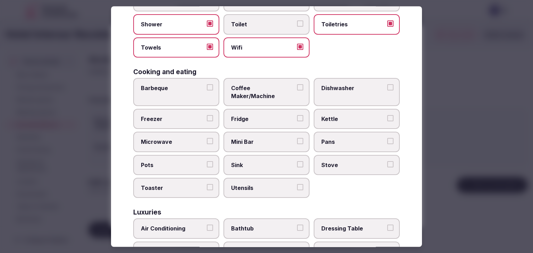
click at [249, 138] on span "Mini Bar" at bounding box center [263, 142] width 64 height 8
click at [297, 138] on button "Mini Bar" at bounding box center [300, 141] width 6 height 6
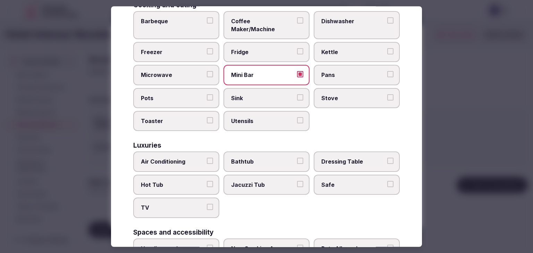
scroll to position [208, 0]
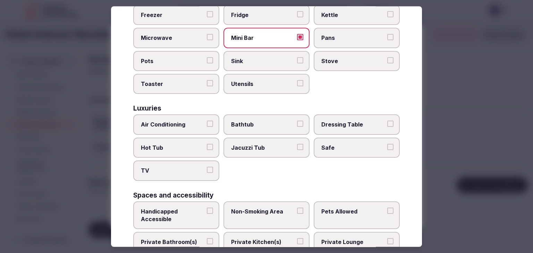
click at [187, 121] on span "Air Conditioning" at bounding box center [173, 125] width 64 height 8
click at [207, 121] on button "Air Conditioning" at bounding box center [210, 124] width 6 height 6
click at [186, 167] on span "TV" at bounding box center [173, 171] width 64 height 8
click at [207, 167] on button "TV" at bounding box center [210, 170] width 6 height 6
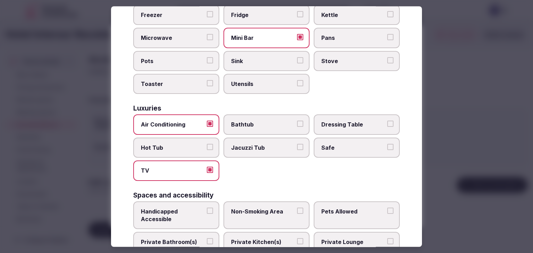
click at [328, 124] on label "Dressing Table" at bounding box center [357, 125] width 86 height 20
click at [387, 124] on button "Dressing Table" at bounding box center [390, 124] width 6 height 6
click at [334, 121] on span "Dressing Table" at bounding box center [353, 125] width 64 height 8
click at [387, 121] on button "Dressing Table" at bounding box center [390, 124] width 6 height 6
click at [334, 138] on label "Safe" at bounding box center [357, 148] width 86 height 20
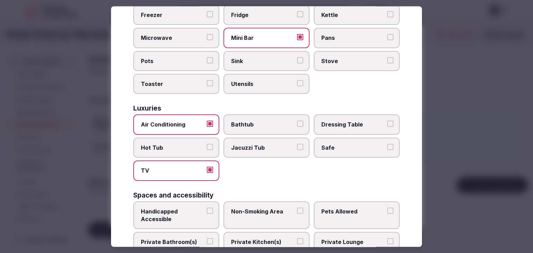
click at [387, 144] on button "Safe" at bounding box center [390, 147] width 6 height 6
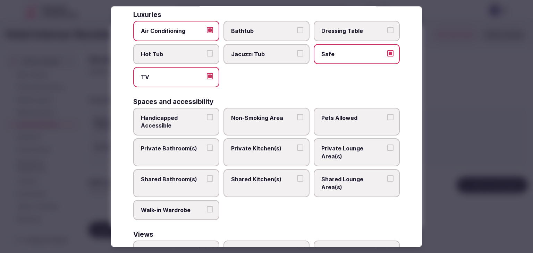
scroll to position [312, 0]
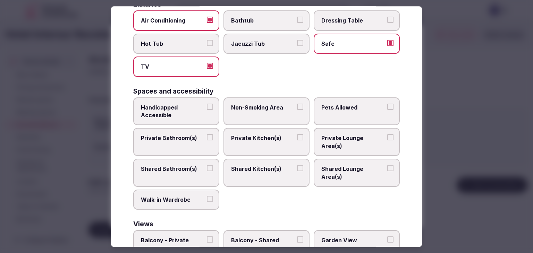
click at [191, 128] on label "Private Bathroom(s)" at bounding box center [176, 142] width 86 height 28
click at [207, 135] on button "Private Bathroom(s)" at bounding box center [210, 138] width 6 height 6
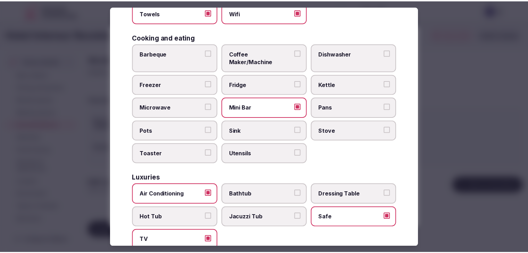
scroll to position [0, 0]
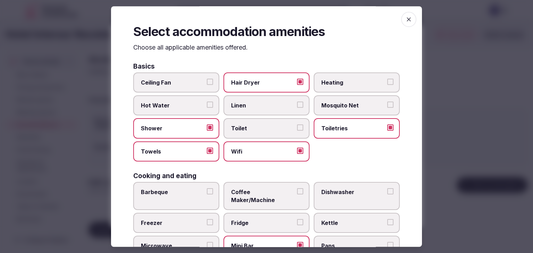
click at [406, 20] on icon "button" at bounding box center [408, 19] width 7 height 7
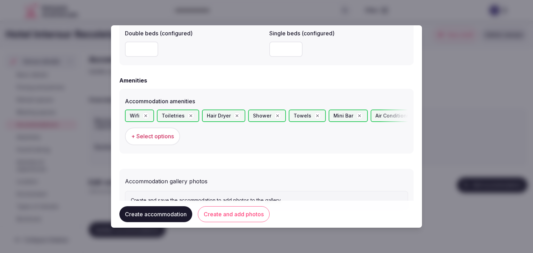
click at [216, 220] on button "Create and add photos" at bounding box center [234, 214] width 72 height 16
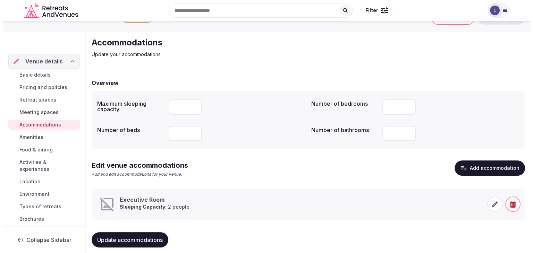
scroll to position [26, 0]
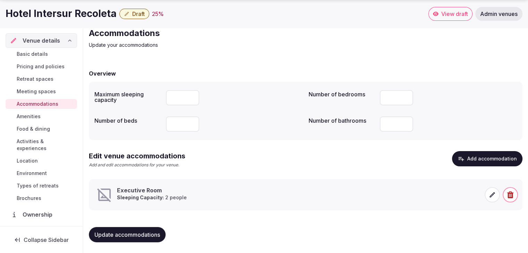
click at [492, 187] on div at bounding box center [500, 195] width 33 height 17
click at [492, 197] on icon at bounding box center [491, 194] width 7 height 7
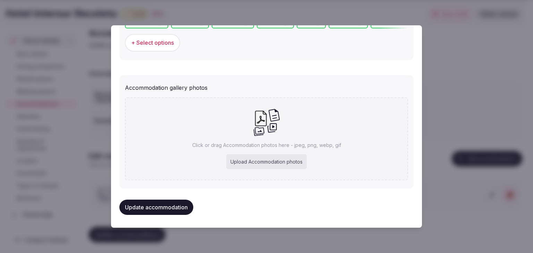
scroll to position [718, 0]
click at [289, 160] on div "Upload Accommodation photos" at bounding box center [266, 161] width 80 height 15
type input "**********"
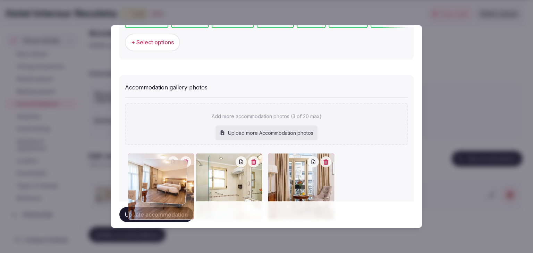
drag, startPoint x: 272, startPoint y: 160, endPoint x: 136, endPoint y: 165, distance: 135.8
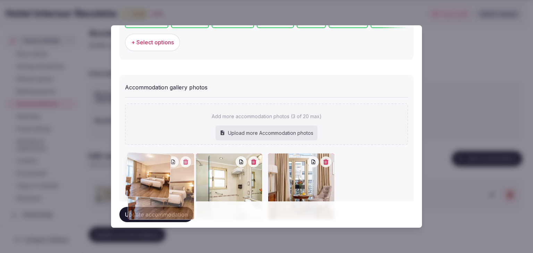
click at [136, 165] on div at bounding box center [161, 186] width 67 height 67
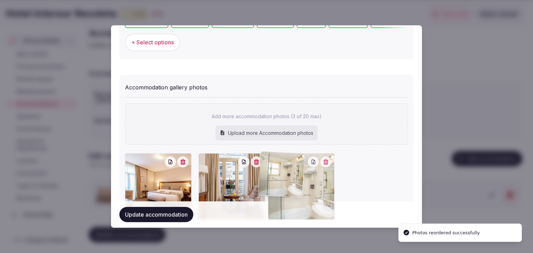
drag, startPoint x: 203, startPoint y: 160, endPoint x: 269, endPoint y: 166, distance: 66.2
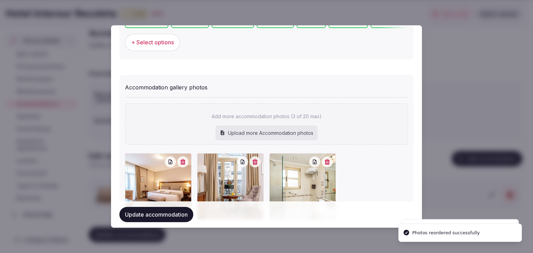
click at [185, 219] on button "Update accommodation" at bounding box center [156, 214] width 74 height 15
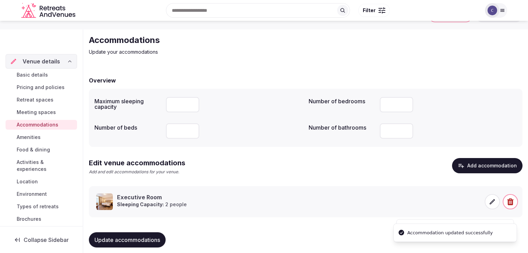
scroll to position [26, 0]
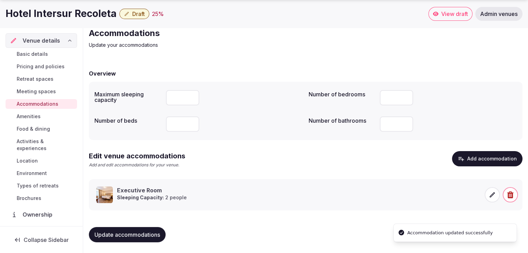
click at [143, 237] on span "Update accommodations" at bounding box center [127, 234] width 66 height 7
click at [40, 127] on span "Food & dining" at bounding box center [33, 129] width 33 height 7
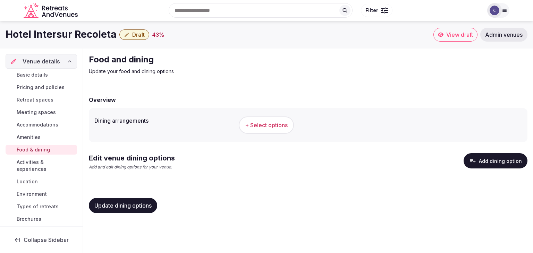
click at [49, 149] on link "Food & dining" at bounding box center [41, 150] width 71 height 10
click at [266, 123] on span "+ Select options" at bounding box center [266, 125] width 43 height 8
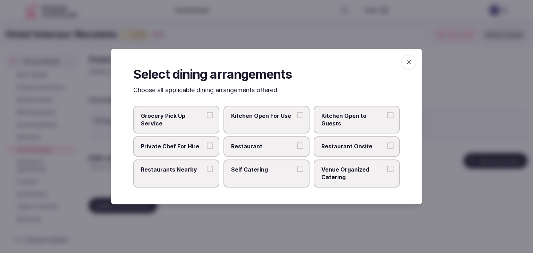
click at [301, 148] on button "Restaurant" at bounding box center [300, 146] width 6 height 6
click at [338, 147] on span "Restaurant Onsite" at bounding box center [353, 147] width 64 height 8
click at [387, 147] on button "Restaurant Onsite" at bounding box center [390, 146] width 6 height 6
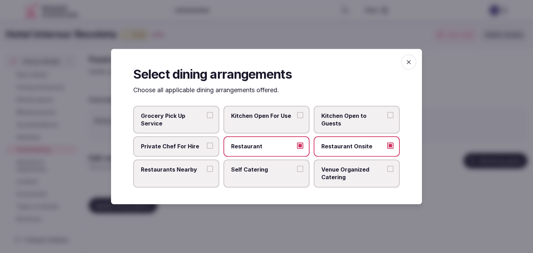
click at [411, 61] on icon "button" at bounding box center [408, 62] width 7 height 7
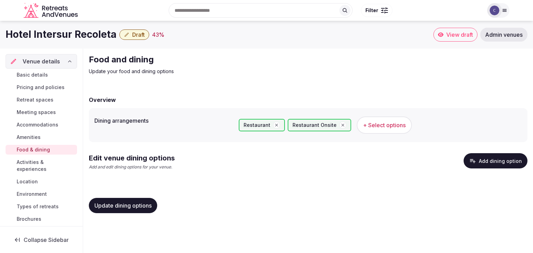
click at [143, 208] on span "Update dining options" at bounding box center [122, 205] width 57 height 7
drag, startPoint x: 122, startPoint y: 197, endPoint x: 123, endPoint y: 207, distance: 10.4
click at [122, 198] on div "Update dining options" at bounding box center [308, 206] width 438 height 26
click at [123, 207] on span "Update dining options" at bounding box center [122, 205] width 57 height 7
click at [498, 159] on button "Add dining option" at bounding box center [495, 160] width 64 height 15
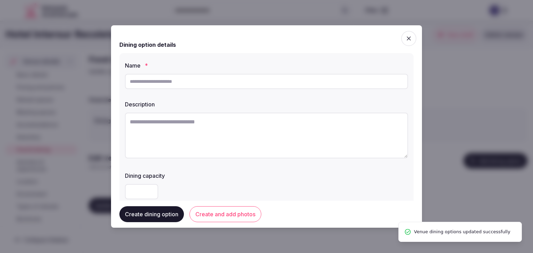
click at [244, 83] on input "text" at bounding box center [266, 81] width 283 height 15
paste input "**********"
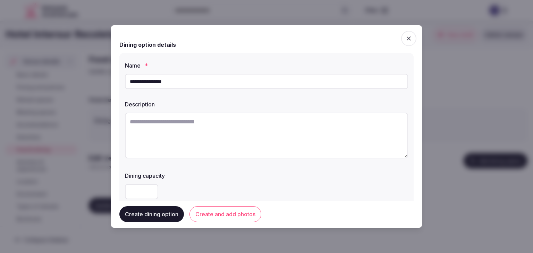
click at [151, 83] on input "**********" at bounding box center [266, 81] width 283 height 15
type input "**********"
click at [254, 146] on textarea at bounding box center [266, 136] width 283 height 46
paste textarea "**********"
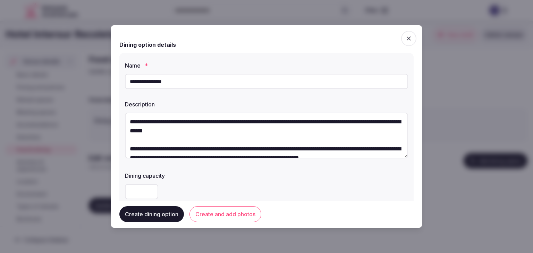
click at [254, 146] on textarea "**********" at bounding box center [266, 136] width 283 height 46
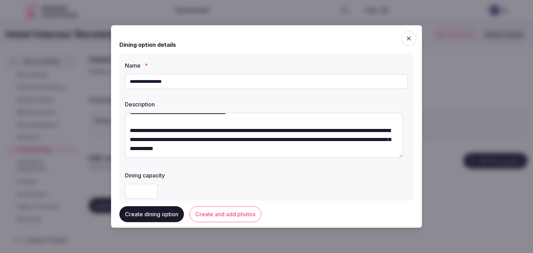
scroll to position [35, 0]
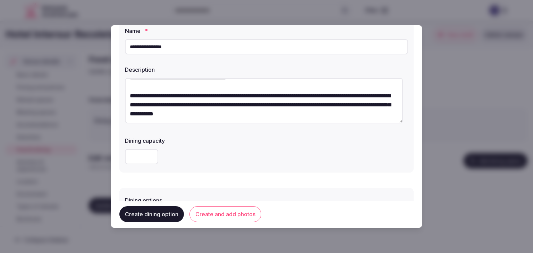
type textarea "**********"
drag, startPoint x: 141, startPoint y: 160, endPoint x: 140, endPoint y: 164, distance: 4.2
click at [141, 161] on input "number" at bounding box center [141, 156] width 33 height 15
type input "***"
click at [207, 146] on div "Dining capacity ***" at bounding box center [266, 150] width 283 height 33
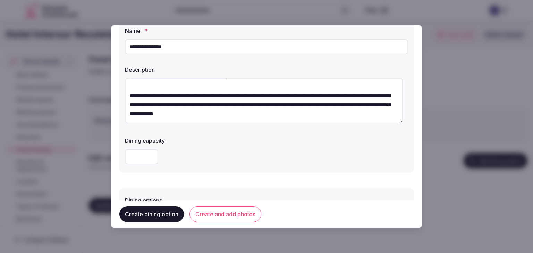
scroll to position [139, 0]
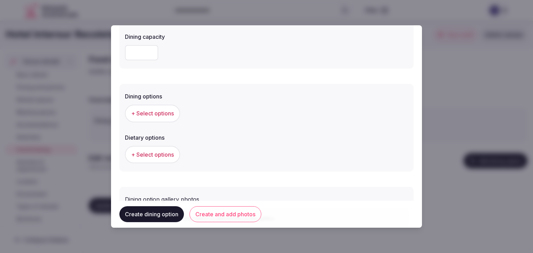
click at [164, 120] on button "+ Select options" at bounding box center [152, 113] width 55 height 17
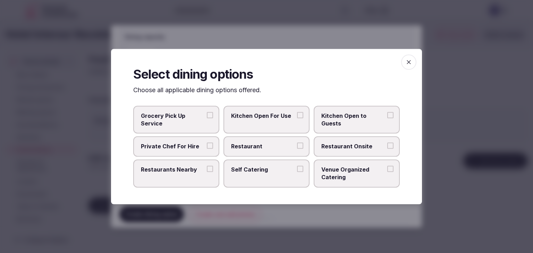
click at [280, 146] on span "Restaurant" at bounding box center [263, 147] width 64 height 8
click at [297, 146] on button "Restaurant" at bounding box center [300, 146] width 6 height 6
click at [340, 146] on span "Restaurant Onsite" at bounding box center [353, 147] width 64 height 8
click at [387, 146] on button "Restaurant Onsite" at bounding box center [390, 146] width 6 height 6
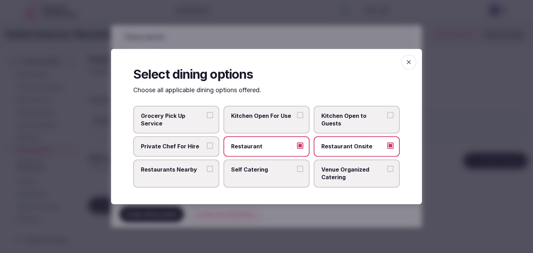
click at [412, 60] on span "button" at bounding box center [408, 61] width 15 height 15
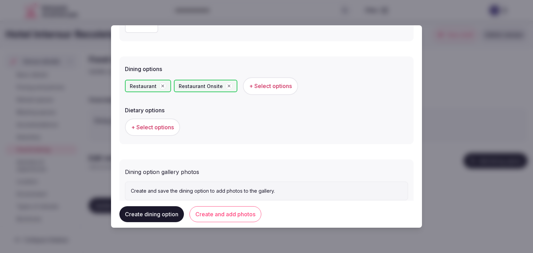
scroll to position [187, 0]
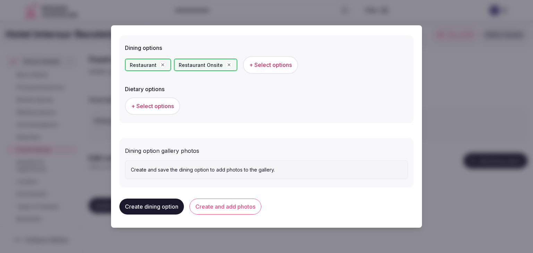
click at [234, 206] on button "Create and add photos" at bounding box center [225, 207] width 72 height 16
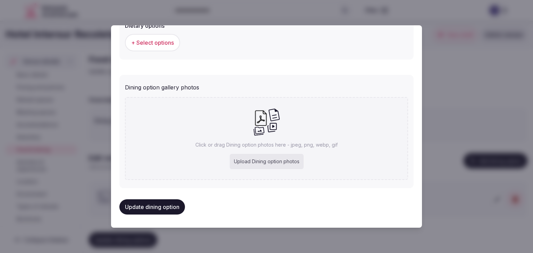
scroll to position [251, 0]
click at [271, 161] on div "Upload Dining option photos" at bounding box center [267, 161] width 74 height 15
type input "**********"
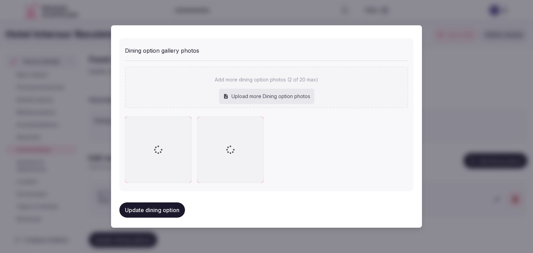
scroll to position [289, 0]
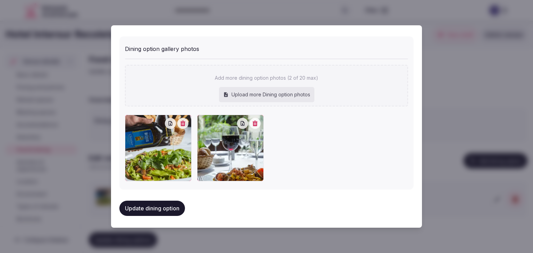
click at [167, 203] on button "Update dining option" at bounding box center [152, 208] width 66 height 15
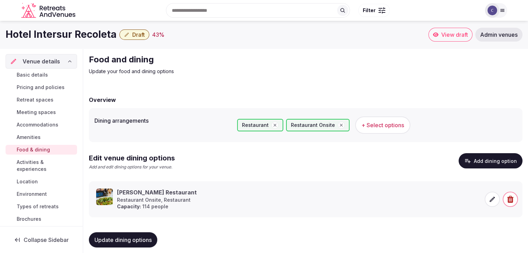
click at [490, 198] on icon at bounding box center [491, 199] width 7 height 7
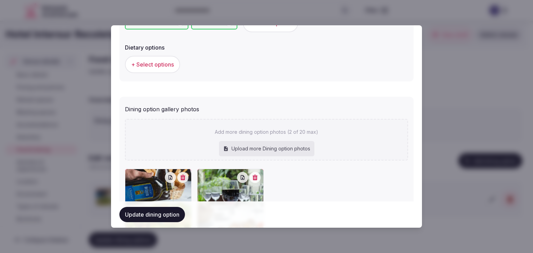
scroll to position [283, 0]
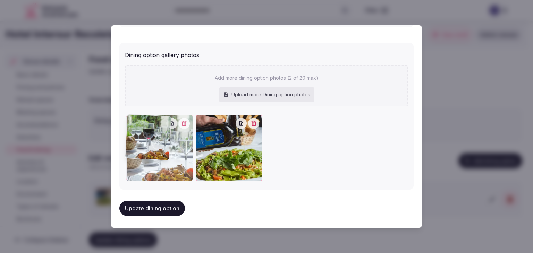
drag, startPoint x: 203, startPoint y: 124, endPoint x: 150, endPoint y: 126, distance: 53.1
click at [150, 126] on div at bounding box center [159, 148] width 67 height 67
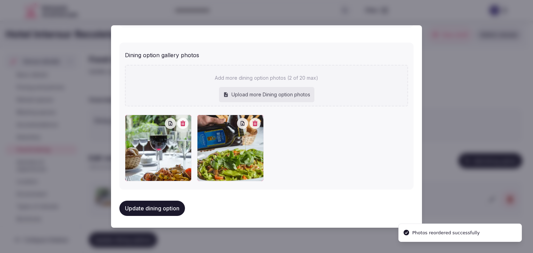
click at [165, 209] on button "Update dining option" at bounding box center [152, 208] width 66 height 15
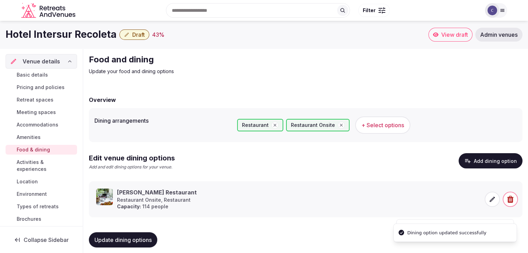
click at [146, 240] on span "Update dining options" at bounding box center [122, 240] width 57 height 7
click at [44, 111] on span "Meeting spaces" at bounding box center [36, 112] width 39 height 7
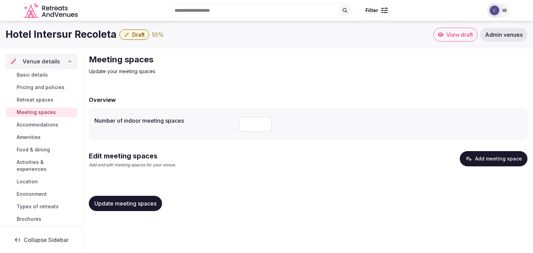
click at [75, 36] on h1 "Hotel Intersur Recoleta" at bounding box center [61, 35] width 111 height 14
copy div "Hotel Intersur Recoleta"
click at [495, 161] on button "Add meeting space" at bounding box center [494, 158] width 68 height 15
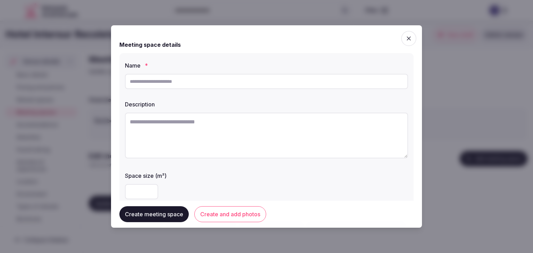
click at [194, 79] on input "text" at bounding box center [266, 81] width 283 height 15
type input "**********"
click at [191, 125] on textarea at bounding box center [266, 136] width 283 height 46
paste textarea "**********"
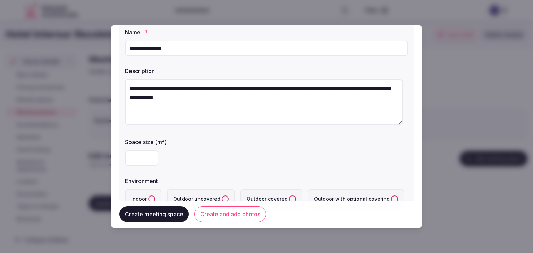
scroll to position [104, 0]
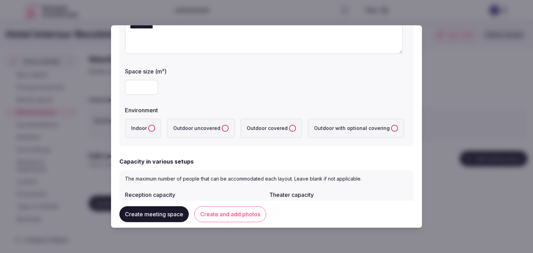
type textarea "**********"
drag, startPoint x: 139, startPoint y: 86, endPoint x: 141, endPoint y: 102, distance: 15.7
click at [140, 87] on input "number" at bounding box center [141, 87] width 33 height 15
type input "***"
drag, startPoint x: 150, startPoint y: 128, endPoint x: 158, endPoint y: 157, distance: 30.0
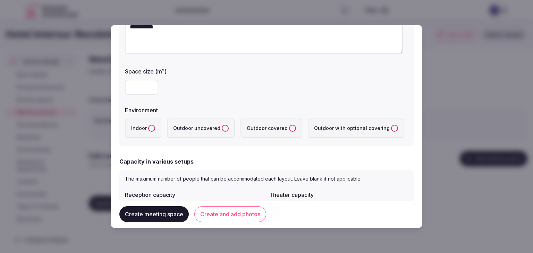
click at [151, 128] on button "Indoor" at bounding box center [151, 128] width 7 height 7
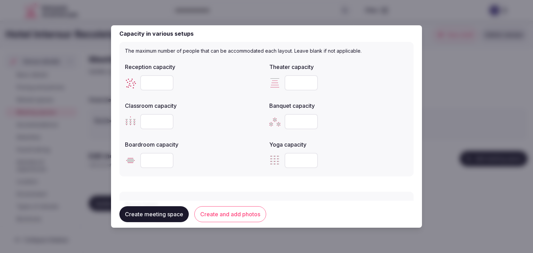
scroll to position [243, 0]
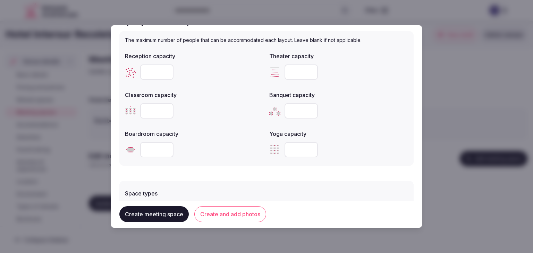
click at [294, 71] on input "number" at bounding box center [300, 72] width 33 height 15
type input "***"
click at [157, 110] on input "number" at bounding box center [156, 110] width 33 height 15
click at [151, 111] on input "number" at bounding box center [156, 110] width 33 height 15
type input "***"
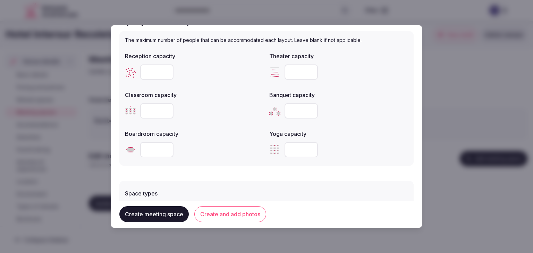
click at [286, 108] on input "number" at bounding box center [300, 110] width 33 height 15
click at [287, 110] on input "number" at bounding box center [300, 110] width 33 height 15
type input "***"
drag, startPoint x: 154, startPoint y: 70, endPoint x: 160, endPoint y: 80, distance: 11.0
click at [154, 71] on input "number" at bounding box center [156, 72] width 33 height 15
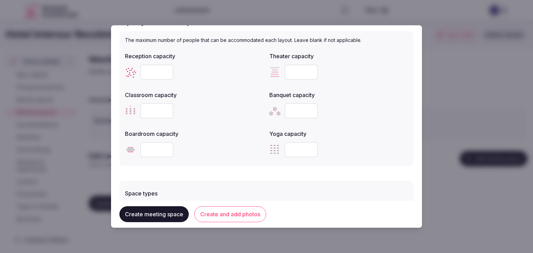
type input "***"
click at [217, 157] on div at bounding box center [194, 149] width 139 height 21
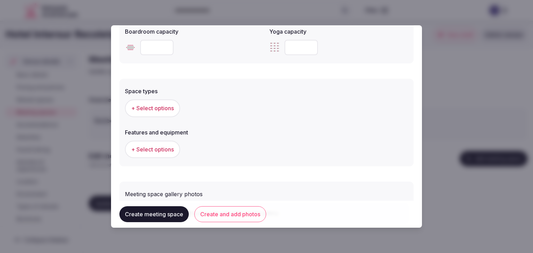
scroll to position [347, 0]
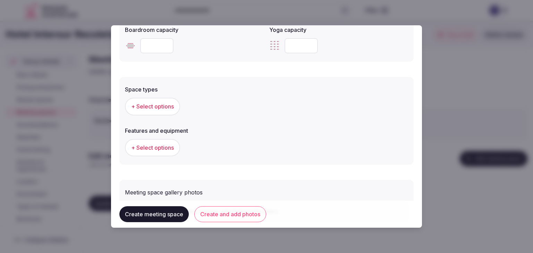
click at [156, 103] on span "+ Select options" at bounding box center [152, 107] width 43 height 8
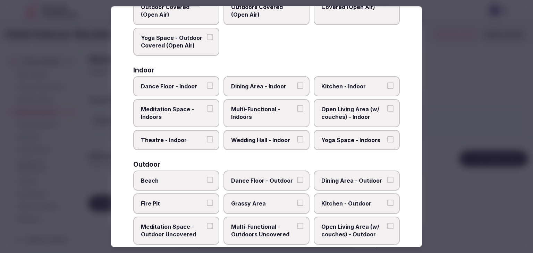
scroll to position [139, 0]
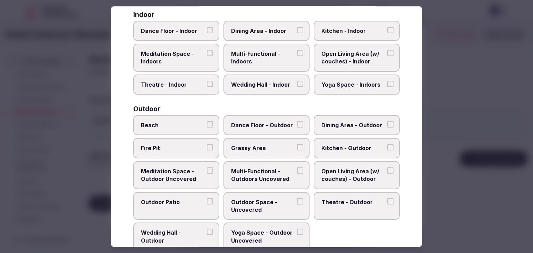
click at [260, 59] on span "Multi-Functional - Indoors" at bounding box center [263, 58] width 64 height 16
click at [297, 56] on button "Multi-Functional - Indoors" at bounding box center [300, 53] width 6 height 6
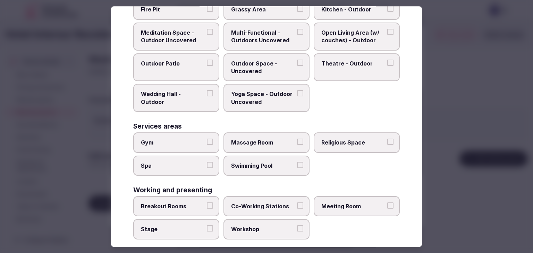
click at [344, 208] on label "Meeting Room" at bounding box center [357, 206] width 86 height 20
click at [387, 208] on button "Meeting Room" at bounding box center [390, 206] width 6 height 6
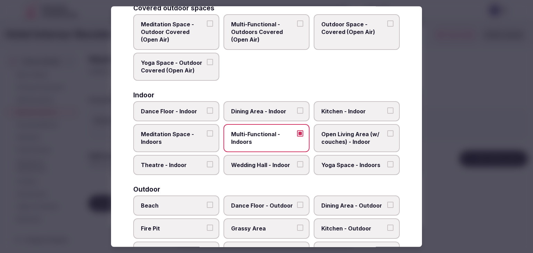
scroll to position [0, 0]
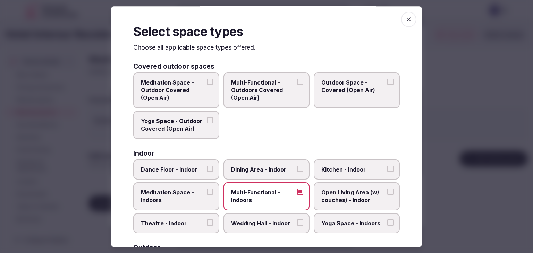
click at [406, 19] on icon "button" at bounding box center [408, 19] width 7 height 7
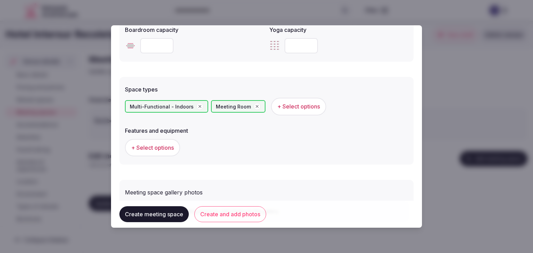
click at [168, 151] on button "+ Select options" at bounding box center [152, 147] width 55 height 17
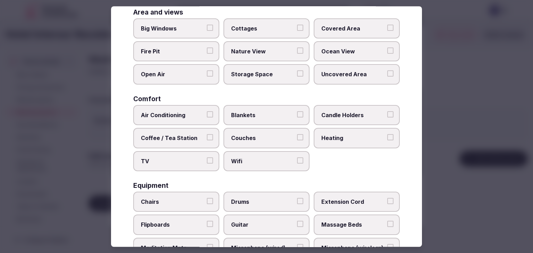
scroll to position [104, 0]
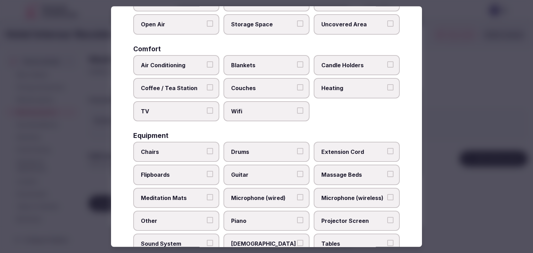
click at [268, 109] on span "Wifi" at bounding box center [263, 112] width 64 height 8
click at [297, 109] on button "Wifi" at bounding box center [300, 111] width 6 height 6
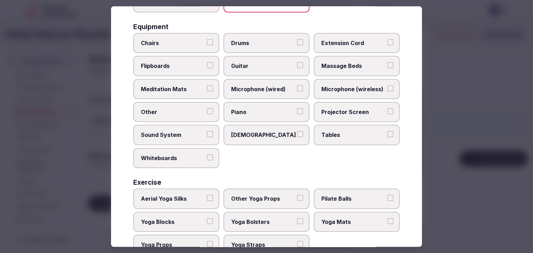
scroll to position [234, 0]
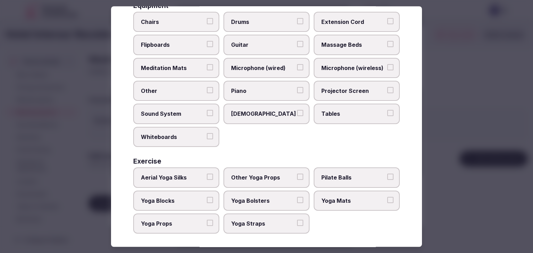
click at [335, 106] on label "Tables" at bounding box center [357, 114] width 86 height 20
click at [387, 110] on button "Tables" at bounding box center [390, 113] width 6 height 6
drag, startPoint x: 335, startPoint y: 93, endPoint x: 336, endPoint y: 87, distance: 6.7
click at [334, 91] on label "Projector Screen" at bounding box center [357, 91] width 86 height 20
click at [387, 91] on button "Projector Screen" at bounding box center [390, 90] width 6 height 6
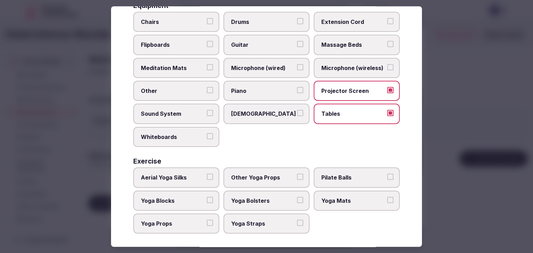
click at [340, 69] on span "Microphone (wireless)" at bounding box center [353, 68] width 64 height 8
click at [387, 69] on button "Microphone (wireless)" at bounding box center [390, 67] width 6 height 6
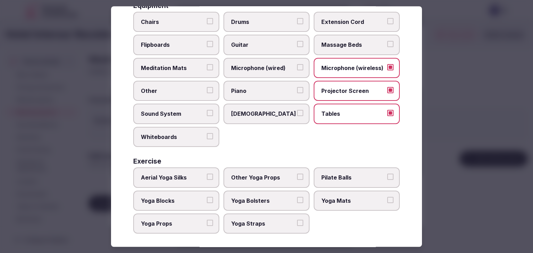
click at [180, 25] on label "Chairs" at bounding box center [176, 22] width 86 height 20
click at [207, 24] on button "Chairs" at bounding box center [210, 21] width 6 height 6
click at [174, 115] on label "Sound System" at bounding box center [176, 114] width 86 height 20
click at [207, 115] on button "Sound System" at bounding box center [210, 113] width 6 height 6
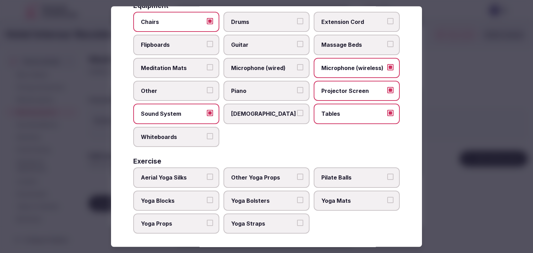
scroll to position [199, 0]
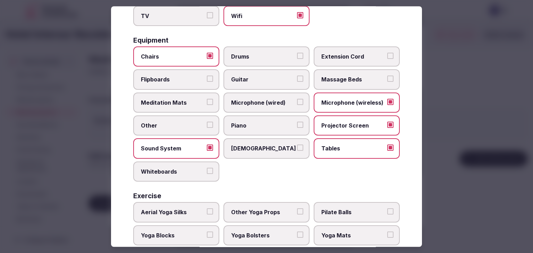
drag, startPoint x: 182, startPoint y: 74, endPoint x: 205, endPoint y: 103, distance: 36.8
click at [183, 76] on span "Flipboards" at bounding box center [173, 80] width 64 height 8
click at [207, 76] on button "Flipboards" at bounding box center [210, 79] width 6 height 6
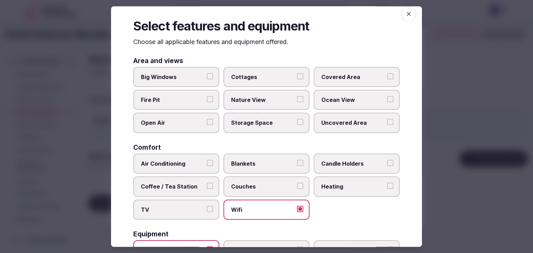
scroll to position [0, 0]
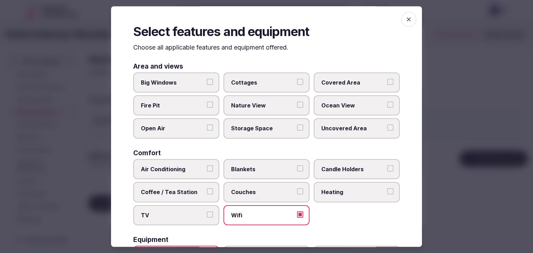
click at [407, 13] on span "button" at bounding box center [408, 19] width 15 height 15
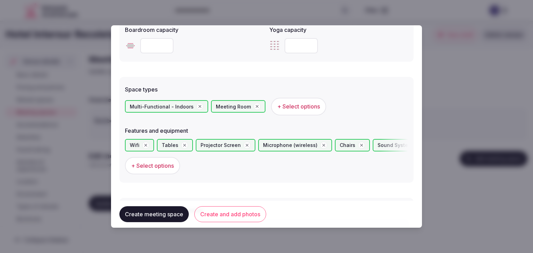
click at [229, 216] on button "Create and add photos" at bounding box center [230, 214] width 72 height 16
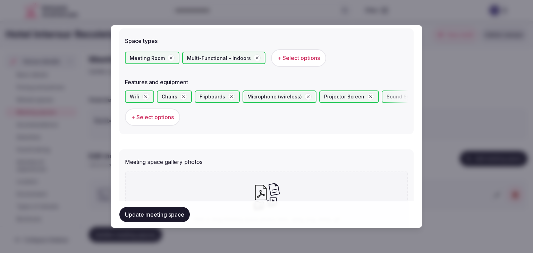
scroll to position [470, 0]
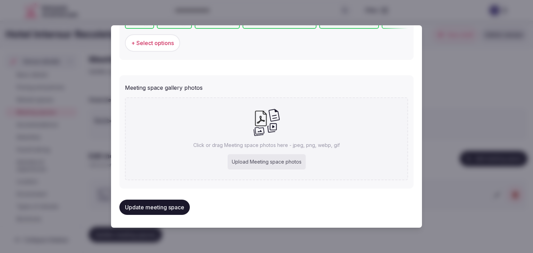
click at [268, 157] on div "Upload Meeting space photos" at bounding box center [267, 161] width 78 height 15
type input "**********"
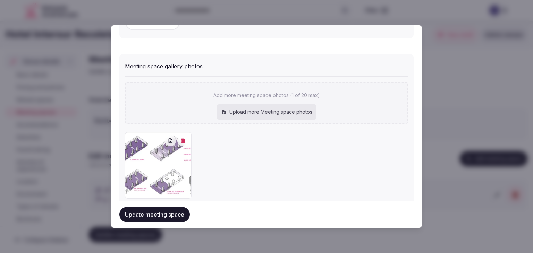
scroll to position [508, 0]
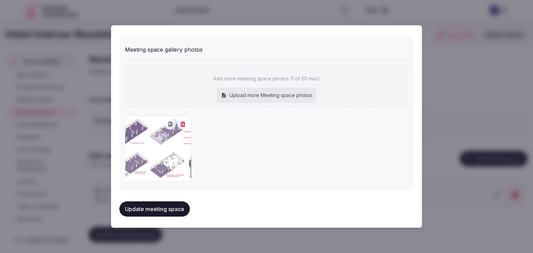
click at [176, 205] on button "Update meeting space" at bounding box center [154, 209] width 70 height 15
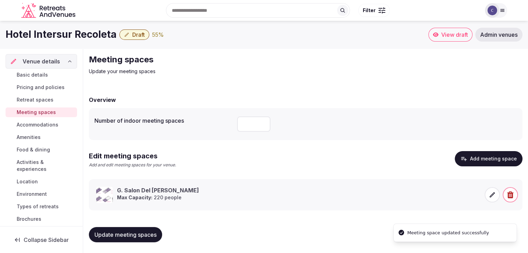
click at [65, 36] on h1 "Hotel Intersur Recoleta" at bounding box center [61, 35] width 111 height 14
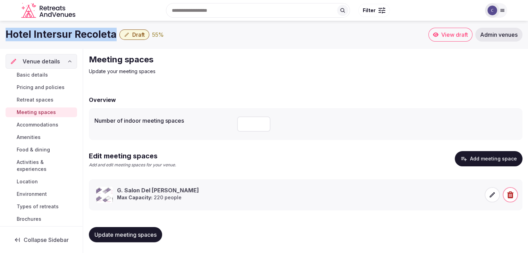
click at [65, 36] on h1 "Hotel Intersur Recoleta" at bounding box center [61, 35] width 111 height 14
copy div "Hotel Intersur Recoleta"
click at [248, 123] on input "number" at bounding box center [253, 124] width 33 height 15
type input "*"
click at [145, 234] on span "Update meeting spaces" at bounding box center [125, 234] width 62 height 7
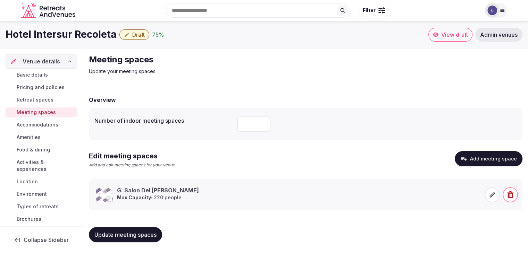
click at [493, 196] on icon at bounding box center [491, 194] width 7 height 7
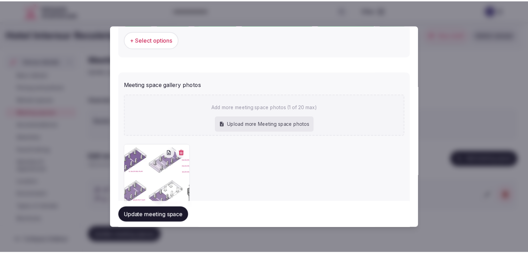
scroll to position [502, 0]
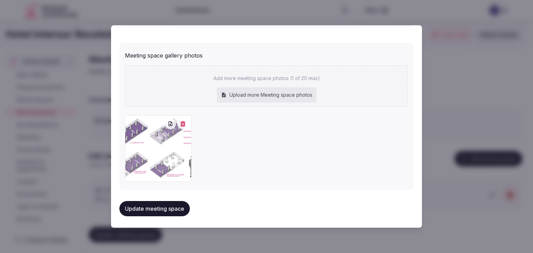
click at [259, 85] on div "Add more meeting space photos (1 of 20 max) Upload more Meeting space photos" at bounding box center [266, 86] width 283 height 42
type input "**********"
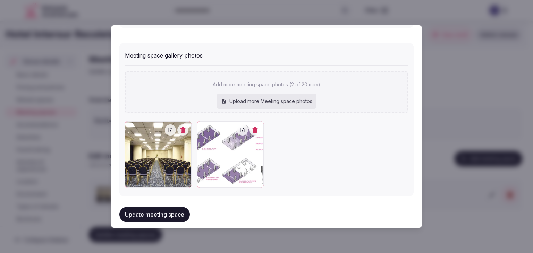
click at [152, 214] on button "Update meeting space" at bounding box center [154, 214] width 70 height 15
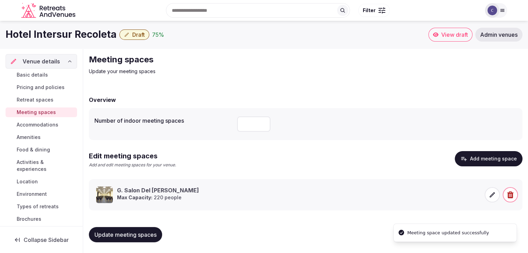
click at [143, 234] on span "Update meeting spaces" at bounding box center [125, 234] width 62 height 7
click at [144, 232] on span "Update meeting spaces" at bounding box center [125, 234] width 62 height 7
drag, startPoint x: 34, startPoint y: 74, endPoint x: 35, endPoint y: 84, distance: 10.9
click at [34, 74] on span "Basic details" at bounding box center [32, 74] width 31 height 7
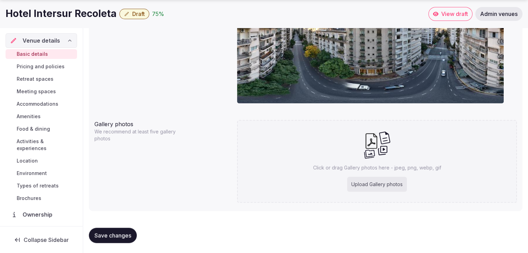
scroll to position [666, 0]
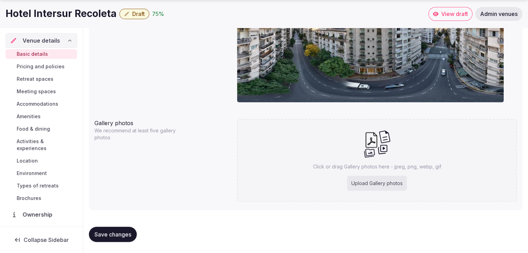
click at [400, 184] on div "Upload Gallery photos" at bounding box center [377, 183] width 60 height 15
type input "**********"
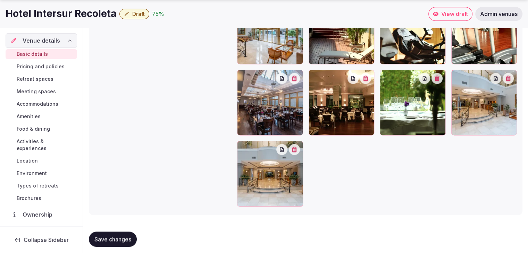
scroll to position [849, 0]
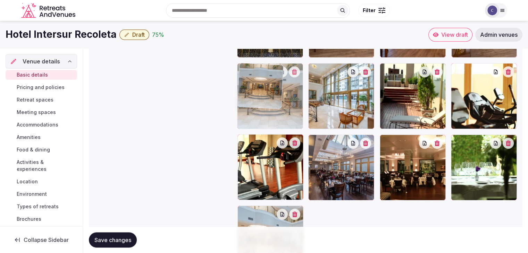
drag, startPoint x: 242, startPoint y: 209, endPoint x: 245, endPoint y: 92, distance: 117.3
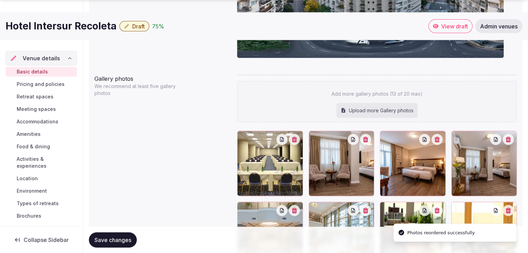
scroll to position [779, 0]
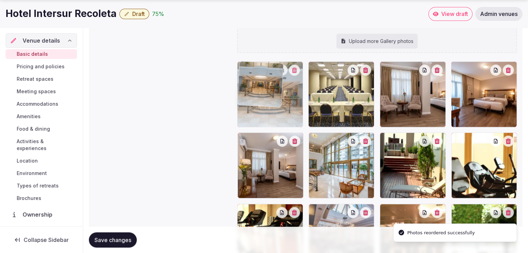
drag, startPoint x: 246, startPoint y: 143, endPoint x: 245, endPoint y: 112, distance: 30.5
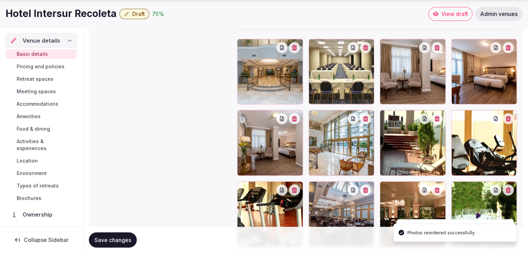
scroll to position [814, 0]
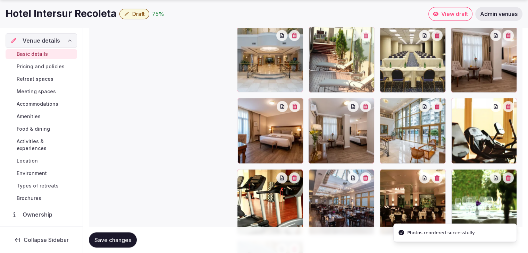
drag, startPoint x: 386, startPoint y: 107, endPoint x: 323, endPoint y: 63, distance: 77.2
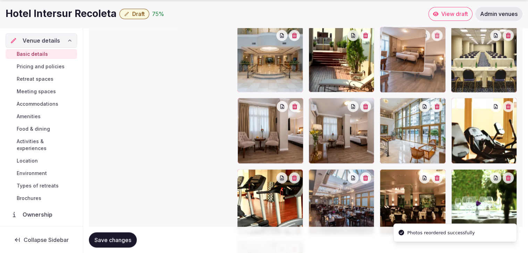
drag, startPoint x: 246, startPoint y: 106, endPoint x: 396, endPoint y: 66, distance: 155.5
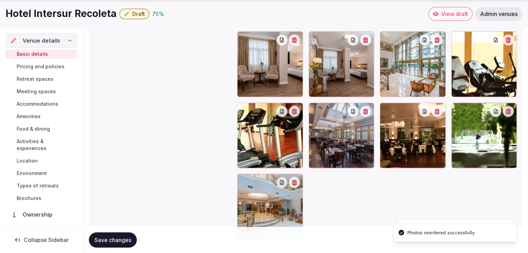
scroll to position [884, 0]
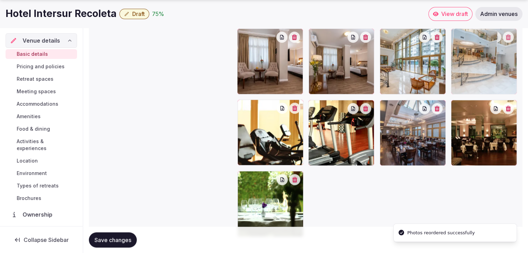
drag, startPoint x: 246, startPoint y: 177, endPoint x: 449, endPoint y: 58, distance: 235.5
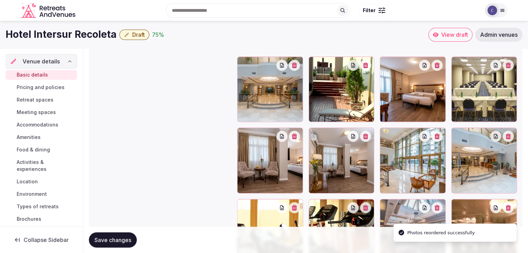
scroll to position [779, 0]
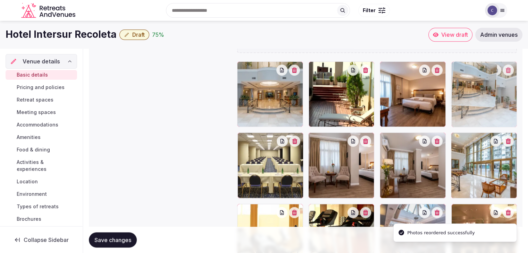
drag, startPoint x: 454, startPoint y: 138, endPoint x: 453, endPoint y: 104, distance: 33.3
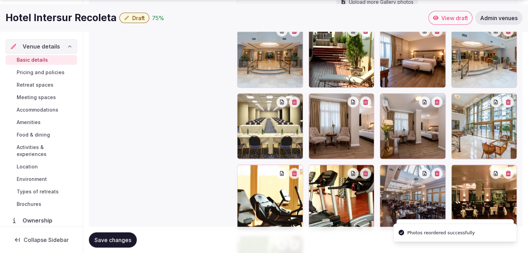
scroll to position [849, 0]
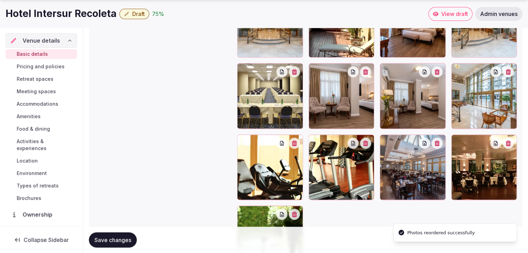
click at [387, 143] on div at bounding box center [384, 140] width 11 height 11
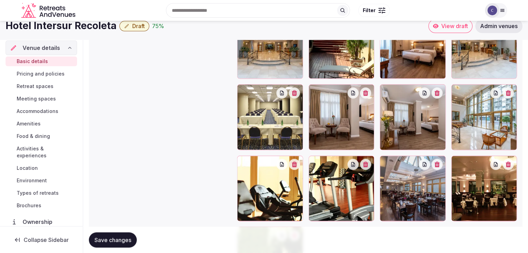
scroll to position [814, 0]
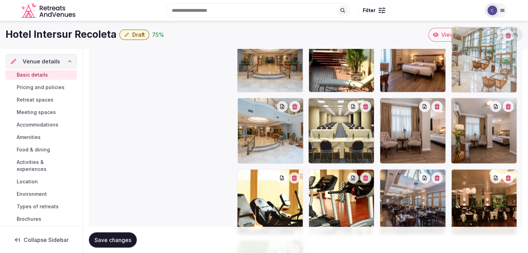
drag, startPoint x: 459, startPoint y: 101, endPoint x: 459, endPoint y: 68, distance: 33.0
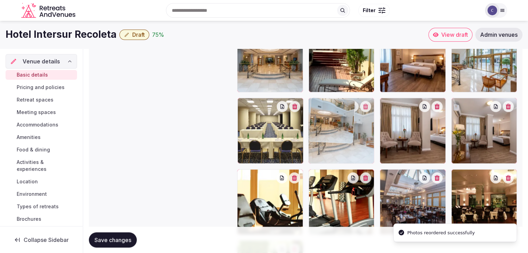
drag, startPoint x: 243, startPoint y: 104, endPoint x: 325, endPoint y: 108, distance: 82.6
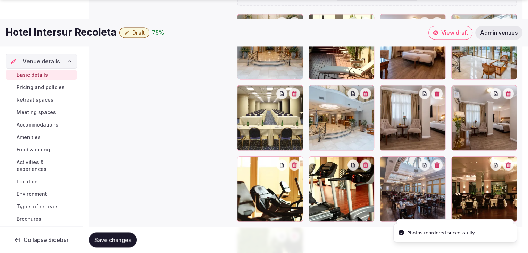
scroll to position [849, 0]
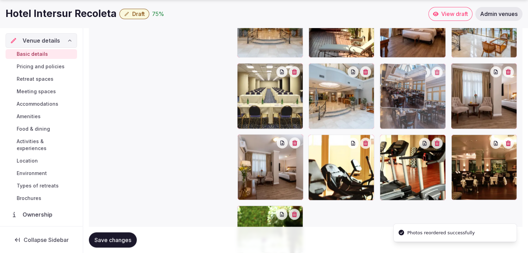
drag, startPoint x: 387, startPoint y: 142, endPoint x: 391, endPoint y: 110, distance: 32.5
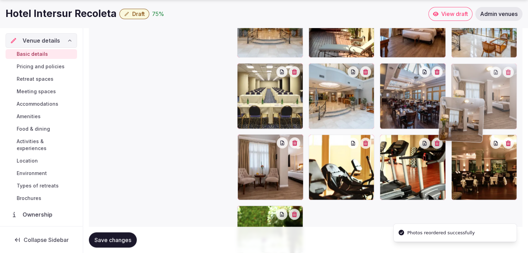
drag, startPoint x: 268, startPoint y: 133, endPoint x: 445, endPoint y: 102, distance: 180.3
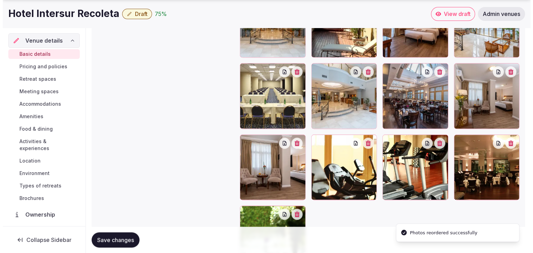
scroll to position [918, 0]
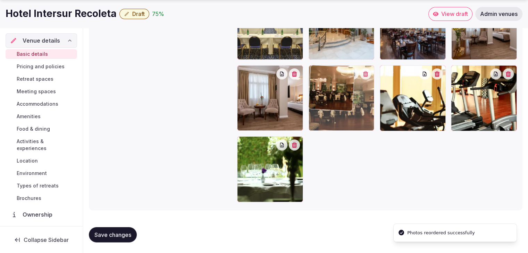
drag, startPoint x: 459, startPoint y: 69, endPoint x: 312, endPoint y: 82, distance: 147.3
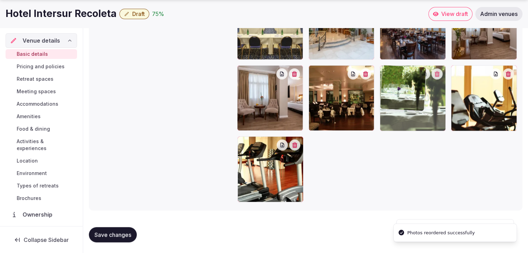
drag, startPoint x: 311, startPoint y: 123, endPoint x: 433, endPoint y: 86, distance: 127.3
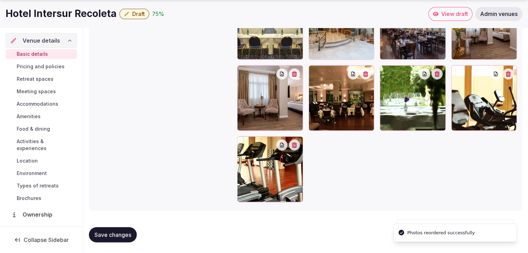
click at [510, 75] on button "button" at bounding box center [507, 73] width 11 height 11
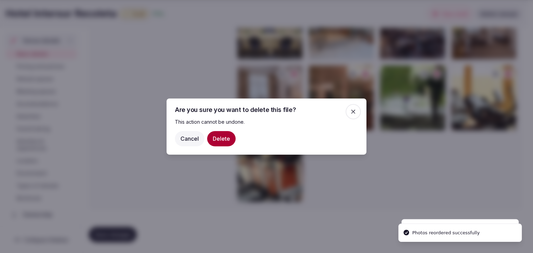
drag, startPoint x: 226, startPoint y: 135, endPoint x: 242, endPoint y: 146, distance: 19.7
click at [226, 136] on button "Delete" at bounding box center [221, 138] width 28 height 15
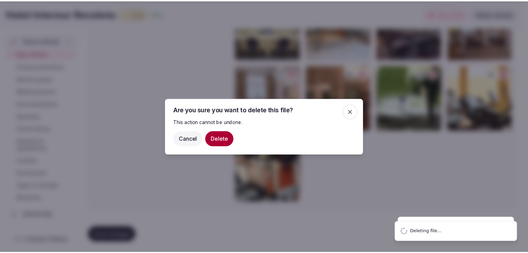
scroll to position [847, 0]
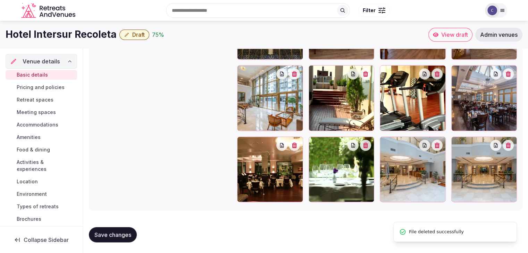
click at [121, 232] on span "Save changes" at bounding box center [112, 234] width 37 height 7
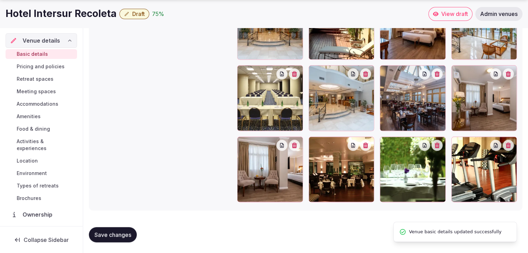
click at [119, 237] on span "Save changes" at bounding box center [112, 234] width 37 height 7
click at [118, 236] on span "Save changes" at bounding box center [112, 234] width 37 height 7
click at [32, 144] on span "Activities & experiences" at bounding box center [46, 145] width 58 height 14
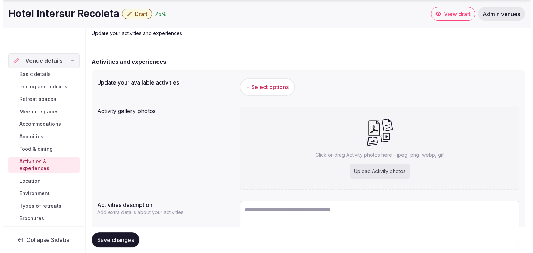
scroll to position [85, 0]
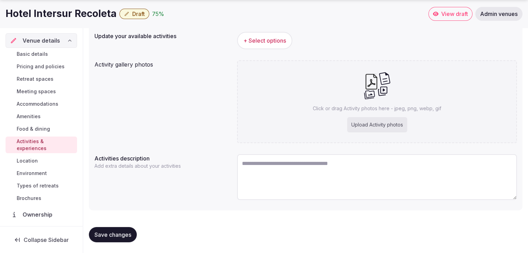
click at [270, 45] on button "+ Select options" at bounding box center [264, 40] width 55 height 17
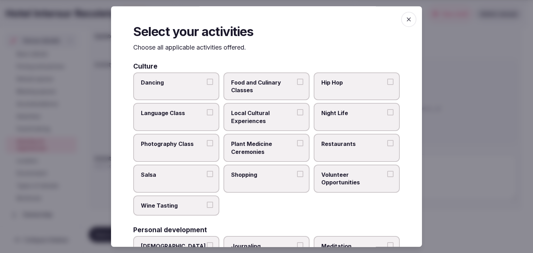
click at [405, 19] on icon "button" at bounding box center [408, 19] width 7 height 7
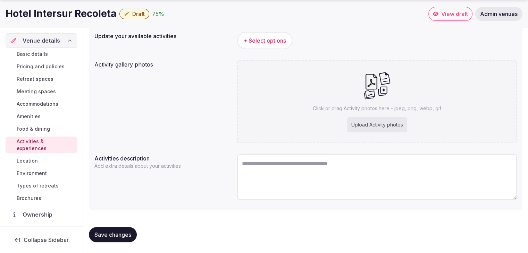
click at [53, 17] on h1 "Hotel Intersur Recoleta" at bounding box center [61, 14] width 111 height 14
copy div "Hotel Intersur Recoleta"
click at [270, 42] on span "+ Select options" at bounding box center [264, 41] width 43 height 8
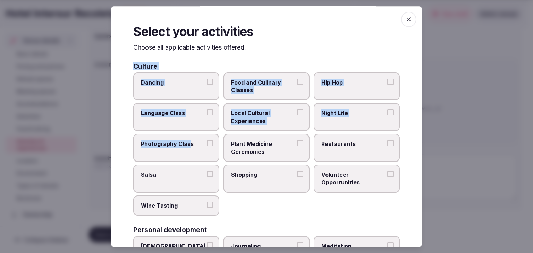
drag, startPoint x: 131, startPoint y: 66, endPoint x: 189, endPoint y: 147, distance: 100.5
click at [190, 150] on div "Select your activities Choose all applicable activities offered. Culture Dancin…" at bounding box center [266, 126] width 311 height 241
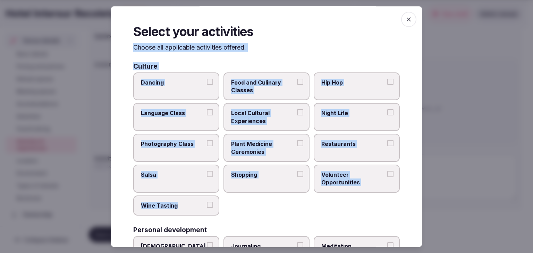
drag, startPoint x: 134, startPoint y: 49, endPoint x: 220, endPoint y: 210, distance: 182.3
click at [220, 210] on div "Select your activities Choose all applicable activities offered. Culture Dancin…" at bounding box center [266, 126] width 311 height 241
copy div "Choose all applicable activities offered. Culture Dancing Food and Culinary Cla…"
click at [255, 109] on label "Local Cultural Experiences" at bounding box center [266, 117] width 86 height 28
click at [297, 110] on button "Local Cultural Experiences" at bounding box center [300, 113] width 6 height 6
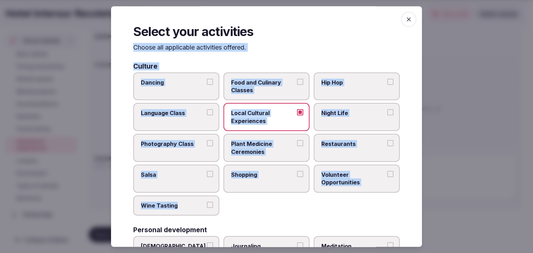
click at [359, 150] on label "Restaurants" at bounding box center [357, 148] width 86 height 28
click at [387, 146] on button "Restaurants" at bounding box center [390, 143] width 6 height 6
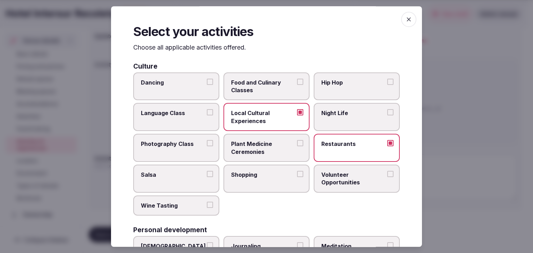
click at [336, 116] on span "Night Life" at bounding box center [353, 114] width 64 height 8
click at [387, 116] on button "Night Life" at bounding box center [390, 113] width 6 height 6
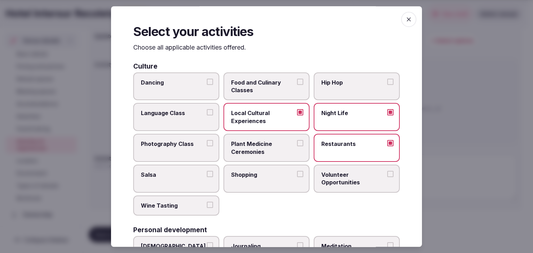
click at [278, 181] on label "Shopping" at bounding box center [266, 179] width 86 height 28
click at [297, 177] on button "Shopping" at bounding box center [300, 174] width 6 height 6
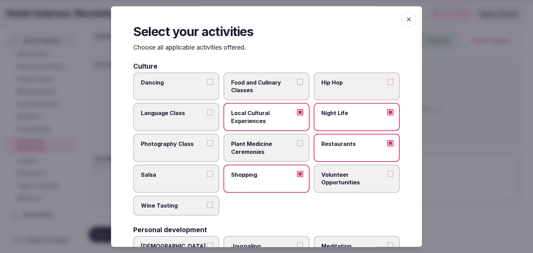
click at [247, 81] on span "Food and Culinary Classes" at bounding box center [263, 87] width 64 height 16
click at [297, 81] on button "Food and Culinary Classes" at bounding box center [300, 82] width 6 height 6
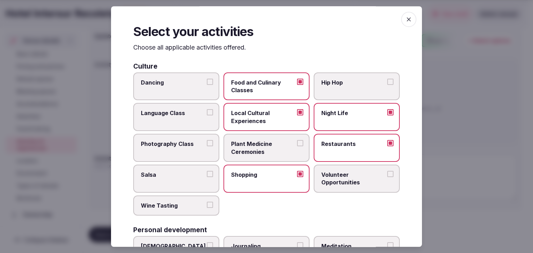
click at [168, 84] on span "Dancing" at bounding box center [173, 83] width 64 height 8
click at [207, 84] on button "Dancing" at bounding box center [210, 82] width 6 height 6
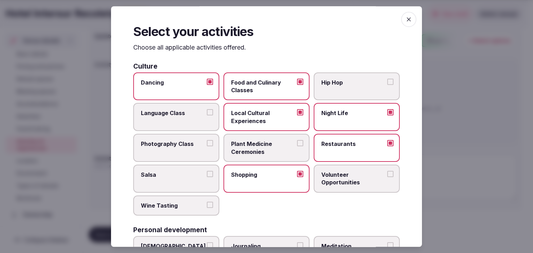
click at [176, 209] on label "Wine Tasting" at bounding box center [176, 206] width 86 height 20
click at [207, 208] on button "Wine Tasting" at bounding box center [210, 205] width 6 height 6
drag, startPoint x: 275, startPoint y: 91, endPoint x: 242, endPoint y: 172, distance: 88.2
click at [275, 91] on span "Food and Culinary Classes" at bounding box center [263, 87] width 64 height 16
click at [297, 85] on button "Food and Culinary Classes" at bounding box center [300, 82] width 6 height 6
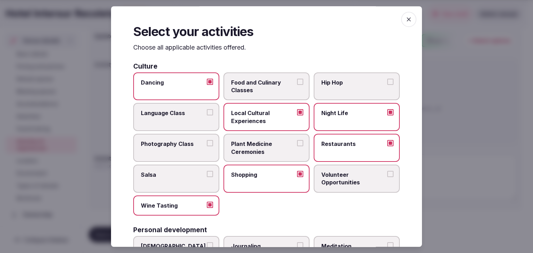
click at [187, 204] on span "Wine Tasting" at bounding box center [173, 206] width 64 height 8
click at [207, 204] on button "Wine Tasting" at bounding box center [210, 205] width 6 height 6
click at [179, 87] on label "Dancing" at bounding box center [176, 86] width 86 height 28
click at [207, 85] on button "Dancing" at bounding box center [210, 82] width 6 height 6
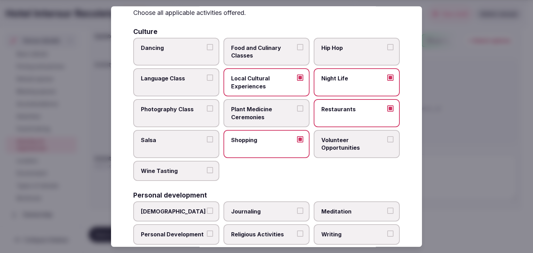
scroll to position [0, 0]
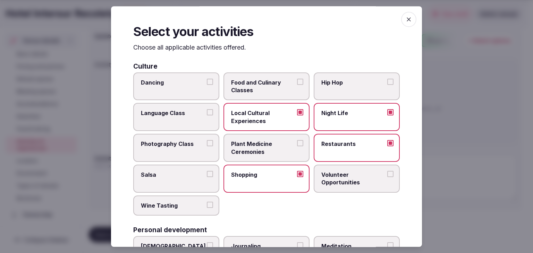
drag, startPoint x: 406, startPoint y: 18, endPoint x: 401, endPoint y: 68, distance: 50.2
click at [406, 18] on icon "button" at bounding box center [408, 19] width 7 height 7
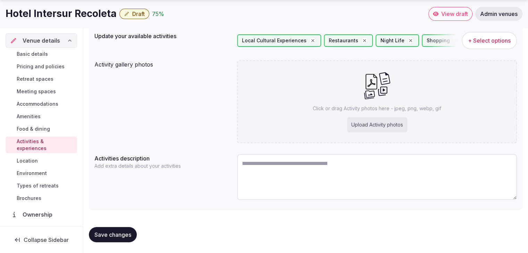
click at [118, 231] on span "Save changes" at bounding box center [112, 234] width 37 height 7
click at [494, 37] on span "+ Select options" at bounding box center [489, 41] width 43 height 8
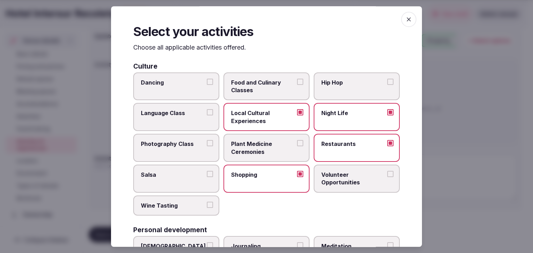
scroll to position [139, 0]
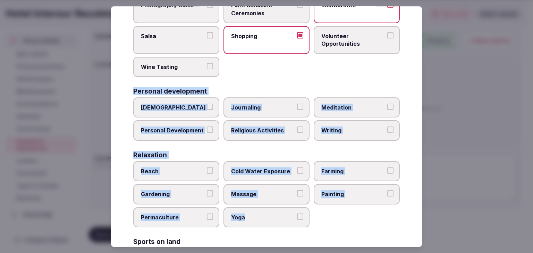
drag, startPoint x: 129, startPoint y: 86, endPoint x: 280, endPoint y: 219, distance: 201.5
click at [280, 219] on div "Select your activities Choose all applicable activities offered. Culture Dancin…" at bounding box center [266, 126] width 311 height 241
copy div "Personal development Ayurveda Journaling Meditation Personal Development Religi…"
click at [258, 200] on label "Massage" at bounding box center [266, 195] width 86 height 20
click at [297, 197] on button "Massage" at bounding box center [300, 194] width 6 height 6
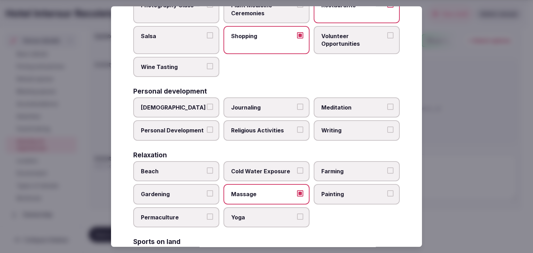
scroll to position [208, 0]
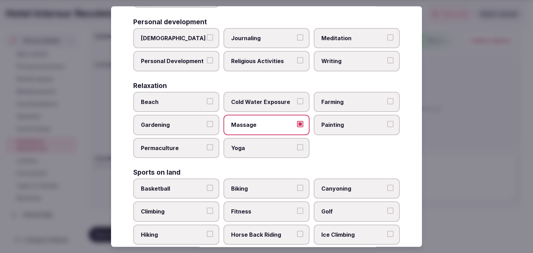
click at [275, 208] on span "Fitness" at bounding box center [263, 212] width 64 height 8
click at [297, 208] on button "Fitness" at bounding box center [300, 211] width 6 height 6
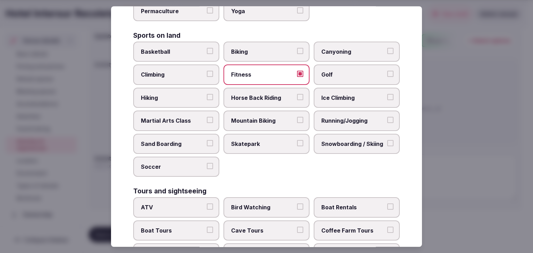
scroll to position [347, 0]
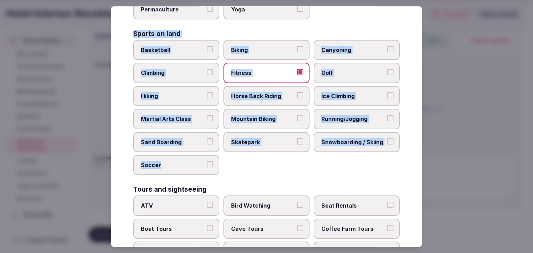
drag, startPoint x: 130, startPoint y: 27, endPoint x: 228, endPoint y: 169, distance: 172.3
click at [228, 166] on div "Select your activities Choose all applicable activities offered. Culture Dancin…" at bounding box center [266, 126] width 311 height 241
copy div "Sports on land Basketball Biking Canyoning Climbing Fitness Golf Hiking Horse B…"
click at [348, 119] on span "Running/Jogging" at bounding box center [353, 119] width 64 height 8
click at [387, 119] on button "Running/Jogging" at bounding box center [390, 118] width 6 height 6
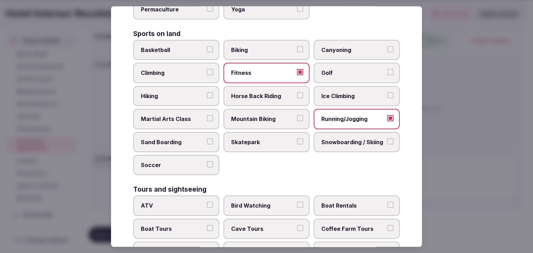
drag, startPoint x: 262, startPoint y: 42, endPoint x: 264, endPoint y: 47, distance: 5.4
click at [262, 42] on label "Biking" at bounding box center [266, 50] width 86 height 20
click at [297, 46] on button "Biking" at bounding box center [300, 49] width 6 height 6
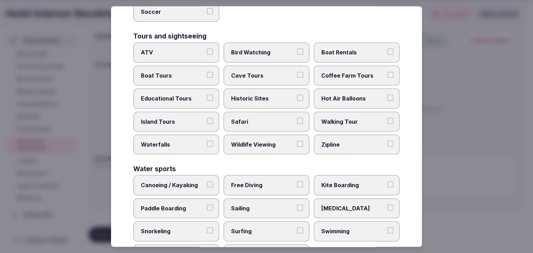
scroll to position [536, 0]
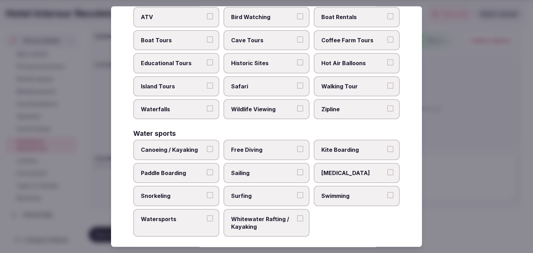
click at [350, 196] on label "Swimming" at bounding box center [357, 196] width 86 height 20
click at [387, 196] on button "Swimming" at bounding box center [390, 195] width 6 height 6
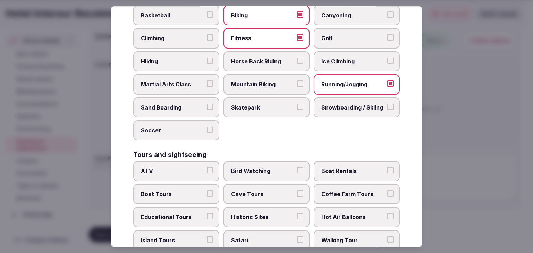
scroll to position [327, 0]
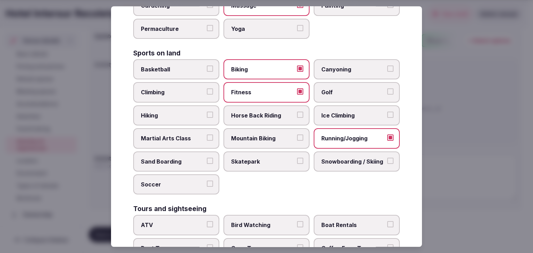
click at [184, 70] on span "Basketball" at bounding box center [173, 70] width 64 height 8
click at [207, 70] on button "Basketball" at bounding box center [210, 69] width 6 height 6
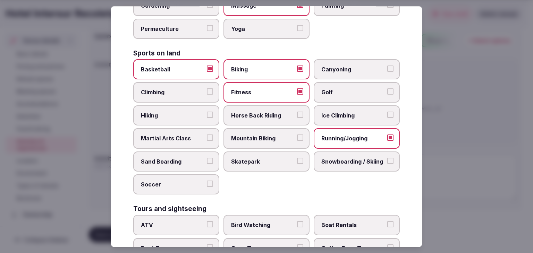
click at [239, 28] on span "Yoga" at bounding box center [263, 29] width 64 height 8
click at [297, 28] on button "Yoga" at bounding box center [300, 28] width 6 height 6
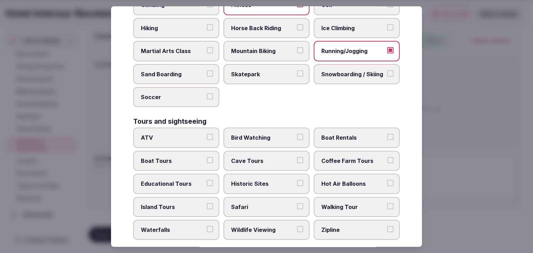
scroll to position [466, 0]
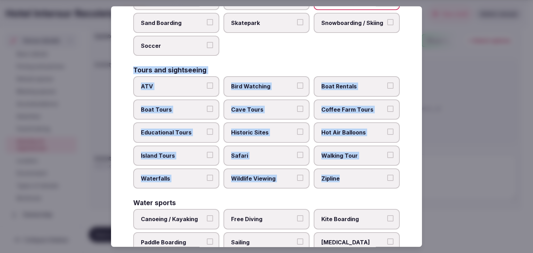
drag, startPoint x: 131, startPoint y: 63, endPoint x: 361, endPoint y: 179, distance: 257.8
click at [361, 179] on div "Select your activities Choose all applicable activities offered. Culture Dancin…" at bounding box center [266, 126] width 311 height 241
copy div "Tours and sightseeing ATV Bird Watching Boat Rentals Boat Tours Cave Tours Coff…"
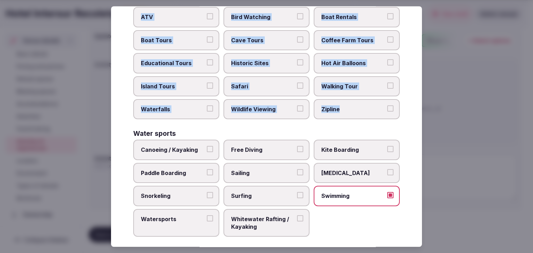
click at [261, 59] on span "Historic Sites" at bounding box center [263, 63] width 64 height 8
click at [297, 59] on button "Historic Sites" at bounding box center [300, 62] width 6 height 6
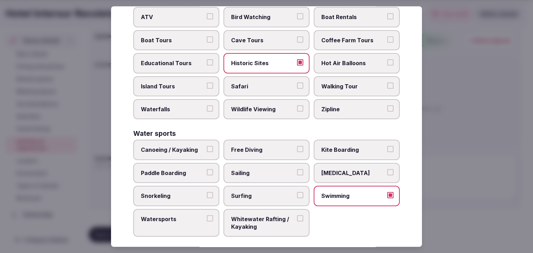
click at [341, 88] on label "Walking Tour" at bounding box center [357, 86] width 86 height 20
click at [387, 88] on button "Walking Tour" at bounding box center [390, 86] width 6 height 6
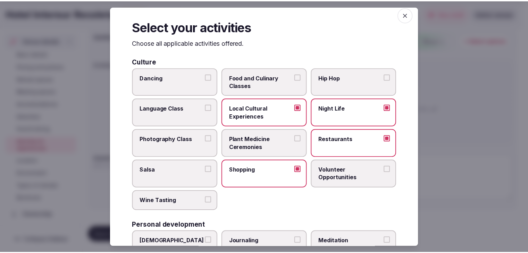
scroll to position [0, 0]
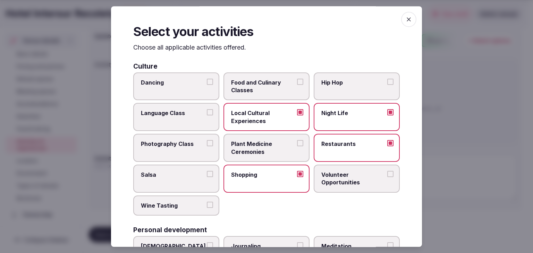
click at [407, 17] on icon "button" at bounding box center [409, 19] width 4 height 4
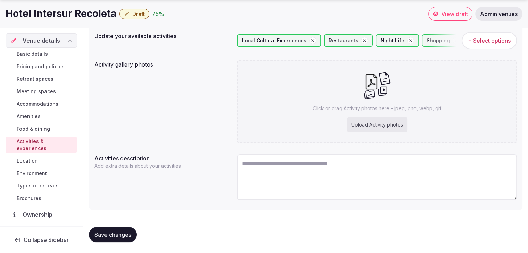
click at [394, 125] on div "Upload Activity photos" at bounding box center [377, 124] width 60 height 15
type input "**********"
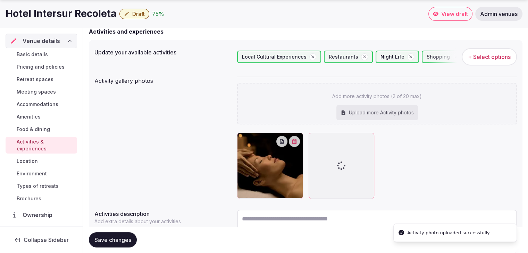
scroll to position [69, 0]
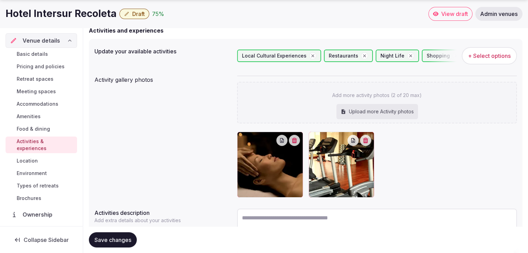
click at [123, 241] on span "Save changes" at bounding box center [112, 240] width 37 height 7
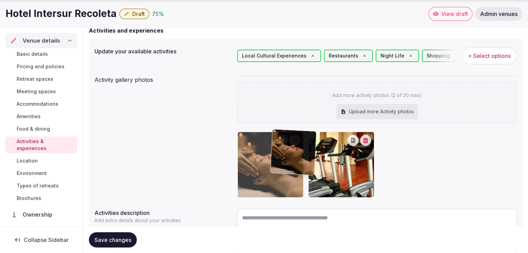
drag, startPoint x: 310, startPoint y: 139, endPoint x: 268, endPoint y: 137, distance: 42.0
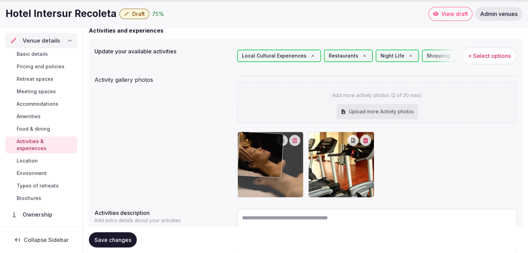
click at [268, 137] on body "Search Popular Destinations Toscana, Italy Riviera Maya, Mexico Indonesia, Bali…" at bounding box center [264, 119] width 528 height 377
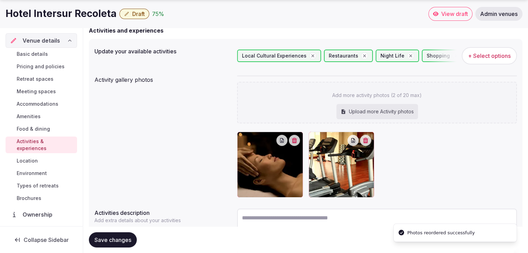
click at [125, 242] on span "Save changes" at bounding box center [112, 240] width 37 height 7
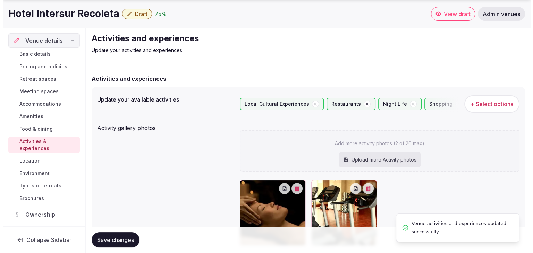
scroll to position [0, 0]
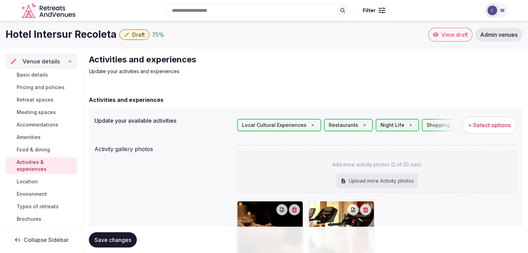
click at [37, 99] on span "Retreat spaces" at bounding box center [35, 99] width 37 height 7
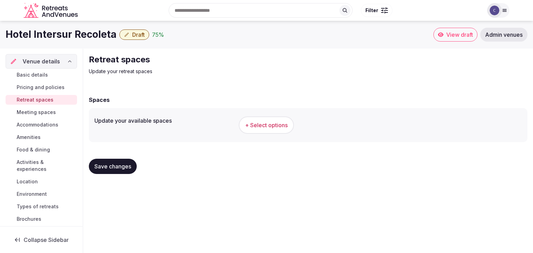
click at [261, 128] on span "+ Select options" at bounding box center [266, 125] width 43 height 8
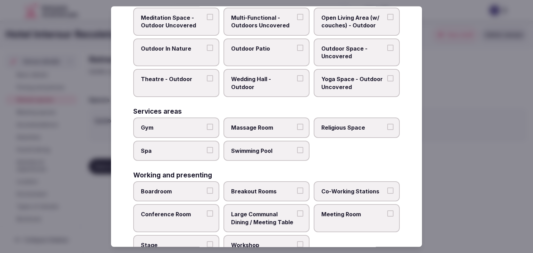
scroll to position [314, 0]
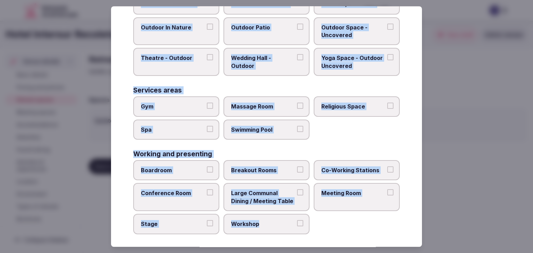
drag, startPoint x: 131, startPoint y: 48, endPoint x: 312, endPoint y: 223, distance: 252.2
click at [312, 223] on div "Select your retreat spaces Choose all applicable retreat spaces offered. Covere…" at bounding box center [266, 126] width 311 height 241
copy div "Choose all applicable retreat spaces offered. Covered outdoor spaces Meditation…"
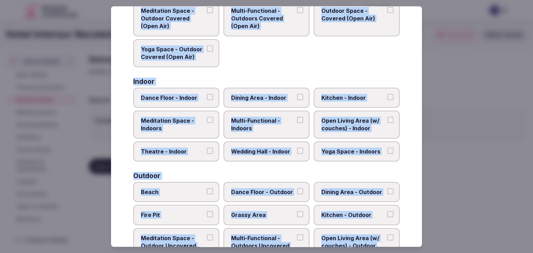
scroll to position [0, 0]
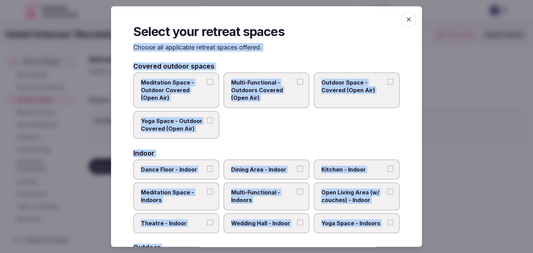
click at [233, 136] on div "Meditation Space - Outdoor Covered (Open Air) Multi-Functional - Outdoors Cover…" at bounding box center [266, 105] width 266 height 67
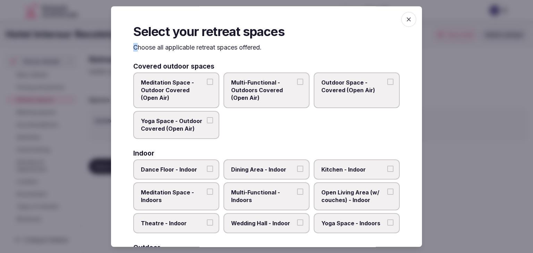
click at [134, 44] on p "Choose all applicable retreat spaces offered." at bounding box center [266, 47] width 266 height 9
click at [239, 135] on div "Meditation Space - Outdoor Covered (Open Air) Multi-Functional - Outdoors Cover…" at bounding box center [266, 105] width 266 height 67
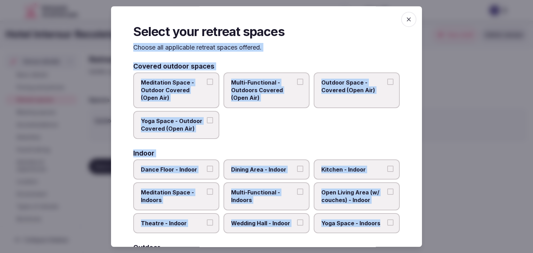
drag, startPoint x: 129, startPoint y: 48, endPoint x: 411, endPoint y: 223, distance: 331.6
click at [411, 223] on div "Select your retreat spaces Choose all applicable retreat spaces offered. Covere…" at bounding box center [266, 126] width 311 height 241
copy div "Choose all applicable retreat spaces offered. Covered outdoor spaces Meditation…"
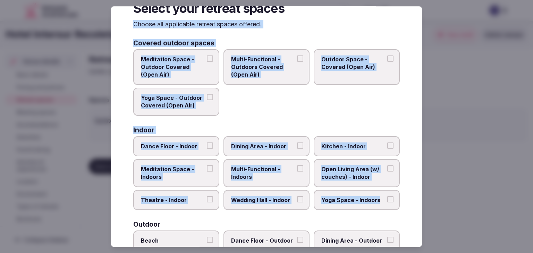
scroll to position [35, 0]
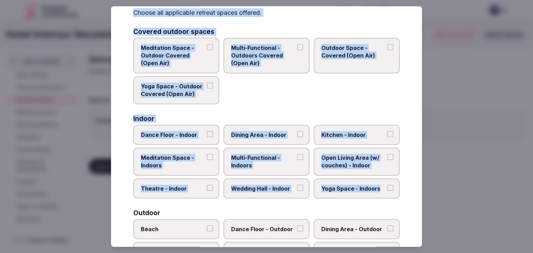
click at [268, 168] on span "Multi-Functional - Indoors" at bounding box center [263, 162] width 64 height 16
click at [297, 160] on button "Multi-Functional - Indoors" at bounding box center [300, 157] width 6 height 6
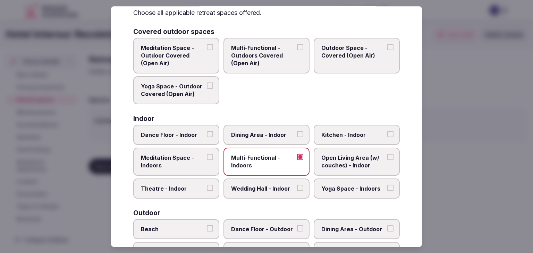
click at [254, 138] on span "Dining Area - Indoor" at bounding box center [263, 135] width 64 height 8
click at [297, 137] on button "Dining Area - Indoor" at bounding box center [300, 134] width 6 height 6
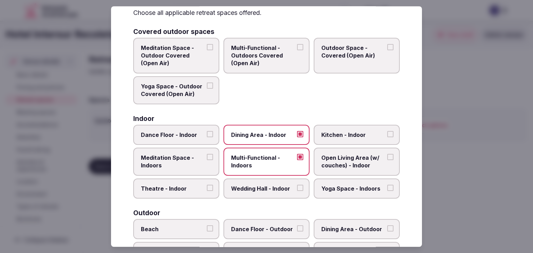
click at [363, 167] on span "Open Living Area (w/ couches) - Indoor" at bounding box center [353, 162] width 64 height 16
click at [387, 160] on button "Open Living Area (w/ couches) - Indoor" at bounding box center [390, 157] width 6 height 6
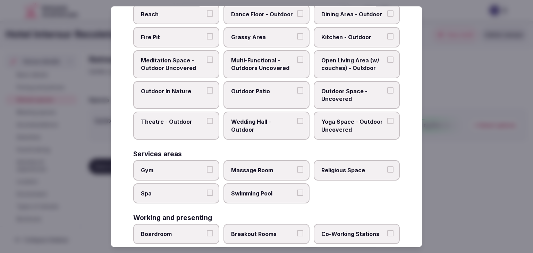
scroll to position [314, 0]
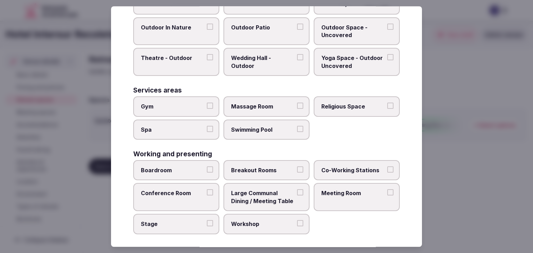
click at [367, 204] on label "Meeting Room" at bounding box center [357, 198] width 86 height 28
click at [387, 196] on button "Meeting Room" at bounding box center [390, 193] width 6 height 6
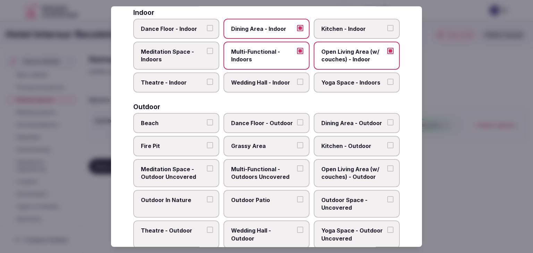
scroll to position [175, 0]
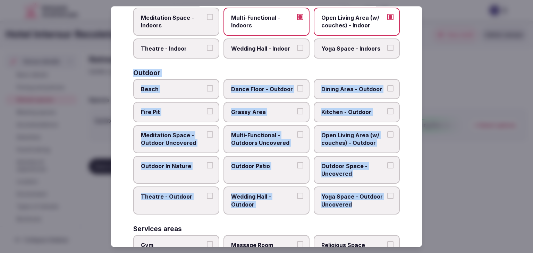
drag, startPoint x: 132, startPoint y: 70, endPoint x: 359, endPoint y: 204, distance: 264.0
click at [359, 204] on div "Select your retreat spaces Choose all applicable retreat spaces offered. Covere…" at bounding box center [266, 126] width 311 height 241
copy div "Outdoor Beach Dance Floor - Outdoor Dining Area - Outdoor Fire Pit Grassy Area …"
drag, startPoint x: 267, startPoint y: 135, endPoint x: 266, endPoint y: 164, distance: 29.2
click at [267, 135] on span "Multi-Functional - Outdoors Uncovered" at bounding box center [263, 139] width 64 height 16
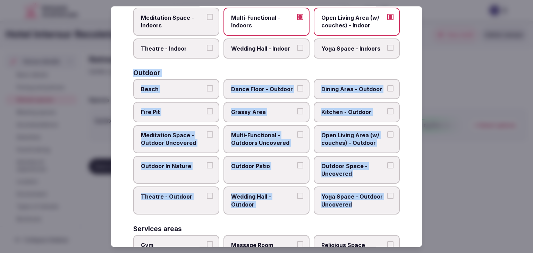
click at [297, 135] on button "Multi-Functional - Outdoors Uncovered" at bounding box center [300, 134] width 6 height 6
click at [266, 171] on label "Outdoor Patio" at bounding box center [266, 170] width 86 height 28
click at [297, 169] on button "Outdoor Patio" at bounding box center [300, 165] width 6 height 6
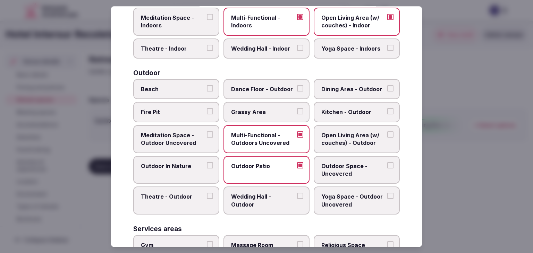
click at [342, 171] on span "Outdoor Space - Uncovered" at bounding box center [353, 170] width 64 height 16
click at [387, 169] on button "Outdoor Space - Uncovered" at bounding box center [390, 165] width 6 height 6
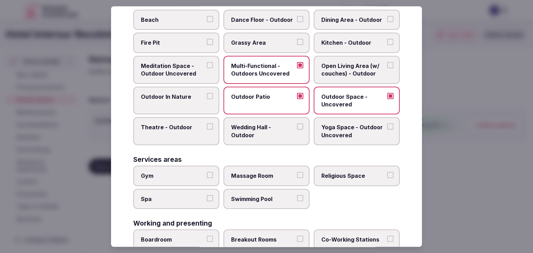
scroll to position [314, 0]
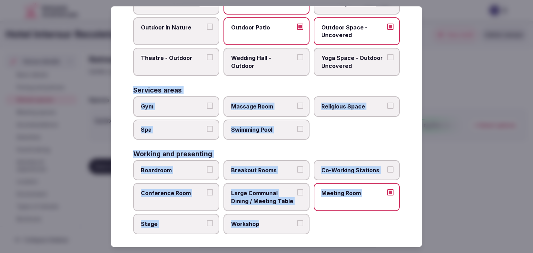
drag, startPoint x: 130, startPoint y: 88, endPoint x: 311, endPoint y: 223, distance: 226.0
click at [311, 223] on div "Select your retreat spaces Choose all applicable retreat spaces offered. Covere…" at bounding box center [266, 126] width 311 height 241
click at [193, 96] on label "Gym" at bounding box center [176, 106] width 86 height 20
click at [207, 103] on button "Gym" at bounding box center [210, 106] width 6 height 6
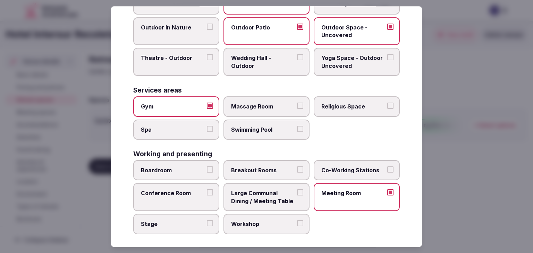
drag, startPoint x: 197, startPoint y: 131, endPoint x: 223, endPoint y: 130, distance: 25.7
click at [198, 131] on label "Spa" at bounding box center [176, 130] width 86 height 20
click at [207, 131] on button "Spa" at bounding box center [210, 129] width 6 height 6
drag, startPoint x: 247, startPoint y: 130, endPoint x: 254, endPoint y: 118, distance: 13.9
click at [247, 128] on span "Swimming Pool" at bounding box center [263, 130] width 64 height 8
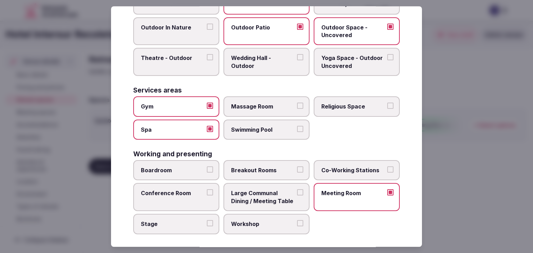
click at [297, 128] on button "Swimming Pool" at bounding box center [300, 129] width 6 height 6
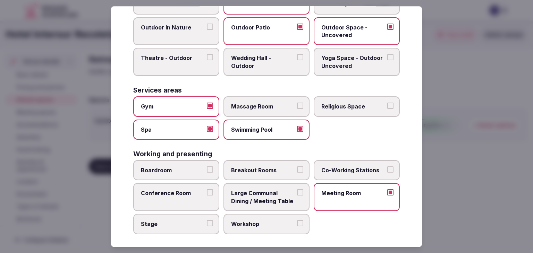
click at [259, 108] on label "Massage Room" at bounding box center [266, 106] width 86 height 20
click at [297, 108] on button "Massage Room" at bounding box center [300, 106] width 6 height 6
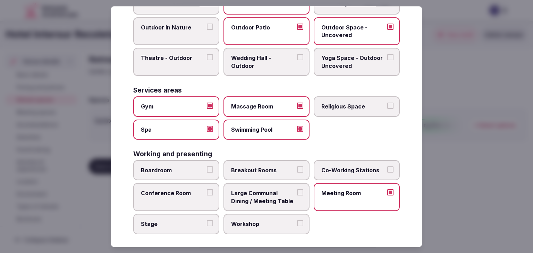
click at [267, 197] on span "Large Communal Dining / Meeting Table" at bounding box center [263, 198] width 64 height 16
click at [297, 196] on button "Large Communal Dining / Meeting Table" at bounding box center [300, 193] width 6 height 6
click at [186, 190] on span "Conference Room" at bounding box center [173, 194] width 64 height 8
click at [207, 190] on button "Conference Room" at bounding box center [210, 193] width 6 height 6
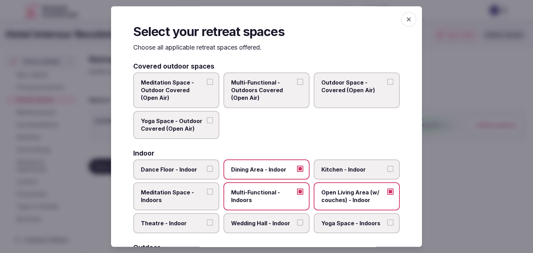
scroll to position [0, 0]
click at [407, 19] on icon "button" at bounding box center [409, 19] width 4 height 4
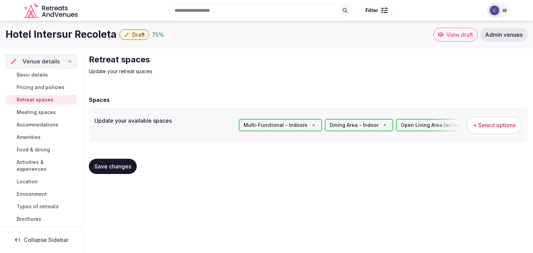
click at [113, 165] on span "Save changes" at bounding box center [112, 166] width 37 height 7
click at [123, 164] on span "Save changes" at bounding box center [112, 166] width 37 height 7
click at [31, 131] on div "Basic details Pricing and policies Retreat spaces Meeting spaces Accommodations…" at bounding box center [41, 147] width 71 height 157
click at [32, 139] on span "Amenities" at bounding box center [29, 137] width 24 height 7
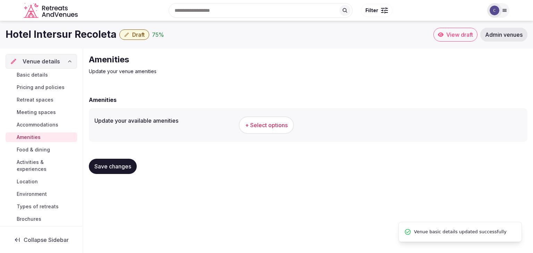
click at [259, 131] on button "+ Select options" at bounding box center [266, 125] width 55 height 17
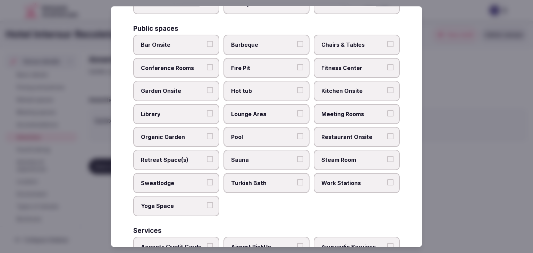
scroll to position [374, 0]
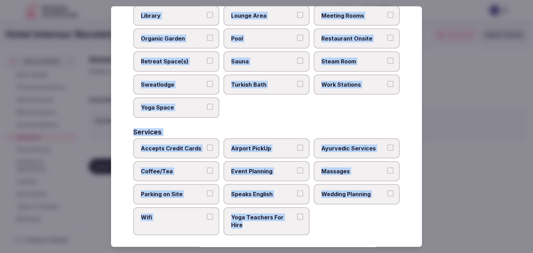
drag, startPoint x: 133, startPoint y: 48, endPoint x: 306, endPoint y: 219, distance: 243.6
click at [306, 219] on div "Select your venue amenities Choose all applicable amenities offered. Activities…" at bounding box center [266, 126] width 311 height 241
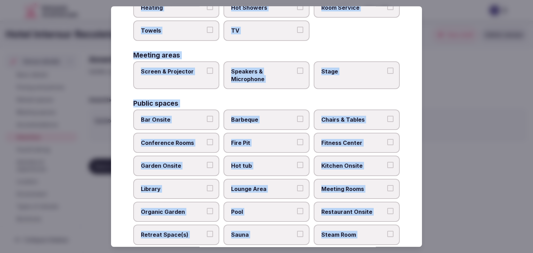
scroll to position [27, 0]
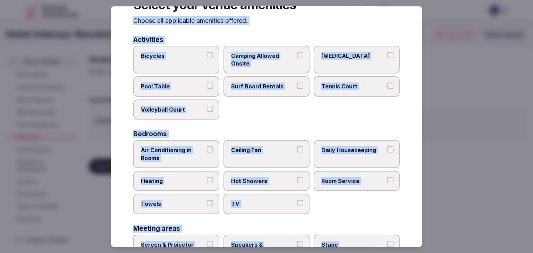
click at [340, 148] on span "Daily Housekeeping" at bounding box center [353, 150] width 64 height 8
click at [387, 148] on button "Daily Housekeeping" at bounding box center [390, 149] width 6 height 6
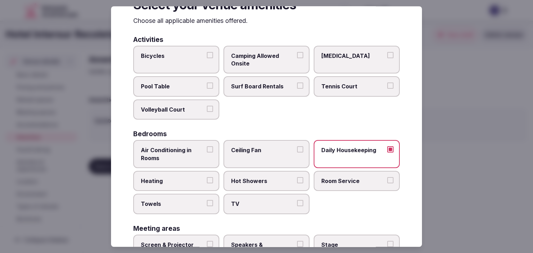
click at [339, 182] on span "Room Service" at bounding box center [353, 181] width 64 height 8
click at [387, 182] on button "Room Service" at bounding box center [390, 180] width 6 height 6
drag, startPoint x: 233, startPoint y: 204, endPoint x: 237, endPoint y: 186, distance: 18.4
click at [233, 204] on span "TV" at bounding box center [263, 205] width 64 height 8
click at [297, 204] on button "TV" at bounding box center [300, 204] width 6 height 6
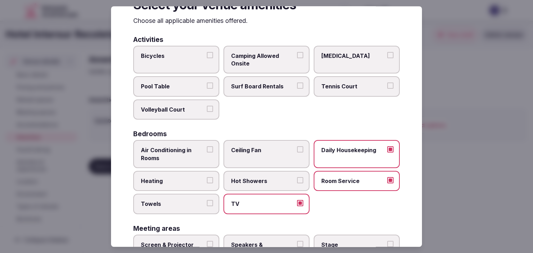
click at [238, 178] on span "Hot Showers" at bounding box center [263, 181] width 64 height 8
click at [297, 178] on button "Hot Showers" at bounding box center [300, 180] width 6 height 6
drag, startPoint x: 175, startPoint y: 200, endPoint x: 181, endPoint y: 175, distance: 26.1
click at [175, 201] on span "Towels" at bounding box center [173, 205] width 64 height 8
click at [207, 201] on button "Towels" at bounding box center [210, 204] width 6 height 6
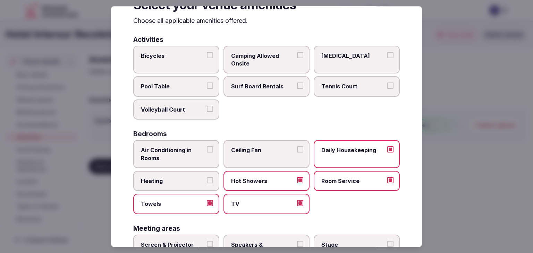
drag, startPoint x: 182, startPoint y: 175, endPoint x: 182, endPoint y: 170, distance: 5.2
click at [182, 173] on label "Heating" at bounding box center [176, 181] width 86 height 20
click at [207, 177] on button "Heating" at bounding box center [210, 180] width 6 height 6
drag, startPoint x: 186, startPoint y: 146, endPoint x: 194, endPoint y: 139, distance: 10.8
click at [186, 146] on span "Air Conditioning in Rooms" at bounding box center [173, 154] width 64 height 16
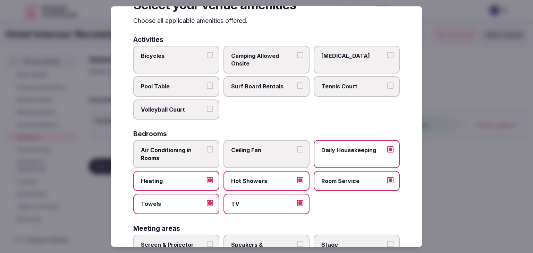
click at [207, 146] on button "Air Conditioning in Rooms" at bounding box center [210, 149] width 6 height 6
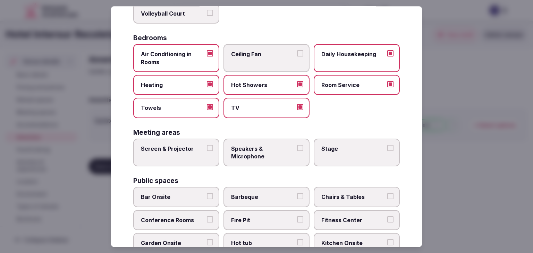
scroll to position [165, 0]
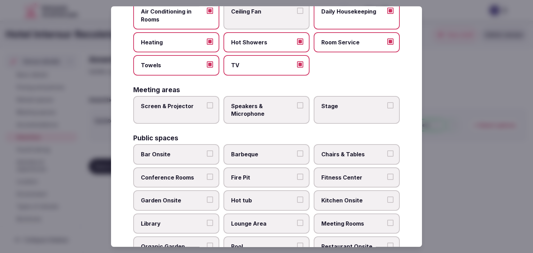
click at [343, 155] on span "Chairs & Tables" at bounding box center [353, 155] width 64 height 8
click at [387, 155] on button "Chairs & Tables" at bounding box center [390, 154] width 6 height 6
click at [341, 174] on span "Fitness Center" at bounding box center [353, 178] width 64 height 8
click at [387, 174] on button "Fitness Center" at bounding box center [390, 177] width 6 height 6
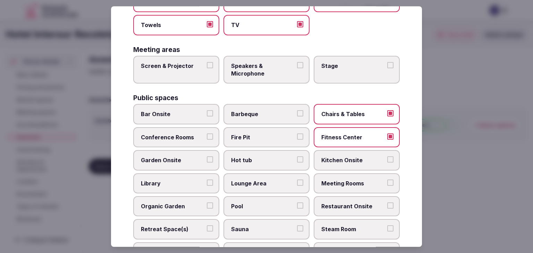
scroll to position [235, 0]
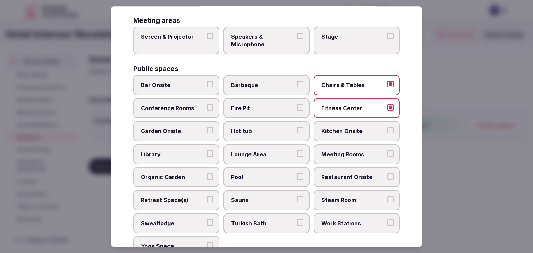
click at [259, 156] on label "Lounge Area" at bounding box center [266, 154] width 86 height 20
click at [297, 156] on button "Lounge Area" at bounding box center [300, 154] width 6 height 6
click at [258, 176] on span "Pool" at bounding box center [263, 177] width 64 height 8
click at [297, 176] on button "Pool" at bounding box center [300, 176] width 6 height 6
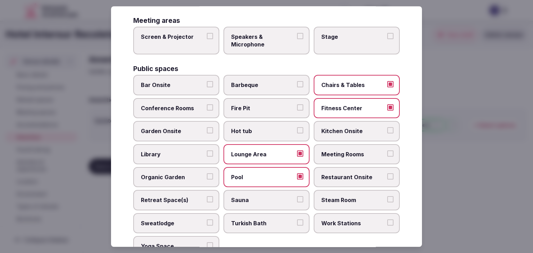
click at [335, 152] on span "Meeting Rooms" at bounding box center [353, 155] width 64 height 8
click at [387, 152] on button "Meeting Rooms" at bounding box center [390, 154] width 6 height 6
click at [340, 173] on span "Restaurant Onsite" at bounding box center [353, 177] width 64 height 8
click at [387, 173] on button "Restaurant Onsite" at bounding box center [390, 176] width 6 height 6
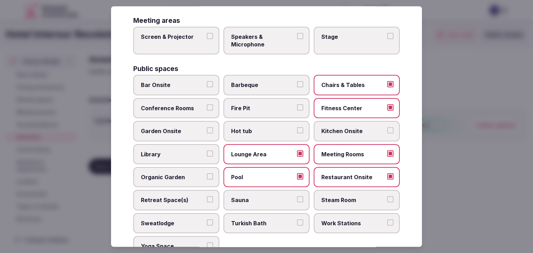
click at [180, 84] on span "Bar Onsite" at bounding box center [173, 86] width 64 height 8
click at [207, 84] on button "Bar Onsite" at bounding box center [210, 85] width 6 height 6
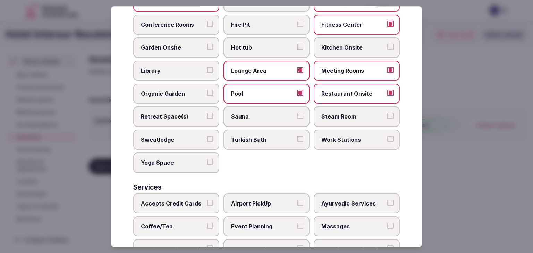
scroll to position [374, 0]
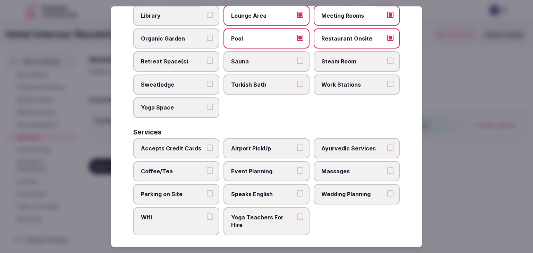
drag, startPoint x: 180, startPoint y: 211, endPoint x: 190, endPoint y: 161, distance: 51.3
click at [180, 214] on span "Wifi" at bounding box center [173, 218] width 64 height 8
click at [207, 214] on button "Wifi" at bounding box center [210, 217] width 6 height 6
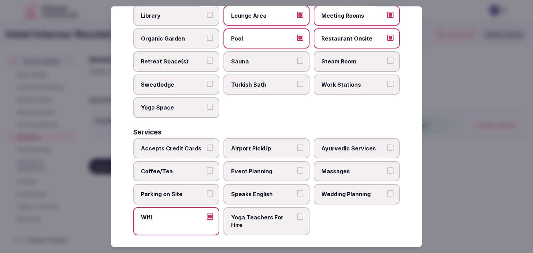
click at [191, 148] on label "Accepts Credit Cards" at bounding box center [176, 148] width 86 height 20
click at [207, 148] on button "Accepts Credit Cards" at bounding box center [210, 148] width 6 height 6
click at [273, 145] on span "Airport PickUp" at bounding box center [263, 149] width 64 height 8
click at [297, 145] on button "Airport PickUp" at bounding box center [300, 148] width 6 height 6
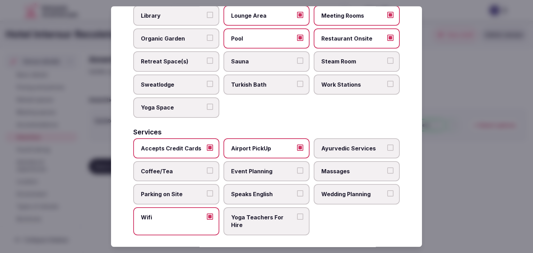
click at [350, 170] on span "Massages" at bounding box center [353, 172] width 64 height 8
click at [387, 170] on button "Massages" at bounding box center [390, 171] width 6 height 6
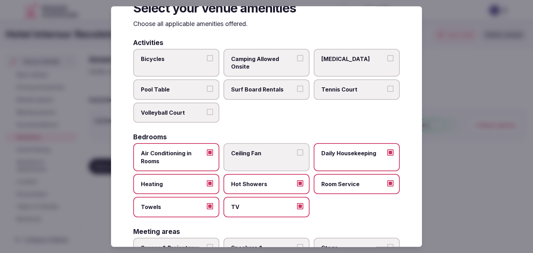
scroll to position [0, 0]
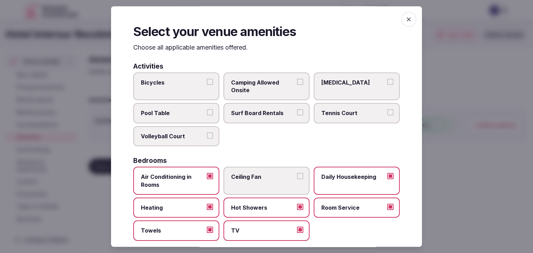
drag, startPoint x: 400, startPoint y: 16, endPoint x: 399, endPoint y: 43, distance: 26.7
click at [405, 17] on icon "button" at bounding box center [408, 19] width 7 height 7
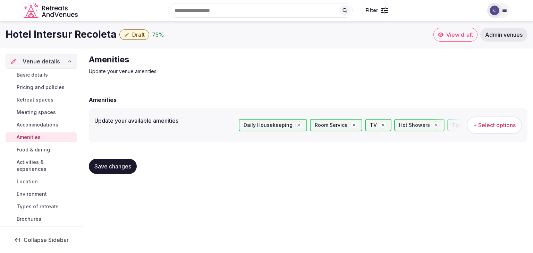
click at [114, 164] on span "Save changes" at bounding box center [112, 166] width 37 height 7
click at [35, 195] on span "Environment" at bounding box center [32, 194] width 30 height 7
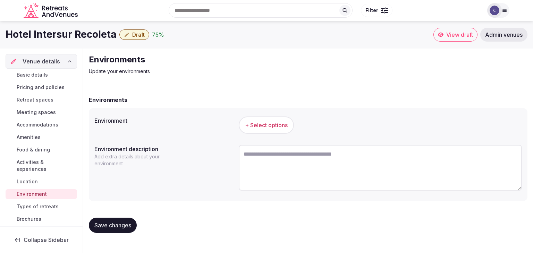
click at [274, 123] on span "+ Select options" at bounding box center [266, 125] width 43 height 8
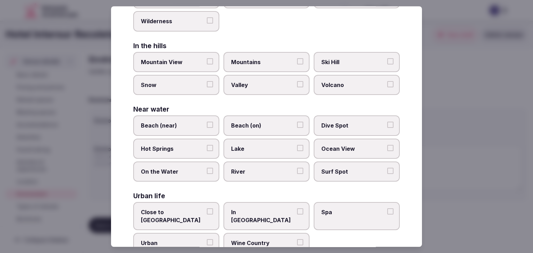
scroll to position [166, 0]
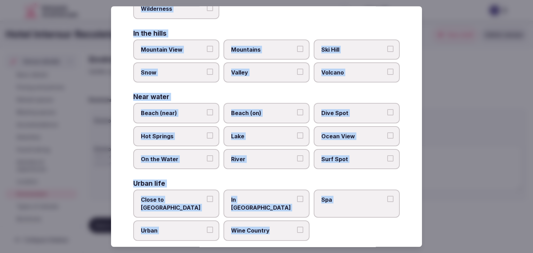
drag, startPoint x: 132, startPoint y: 48, endPoint x: 307, endPoint y: 224, distance: 248.2
click at [307, 224] on div "Select your environment Choose all applicable environments offered. In nature C…" at bounding box center [266, 126] width 311 height 241
drag, startPoint x: 199, startPoint y: 198, endPoint x: 199, endPoint y: 204, distance: 5.2
click at [199, 199] on span "Close to City Center" at bounding box center [173, 204] width 64 height 16
click at [207, 199] on button "Close to City Center" at bounding box center [210, 199] width 6 height 6
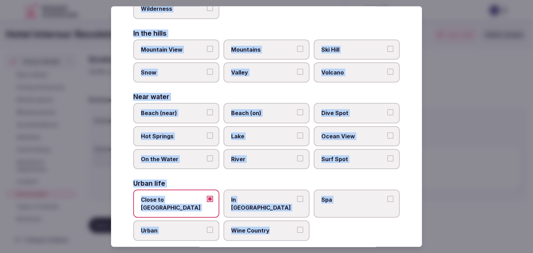
click at [194, 227] on span "Urban" at bounding box center [173, 231] width 64 height 8
click at [207, 227] on button "Urban" at bounding box center [210, 230] width 6 height 6
click at [184, 190] on label "Close to City Center" at bounding box center [176, 204] width 86 height 28
click at [207, 196] on button "Close to City Center" at bounding box center [210, 199] width 6 height 6
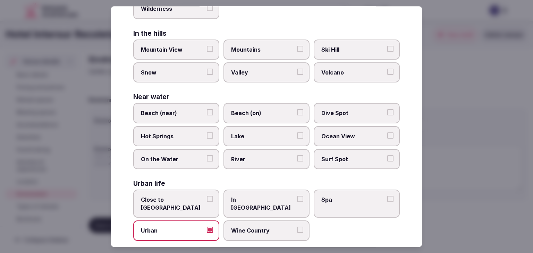
click at [264, 196] on span "In City Center" at bounding box center [263, 204] width 64 height 16
click at [297, 196] on button "In City Center" at bounding box center [300, 199] width 6 height 6
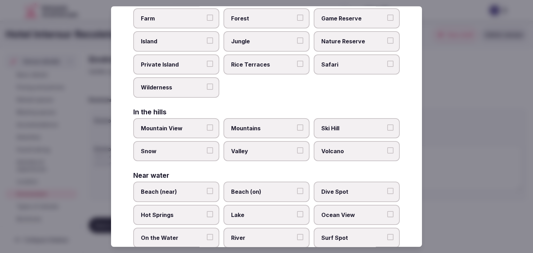
scroll to position [0, 0]
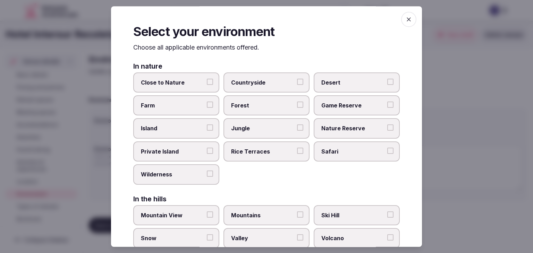
click at [405, 17] on icon "button" at bounding box center [408, 19] width 7 height 7
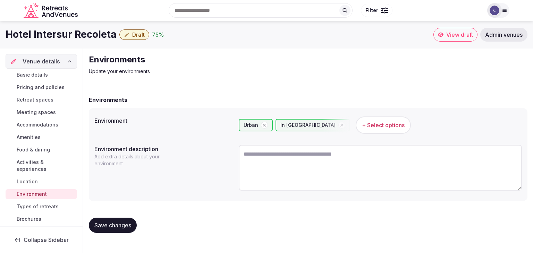
click at [121, 228] on span "Save changes" at bounding box center [112, 225] width 37 height 7
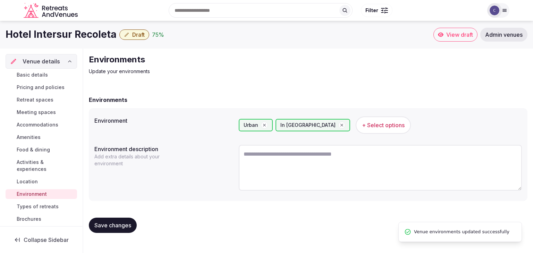
click at [39, 206] on span "Types of retreats" at bounding box center [38, 206] width 42 height 7
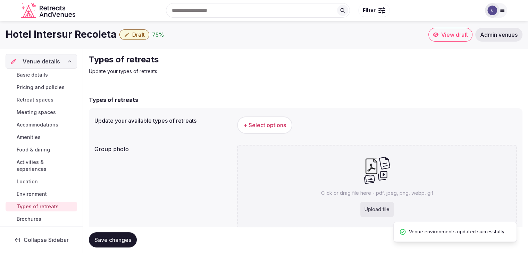
click at [254, 117] on button "+ Select options" at bounding box center [264, 125] width 55 height 17
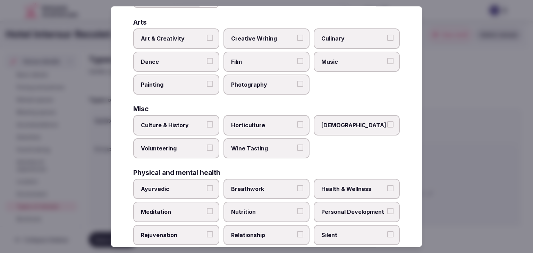
scroll to position [282, 0]
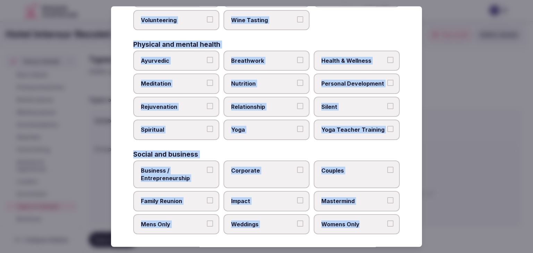
drag, startPoint x: 135, startPoint y: 46, endPoint x: 402, endPoint y: 224, distance: 320.7
click at [402, 224] on div "Select your types of retreats Choose all applicable types of retreats offered. …" at bounding box center [266, 126] width 311 height 241
click at [337, 57] on span "Health & Wellness" at bounding box center [353, 61] width 64 height 8
click at [387, 57] on button "Health & Wellness" at bounding box center [390, 60] width 6 height 6
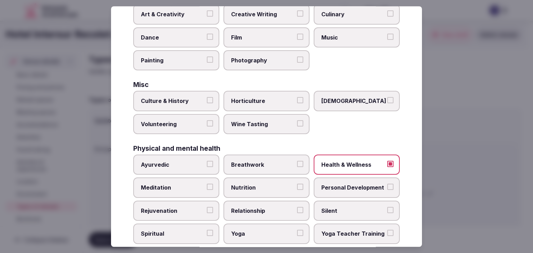
scroll to position [143, 0]
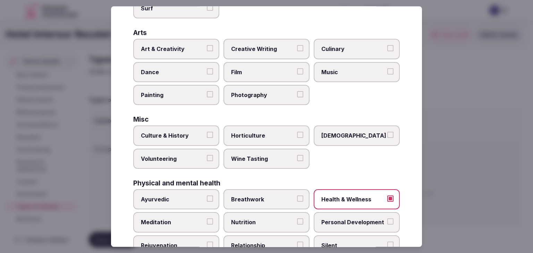
click at [183, 46] on span "Art & Creativity" at bounding box center [173, 49] width 64 height 8
click at [207, 46] on button "Art & Creativity" at bounding box center [210, 48] width 6 height 6
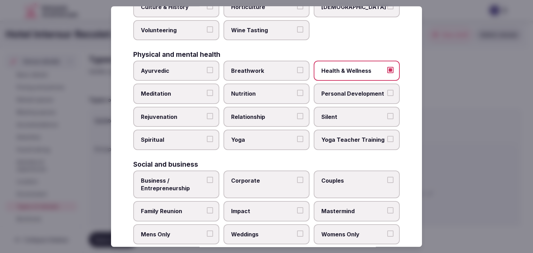
scroll to position [282, 0]
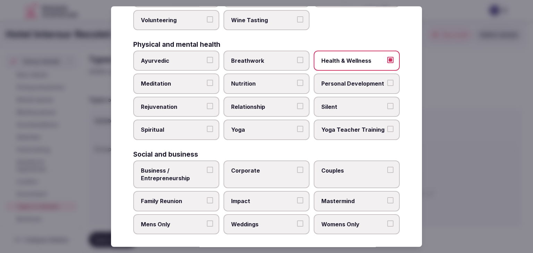
click at [261, 174] on label "Corporate" at bounding box center [266, 175] width 86 height 28
click at [297, 173] on button "Corporate" at bounding box center [300, 170] width 6 height 6
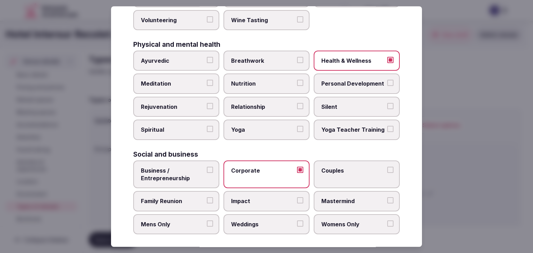
click at [198, 198] on span "Family Reunion" at bounding box center [173, 202] width 64 height 8
click at [207, 198] on button "Family Reunion" at bounding box center [210, 201] width 6 height 6
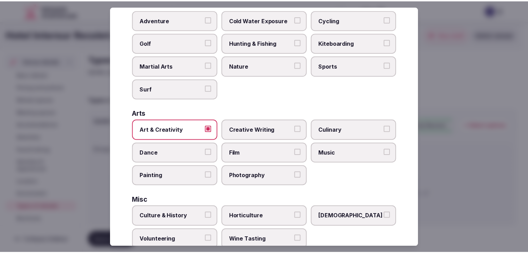
scroll to position [0, 0]
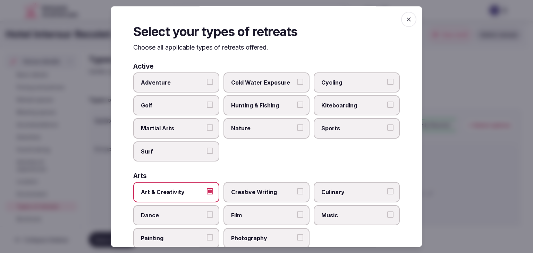
click at [405, 17] on icon "button" at bounding box center [408, 19] width 7 height 7
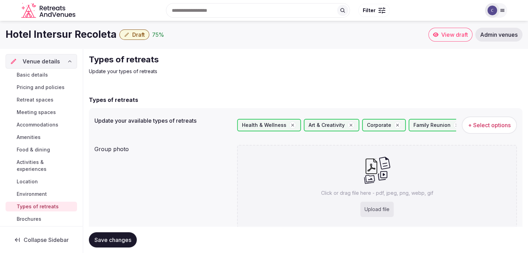
click at [375, 208] on div "Upload file" at bounding box center [376, 209] width 33 height 15
type input "**********"
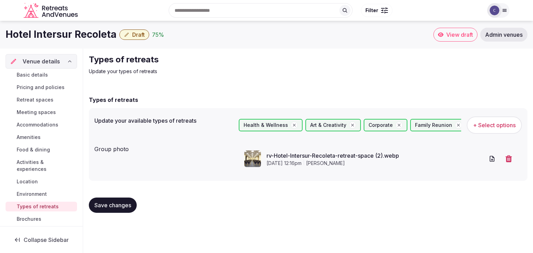
click at [122, 200] on button "Save changes" at bounding box center [113, 205] width 48 height 15
click at [133, 36] on span "Draft" at bounding box center [138, 34] width 12 height 7
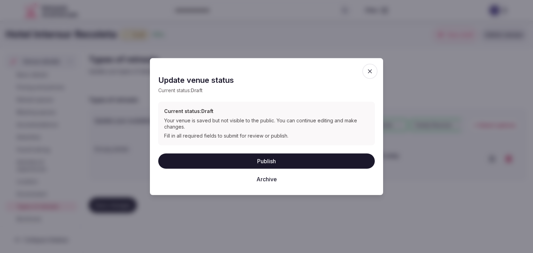
click at [274, 160] on button "Publish" at bounding box center [266, 160] width 216 height 15
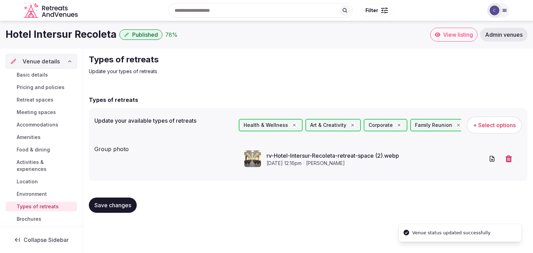
click at [31, 182] on span "Location" at bounding box center [27, 181] width 21 height 7
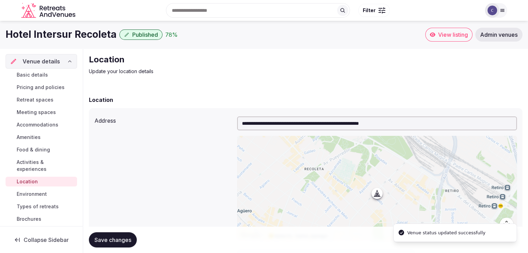
click at [83, 37] on h1 "Hotel Intersur Recoleta" at bounding box center [61, 35] width 111 height 14
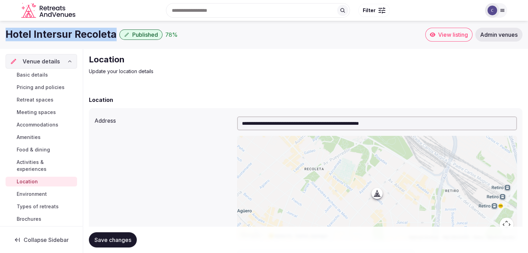
scroll to position [139, 0]
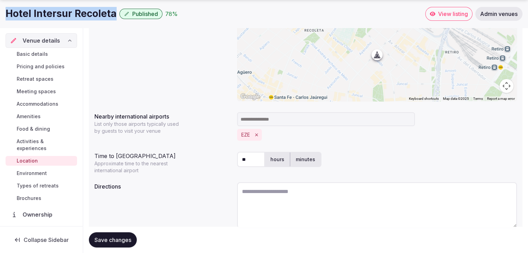
click at [256, 135] on icon "Remove EZE" at bounding box center [256, 135] width 3 height 3
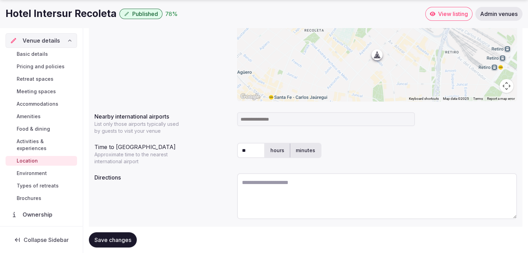
click at [254, 121] on input at bounding box center [326, 119] width 178 height 14
type input "***"
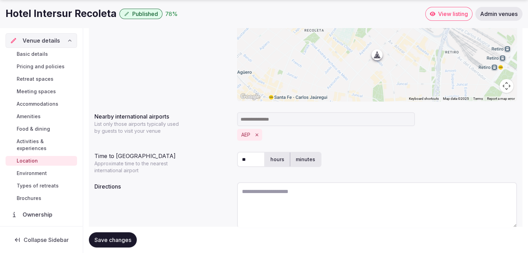
drag, startPoint x: 251, startPoint y: 152, endPoint x: 233, endPoint y: 161, distance: 20.8
click at [233, 161] on div "Time to international airport Approximate time to the nearest international air…" at bounding box center [305, 161] width 422 height 25
type input "*"
click at [213, 187] on label "Directions" at bounding box center [162, 187] width 137 height 6
click at [125, 231] on div "Save changes" at bounding box center [305, 240] width 433 height 26
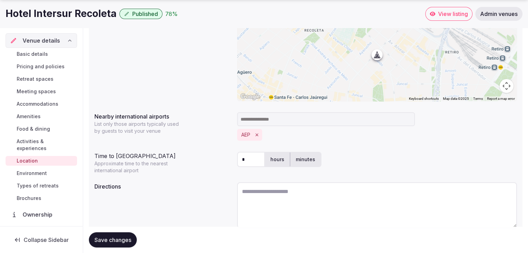
drag, startPoint x: 129, startPoint y: 243, endPoint x: 140, endPoint y: 247, distance: 12.0
click at [129, 243] on button "Save changes" at bounding box center [113, 239] width 48 height 15
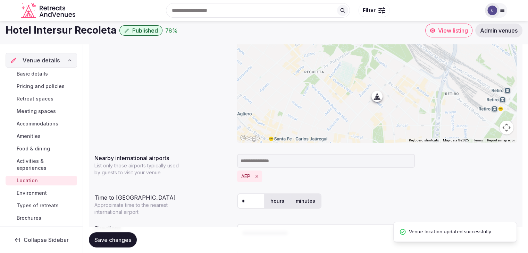
scroll to position [0, 0]
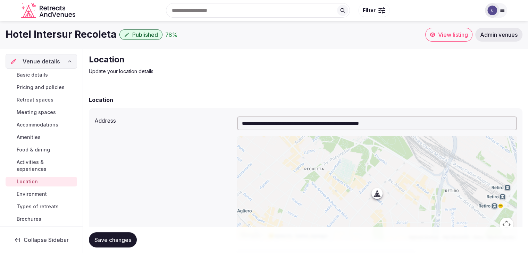
drag, startPoint x: 281, startPoint y: 170, endPoint x: 275, endPoint y: 168, distance: 6.6
click at [280, 171] on div "**********" at bounding box center [305, 235] width 444 height 372
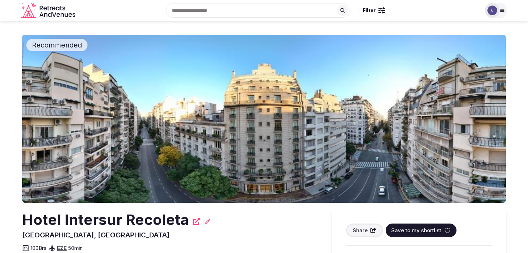
scroll to position [69, 0]
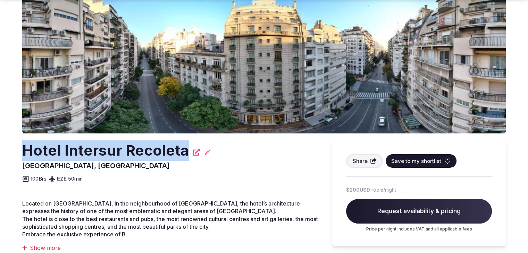
drag, startPoint x: 26, startPoint y: 151, endPoint x: 184, endPoint y: 150, distance: 158.5
click at [184, 150] on h2 "Hotel Intersur Recoleta" at bounding box center [105, 150] width 167 height 20
copy h2 "Hotel Intersur Recoleta"
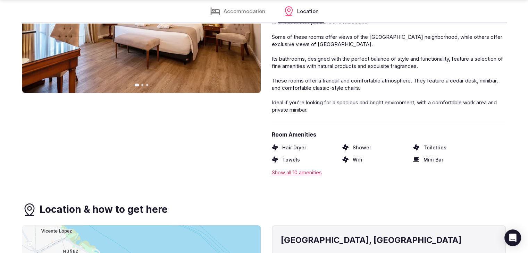
scroll to position [694, 0]
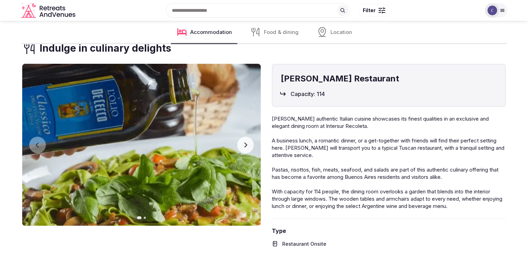
scroll to position [689, 0]
drag, startPoint x: 246, startPoint y: 145, endPoint x: 246, endPoint y: 148, distance: 3.5
click at [246, 145] on icon "button" at bounding box center [245, 145] width 3 height 5
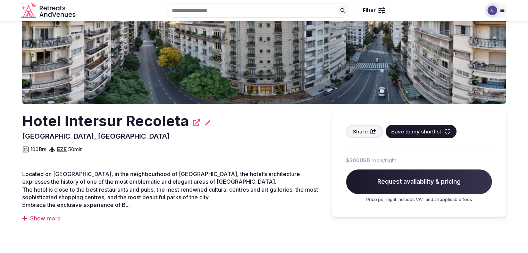
scroll to position [0, 0]
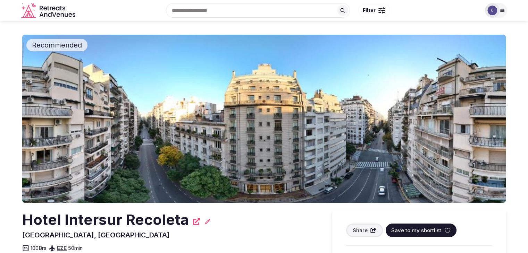
click at [127, 215] on h2 "Hotel Intersur Recoleta" at bounding box center [105, 220] width 167 height 20
click at [128, 215] on h2 "Hotel Intersur Recoleta" at bounding box center [105, 220] width 167 height 20
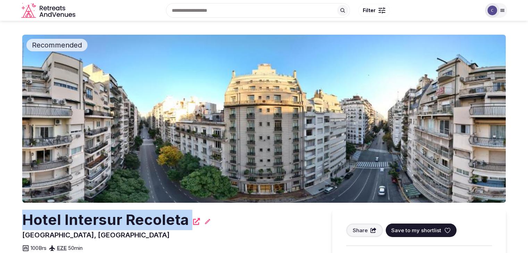
click at [128, 215] on h2 "Hotel Intersur Recoleta" at bounding box center [105, 220] width 167 height 20
copy div "Hotel Intersur Recoleta"
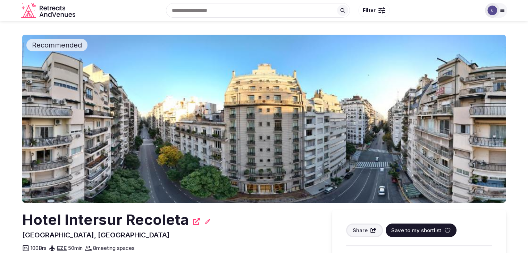
scroll to position [139, 0]
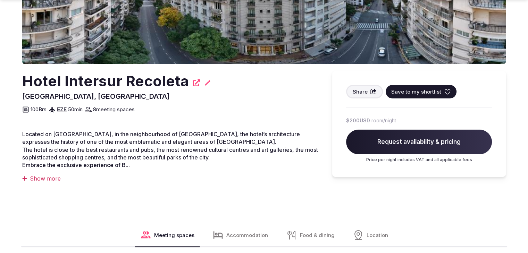
click at [163, 77] on h2 "Hotel Intersur Recoleta" at bounding box center [105, 81] width 167 height 20
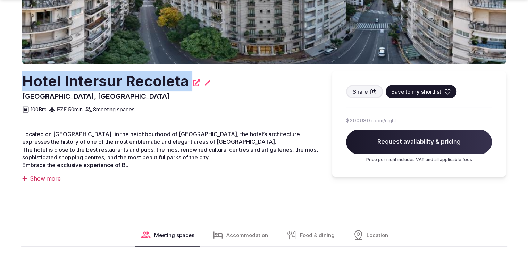
click at [163, 77] on h2 "Hotel Intersur Recoleta" at bounding box center [105, 81] width 167 height 20
copy div "Hotel Intersur Recoleta"
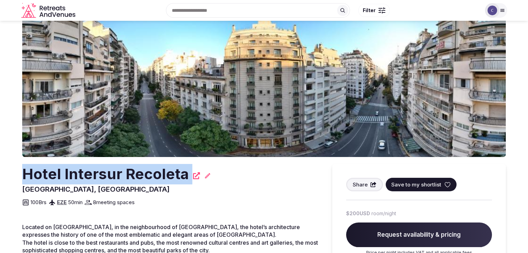
scroll to position [0, 0]
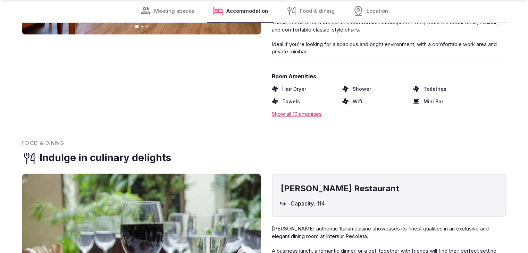
scroll to position [1145, 0]
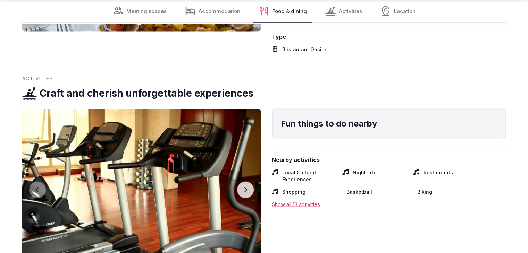
scroll to position [1498, 0]
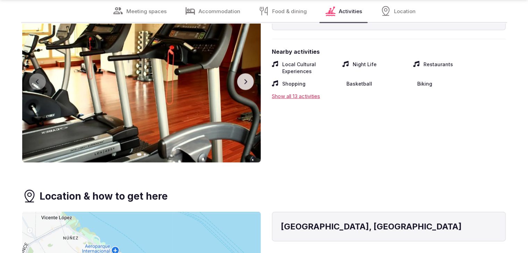
click at [250, 79] on button "Next slide" at bounding box center [245, 82] width 17 height 17
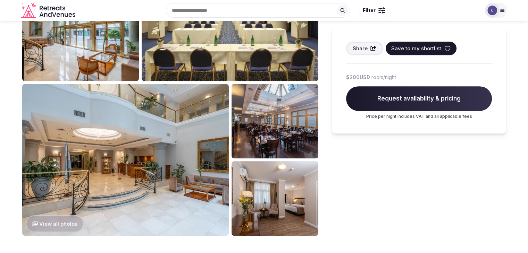
scroll to position [278, 0]
